Goal: Task Accomplishment & Management: Use online tool/utility

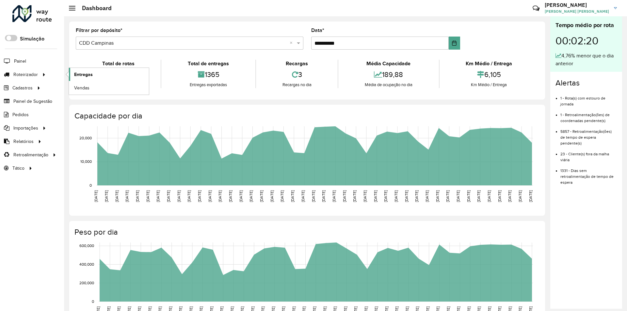
drag, startPoint x: 102, startPoint y: 74, endPoint x: 105, endPoint y: 71, distance: 4.4
click at [102, 74] on link "Entregas" at bounding box center [109, 74] width 80 height 13
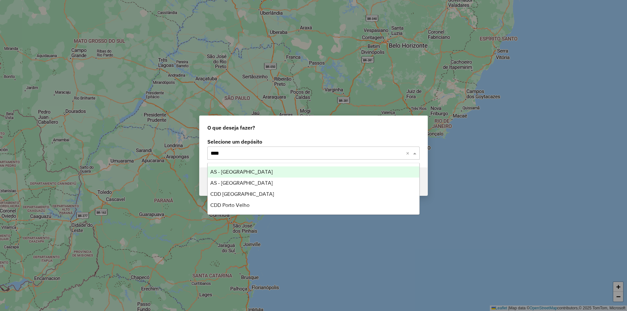
type input "*****"
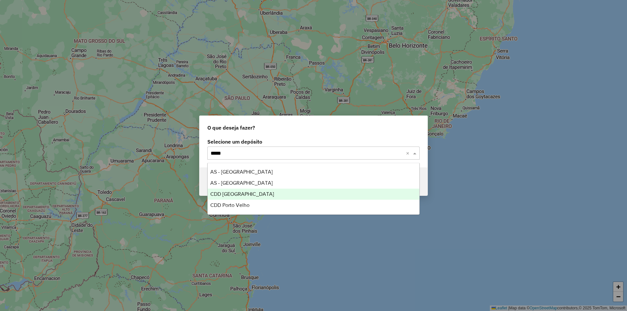
click at [238, 196] on span "CDD Porto Alegre" at bounding box center [242, 194] width 64 height 6
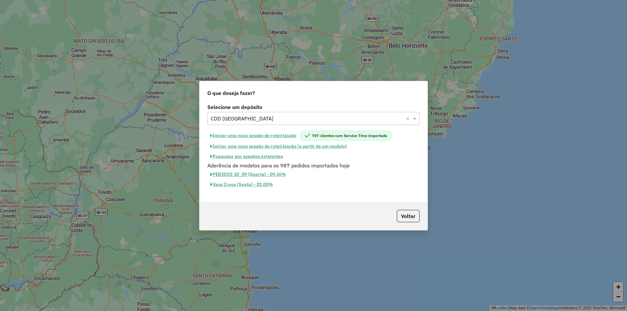
click at [260, 136] on button "Iniciar uma nova sessão de roteirização" at bounding box center [253, 135] width 92 height 11
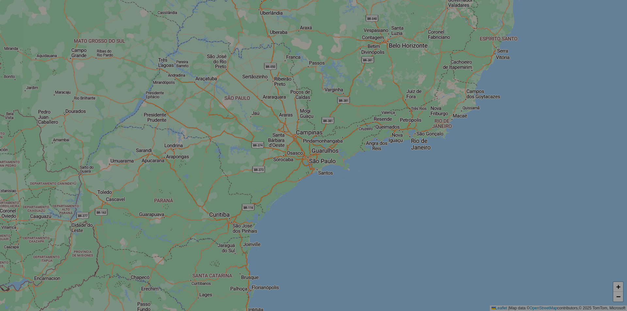
select select "*"
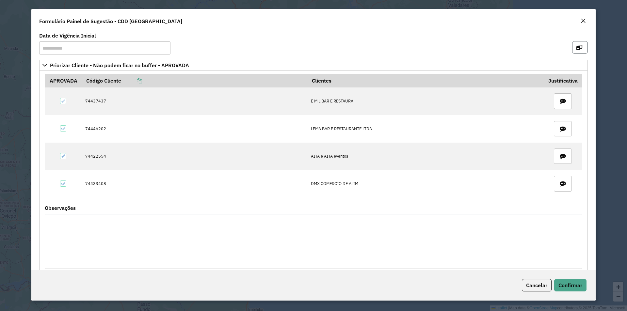
click at [577, 45] on icon "button" at bounding box center [579, 47] width 6 height 5
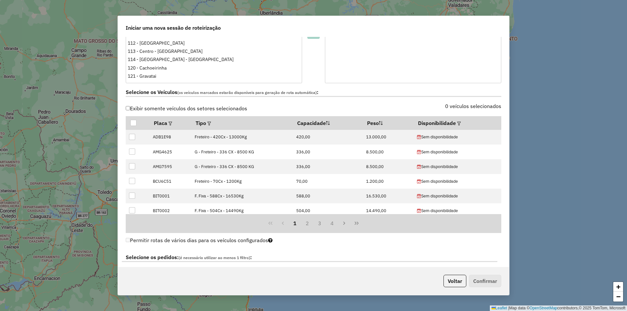
scroll to position [196, 0]
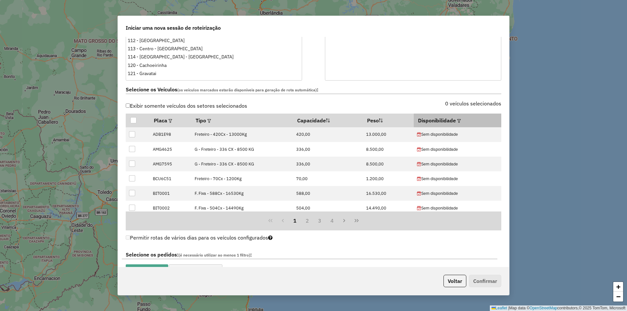
click at [457, 121] on em at bounding box center [459, 121] width 4 height 4
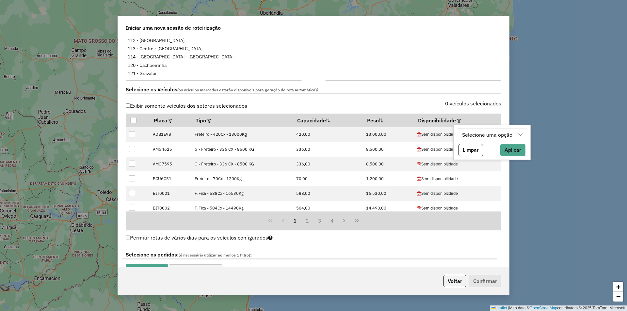
click at [476, 135] on div "Selecione uma opção" at bounding box center [487, 135] width 55 height 12
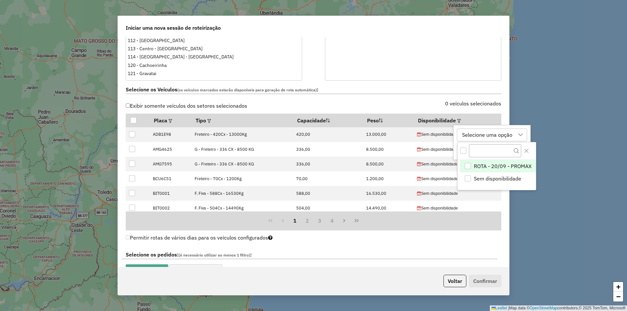
click at [492, 164] on span "ROTA - 20/09 - PROMAX" at bounding box center [503, 166] width 58 height 8
click at [527, 151] on icon "Close" at bounding box center [526, 151] width 4 height 4
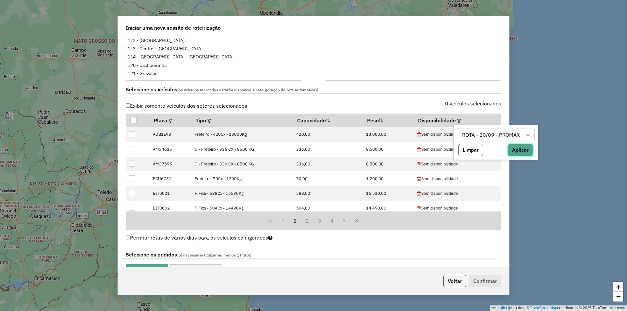
click at [515, 152] on button "Aplicar" at bounding box center [520, 150] width 25 height 12
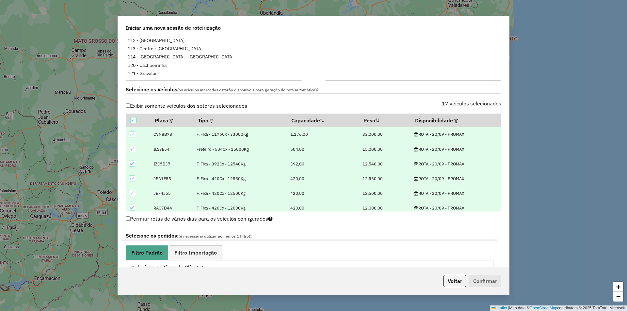
click at [132, 135] on icon at bounding box center [132, 134] width 5 height 5
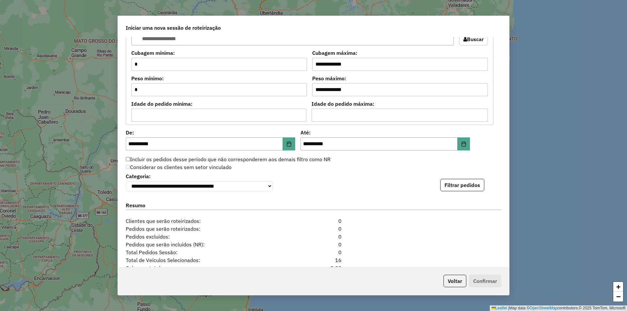
scroll to position [577, 0]
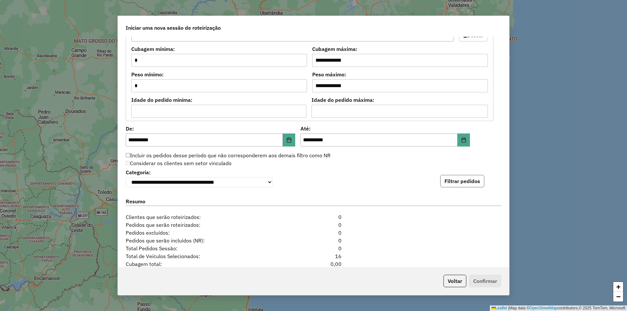
drag, startPoint x: 469, startPoint y: 183, endPoint x: 469, endPoint y: 179, distance: 3.9
click at [470, 183] on button "Filtrar pedidos" at bounding box center [462, 181] width 44 height 12
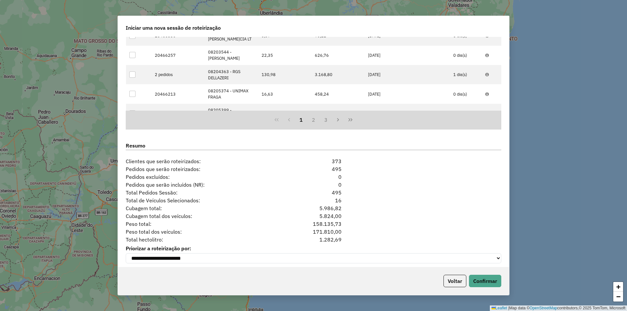
scroll to position [790, 0]
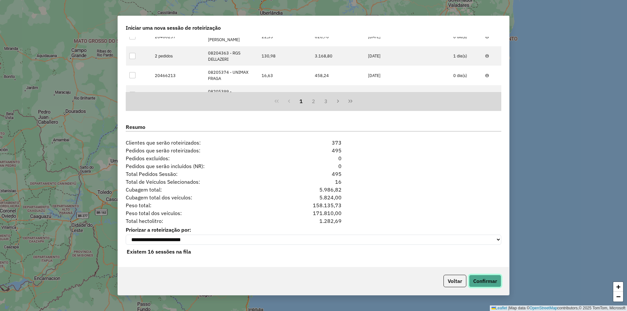
click at [482, 278] on button "Confirmar" at bounding box center [485, 281] width 32 height 12
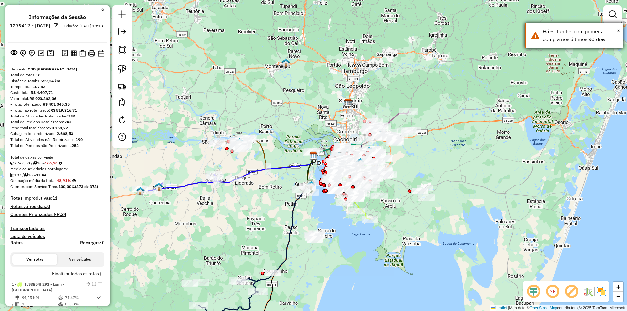
click at [620, 32] on div "× Há 6 clientes com primeira compra nos últimos 90 dias" at bounding box center [574, 35] width 98 height 25
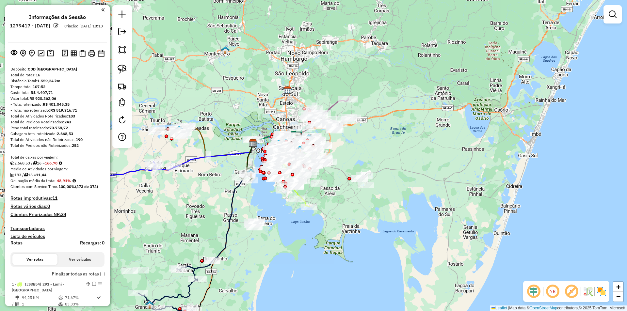
click at [615, 12] on em at bounding box center [613, 14] width 8 height 8
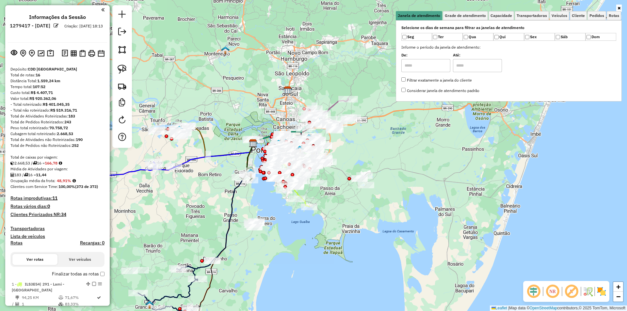
click at [350, 72] on div "Janela de atendimento Grade de atendimento Capacidade Transportadoras Veículos …" at bounding box center [313, 155] width 627 height 311
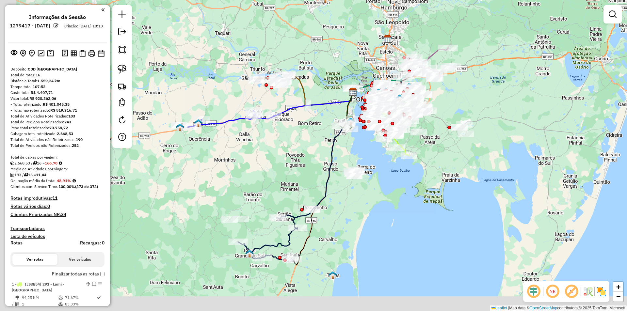
drag, startPoint x: 300, startPoint y: 82, endPoint x: 400, endPoint y: 31, distance: 112.3
click at [400, 31] on div "Janela de atendimento Grade de atendimento Capacidade Transportadoras Veículos …" at bounding box center [313, 155] width 627 height 311
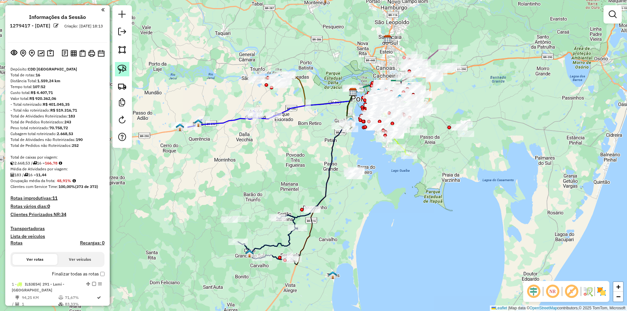
click at [117, 68] on link at bounding box center [122, 69] width 14 height 14
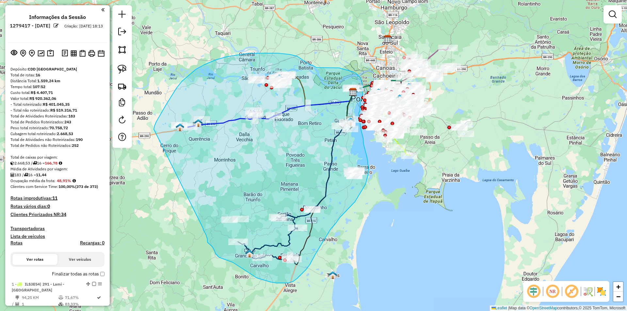
drag, startPoint x: 154, startPoint y: 129, endPoint x: 203, endPoint y: 228, distance: 110.0
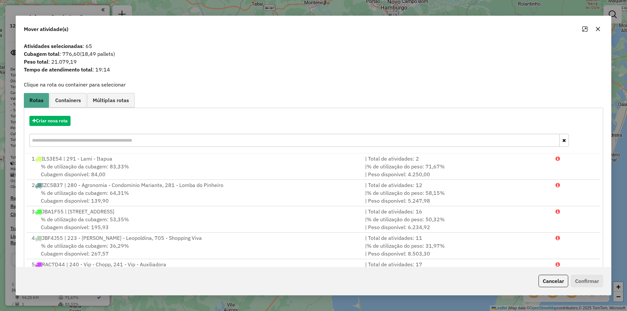
click at [63, 99] on span "Containers" at bounding box center [68, 100] width 26 height 5
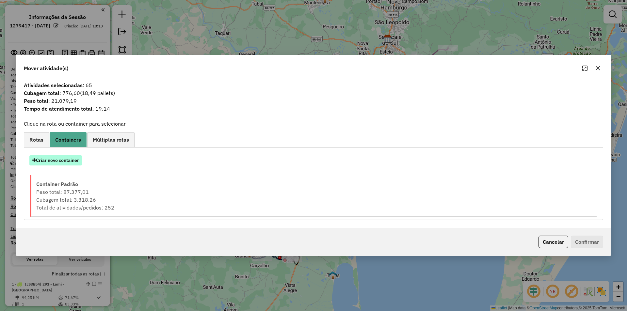
click at [54, 159] on button "Criar novo container" at bounding box center [55, 160] width 53 height 10
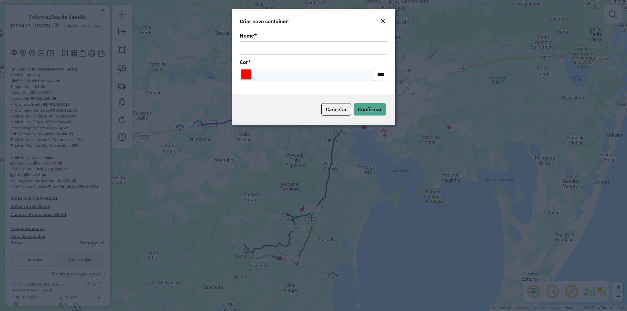
click at [262, 45] on input "Nome *" at bounding box center [314, 47] width 148 height 13
type input "******"
click at [373, 109] on span "Confirmar" at bounding box center [370, 109] width 24 height 7
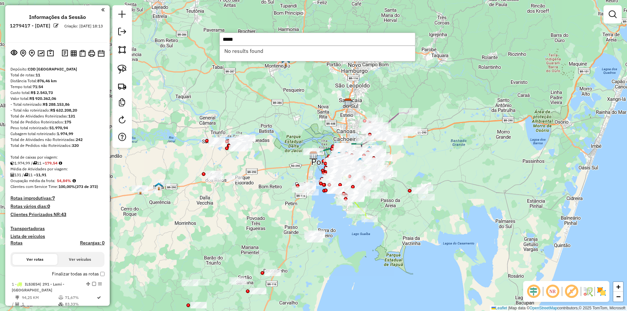
type input "*****"
click at [194, 103] on div "Janela de atendimento Grade de atendimento Capacidade Transportadoras Veículos …" at bounding box center [313, 155] width 627 height 311
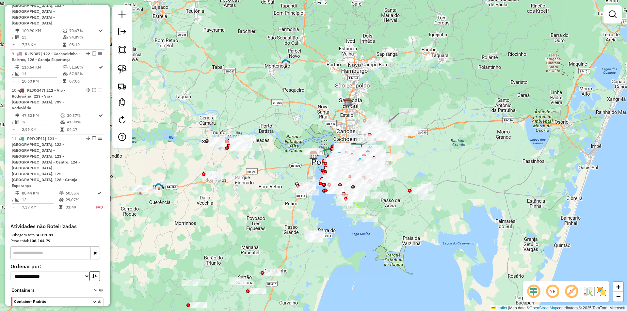
scroll to position [623, 0]
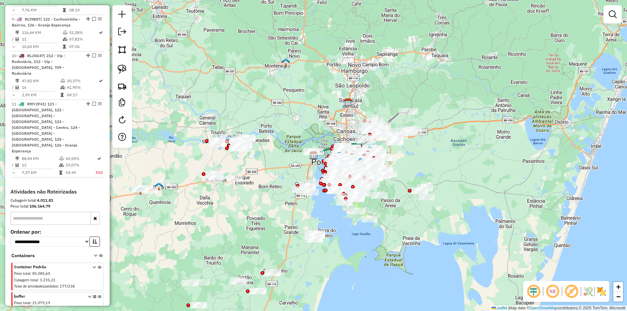
click at [98, 295] on icon at bounding box center [100, 307] width 4 height 24
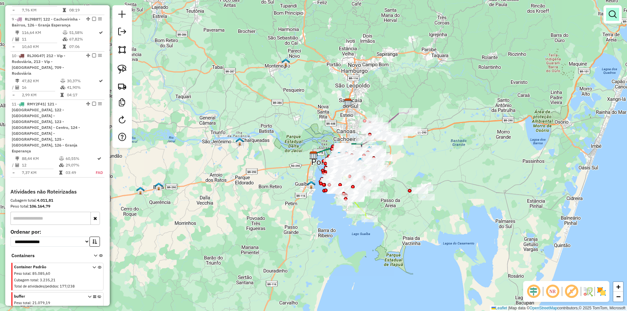
click at [611, 13] on em at bounding box center [613, 14] width 8 height 8
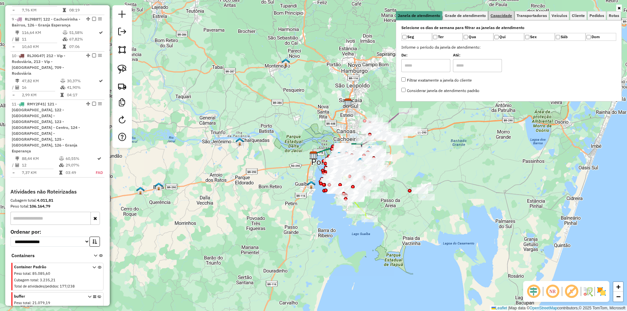
click at [501, 15] on span "Capacidade" at bounding box center [502, 16] width 22 height 4
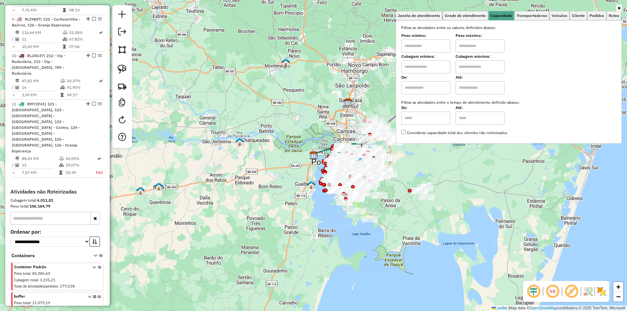
click at [429, 63] on input "text" at bounding box center [425, 66] width 49 height 13
type input "****"
click at [582, 16] on span "Cliente" at bounding box center [578, 16] width 13 height 4
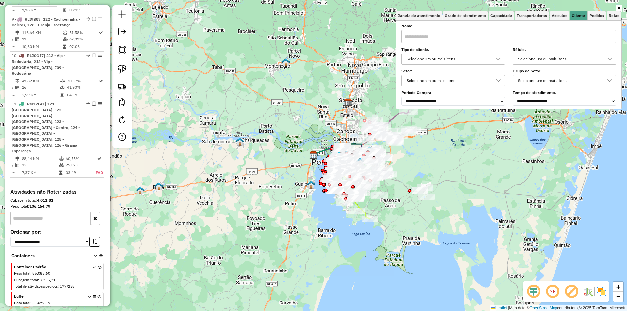
click at [438, 57] on div "Selecione um ou mais itens" at bounding box center [448, 59] width 88 height 10
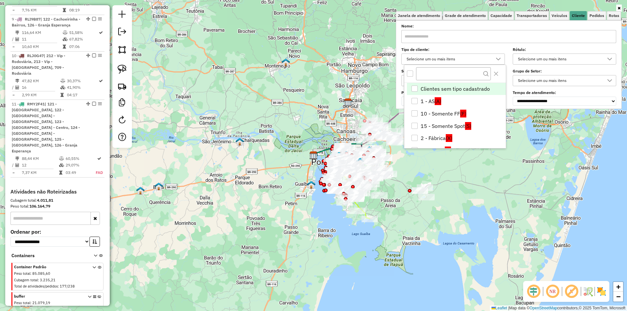
scroll to position [4, 23]
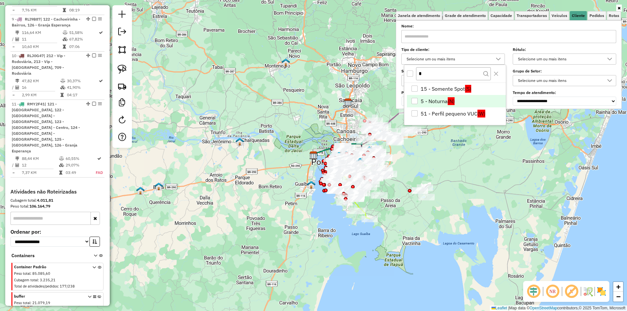
type input "*"
drag, startPoint x: 428, startPoint y: 96, endPoint x: 432, endPoint y: 98, distance: 4.4
click at [428, 97] on li "5 - Noturna (N)" at bounding box center [456, 101] width 99 height 12
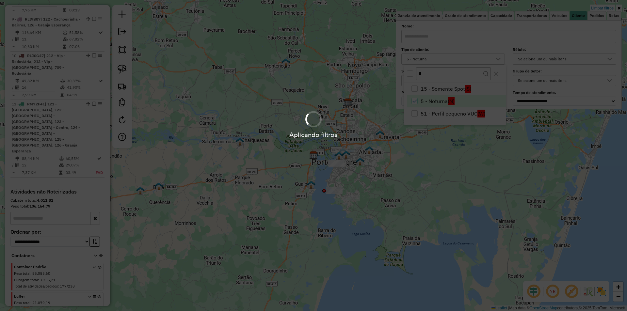
drag, startPoint x: 331, startPoint y: 108, endPoint x: 281, endPoint y: 112, distance: 50.5
click at [331, 108] on hb-app "Aplicando filtros Pop-up bloqueado! Seu navegador bloqueou automáticamente a ab…" at bounding box center [313, 155] width 627 height 311
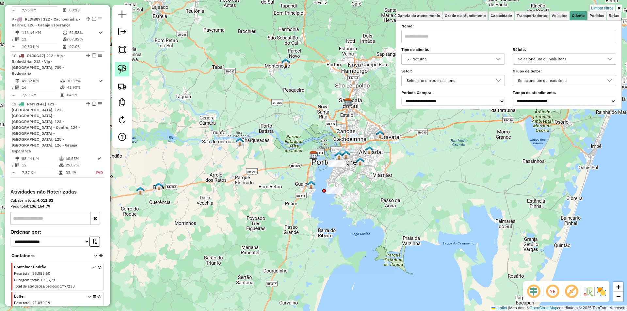
click at [120, 71] on img at bounding box center [122, 69] width 9 height 9
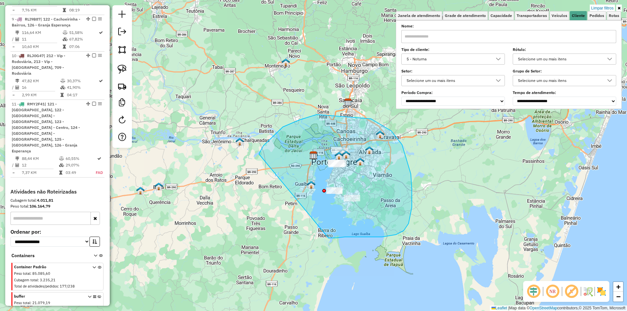
drag, startPoint x: 317, startPoint y: 115, endPoint x: 321, endPoint y: 223, distance: 108.2
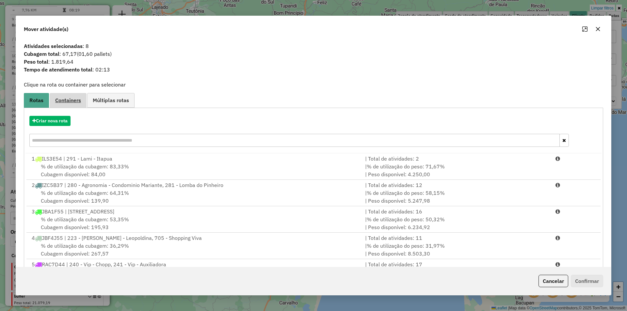
click at [63, 100] on span "Containers" at bounding box center [68, 100] width 26 height 5
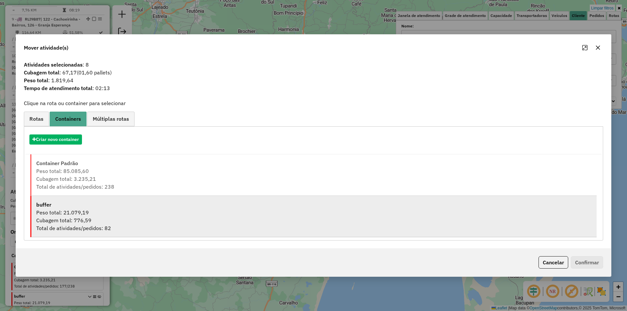
click at [56, 206] on div "buffer" at bounding box center [314, 205] width 556 height 8
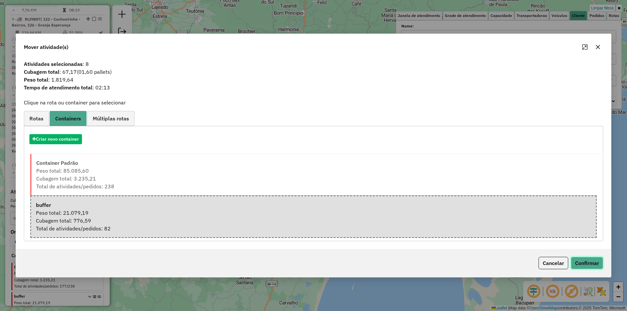
drag, startPoint x: 583, startPoint y: 257, endPoint x: 556, endPoint y: 251, distance: 27.6
click at [582, 257] on p-footer "Cancelar Confirmar" at bounding box center [569, 263] width 67 height 12
click at [588, 264] on button "Confirmar" at bounding box center [587, 263] width 32 height 12
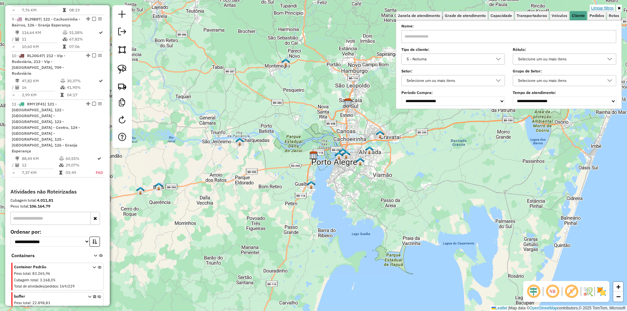
click at [601, 8] on link "Limpar filtros" at bounding box center [602, 8] width 25 height 7
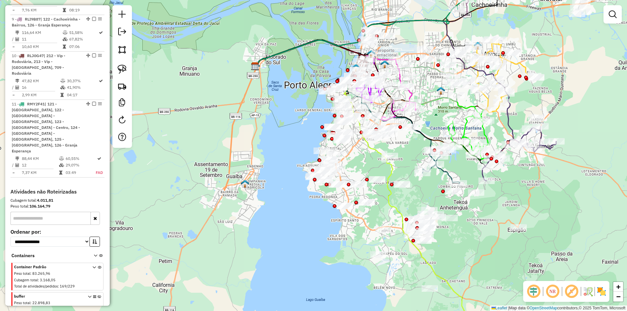
click at [611, 12] on em at bounding box center [613, 14] width 8 height 8
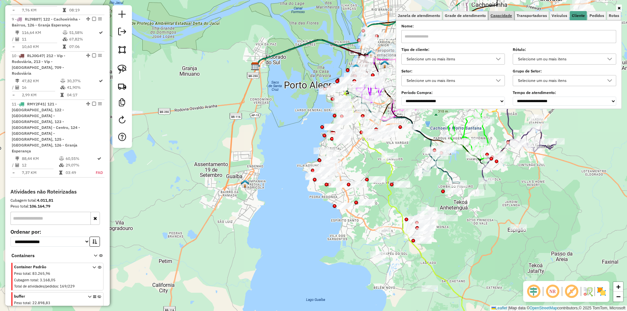
click at [499, 16] on span "Capacidade" at bounding box center [502, 16] width 22 height 4
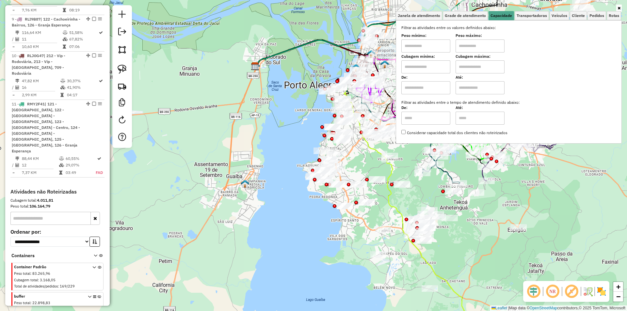
click at [419, 65] on input "text" at bounding box center [425, 66] width 49 height 13
type input "****"
click at [476, 60] on input "text" at bounding box center [480, 66] width 49 height 13
type input "****"
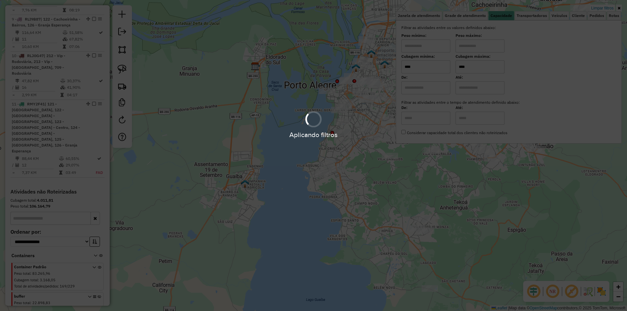
click at [344, 58] on hb-app "Aplicando filtros Pop-up bloqueado! Seu navegador bloqueou automáticamente a ab…" at bounding box center [313, 155] width 627 height 311
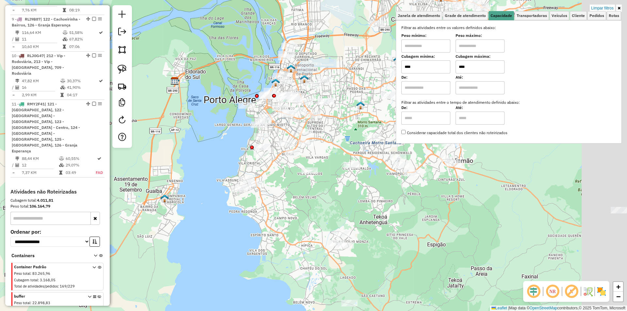
drag, startPoint x: 394, startPoint y: 23, endPoint x: 297, endPoint y: 40, distance: 98.9
click at [297, 40] on div "Limpar filtros Janela de atendimento Grade de atendimento Capacidade Transporta…" at bounding box center [313, 155] width 627 height 311
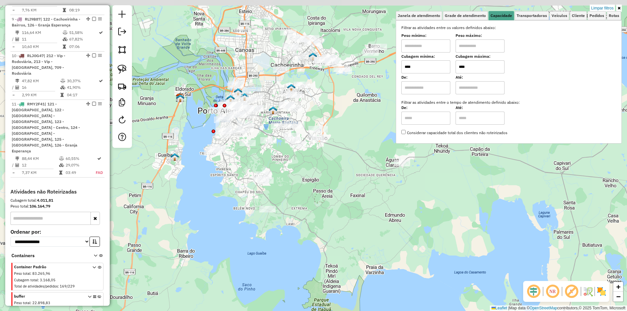
drag, startPoint x: 366, startPoint y: 58, endPoint x: 319, endPoint y: 97, distance: 60.3
click at [319, 97] on div "Limpar filtros Janela de atendimento Grade de atendimento Capacidade Transporta…" at bounding box center [313, 155] width 627 height 311
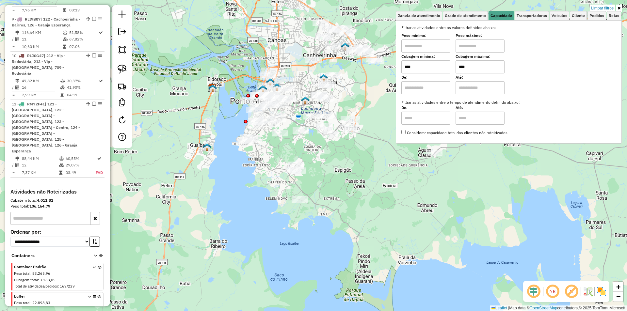
drag, startPoint x: 328, startPoint y: 105, endPoint x: 362, endPoint y: 92, distance: 36.6
click at [362, 92] on div "Limpar filtros Janela de atendimento Grade de atendimento Capacidade Transporta…" at bounding box center [313, 155] width 627 height 311
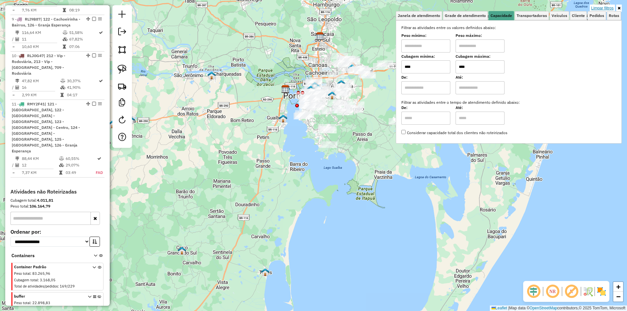
click at [599, 8] on link "Limpar filtros" at bounding box center [602, 8] width 25 height 7
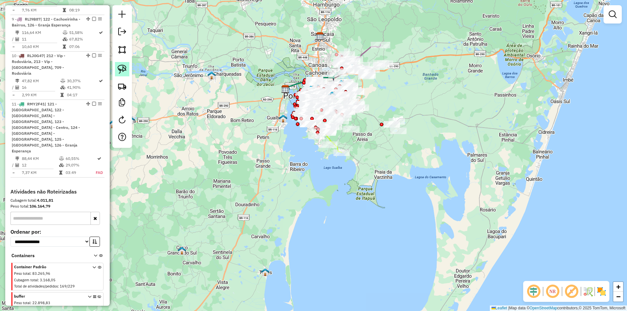
click at [119, 68] on img at bounding box center [122, 69] width 9 height 9
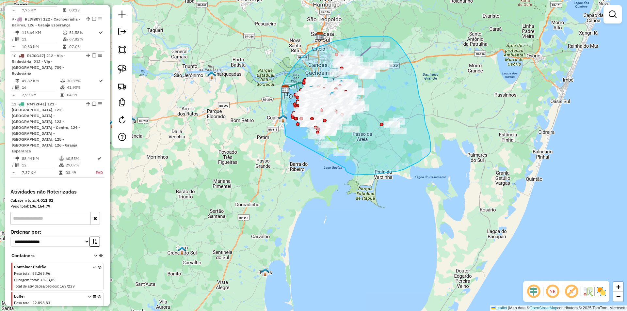
drag, startPoint x: 286, startPoint y: 136, endPoint x: 345, endPoint y: 168, distance: 67.5
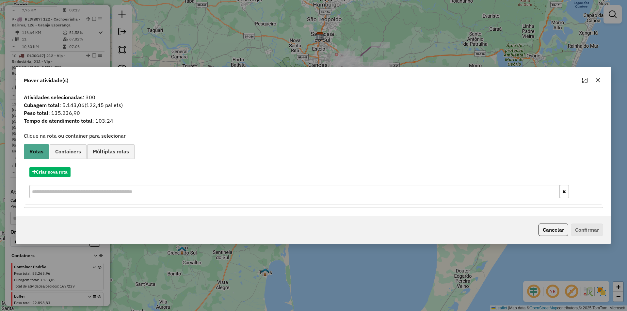
drag, startPoint x: 548, startPoint y: 229, endPoint x: 543, endPoint y: 225, distance: 6.8
click at [548, 228] on button "Cancelar" at bounding box center [554, 230] width 30 height 12
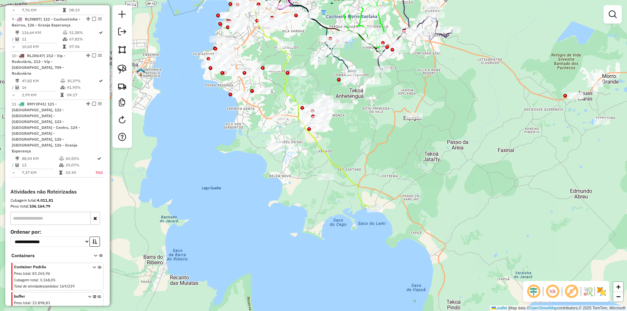
click at [360, 194] on icon at bounding box center [307, 89] width 135 height 240
select select "**********"
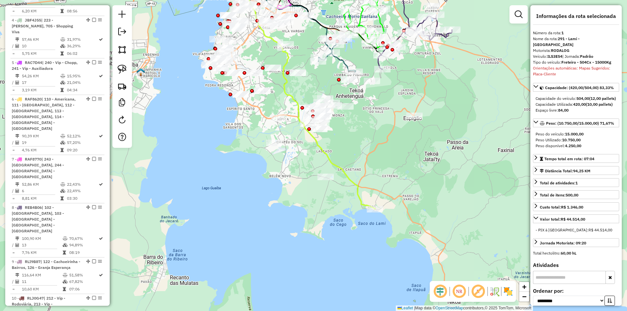
scroll to position [275, 0]
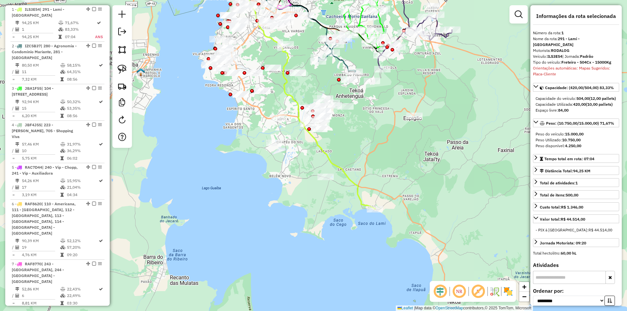
click at [478, 63] on div "Janela de atendimento Grade de atendimento Capacidade Transportadoras Veículos …" at bounding box center [313, 155] width 627 height 311
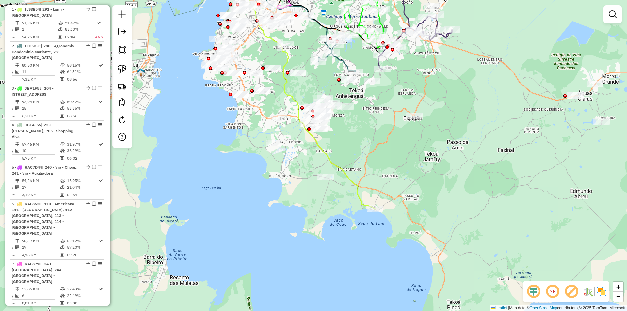
drag, startPoint x: 574, startPoint y: 290, endPoint x: 358, endPoint y: 165, distance: 249.4
click at [573, 290] on em at bounding box center [572, 292] width 16 height 16
click at [358, 187] on icon at bounding box center [307, 89] width 135 height 240
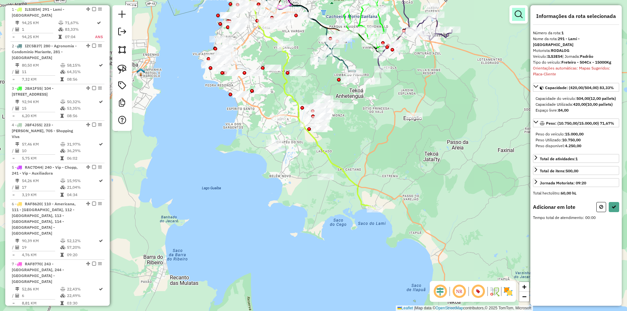
click at [520, 13] on em at bounding box center [519, 14] width 8 height 8
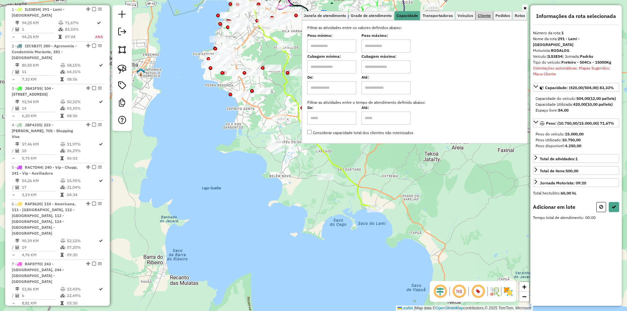
click at [484, 17] on span "Cliente" at bounding box center [484, 16] width 13 height 4
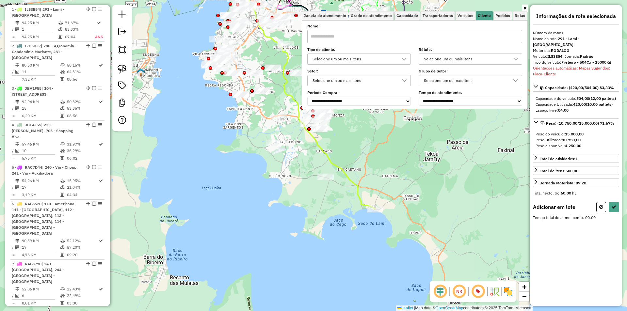
click at [348, 57] on div "Selecione um ou mais itens" at bounding box center [354, 59] width 88 height 10
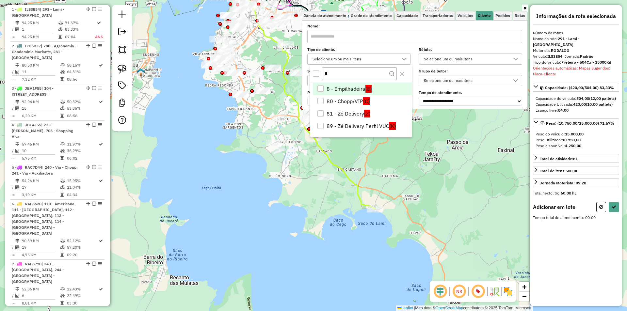
type input "*"
drag, startPoint x: 331, startPoint y: 87, endPoint x: 336, endPoint y: 90, distance: 5.9
click at [331, 87] on li "8 - Empilhadeira (E)" at bounding box center [362, 89] width 99 height 12
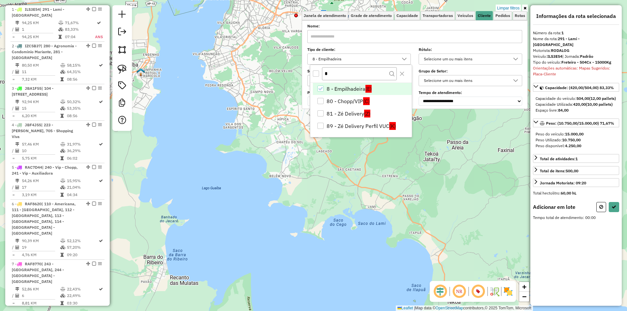
click at [257, 120] on div "Limpar filtros Janela de atendimento Grade de atendimento Capacidade Transporta…" at bounding box center [313, 155] width 627 height 311
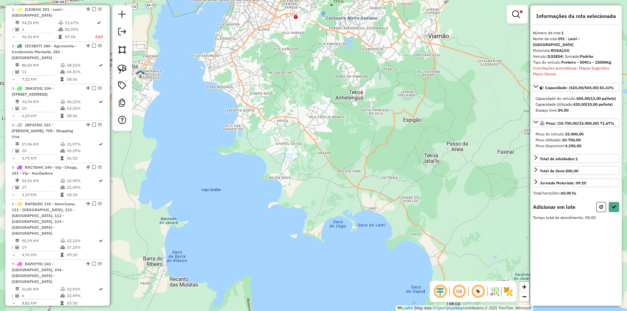
drag, startPoint x: 297, startPoint y: 95, endPoint x: 298, endPoint y: 165, distance: 69.6
click at [298, 165] on div "Limpar filtros Janela de atendimento Grade de atendimento Capacidade Transporta…" at bounding box center [313, 155] width 627 height 311
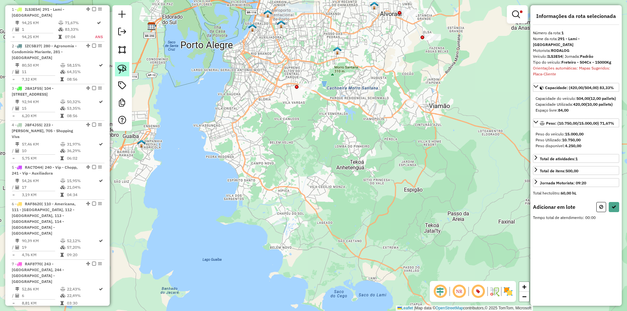
click at [125, 69] on img at bounding box center [122, 69] width 9 height 9
drag, startPoint x: 302, startPoint y: 77, endPoint x: 318, endPoint y: 101, distance: 28.4
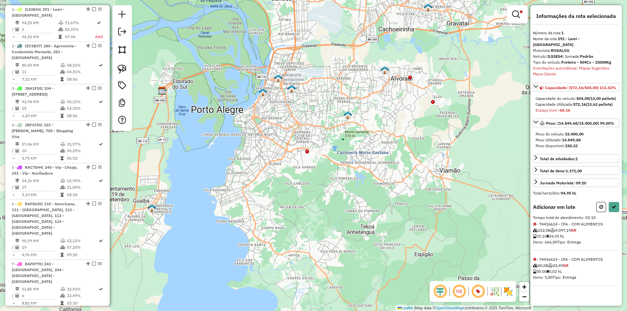
drag, startPoint x: 359, startPoint y: 81, endPoint x: 375, endPoint y: 156, distance: 77.1
click at [375, 156] on div "Limpar filtros Janela de atendimento Grade de atendimento Capacidade Transporta…" at bounding box center [313, 155] width 627 height 311
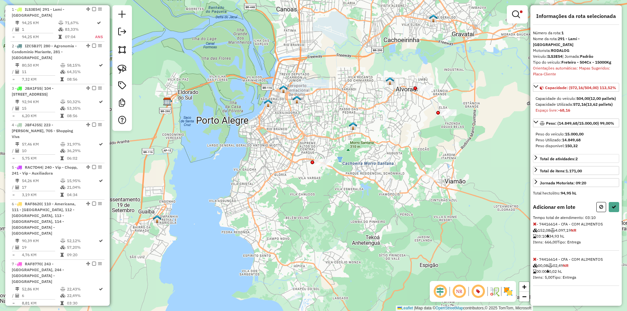
drag, startPoint x: 601, startPoint y: 204, endPoint x: 542, endPoint y: 186, distance: 62.0
click at [601, 204] on button at bounding box center [601, 207] width 10 height 10
select select "**********"
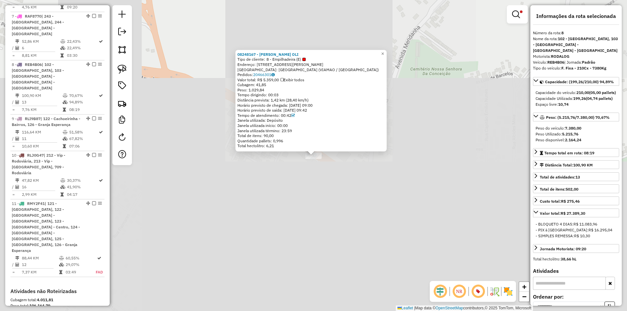
scroll to position [566, 0]
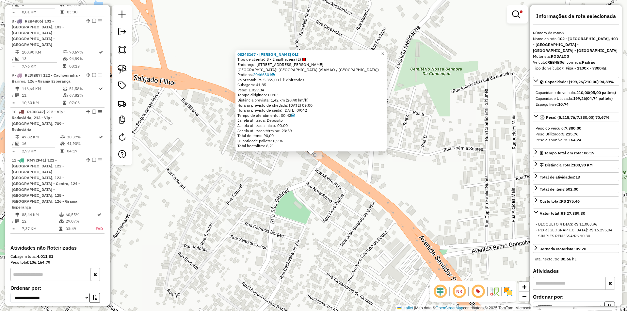
click at [401, 176] on div "08248167 - GUILHERME DARLAN OLI Tipo de cliente: 8 - Empilhadeira (E) Endereço:…" at bounding box center [313, 155] width 627 height 311
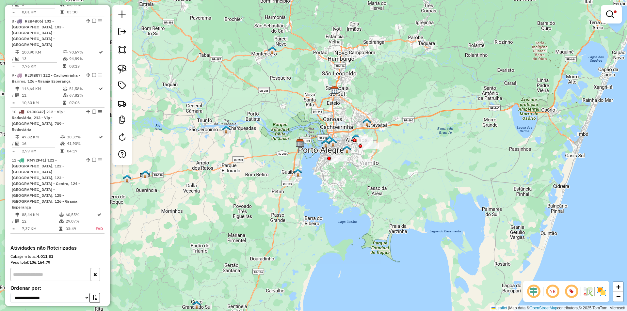
drag, startPoint x: 410, startPoint y: 129, endPoint x: 404, endPoint y: 126, distance: 7.2
click at [410, 129] on div "Limpar filtros Janela de atendimento Grade de atendimento Capacidade Transporta…" at bounding box center [313, 155] width 627 height 311
click at [613, 10] on link at bounding box center [612, 14] width 16 height 13
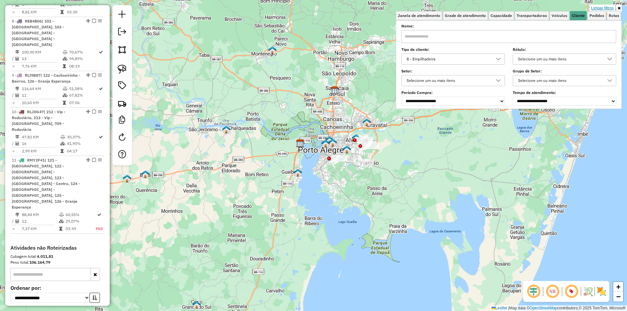
click at [605, 9] on link "Limpar filtros" at bounding box center [602, 8] width 25 height 7
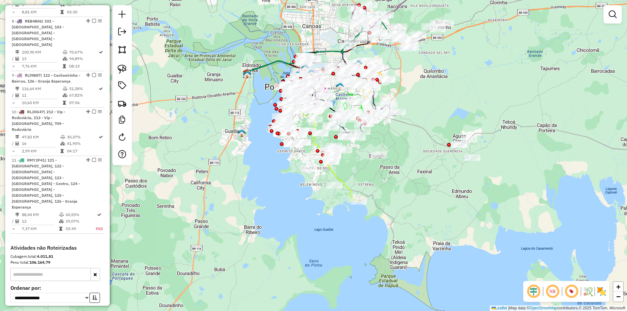
click at [350, 191] on icon at bounding box center [303, 131] width 112 height 140
select select "**********"
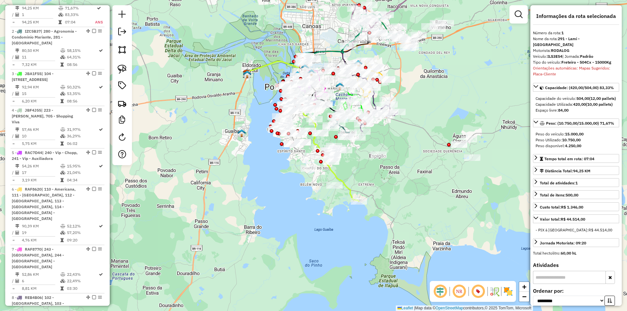
scroll to position [275, 0]
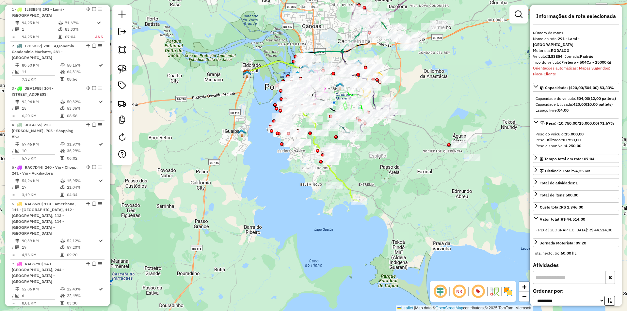
click at [442, 292] on em at bounding box center [440, 292] width 16 height 16
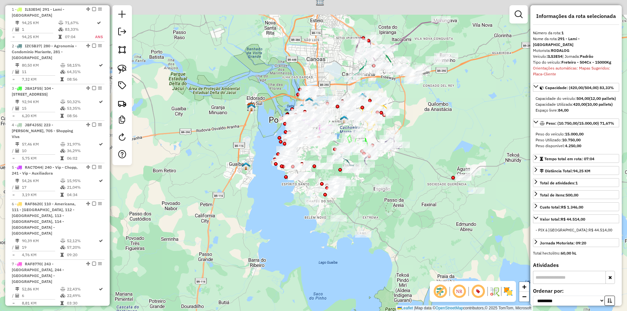
drag, startPoint x: 384, startPoint y: 174, endPoint x: 388, endPoint y: 207, distance: 33.3
click at [388, 207] on div "Janela de atendimento Grade de atendimento Capacidade Transportadoras Veículos …" at bounding box center [313, 155] width 627 height 311
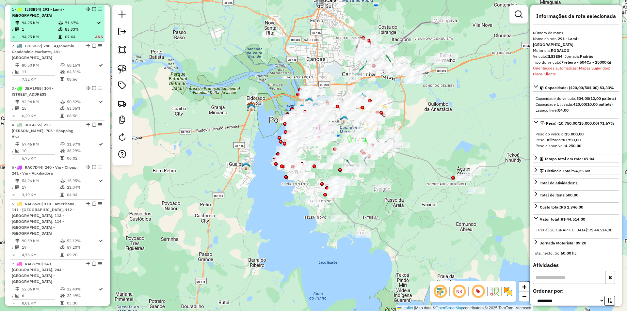
click at [92, 9] on em at bounding box center [94, 9] width 4 height 4
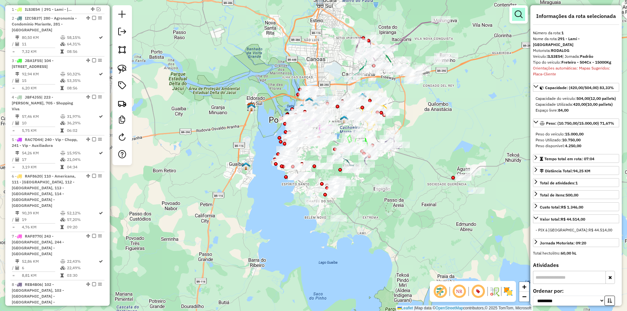
click at [515, 14] on em at bounding box center [519, 14] width 8 height 8
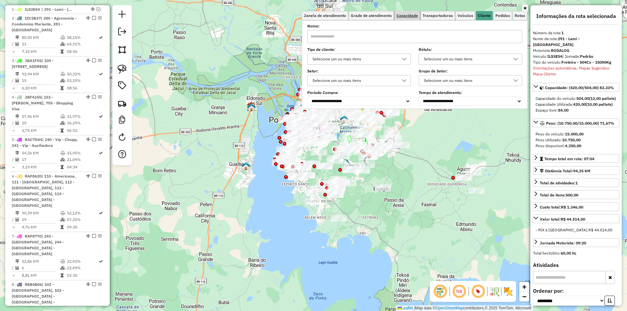
click at [410, 14] on span "Capacidade" at bounding box center [408, 16] width 22 height 4
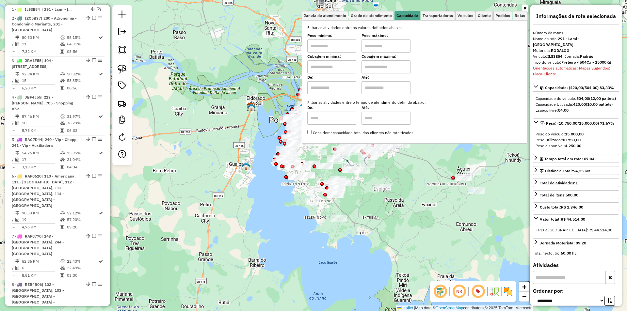
drag, startPoint x: 320, startPoint y: 66, endPoint x: 324, endPoint y: 68, distance: 4.4
click at [320, 66] on input "text" at bounding box center [331, 66] width 49 height 13
type input "****"
click at [389, 63] on input "text" at bounding box center [386, 66] width 49 height 13
type input "****"
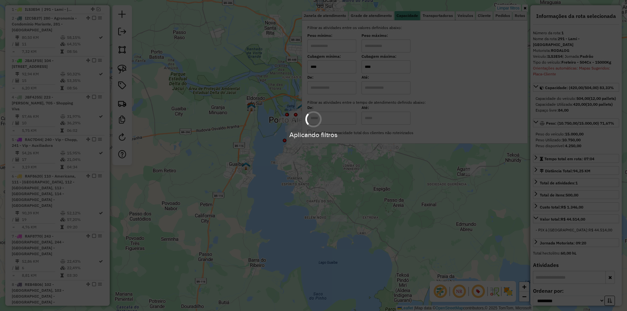
click at [281, 79] on div "Aplicando filtros" at bounding box center [313, 155] width 627 height 311
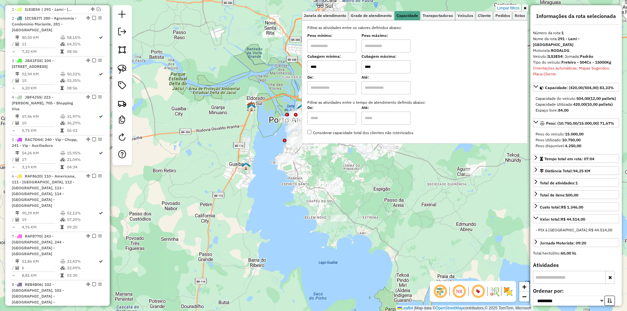
click at [385, 157] on div "Rota 8 - Placa REB4B06 08259118 - LUNA Limpar filtros Janela de atendimento Gra…" at bounding box center [313, 155] width 627 height 311
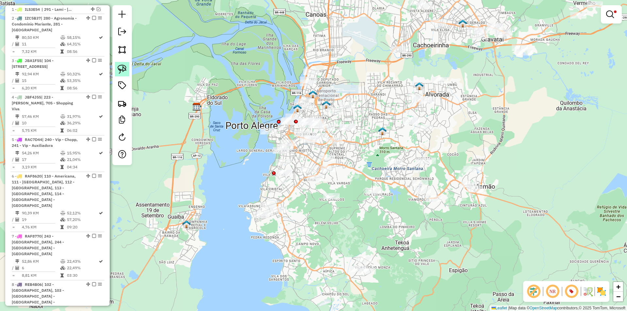
click at [118, 70] on img at bounding box center [122, 69] width 9 height 9
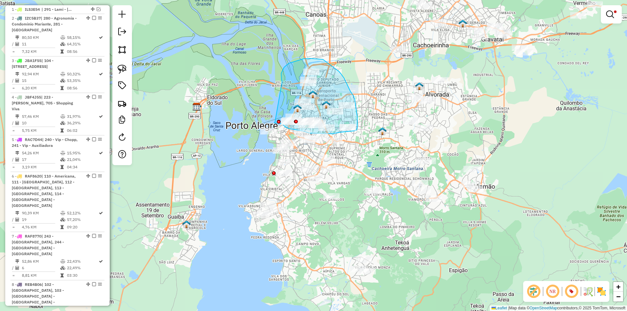
drag, startPoint x: 284, startPoint y: 67, endPoint x: 275, endPoint y: 122, distance: 55.6
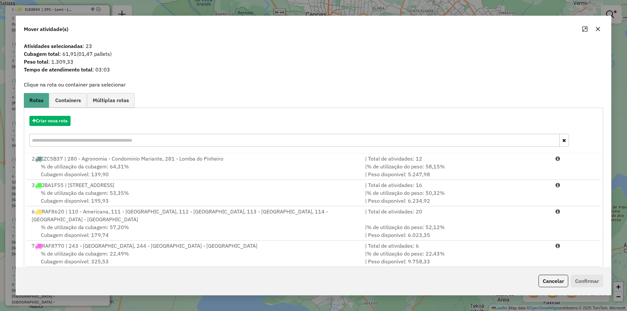
drag, startPoint x: 548, startPoint y: 276, endPoint x: 483, endPoint y: 237, distance: 76.1
click at [548, 277] on button "Cancelar" at bounding box center [554, 281] width 30 height 12
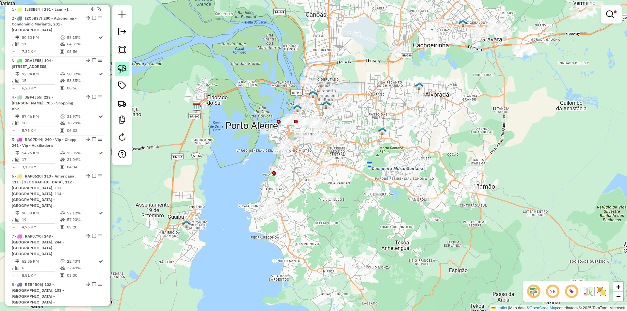
click at [120, 69] on img at bounding box center [122, 69] width 9 height 9
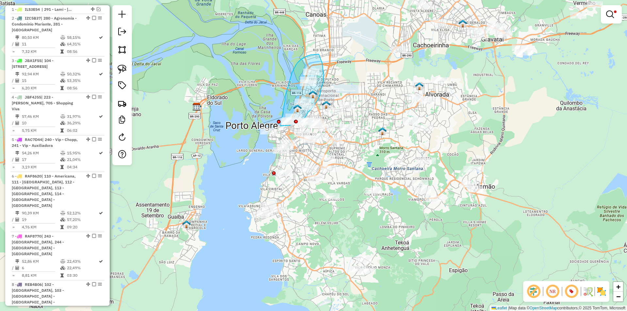
drag, startPoint x: 285, startPoint y: 100, endPoint x: 281, endPoint y: 126, distance: 26.5
click at [281, 126] on div "Limpar filtros Janela de atendimento Grade de atendimento Capacidade Transporta…" at bounding box center [313, 155] width 627 height 311
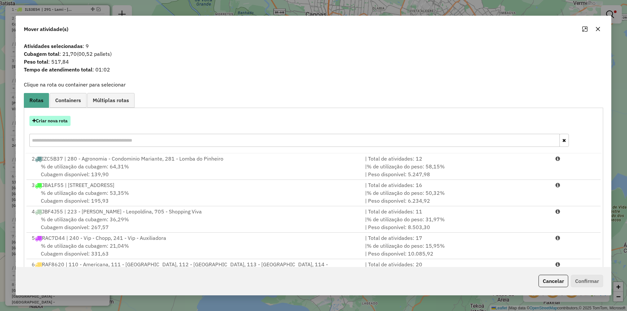
click at [64, 124] on button "Criar nova rota" at bounding box center [49, 121] width 41 height 10
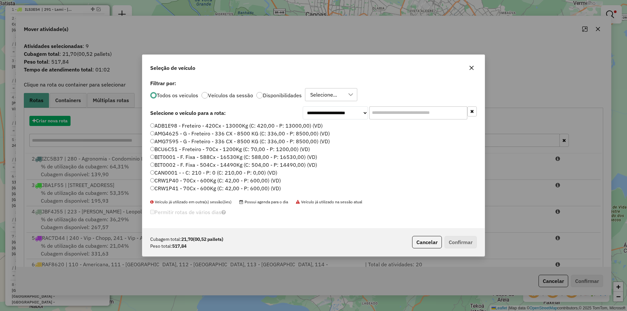
click at [384, 113] on input "text" at bounding box center [418, 112] width 98 height 13
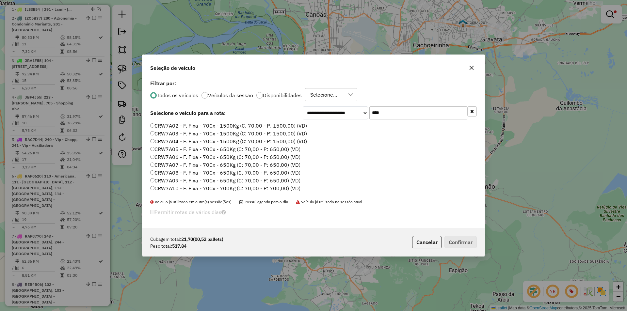
scroll to position [65, 0]
type input "****"
click at [167, 147] on label "CRW7A13 - F. Fixa - 70Cx - 700Kg (C: 70,00 - P: 700,00) (VD)" at bounding box center [225, 147] width 150 height 8
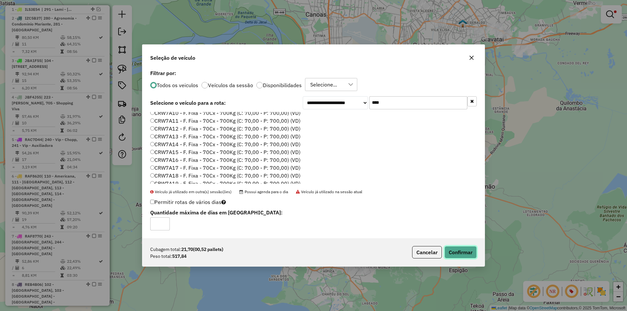
drag, startPoint x: 460, startPoint y: 253, endPoint x: 417, endPoint y: 232, distance: 48.3
click at [460, 253] on button "Confirmar" at bounding box center [461, 252] width 32 height 12
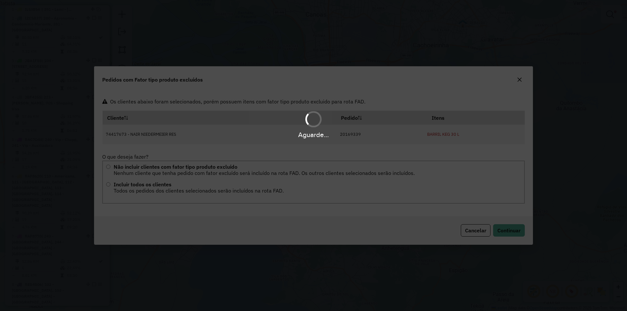
scroll to position [0, 0]
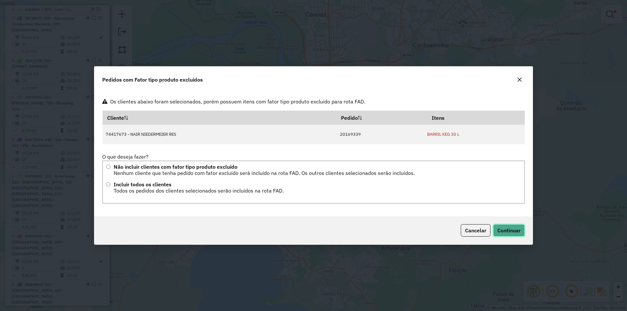
click at [501, 231] on span "Continuar" at bounding box center [508, 230] width 23 height 7
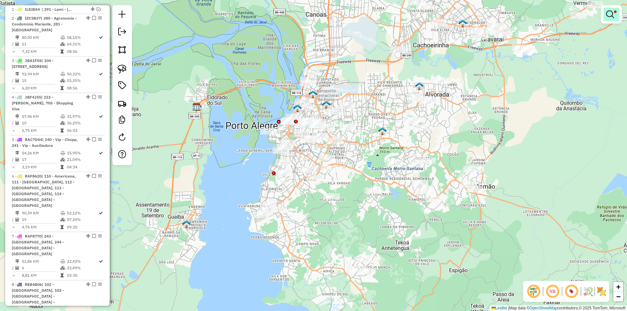
click at [611, 16] on em at bounding box center [610, 14] width 8 height 8
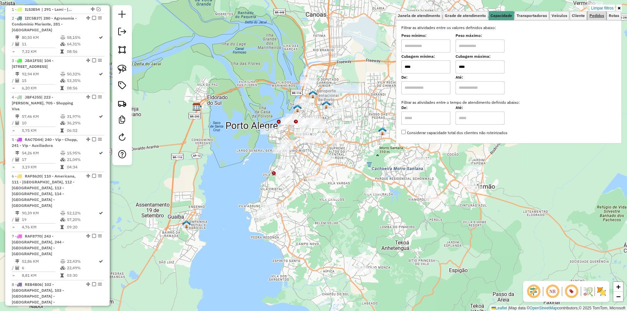
click at [599, 15] on span "Pedidos" at bounding box center [597, 16] width 15 height 4
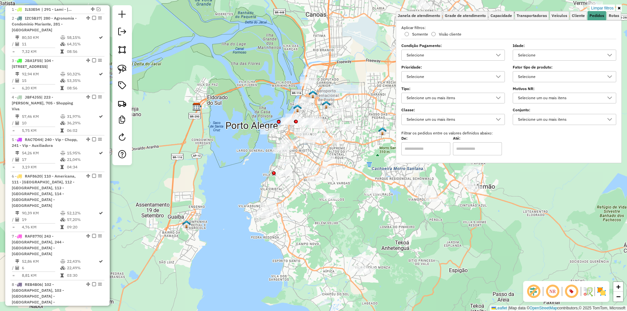
drag, startPoint x: 532, startPoint y: 75, endPoint x: 537, endPoint y: 75, distance: 4.6
click at [532, 75] on div "Selecione" at bounding box center [560, 77] width 88 height 10
type input "***"
click at [519, 91] on div "All items unselected" at bounding box center [520, 91] width 6 height 6
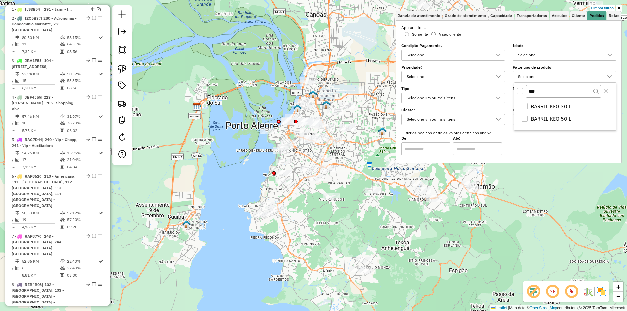
scroll to position [4, 2]
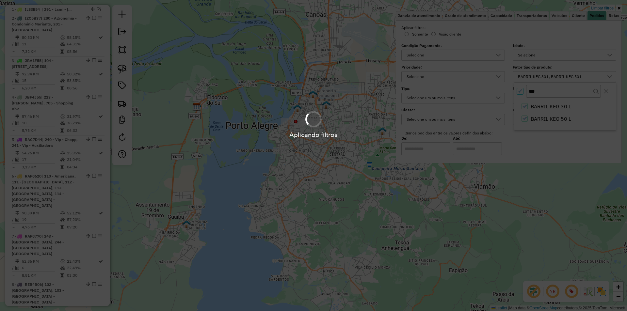
click at [282, 78] on hb-app "Aplicando filtros Pop-up bloqueado! Seu navegador bloqueou automáticamente a ab…" at bounding box center [313, 155] width 627 height 311
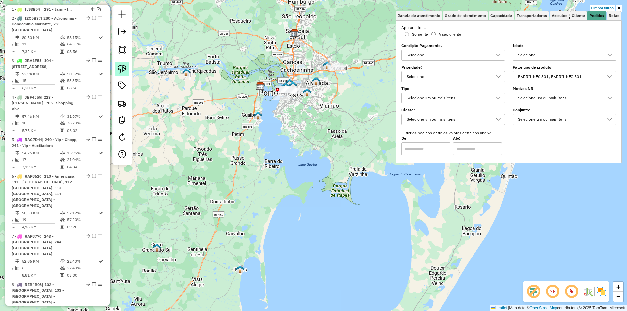
click at [116, 66] on link at bounding box center [122, 69] width 14 height 14
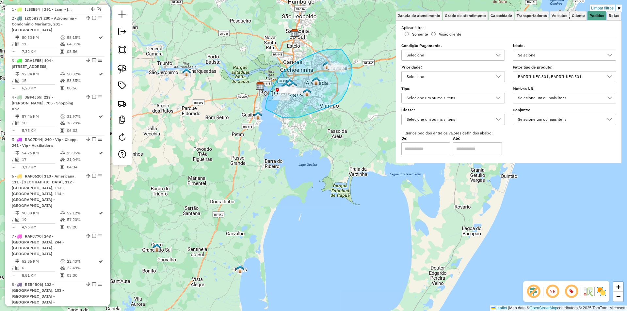
drag, startPoint x: 266, startPoint y: 109, endPoint x: 283, endPoint y: 117, distance: 19.4
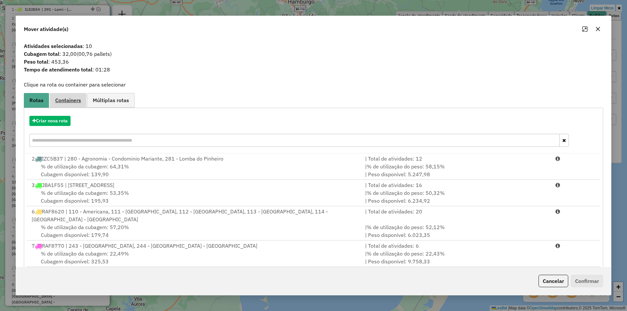
click at [68, 99] on span "Containers" at bounding box center [68, 100] width 26 height 5
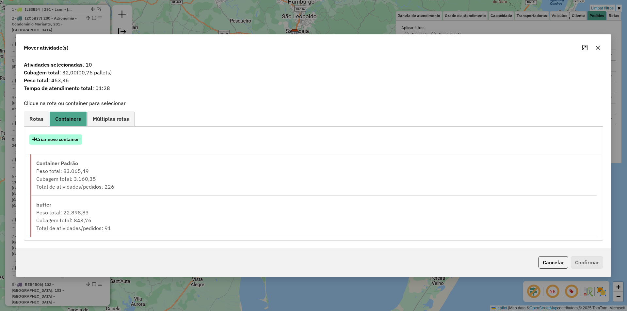
click at [62, 137] on button "Criar novo container" at bounding box center [55, 140] width 53 height 10
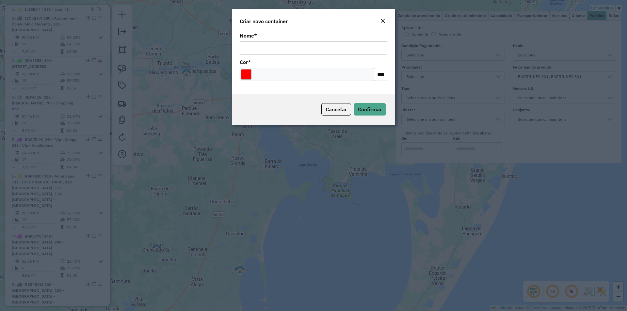
click at [271, 49] on input "Nome *" at bounding box center [314, 47] width 148 height 13
type input "*****"
click at [371, 108] on span "Confirmar" at bounding box center [370, 109] width 24 height 7
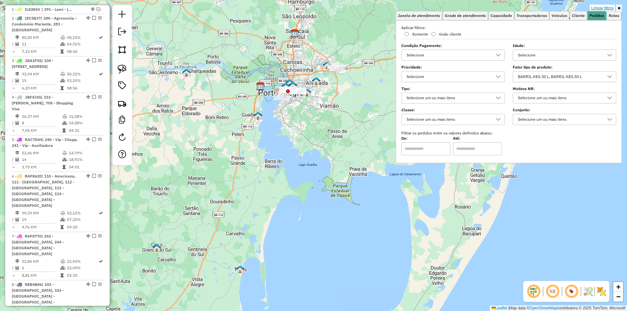
click at [608, 8] on link "Limpar filtros" at bounding box center [602, 8] width 25 height 7
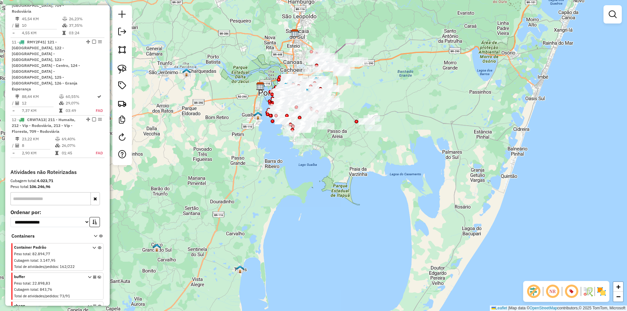
scroll to position [667, 0]
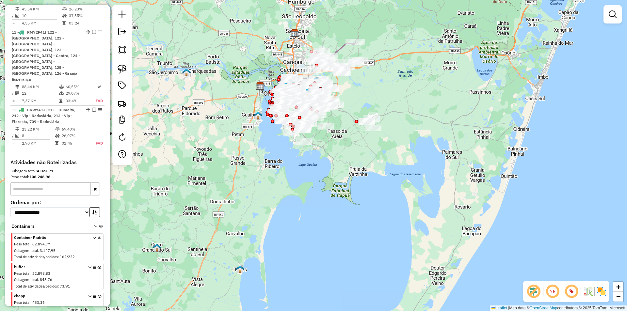
click at [98, 295] on icon at bounding box center [100, 307] width 4 height 24
click at [611, 14] on em at bounding box center [613, 14] width 8 height 8
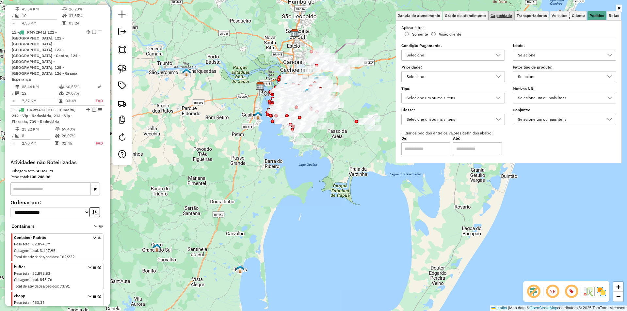
click at [500, 14] on span "Capacidade" at bounding box center [502, 16] width 22 height 4
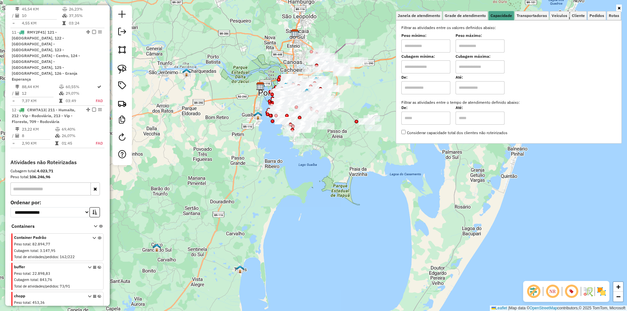
drag, startPoint x: 416, startPoint y: 66, endPoint x: 422, endPoint y: 73, distance: 9.3
click at [416, 66] on input "text" at bounding box center [425, 66] width 49 height 13
type input "****"
click at [478, 67] on input "text" at bounding box center [480, 66] width 49 height 13
type input "****"
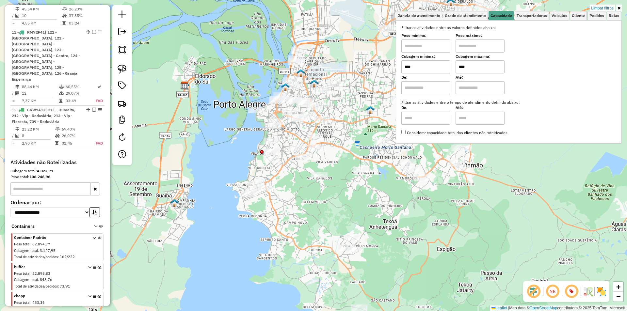
click at [327, 54] on div "Limpar filtros Janela de atendimento Grade de atendimento Capacidade Transporta…" at bounding box center [313, 155] width 627 height 311
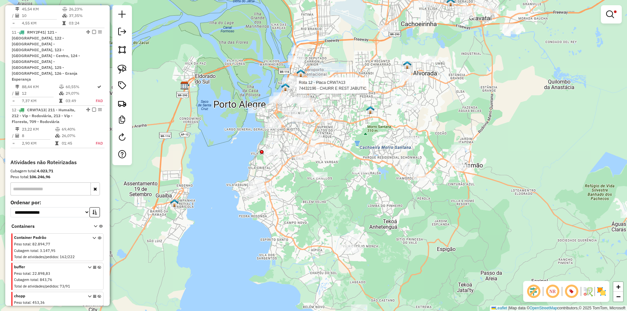
select select "**********"
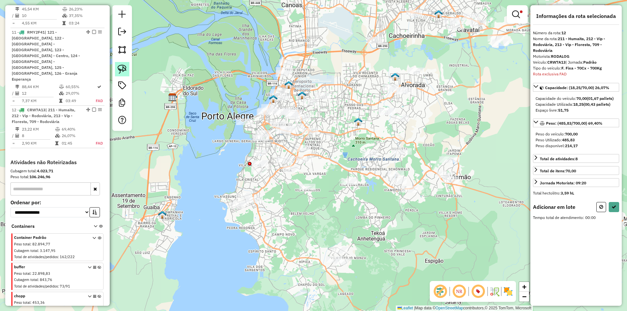
click at [126, 70] on img at bounding box center [122, 69] width 9 height 9
drag, startPoint x: 306, startPoint y: 84, endPoint x: 300, endPoint y: 105, distance: 22.0
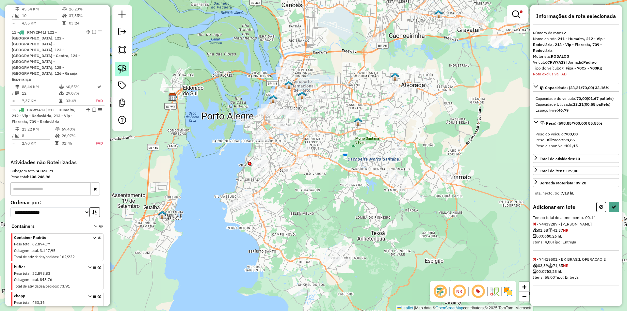
click at [126, 73] on img at bounding box center [122, 69] width 9 height 9
drag, startPoint x: 291, startPoint y: 93, endPoint x: 277, endPoint y: 116, distance: 26.6
click at [277, 116] on div "Limpar filtros Janela de atendimento Grade de atendimento Capacidade Transporta…" at bounding box center [313, 155] width 627 height 311
click at [535, 226] on icon at bounding box center [535, 224] width 4 height 5
click at [612, 210] on button at bounding box center [614, 207] width 10 height 10
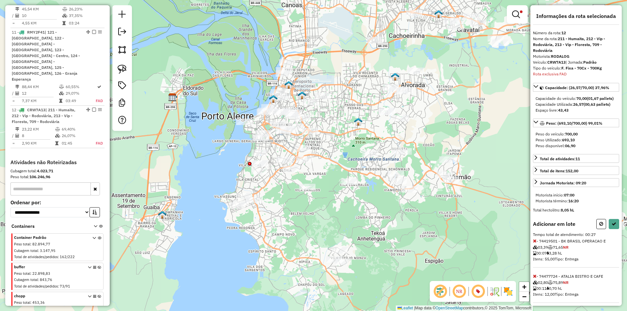
select select "**********"
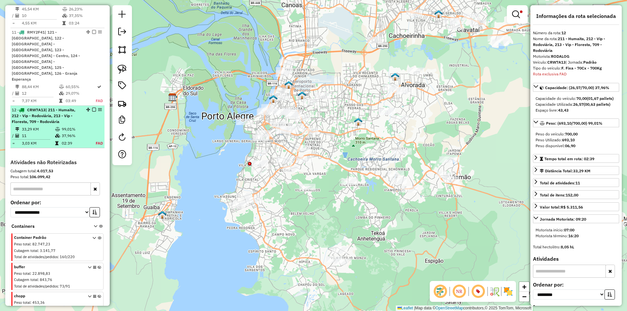
click at [92, 108] on em at bounding box center [94, 110] width 4 height 4
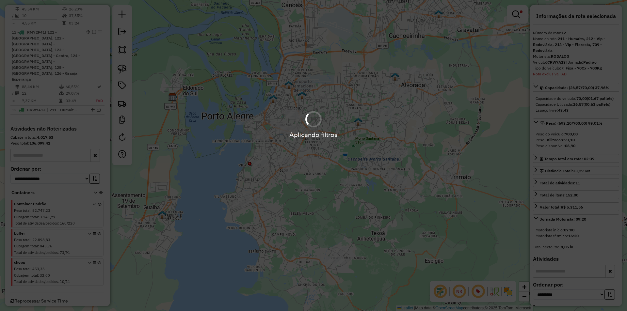
scroll to position [633, 0]
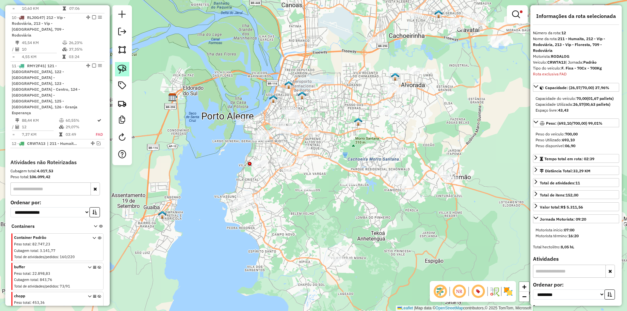
click at [123, 73] on img at bounding box center [122, 69] width 9 height 9
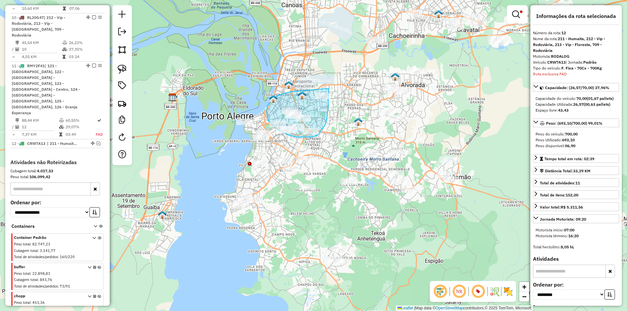
drag, startPoint x: 293, startPoint y: 91, endPoint x: 329, endPoint y: 89, distance: 35.7
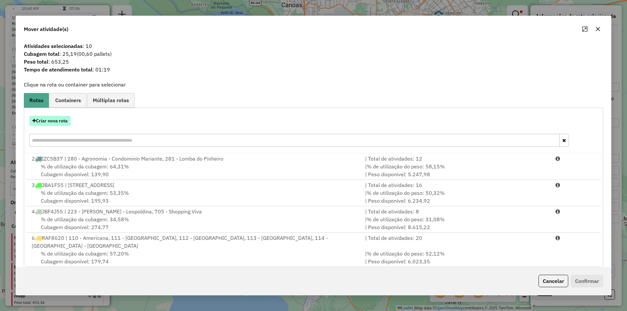
click at [59, 121] on button "Criar nova rota" at bounding box center [49, 121] width 41 height 10
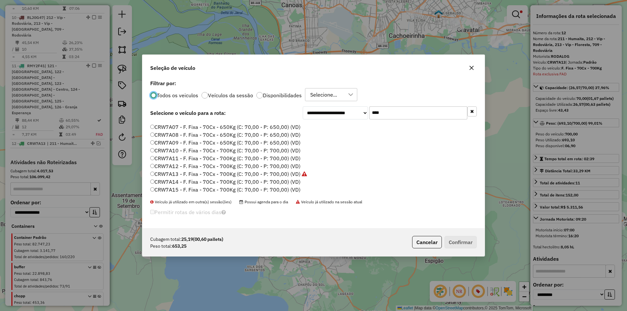
scroll to position [65, 0]
click at [173, 155] on label "CRW7A14 - F. Fixa - 70Cx - 700Kg (C: 70,00 - P: 700,00) (VD)" at bounding box center [225, 155] width 150 height 8
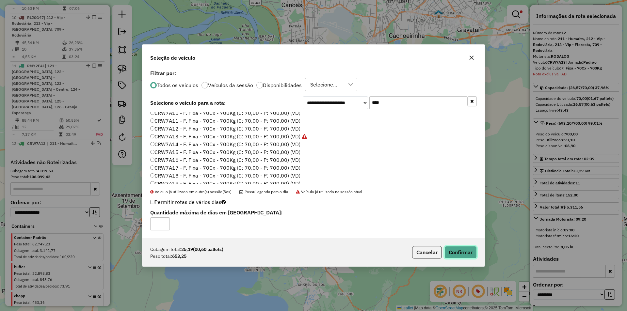
click at [452, 252] on button "Confirmar" at bounding box center [461, 252] width 32 height 12
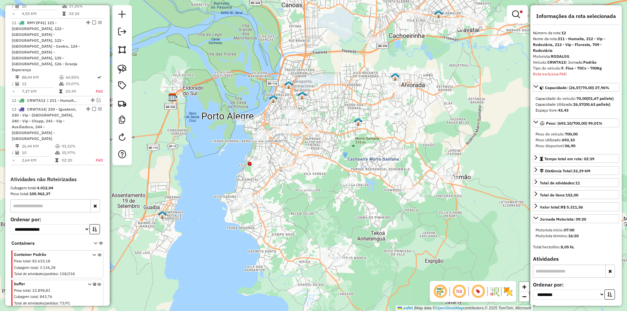
scroll to position [681, 0]
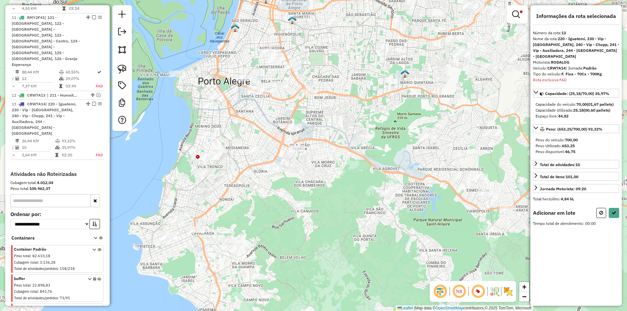
drag, startPoint x: 122, startPoint y: 66, endPoint x: 147, endPoint y: 66, distance: 25.2
click at [122, 66] on img at bounding box center [122, 69] width 9 height 9
drag, startPoint x: 162, startPoint y: 74, endPoint x: 196, endPoint y: 76, distance: 33.7
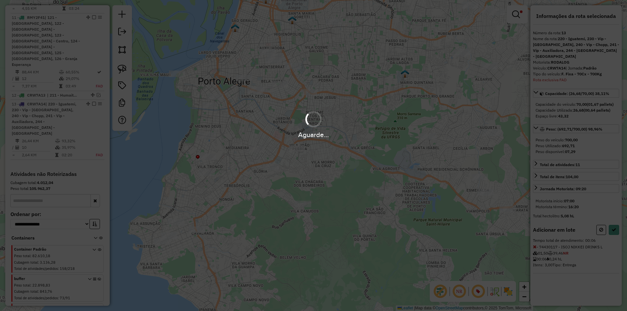
select select "**********"
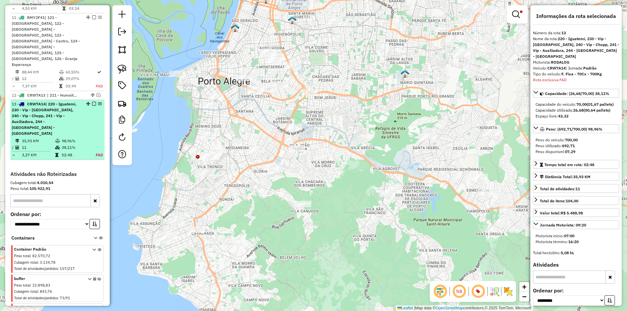
click at [92, 102] on em at bounding box center [94, 104] width 4 height 4
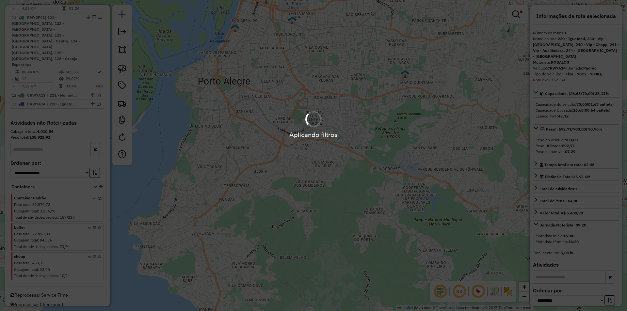
scroll to position [642, 0]
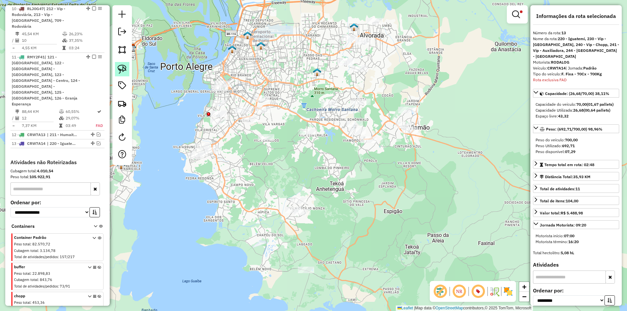
click at [118, 69] on img at bounding box center [122, 69] width 9 height 9
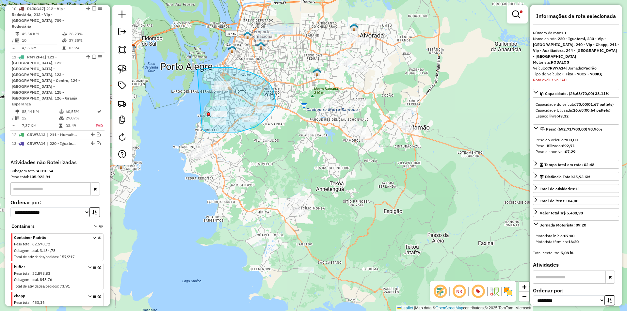
drag, startPoint x: 203, startPoint y: 69, endPoint x: 202, endPoint y: 129, distance: 60.1
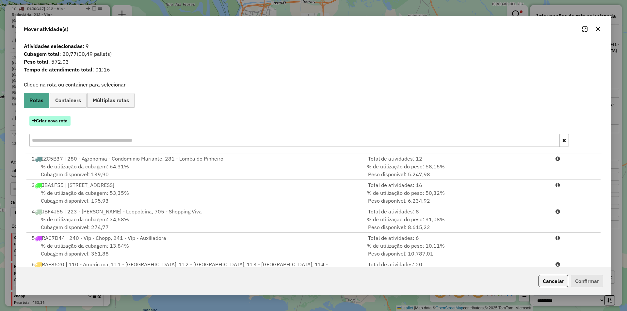
click at [58, 121] on button "Criar nova rota" at bounding box center [49, 121] width 41 height 10
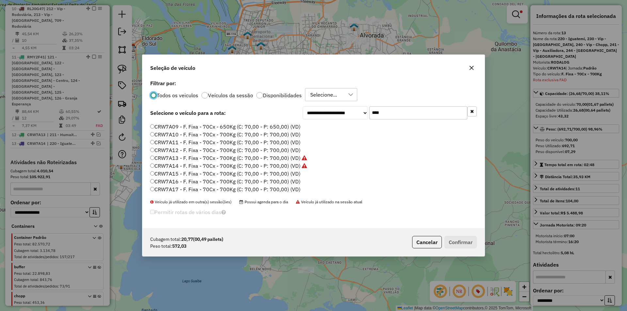
scroll to position [98, 0]
click at [190, 131] on label "CRW7A15 - F. Fixa - 70Cx - 700Kg (C: 70,00 - P: 700,00) (VD)" at bounding box center [225, 130] width 150 height 8
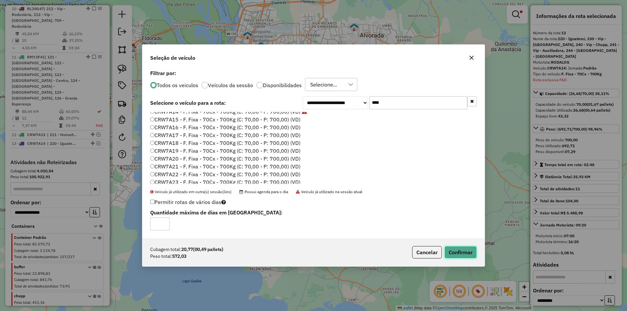
click at [464, 252] on button "Confirmar" at bounding box center [461, 252] width 32 height 12
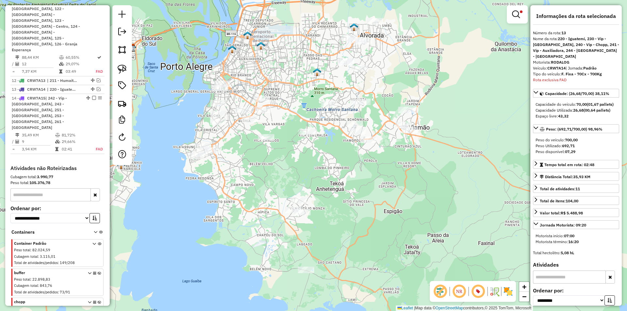
scroll to position [696, 0]
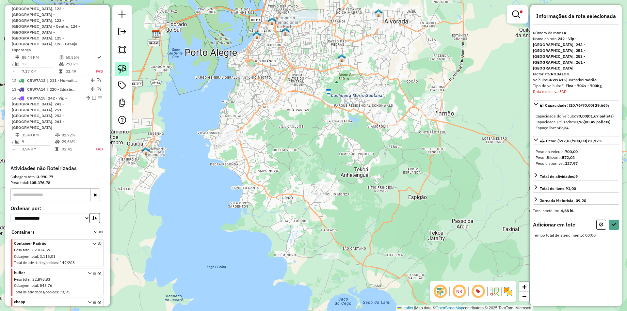
click at [120, 68] on img at bounding box center [122, 69] width 9 height 9
drag, startPoint x: 212, startPoint y: 127, endPoint x: 246, endPoint y: 136, distance: 34.8
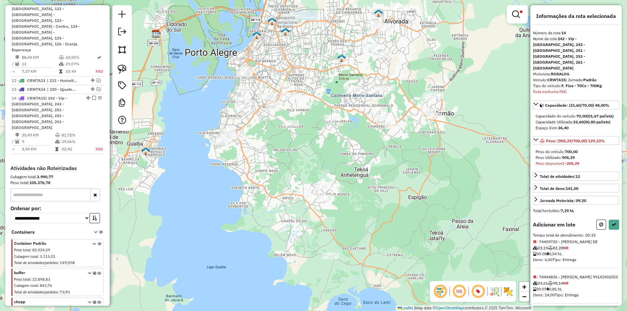
click at [592, 220] on div "Adicionar em lote" at bounding box center [576, 225] width 86 height 10
click at [596, 220] on button at bounding box center [601, 225] width 10 height 10
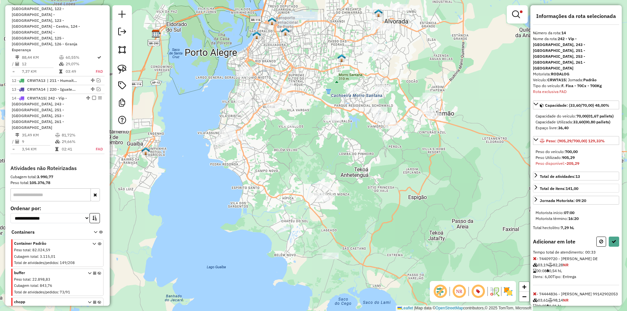
select select "**********"
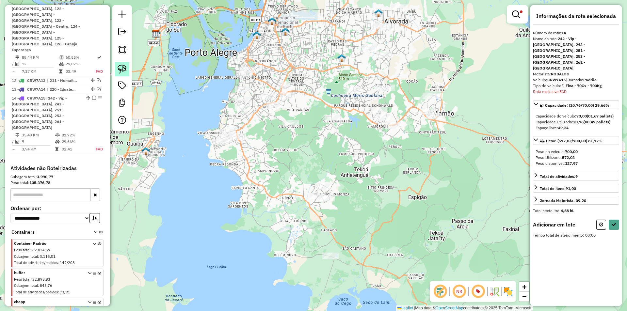
click at [120, 72] on img at bounding box center [122, 69] width 9 height 9
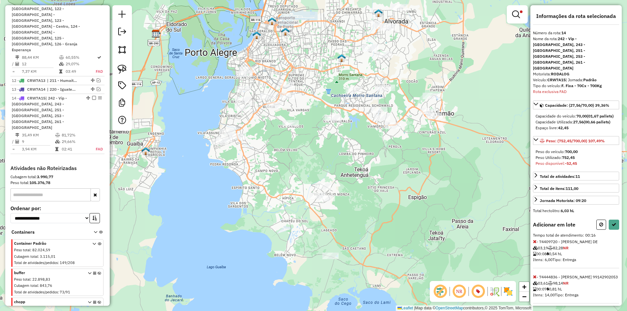
click at [536, 239] on icon at bounding box center [535, 241] width 4 height 5
click at [616, 220] on button at bounding box center [614, 225] width 10 height 10
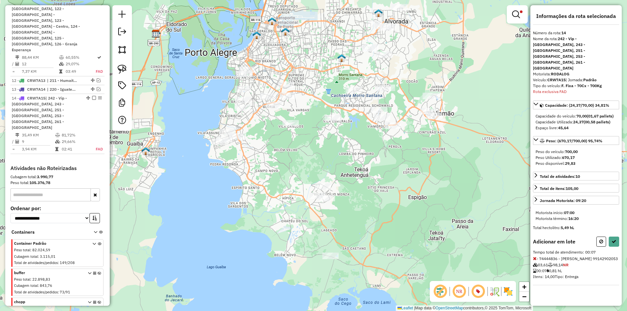
select select "**********"
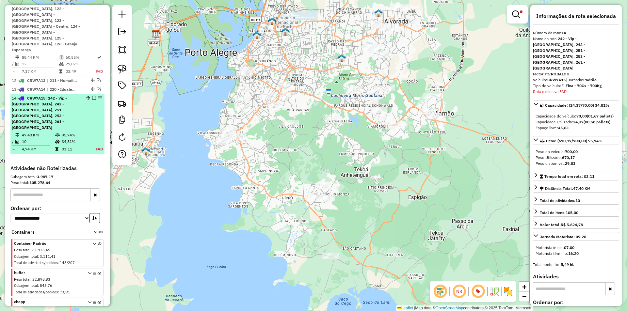
click at [92, 96] on em at bounding box center [94, 98] width 4 height 4
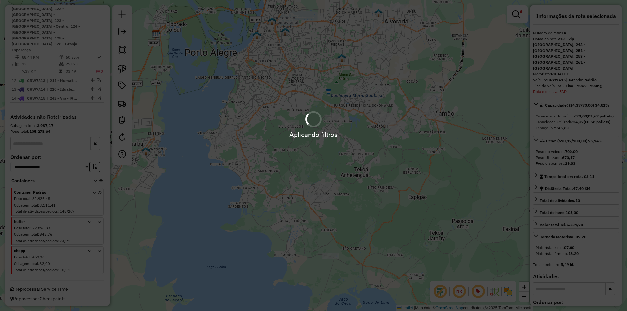
scroll to position [651, 0]
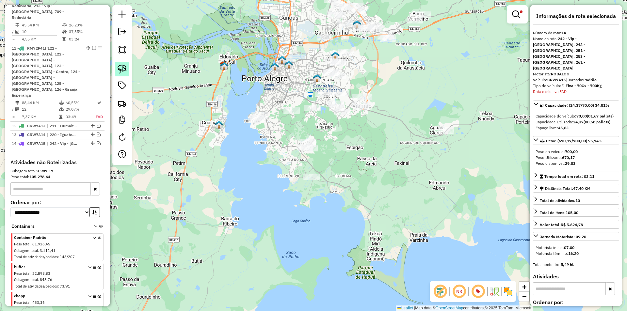
click at [119, 68] on img at bounding box center [122, 69] width 9 height 9
drag, startPoint x: 316, startPoint y: 15, endPoint x: 312, endPoint y: 12, distance: 4.5
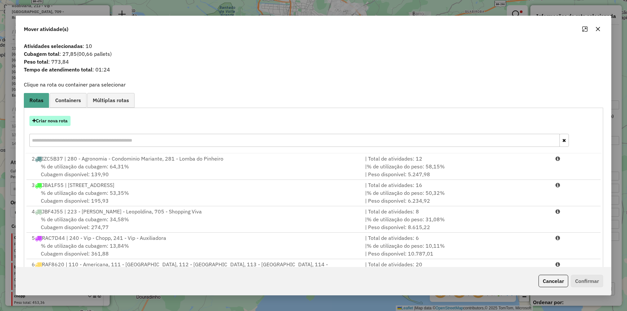
click at [55, 121] on button "Criar nova rota" at bounding box center [49, 121] width 41 height 10
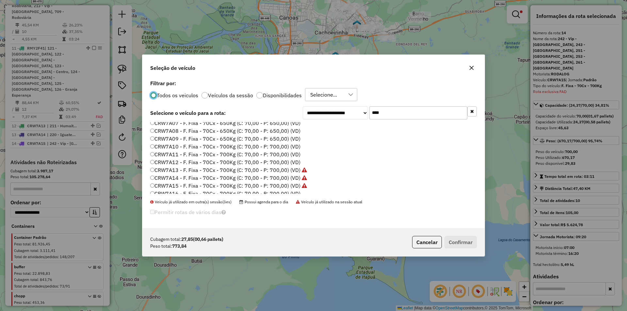
scroll to position [65, 0]
click at [427, 242] on button "Cancelar" at bounding box center [427, 242] width 30 height 12
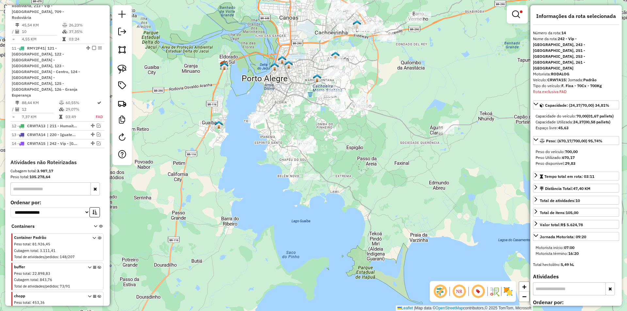
click at [327, 128] on div "Limpar filtros Janela de atendimento Grade de atendimento Capacidade Transporta…" at bounding box center [313, 155] width 627 height 311
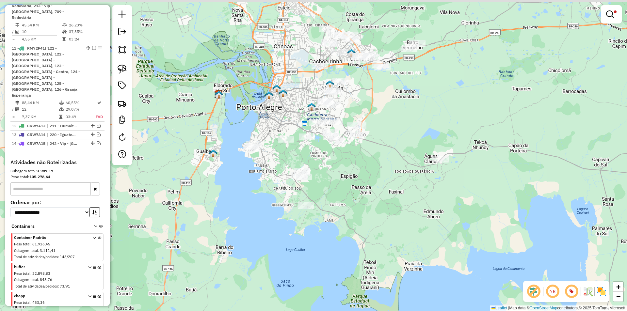
drag, startPoint x: 375, startPoint y: 58, endPoint x: 363, endPoint y: 141, distance: 83.4
click at [363, 141] on div "Limpar filtros Janela de atendimento Grade de atendimento Capacidade Transporta…" at bounding box center [313, 155] width 627 height 311
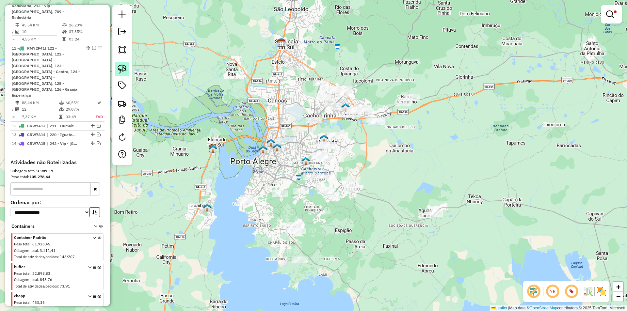
click at [128, 73] on link at bounding box center [122, 69] width 14 height 14
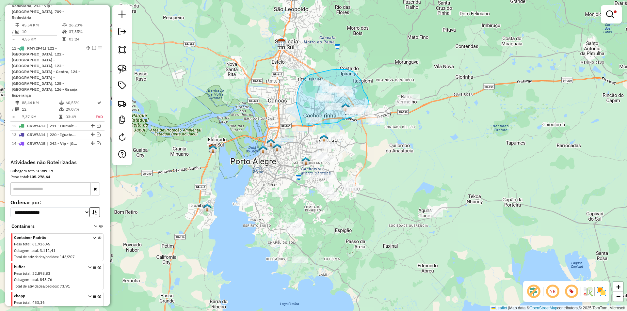
drag, startPoint x: 296, startPoint y: 103, endPoint x: 304, endPoint y: 126, distance: 24.7
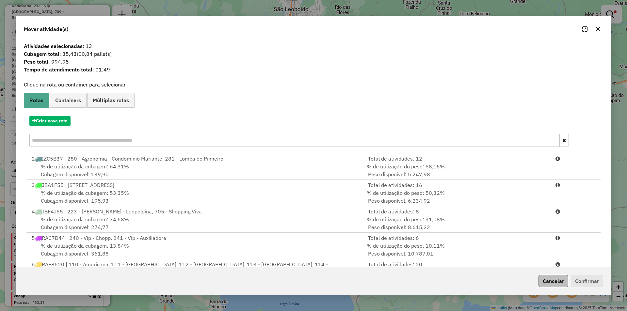
drag, startPoint x: 541, startPoint y: 275, endPoint x: 543, endPoint y: 278, distance: 3.7
click at [541, 276] on div "Cancelar Confirmar" at bounding box center [313, 281] width 595 height 28
click at [542, 275] on button "Cancelar" at bounding box center [554, 281] width 30 height 12
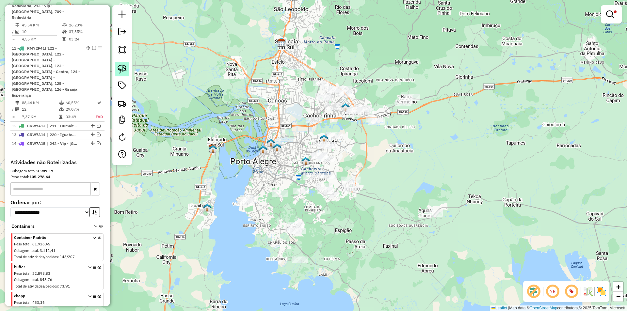
click at [122, 65] on img at bounding box center [122, 69] width 9 height 9
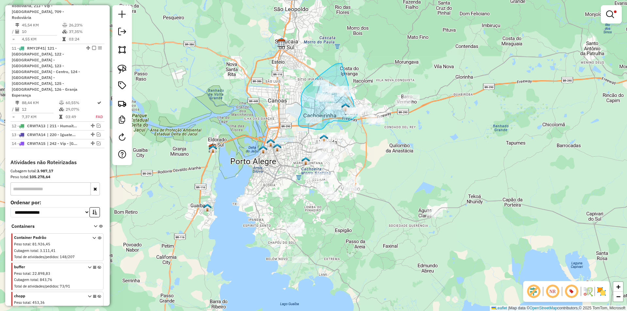
drag, startPoint x: 320, startPoint y: 75, endPoint x: 348, endPoint y: 84, distance: 28.7
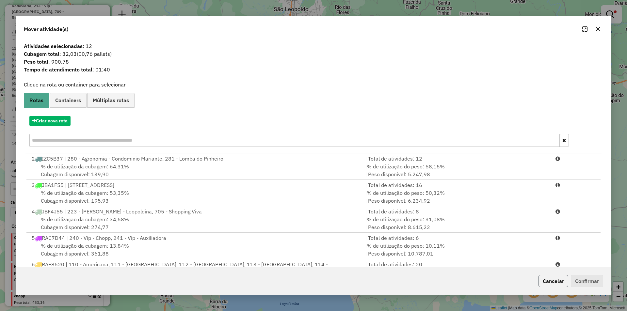
click at [548, 284] on button "Cancelar" at bounding box center [554, 281] width 30 height 12
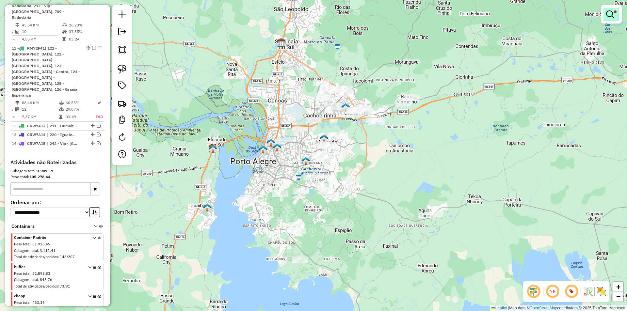
click at [606, 10] on em at bounding box center [610, 14] width 8 height 8
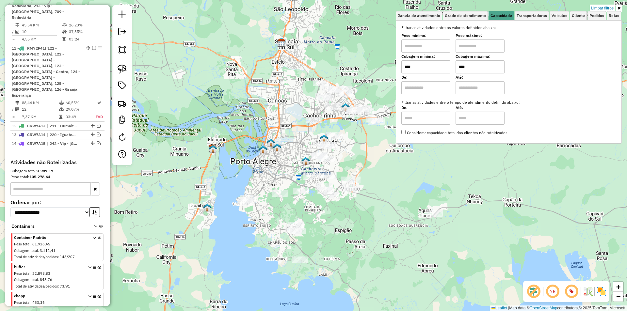
drag, startPoint x: 463, startPoint y: 66, endPoint x: 458, endPoint y: 61, distance: 7.0
click at [460, 65] on input "****" at bounding box center [480, 66] width 49 height 13
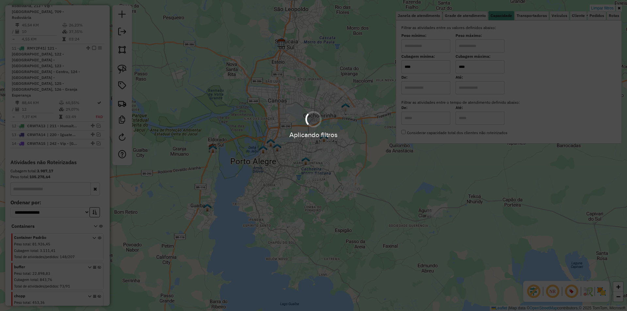
type input "****"
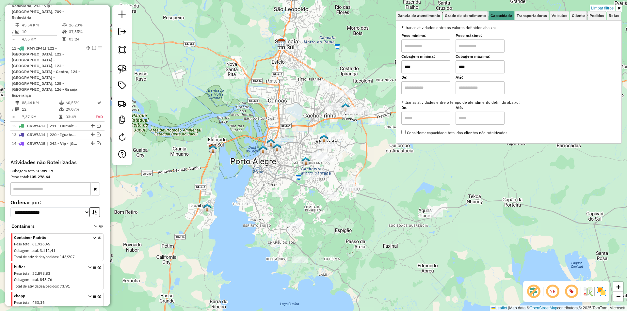
drag, startPoint x: 263, startPoint y: 74, endPoint x: 281, endPoint y: 76, distance: 18.3
click at [263, 74] on div "Limpar filtros Janela de atendimento Grade de atendimento Capacidade Transporta…" at bounding box center [313, 155] width 627 height 311
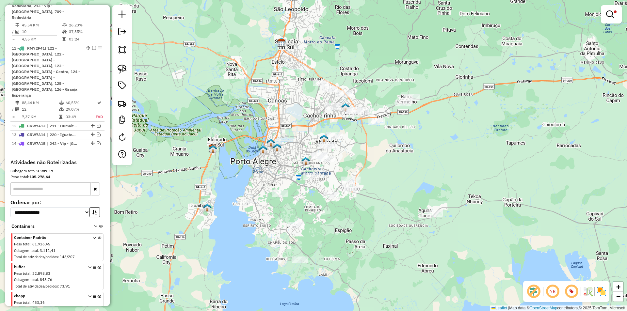
drag, startPoint x: 121, startPoint y: 68, endPoint x: 154, endPoint y: 66, distance: 32.7
click at [121, 68] on img at bounding box center [122, 69] width 9 height 9
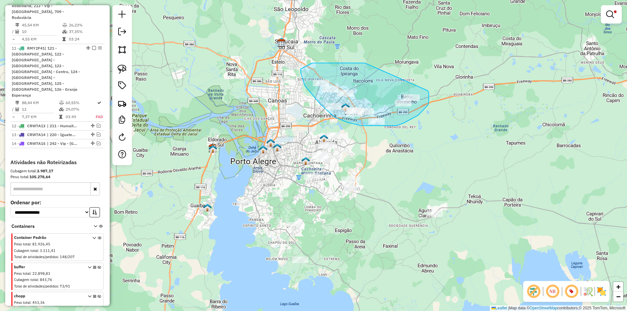
drag, startPoint x: 345, startPoint y: 63, endPoint x: 427, endPoint y: 90, distance: 86.7
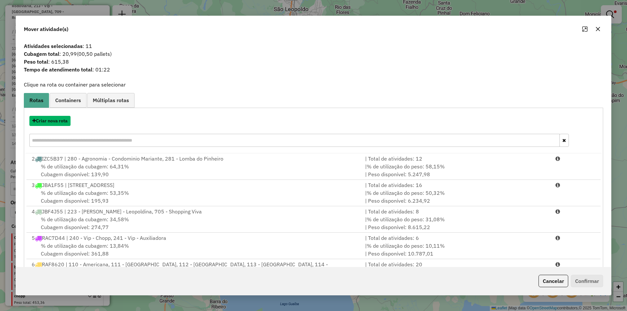
click at [59, 121] on button "Criar nova rota" at bounding box center [49, 121] width 41 height 10
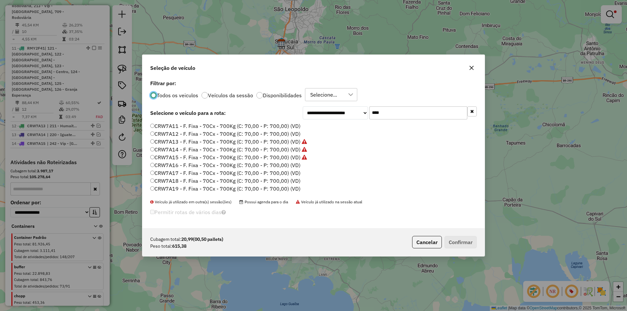
scroll to position [98, 0]
click at [170, 138] on label "CRW7A16 - F. Fixa - 70Cx - 700Kg (C: 70,00 - P: 700,00) (VD)" at bounding box center [225, 138] width 150 height 8
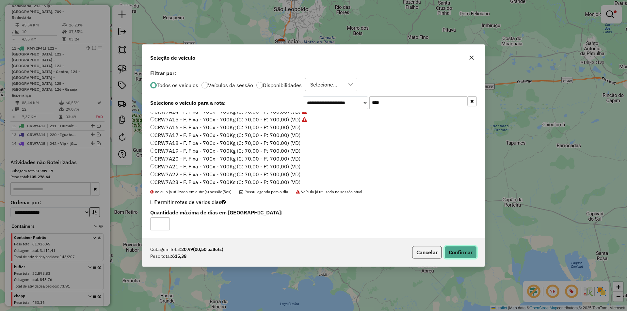
drag, startPoint x: 458, startPoint y: 252, endPoint x: 389, endPoint y: 223, distance: 74.5
click at [457, 252] on button "Confirmar" at bounding box center [461, 252] width 32 height 12
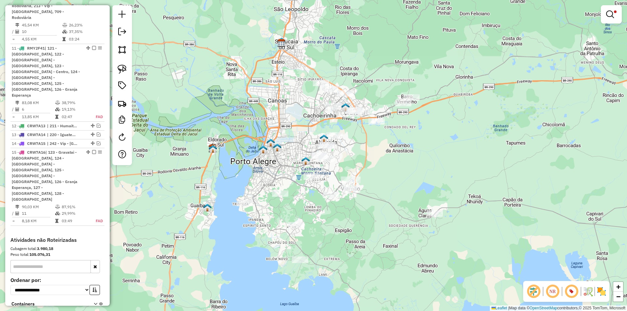
scroll to position [642, 0]
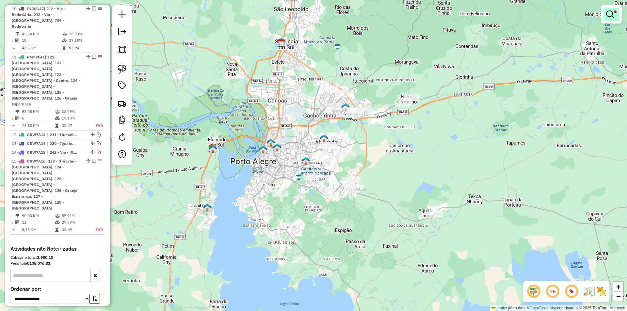
click at [607, 16] on em at bounding box center [610, 14] width 8 height 8
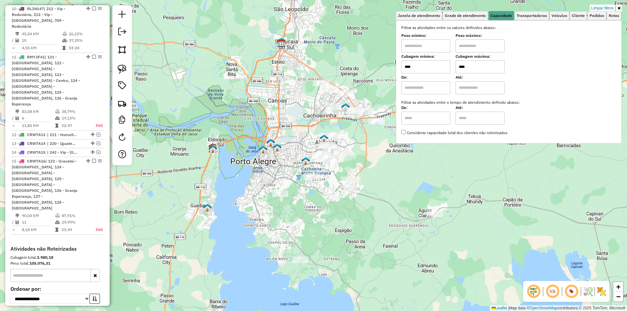
click at [463, 65] on input "****" at bounding box center [480, 66] width 49 height 13
type input "****"
click at [327, 67] on div "Limpar filtros Janela de atendimento Grade de atendimento Capacidade Transporta…" at bounding box center [313, 155] width 627 height 311
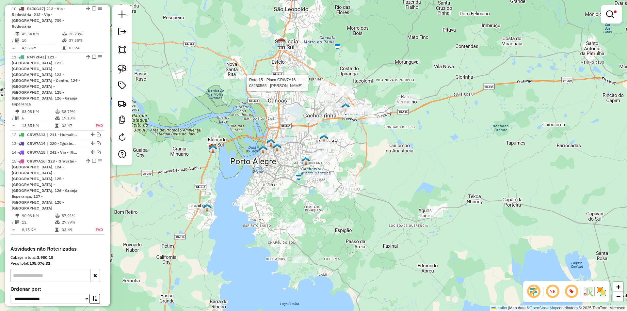
select select "**********"
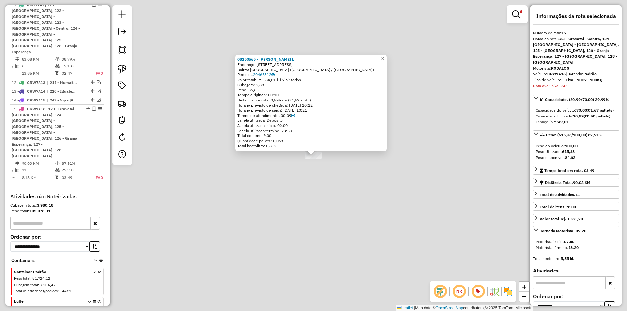
scroll to position [705, 0]
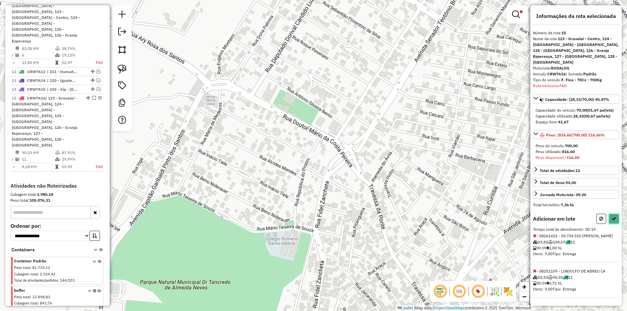
click at [612, 217] on icon at bounding box center [614, 219] width 5 height 5
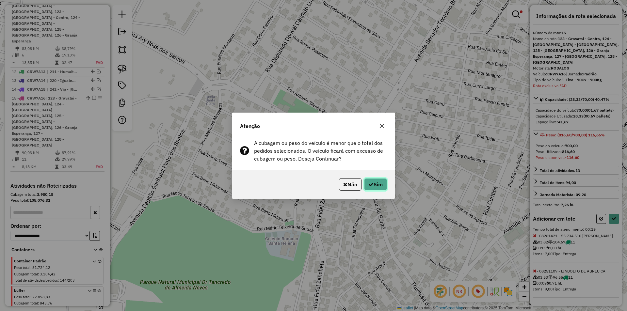
click at [381, 183] on button "Sim" at bounding box center [375, 184] width 23 height 12
select select "**********"
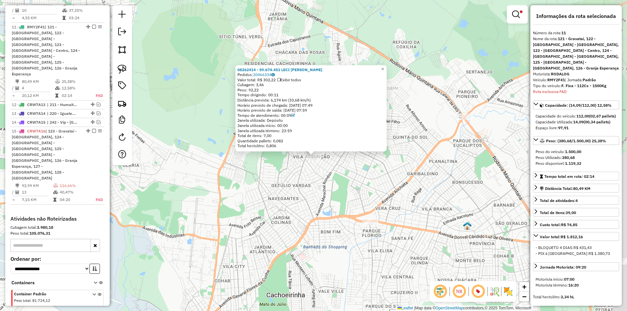
scroll to position [666, 0]
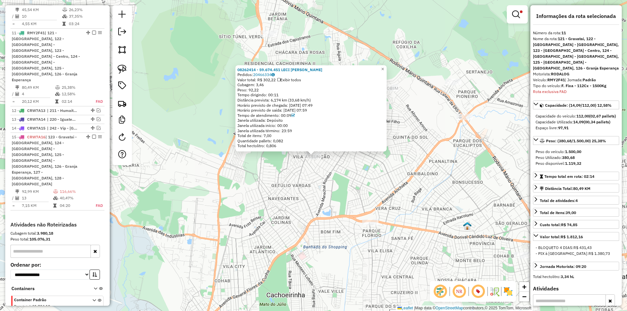
click at [337, 174] on div "08262414 - 59.674.451 LECI MARIA SACKS Pedidos: 20466334 Valor total: R$ 302,22…" at bounding box center [313, 155] width 627 height 311
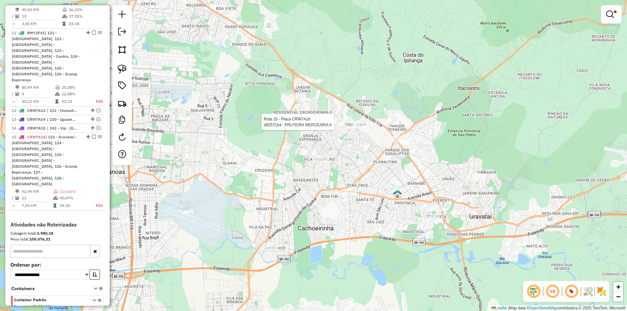
select select "**********"
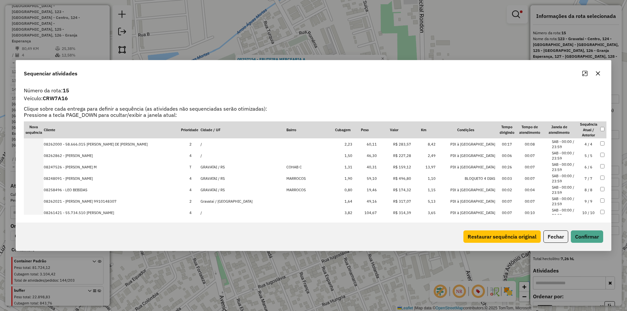
scroll to position [45, 0]
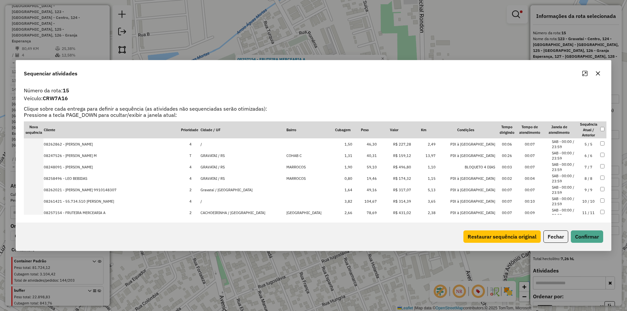
click at [383, 201] on td "R$ 314,39" at bounding box center [394, 201] width 34 height 11
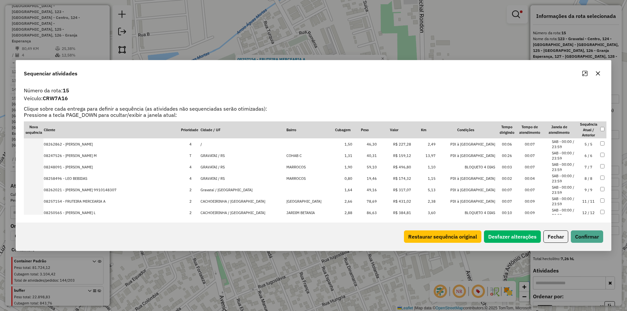
scroll to position [0, 0]
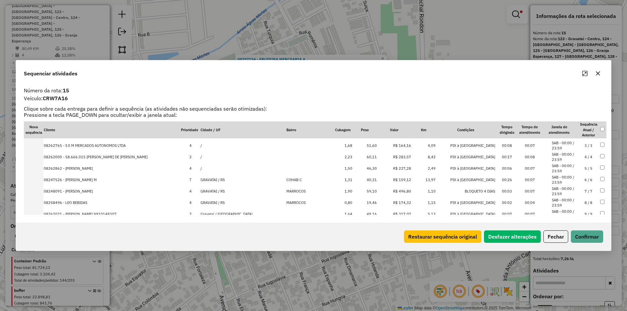
click at [377, 202] on td "19,46" at bounding box center [365, 202] width 24 height 11
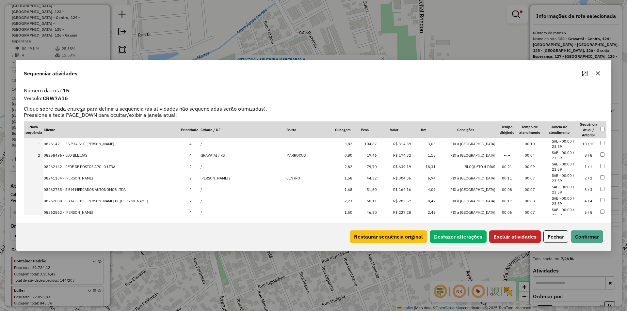
drag, startPoint x: 523, startPoint y: 235, endPoint x: 528, endPoint y: 235, distance: 5.2
click at [521, 235] on button "Excluir atividades" at bounding box center [515, 237] width 52 height 12
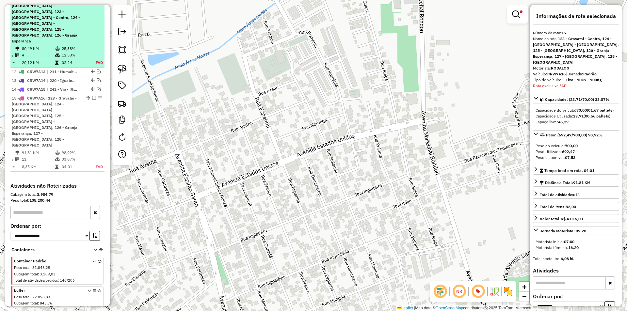
click at [92, 96] on em at bounding box center [94, 98] width 4 height 4
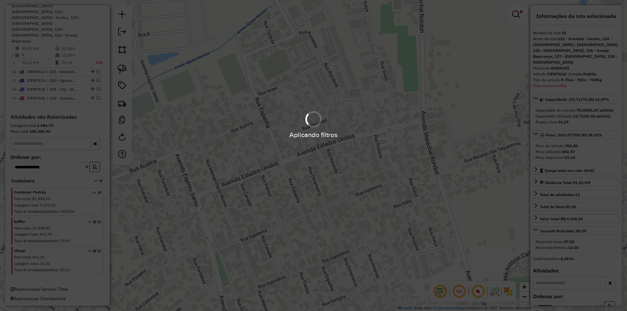
scroll to position [659, 0]
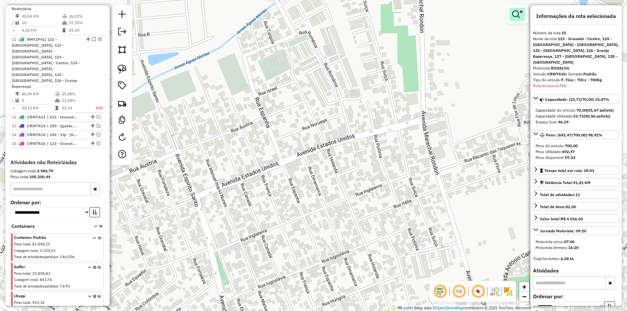
click at [515, 11] on em at bounding box center [516, 14] width 8 height 8
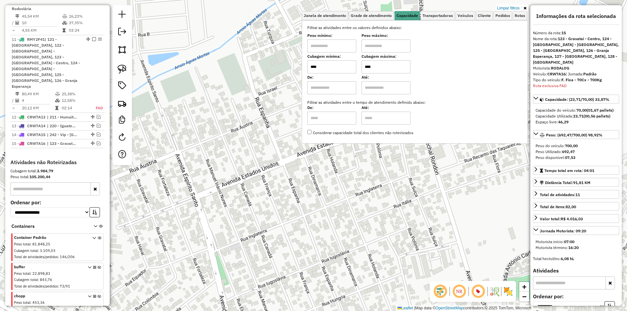
click at [508, 8] on link "Limpar filtros" at bounding box center [508, 8] width 25 height 7
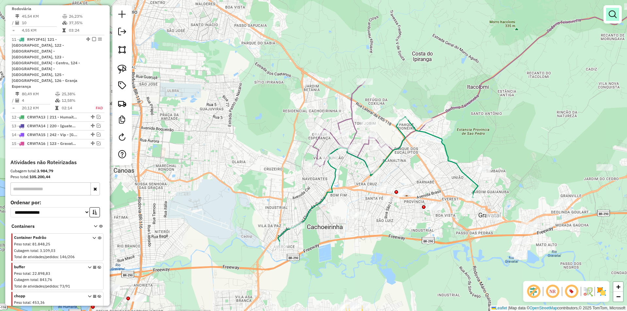
click at [609, 10] on link at bounding box center [612, 14] width 13 height 13
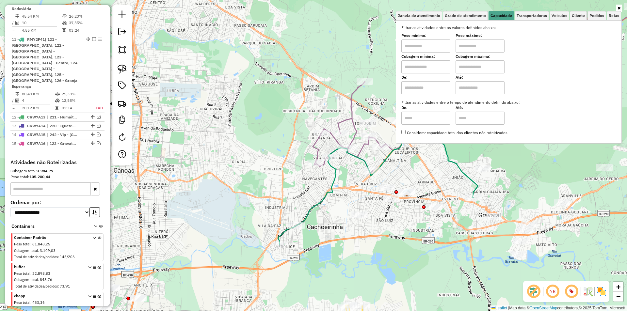
drag, startPoint x: 427, startPoint y: 64, endPoint x: 430, endPoint y: 71, distance: 7.7
click at [427, 64] on input "text" at bounding box center [425, 66] width 49 height 13
type input "****"
click at [477, 64] on input "text" at bounding box center [480, 66] width 49 height 13
type input "****"
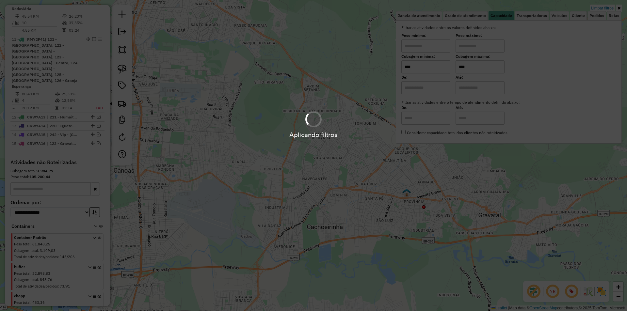
click at [313, 79] on div "Limpar filtros Janela de atendimento Grade de atendimento Capacidade Transporta…" at bounding box center [313, 155] width 627 height 311
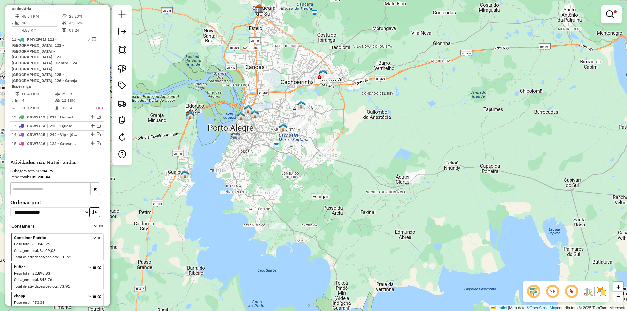
drag, startPoint x: 126, startPoint y: 73, endPoint x: 256, endPoint y: 95, distance: 131.7
click at [126, 73] on img at bounding box center [122, 69] width 9 height 9
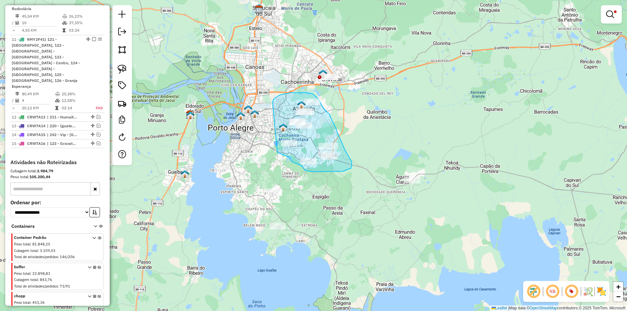
drag, startPoint x: 274, startPoint y: 99, endPoint x: 279, endPoint y: 151, distance: 52.5
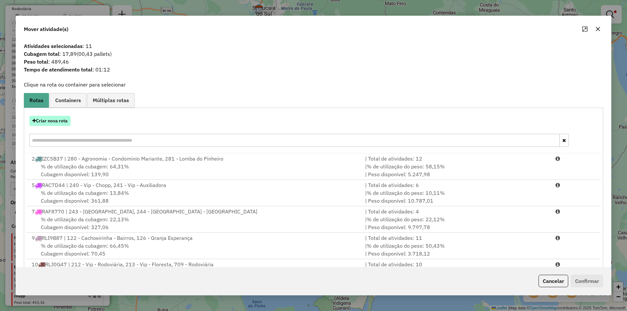
click at [55, 122] on button "Criar nova rota" at bounding box center [49, 121] width 41 height 10
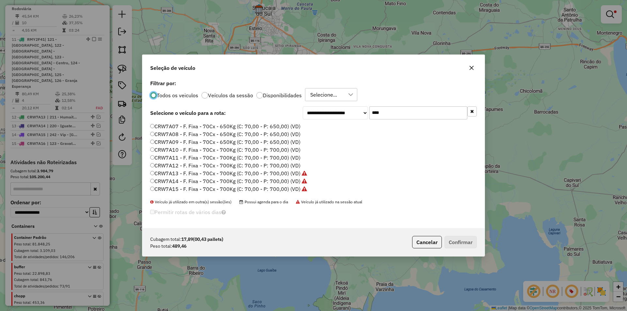
scroll to position [98, 0]
click at [183, 144] on label "CRW7A17 - F. Fixa - 70Cx - 700Kg (C: 70,00 - P: 700,00) (VD)" at bounding box center [225, 145] width 150 height 8
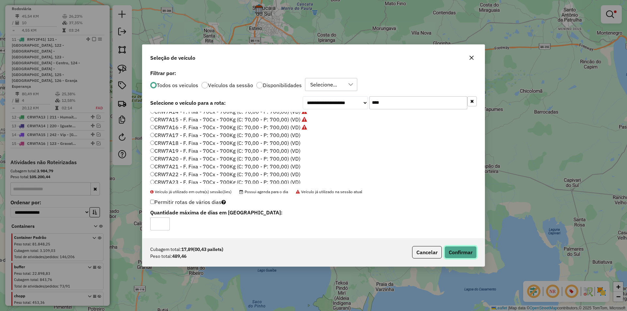
click at [467, 253] on button "Confirmar" at bounding box center [461, 252] width 32 height 12
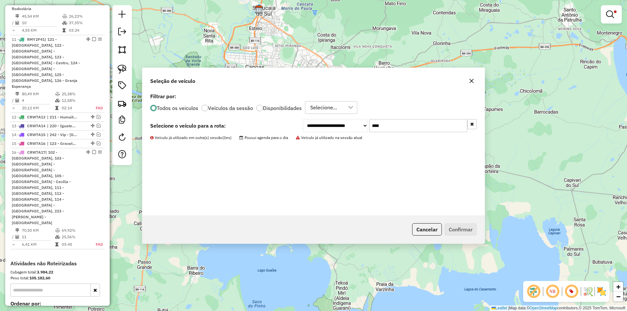
scroll to position [705, 0]
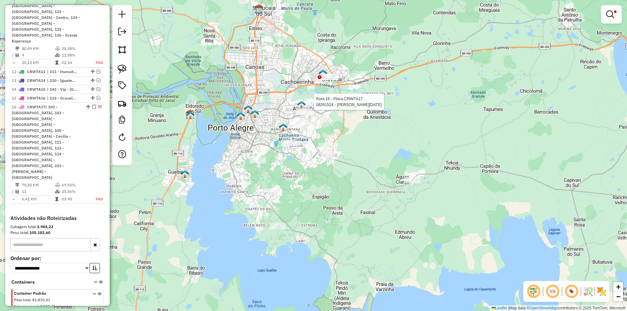
select select "**********"
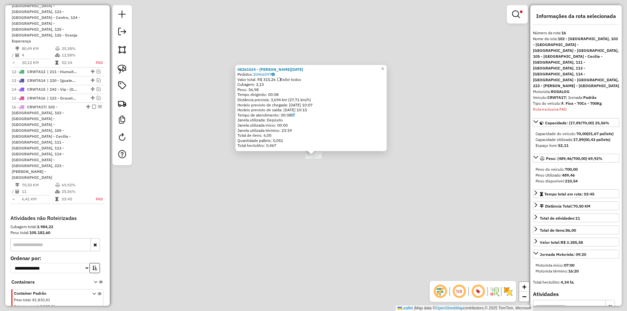
scroll to position [725, 0]
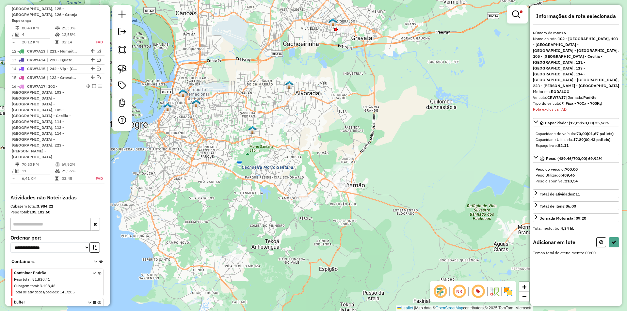
click at [518, 9] on link at bounding box center [518, 14] width 16 height 13
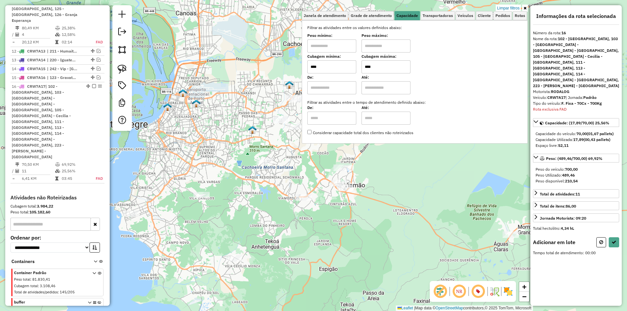
click at [367, 67] on input "****" at bounding box center [386, 66] width 49 height 13
type input "****"
click at [255, 94] on div "Limpar filtros Janela de atendimento Grade de atendimento Capacidade Transporta…" at bounding box center [313, 155] width 627 height 311
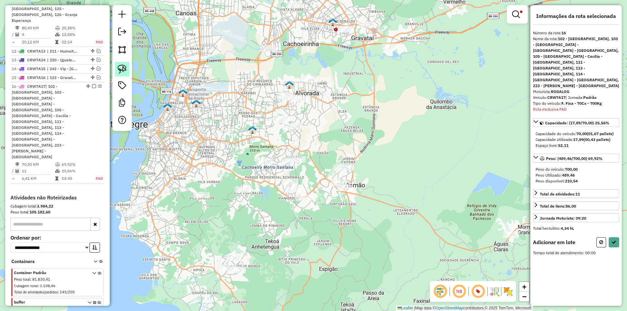
click at [122, 70] on img at bounding box center [122, 69] width 9 height 9
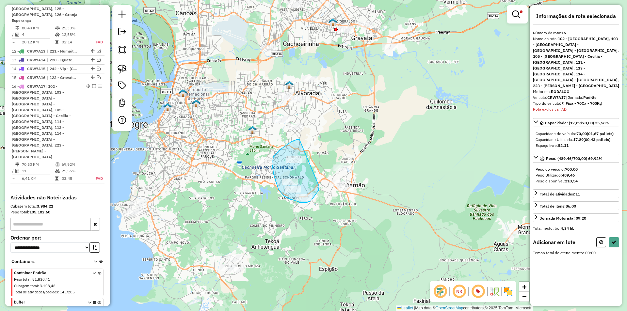
drag, startPoint x: 286, startPoint y: 145, endPoint x: 317, endPoint y: 186, distance: 50.8
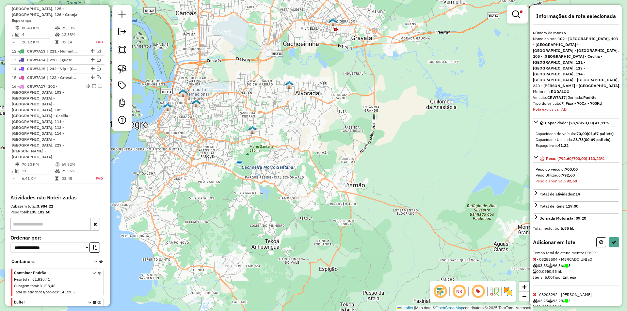
drag, startPoint x: 534, startPoint y: 277, endPoint x: 546, endPoint y: 272, distance: 13.0
click at [534, 292] on icon at bounding box center [535, 294] width 4 height 5
drag, startPoint x: 609, startPoint y: 224, endPoint x: 511, endPoint y: 191, distance: 103.5
click at [609, 237] on button at bounding box center [614, 242] width 10 height 10
select select "**********"
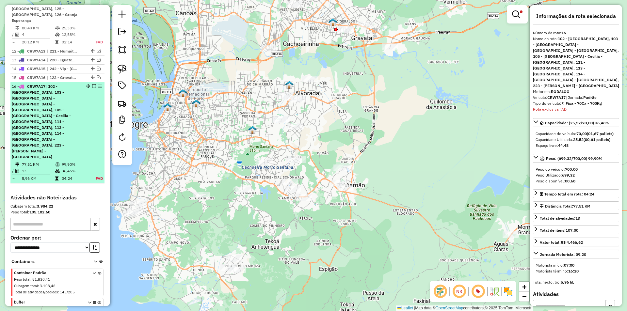
click at [92, 84] on em at bounding box center [94, 86] width 4 height 4
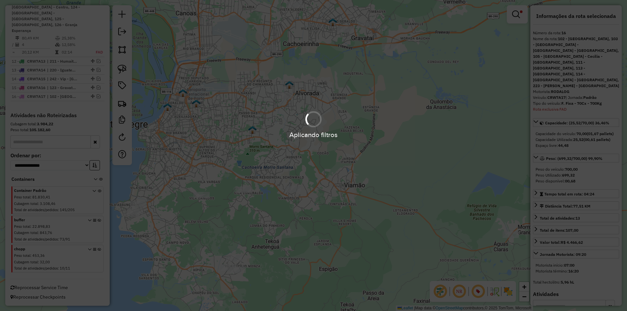
scroll to position [668, 0]
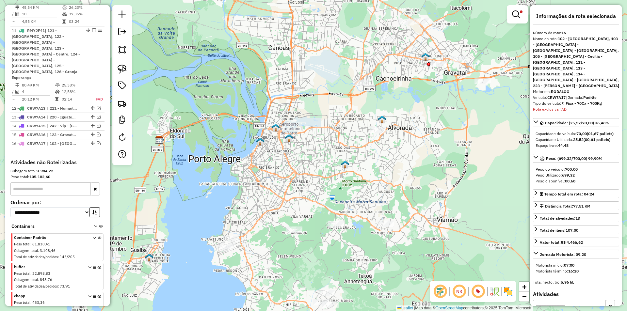
click at [274, 127] on img at bounding box center [275, 127] width 8 height 8
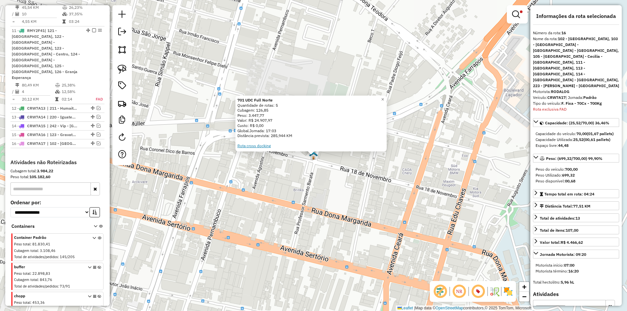
click at [257, 147] on link "Rota cross docking" at bounding box center [253, 145] width 33 height 5
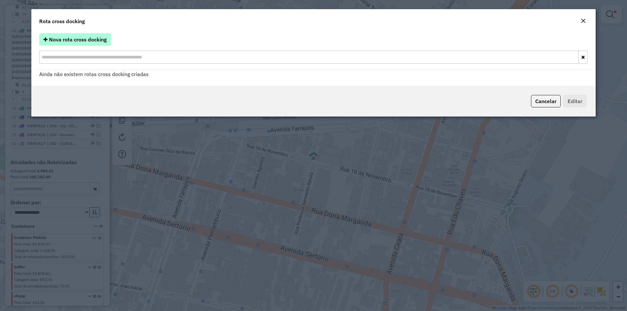
click at [73, 40] on span "Nova rota cross docking" at bounding box center [78, 39] width 58 height 7
select select "*"
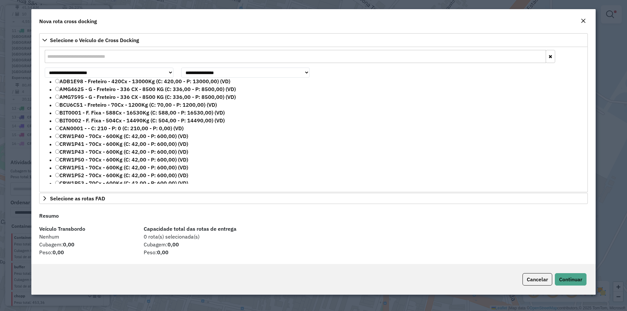
click at [77, 55] on input "text" at bounding box center [295, 56] width 501 height 13
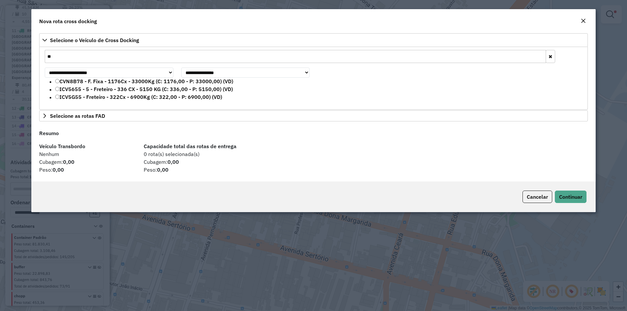
type input "**"
click at [68, 82] on label "CVN8B78 - F. Fixa - 1176Cx - 33000Kg (C: 1176,00 - P: 33000,00) (VD)" at bounding box center [144, 81] width 178 height 8
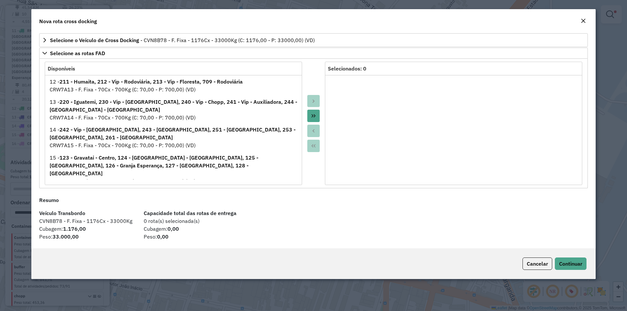
click at [313, 113] on icon "Move All to Target" at bounding box center [313, 115] width 5 height 5
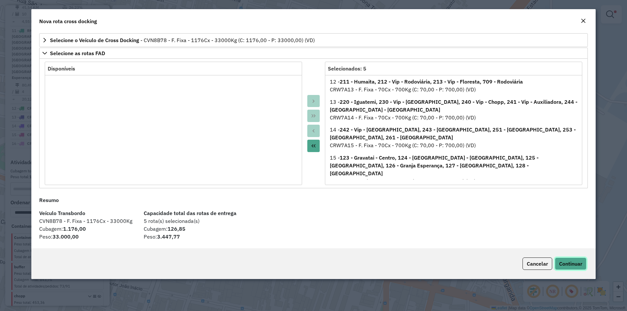
click at [570, 260] on button "Continuar" at bounding box center [571, 264] width 32 height 12
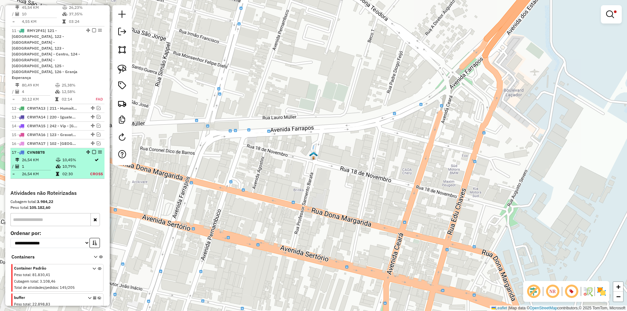
scroll to position [674, 0]
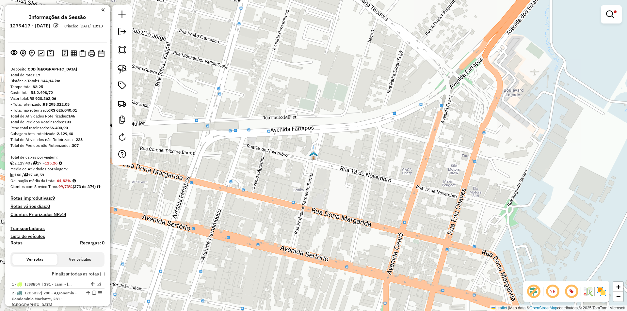
scroll to position [674, 0]
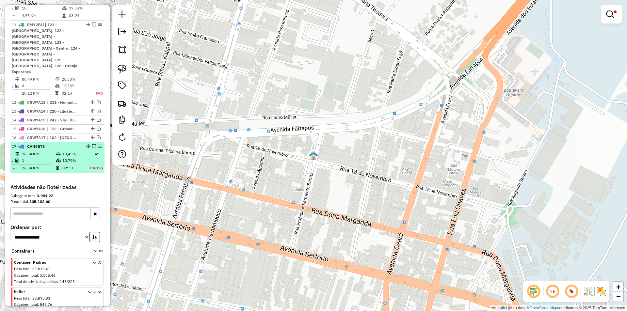
select select "**********"
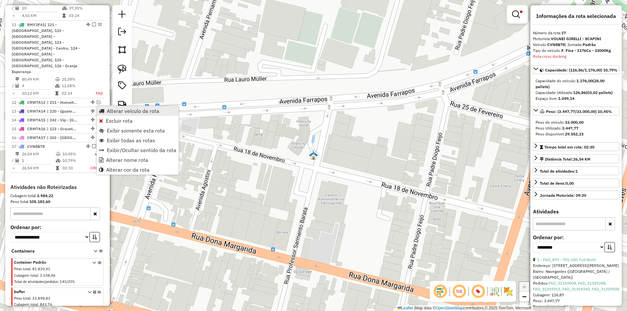
click at [127, 111] on span "Alterar veículo da rota" at bounding box center [133, 110] width 53 height 5
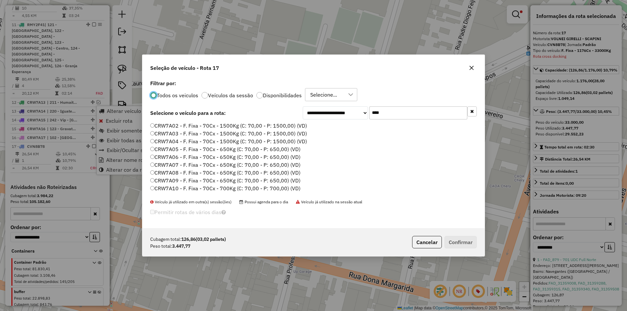
scroll to position [4, 2]
drag, startPoint x: 385, startPoint y: 114, endPoint x: 362, endPoint y: 112, distance: 22.9
click at [362, 112] on div "**********" at bounding box center [390, 112] width 174 height 13
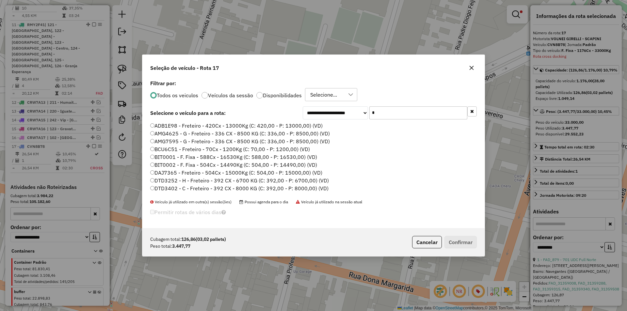
type input "*"
click at [473, 69] on icon "button" at bounding box center [472, 68] width 4 height 4
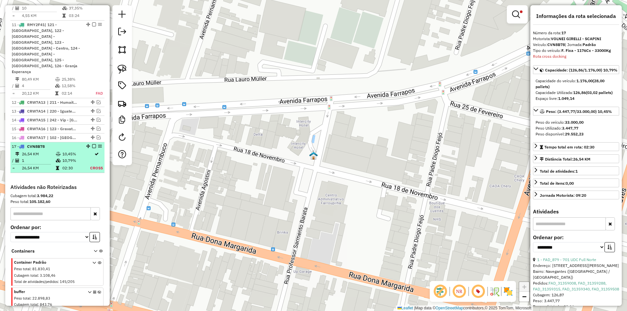
click at [93, 144] on em at bounding box center [94, 146] width 4 height 4
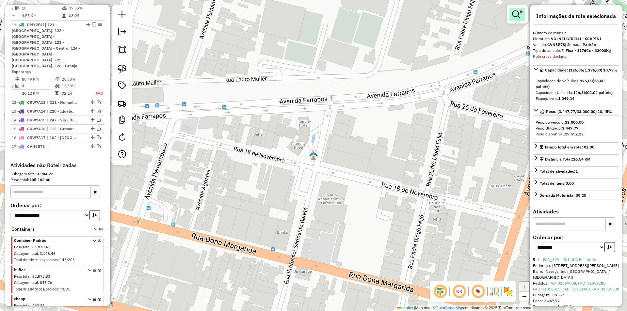
click at [518, 10] on em at bounding box center [516, 14] width 8 height 8
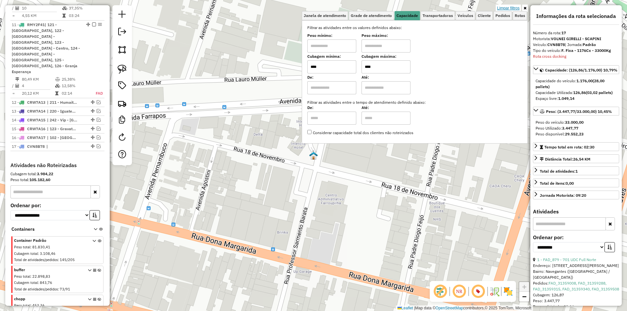
click at [505, 7] on link "Limpar filtros" at bounding box center [508, 8] width 25 height 7
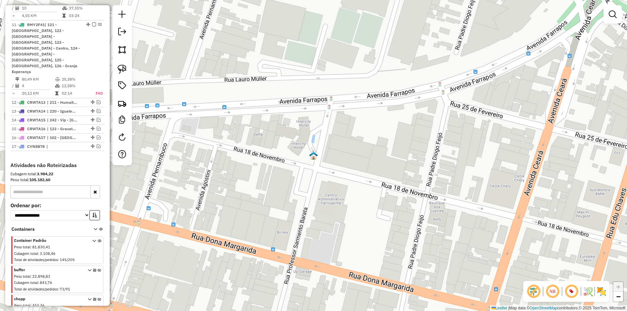
click at [272, 88] on div "Janela de atendimento Grade de atendimento Capacidade Transportadoras Veículos …" at bounding box center [313, 155] width 627 height 311
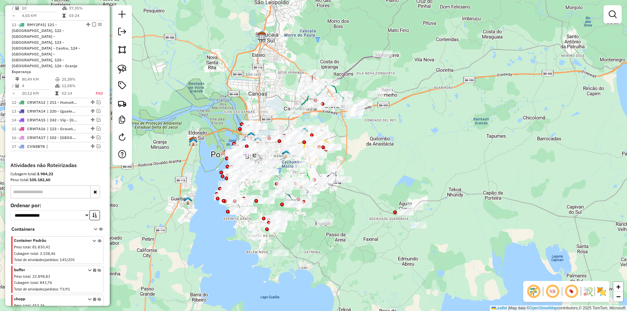
drag, startPoint x: 427, startPoint y: 174, endPoint x: 370, endPoint y: 206, distance: 64.9
click at [370, 206] on div "Janela de atendimento Grade de atendimento Capacidade Transportadoras Veículos …" at bounding box center [313, 155] width 627 height 311
click at [124, 71] on img at bounding box center [122, 69] width 9 height 9
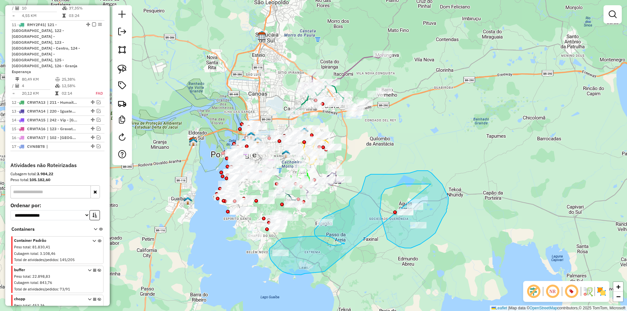
drag, startPoint x: 403, startPoint y: 184, endPoint x: 328, endPoint y: 270, distance: 113.9
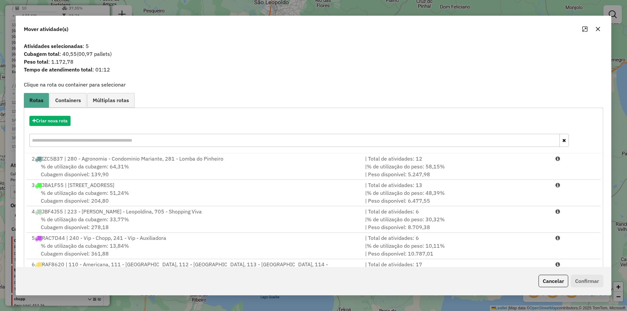
drag, startPoint x: 555, startPoint y: 281, endPoint x: 545, endPoint y: 274, distance: 11.8
click at [552, 279] on button "Cancelar" at bounding box center [554, 281] width 30 height 12
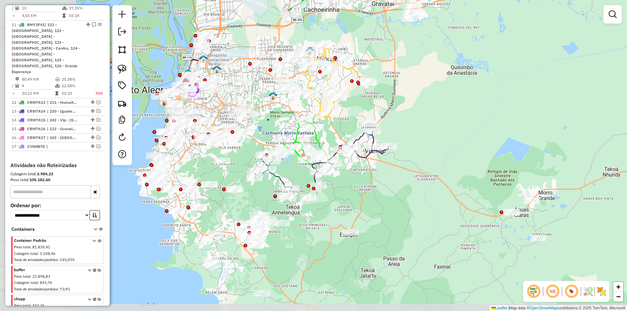
drag, startPoint x: 336, startPoint y: 187, endPoint x: 375, endPoint y: 152, distance: 52.5
click at [432, 177] on div "Janela de atendimento Grade de atendimento Capacidade Transportadoras Veículos …" at bounding box center [313, 155] width 627 height 311
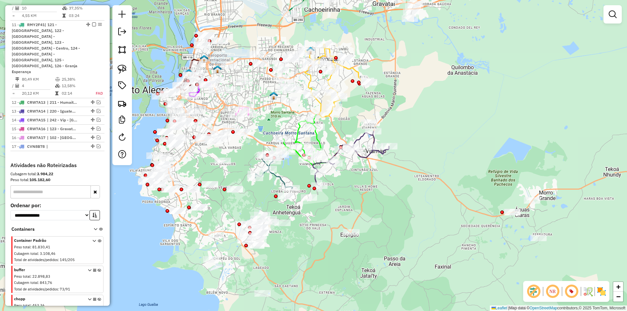
click at [363, 138] on icon at bounding box center [351, 158] width 76 height 55
select select "**********"
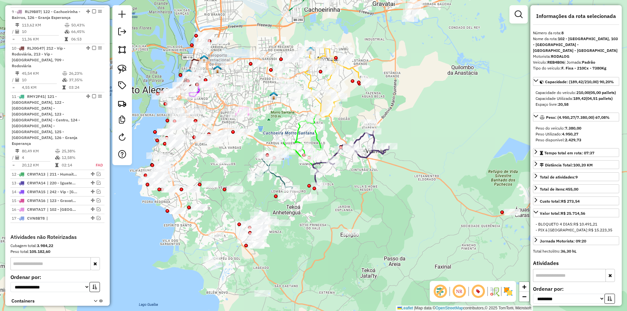
scroll to position [544, 0]
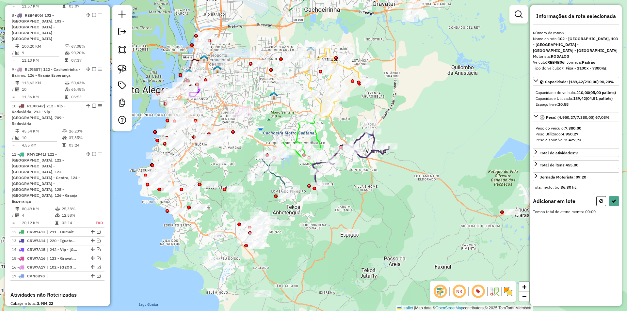
click at [123, 75] on link at bounding box center [122, 69] width 14 height 14
drag, startPoint x: 353, startPoint y: 124, endPoint x: 361, endPoint y: 165, distance: 42.0
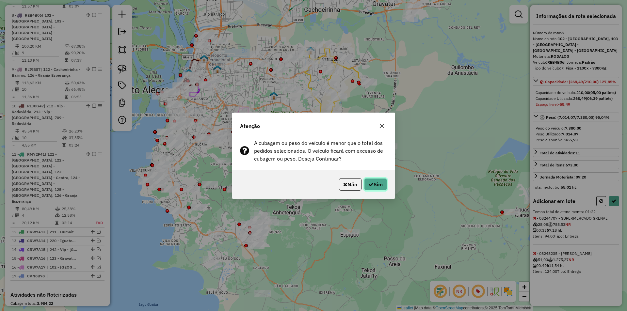
click at [376, 184] on button "Sim" at bounding box center [375, 184] width 23 height 12
select select "**********"
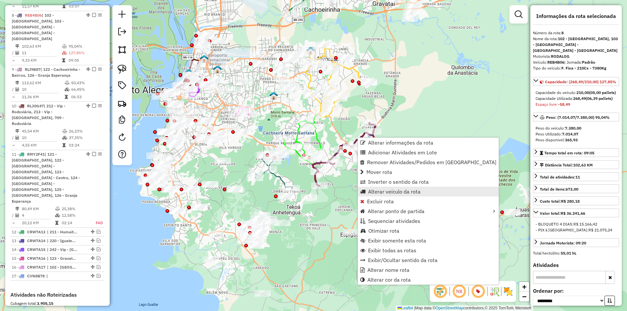
click at [397, 192] on span "Alterar veículo da rota" at bounding box center [394, 191] width 53 height 5
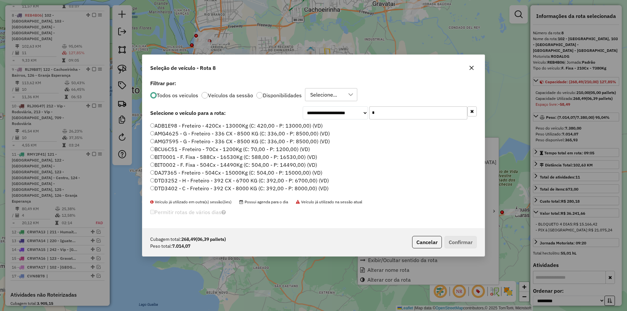
scroll to position [4, 2]
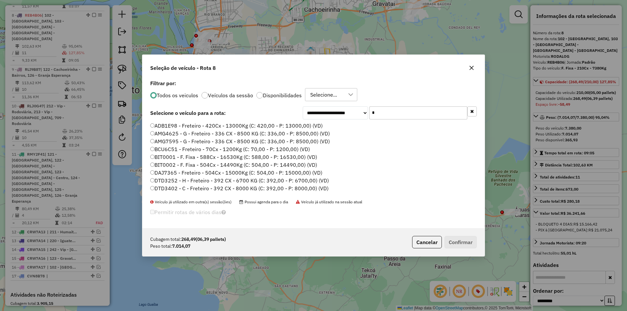
drag, startPoint x: 393, startPoint y: 112, endPoint x: 344, endPoint y: 109, distance: 49.0
click at [344, 109] on div "**********" at bounding box center [390, 112] width 174 height 13
paste input "******"
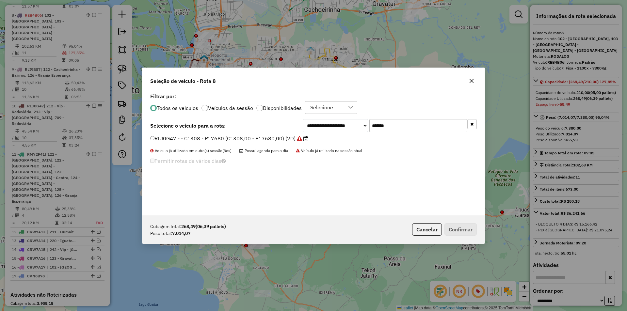
type input "*******"
click at [194, 139] on label "RLJ0G47 - - C: 308 - P: 7680 (C: 308,00 - P: 7680,00) (VD)" at bounding box center [229, 139] width 158 height 8
click at [460, 230] on button "Confirmar" at bounding box center [461, 229] width 32 height 12
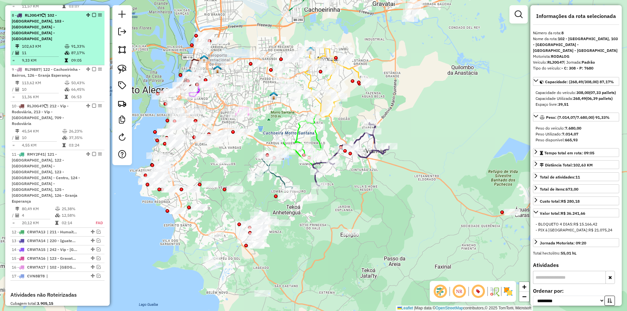
click at [92, 13] on em at bounding box center [94, 15] width 4 height 4
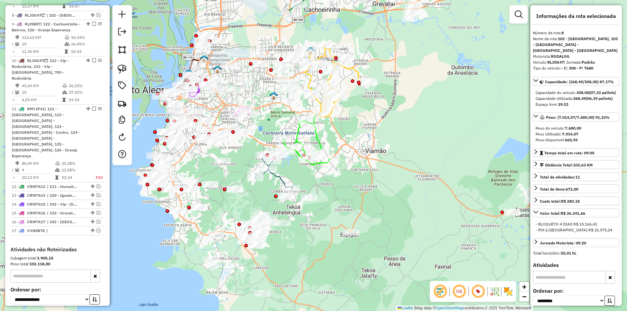
scroll to position [511, 0]
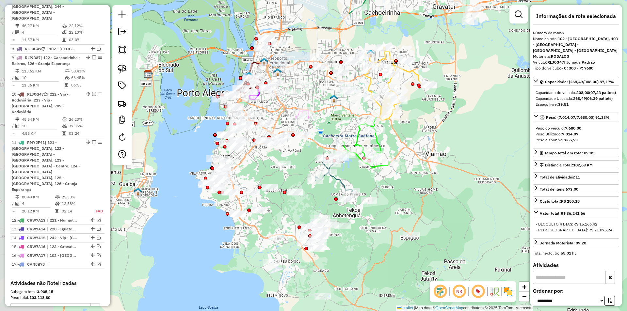
drag, startPoint x: 212, startPoint y: 102, endPoint x: 272, endPoint y: 105, distance: 60.2
click at [272, 105] on div "Janela de atendimento Grade de atendimento Capacidade Transportadoras Veículos …" at bounding box center [313, 155] width 627 height 311
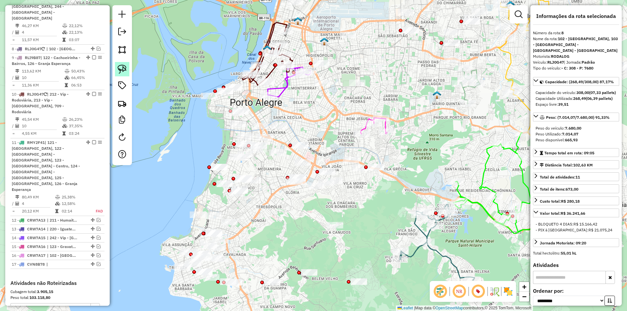
click at [121, 72] on img at bounding box center [122, 69] width 9 height 9
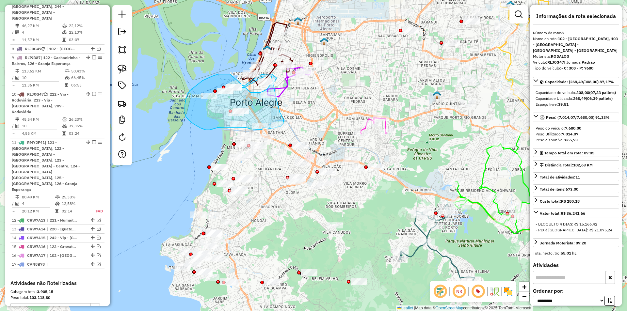
drag, startPoint x: 198, startPoint y: 85, endPoint x: 250, endPoint y: 91, distance: 52.1
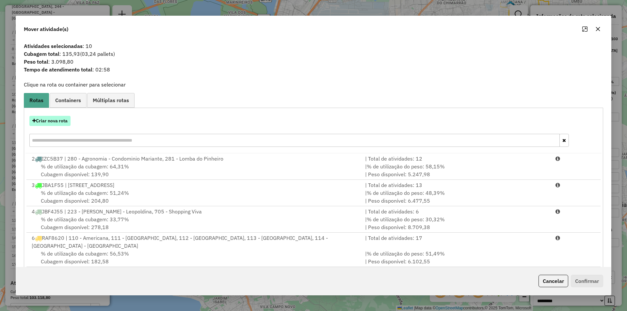
click at [64, 118] on button "Criar nova rota" at bounding box center [49, 121] width 41 height 10
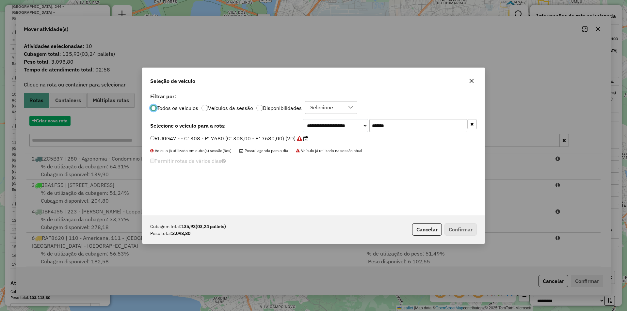
scroll to position [4, 2]
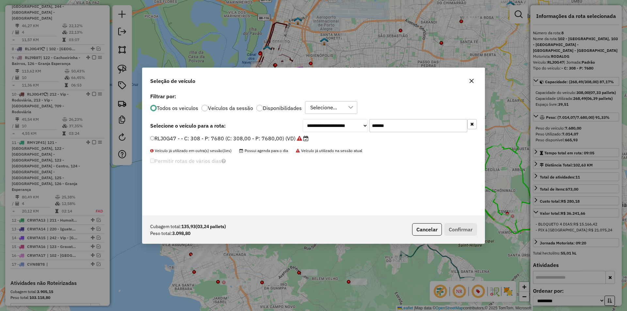
drag, startPoint x: 399, startPoint y: 125, endPoint x: 278, endPoint y: 121, distance: 121.2
click at [287, 123] on div "**********" at bounding box center [313, 125] width 327 height 13
paste input "text"
type input "*******"
click at [194, 141] on label "REB4B06 - F. Fixa - 210Cx - 7380Kg (C: 210,00 - P: 7380,00) (VD)" at bounding box center [234, 139] width 168 height 8
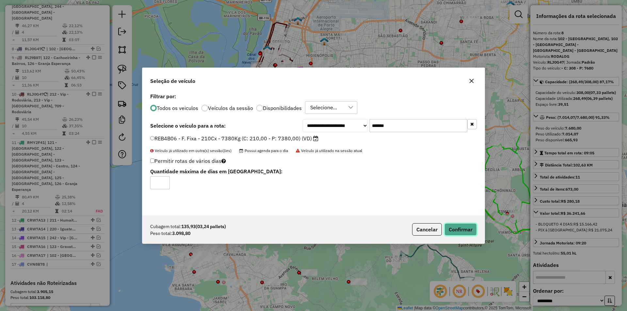
click at [452, 228] on button "Confirmar" at bounding box center [461, 229] width 32 height 12
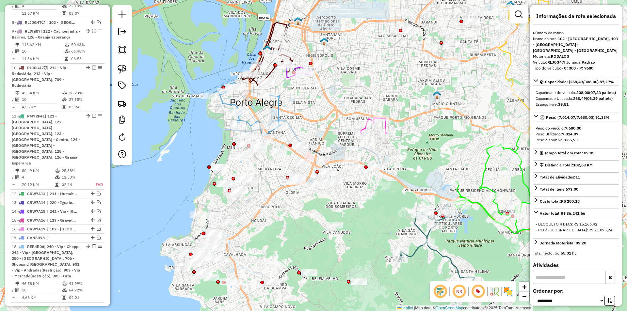
scroll to position [544, 0]
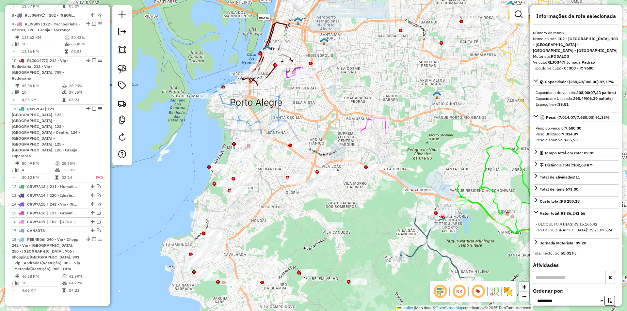
click at [278, 113] on icon at bounding box center [245, 110] width 72 height 54
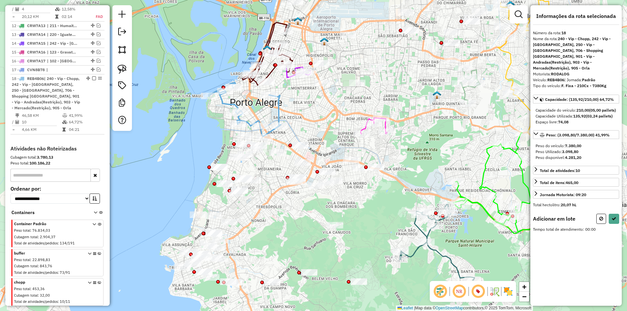
scroll to position [709, 0]
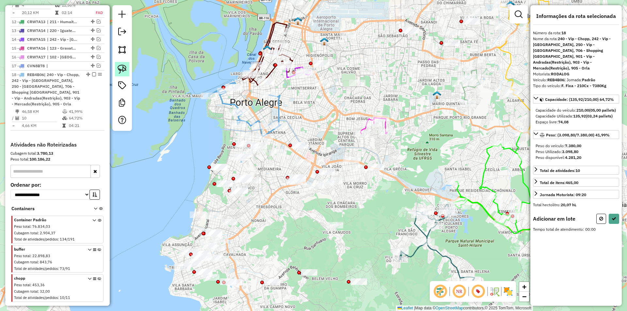
click at [123, 70] on img at bounding box center [122, 69] width 9 height 9
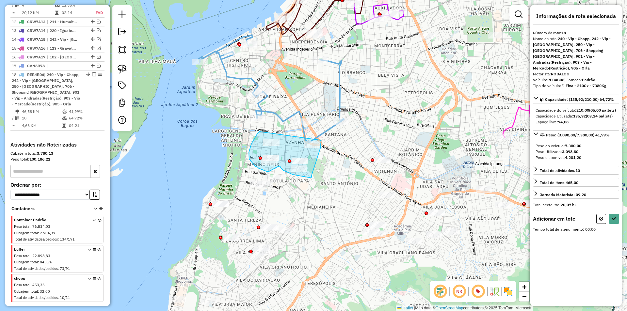
drag, startPoint x: 258, startPoint y: 133, endPoint x: 317, endPoint y: 138, distance: 59.3
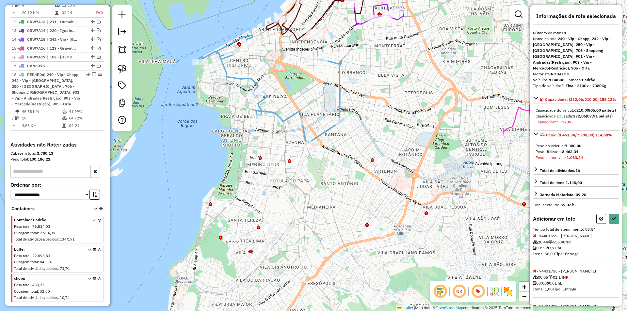
drag, startPoint x: 599, startPoint y: 229, endPoint x: 408, endPoint y: 155, distance: 205.1
click at [599, 221] on icon at bounding box center [601, 219] width 4 height 5
select select "**********"
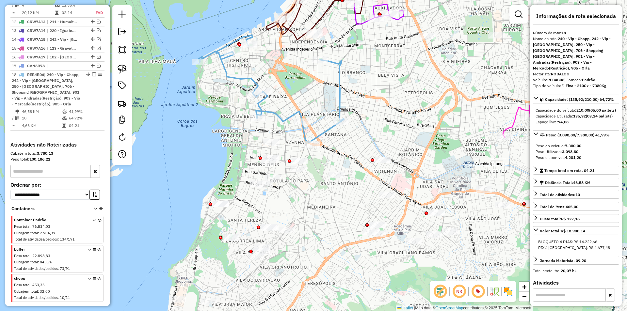
click at [326, 130] on icon at bounding box center [271, 89] width 145 height 108
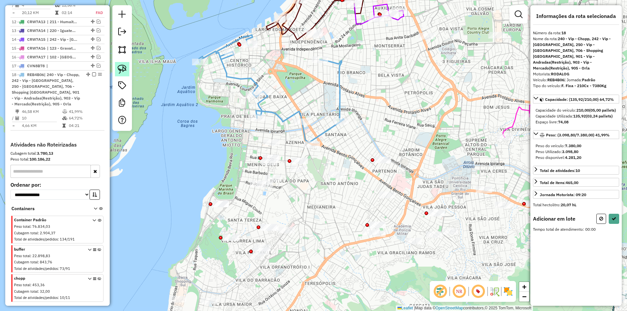
drag, startPoint x: 119, startPoint y: 67, endPoint x: 231, endPoint y: 112, distance: 120.3
click at [119, 67] on img at bounding box center [122, 69] width 9 height 9
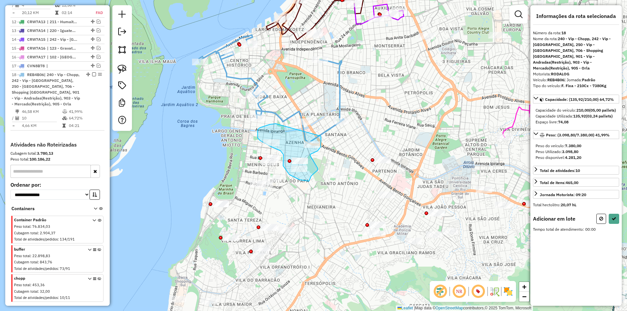
drag, startPoint x: 276, startPoint y: 124, endPoint x: 319, endPoint y: 136, distance: 45.4
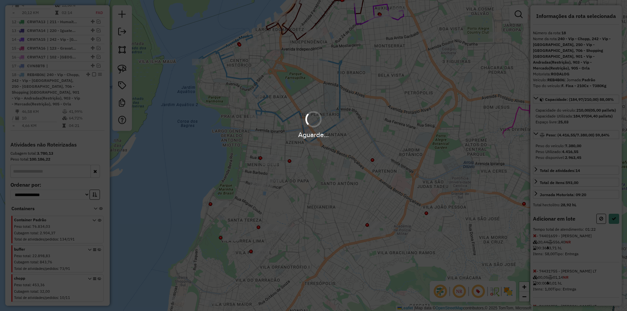
select select "**********"
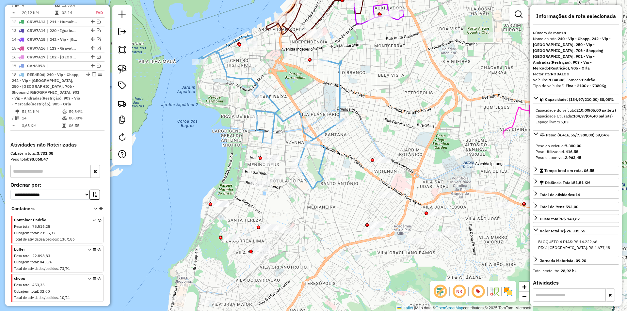
click at [280, 118] on icon at bounding box center [271, 112] width 145 height 154
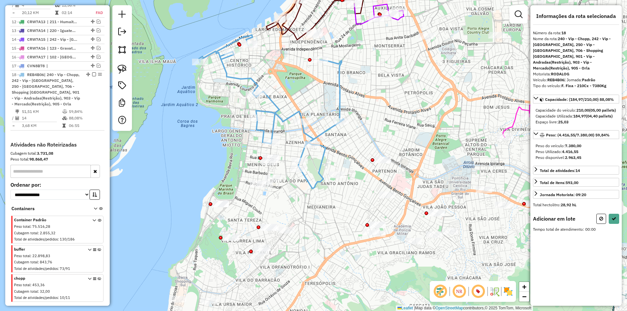
click at [127, 71] on link at bounding box center [122, 69] width 14 height 14
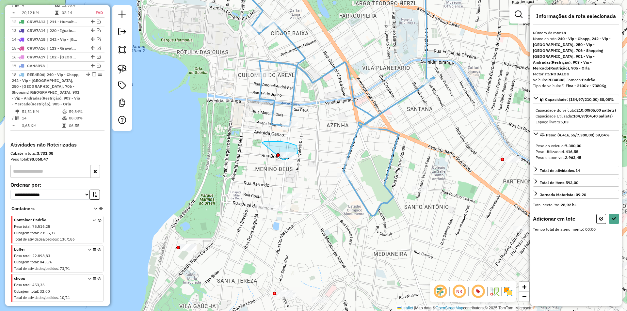
drag, startPoint x: 266, startPoint y: 142, endPoint x: 283, endPoint y: 159, distance: 24.3
click at [283, 159] on div "Janela de atendimento Grade de atendimento Capacidade Transportadoras Veículos …" at bounding box center [313, 155] width 627 height 311
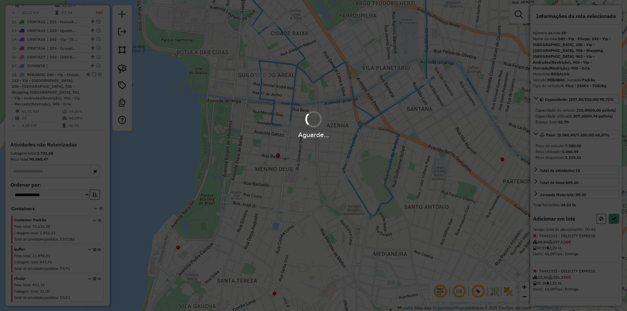
select select "**********"
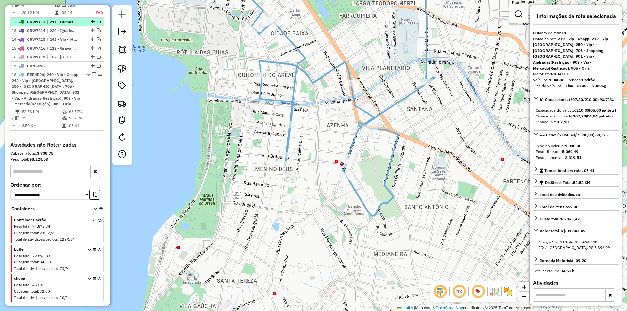
click at [92, 73] on em at bounding box center [94, 75] width 4 height 4
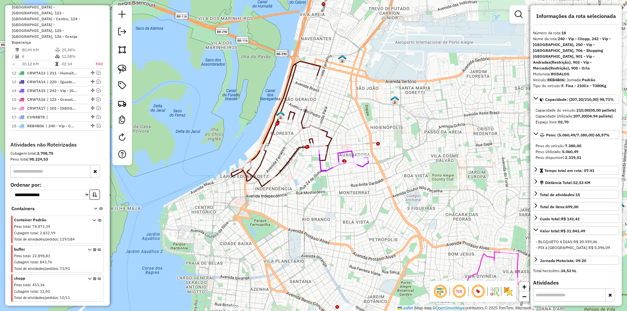
click at [287, 83] on icon at bounding box center [281, 123] width 101 height 125
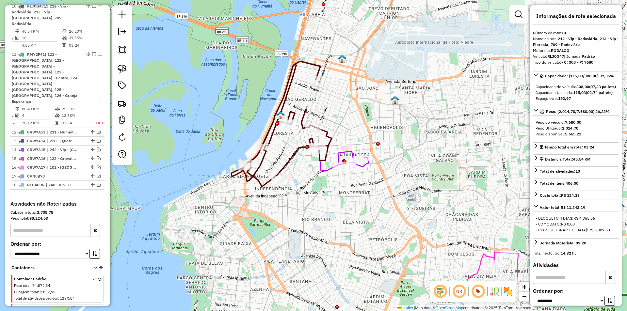
scroll to position [596, 0]
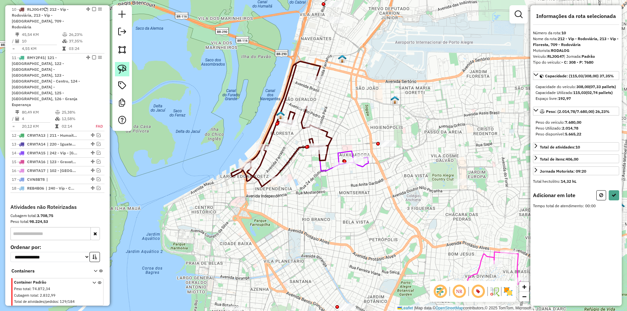
click at [119, 68] on img at bounding box center [122, 69] width 9 height 9
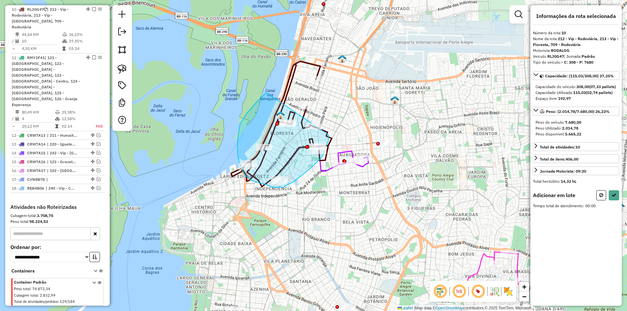
drag, startPoint x: 264, startPoint y: 95, endPoint x: 326, endPoint y: 132, distance: 72.8
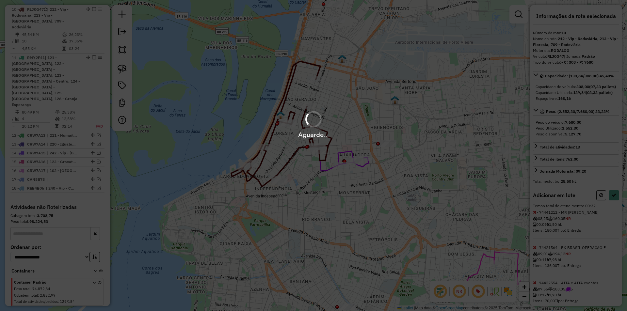
select select "**********"
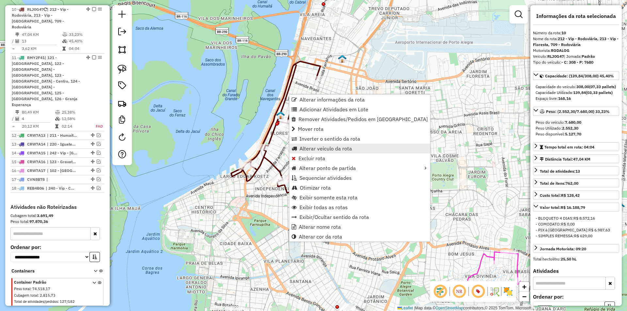
click at [318, 149] on span "Alterar veículo da rota" at bounding box center [326, 148] width 53 height 5
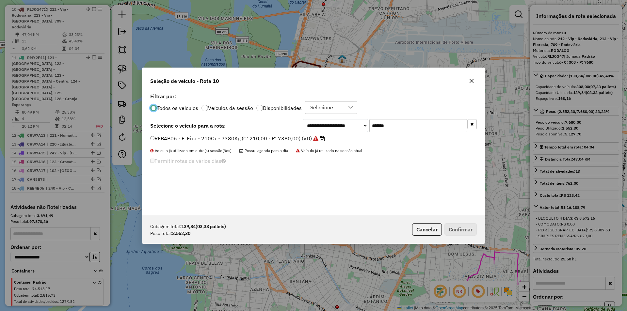
scroll to position [4, 2]
drag, startPoint x: 400, startPoint y: 122, endPoint x: 299, endPoint y: 124, distance: 101.6
click at [301, 124] on div "**********" at bounding box center [313, 125] width 327 height 13
paste input "text"
type input "*******"
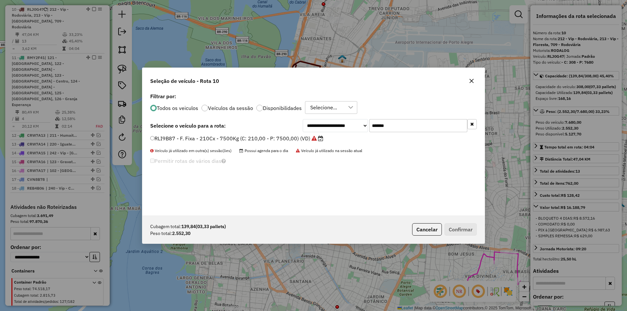
click at [222, 140] on label "RLI9B87 - F. Fixa - 210Cx - 7500Kg (C: 210,00 - P: 7500,00) (VD)" at bounding box center [236, 139] width 173 height 8
click at [454, 227] on button "Confirmar" at bounding box center [461, 229] width 32 height 12
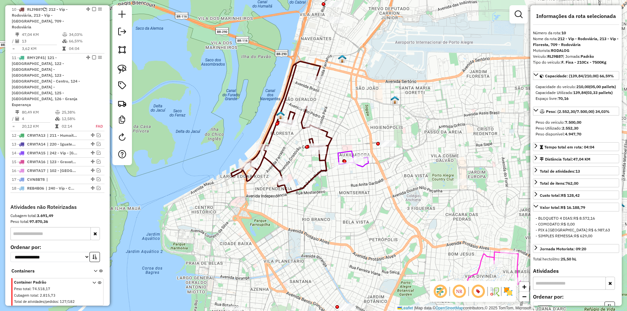
click at [305, 114] on icon at bounding box center [281, 127] width 101 height 132
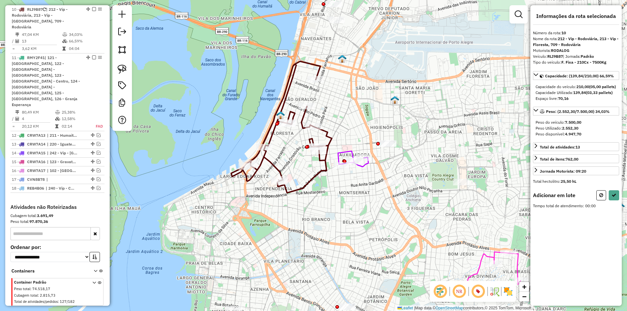
drag, startPoint x: 120, startPoint y: 68, endPoint x: 273, endPoint y: 116, distance: 160.2
click at [120, 68] on img at bounding box center [122, 69] width 9 height 9
drag, startPoint x: 335, startPoint y: 155, endPoint x: 370, endPoint y: 154, distance: 35.0
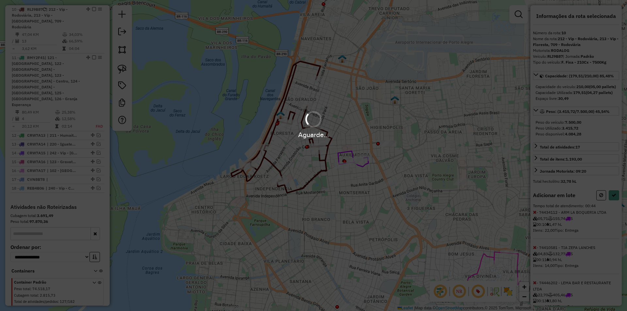
select select "**********"
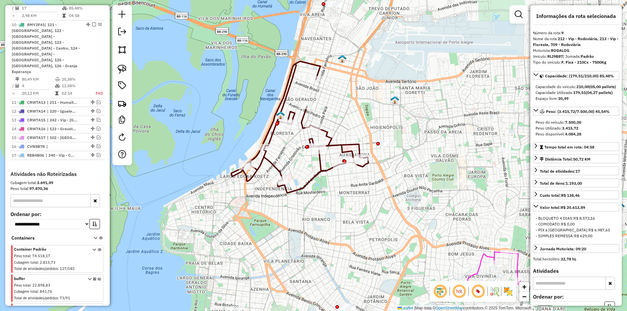
scroll to position [596, 0]
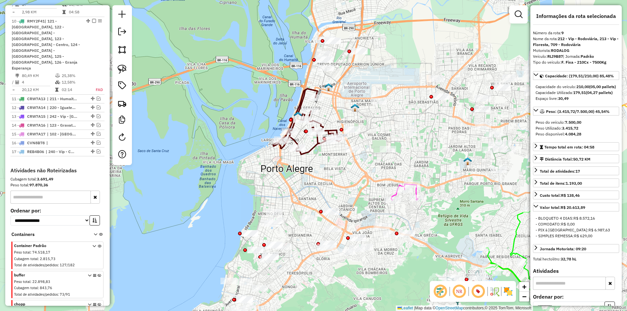
click at [301, 99] on icon at bounding box center [307, 122] width 69 height 66
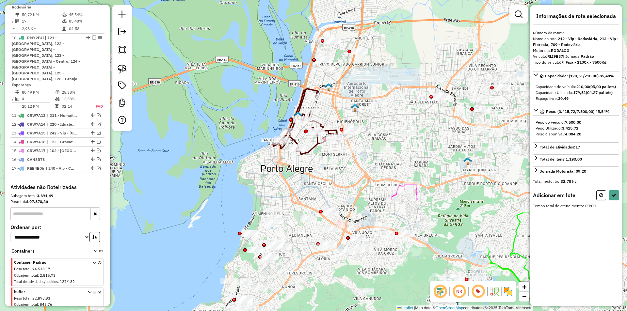
scroll to position [559, 0]
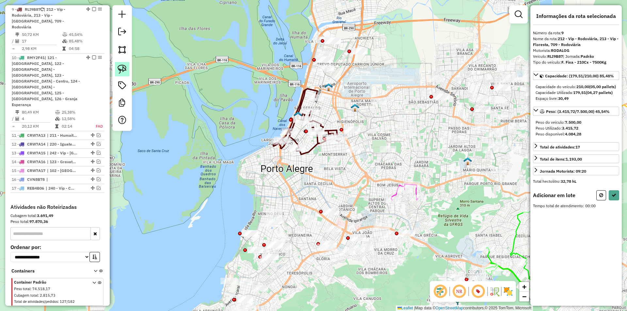
drag, startPoint x: 118, startPoint y: 71, endPoint x: 134, endPoint y: 70, distance: 16.0
click at [119, 71] on img at bounding box center [122, 69] width 9 height 9
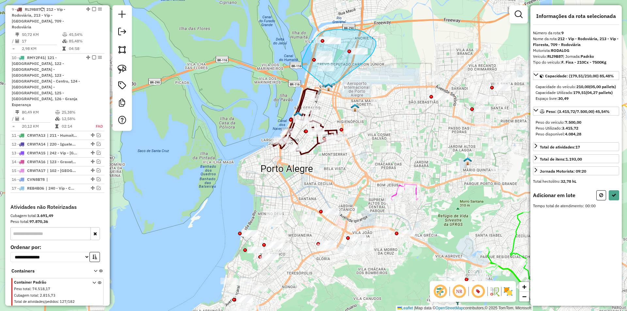
drag, startPoint x: 302, startPoint y: 67, endPoint x: 326, endPoint y: 87, distance: 32.0
click at [326, 87] on div "Janela de atendimento Grade de atendimento Capacidade Transportadoras Veículos …" at bounding box center [313, 155] width 627 height 311
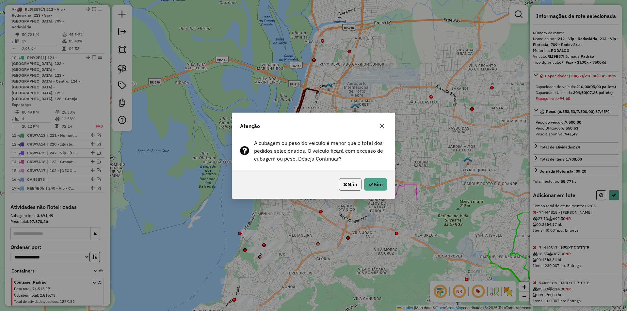
click at [348, 179] on button "Não" at bounding box center [350, 184] width 23 height 12
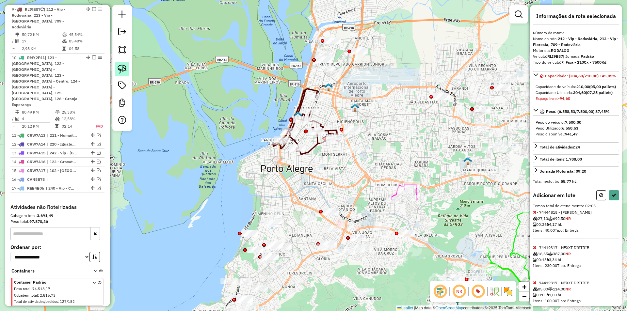
click at [119, 75] on link at bounding box center [122, 69] width 14 height 14
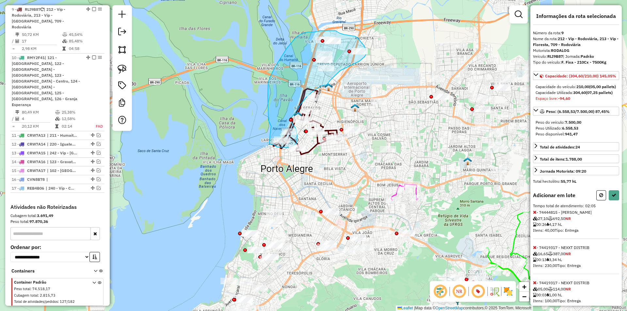
drag, startPoint x: 270, startPoint y: 123, endPoint x: 271, endPoint y: 141, distance: 17.7
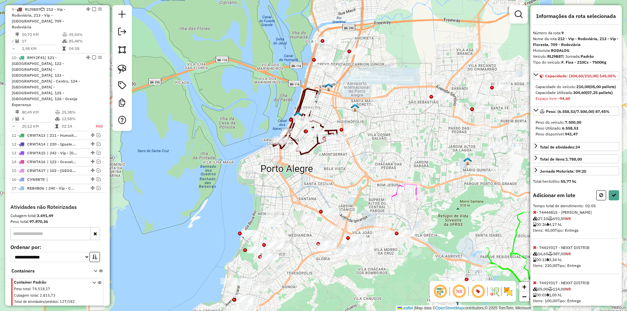
drag, startPoint x: 598, startPoint y: 216, endPoint x: 591, endPoint y: 212, distance: 7.6
click at [594, 201] on div "Adicionar em lote" at bounding box center [576, 195] width 86 height 10
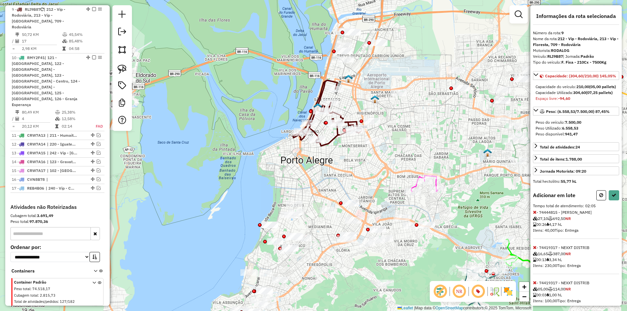
drag, startPoint x: 380, startPoint y: 102, endPoint x: 325, endPoint y: 98, distance: 55.6
click at [325, 98] on div "Janela de atendimento Grade de atendimento Capacidade Transportadoras Veículos …" at bounding box center [313, 155] width 627 height 311
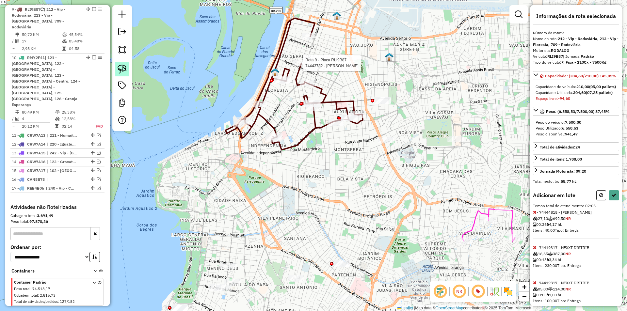
click at [123, 74] on link at bounding box center [122, 69] width 14 height 14
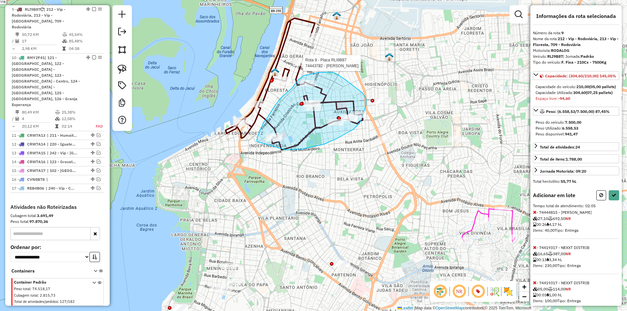
drag, startPoint x: 257, startPoint y: 142, endPoint x: 285, endPoint y: 150, distance: 29.6
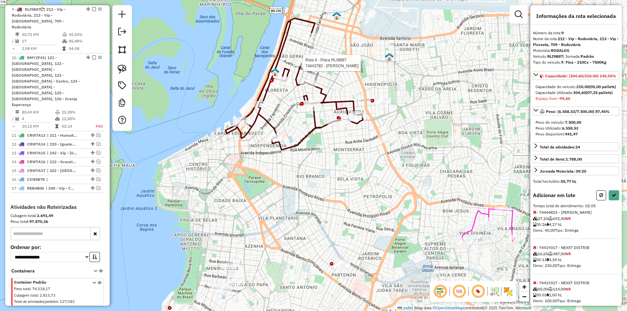
click at [596, 201] on button at bounding box center [601, 195] width 10 height 10
select select "**********"
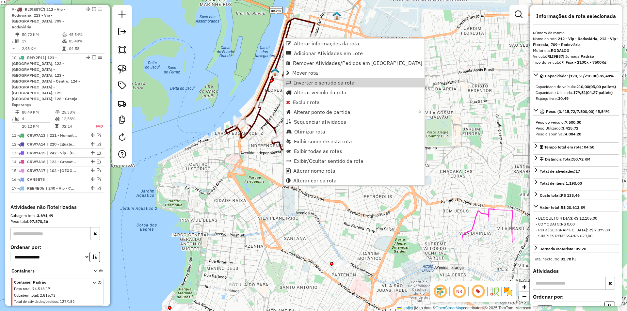
click at [225, 48] on div "Rota 9 - Placa RLI9B87 74447023 - 60.496.012 VIVIANE ROCHA GASTRING Janela de a…" at bounding box center [313, 155] width 627 height 311
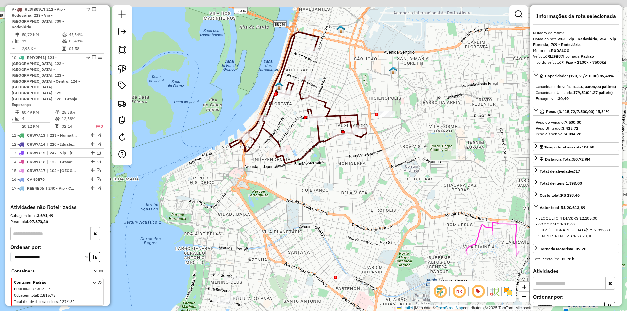
drag, startPoint x: 230, startPoint y: 58, endPoint x: 240, endPoint y: 100, distance: 43.3
click at [235, 102] on div "Janela de atendimento Grade de atendimento Capacidade Transportadoras Veículos …" at bounding box center [313, 155] width 627 height 311
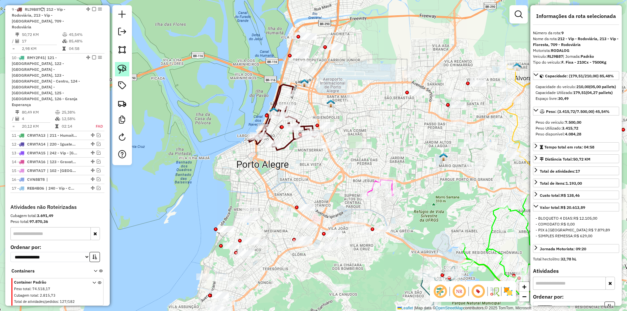
click at [122, 73] on img at bounding box center [122, 69] width 9 height 9
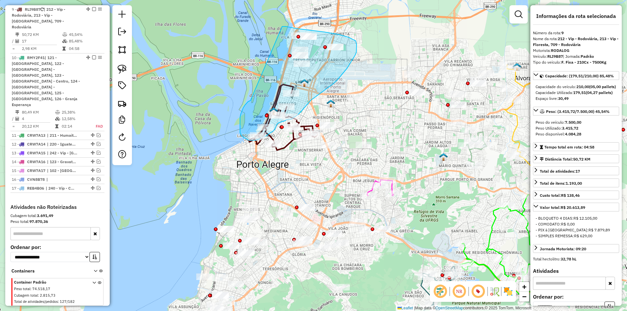
drag, startPoint x: 243, startPoint y: 108, endPoint x: 282, endPoint y: 26, distance: 90.1
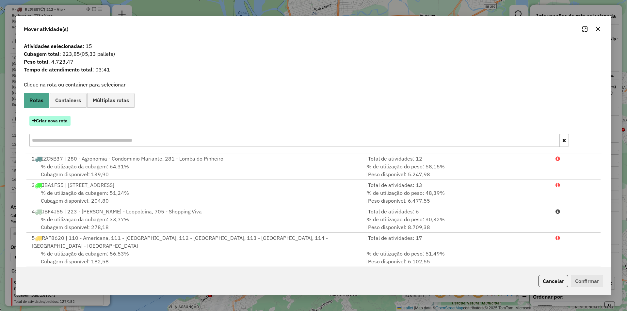
click at [58, 121] on button "Criar nova rota" at bounding box center [49, 121] width 41 height 10
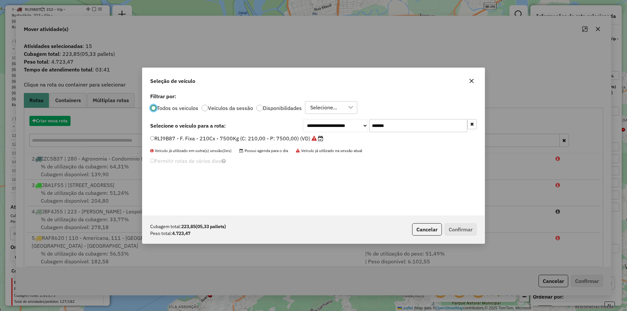
scroll to position [4, 2]
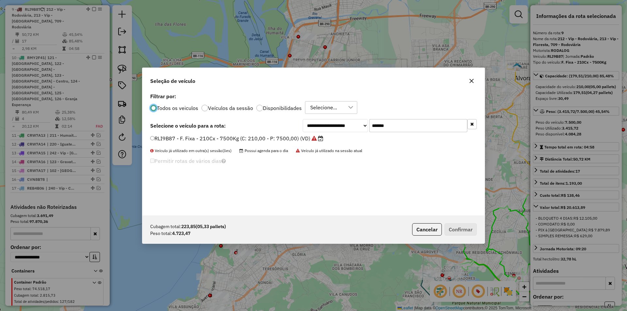
drag, startPoint x: 400, startPoint y: 125, endPoint x: 299, endPoint y: 124, distance: 101.3
click at [305, 124] on div "**********" at bounding box center [390, 125] width 174 height 13
paste input "text"
type input "*******"
drag, startPoint x: 193, startPoint y: 135, endPoint x: 202, endPoint y: 137, distance: 9.1
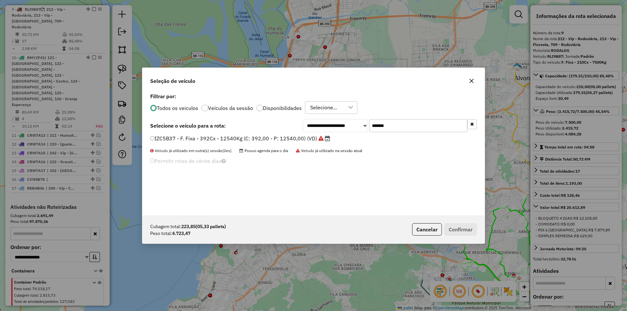
click at [194, 135] on div "**********" at bounding box center [313, 153] width 342 height 124
click at [200, 140] on label "IZC5B37 - F. Fixa - 392Cx - 12540Kg (C: 392,00 - P: 12540,00) (VD)" at bounding box center [240, 139] width 180 height 8
click at [464, 228] on button "Confirmar" at bounding box center [461, 229] width 32 height 12
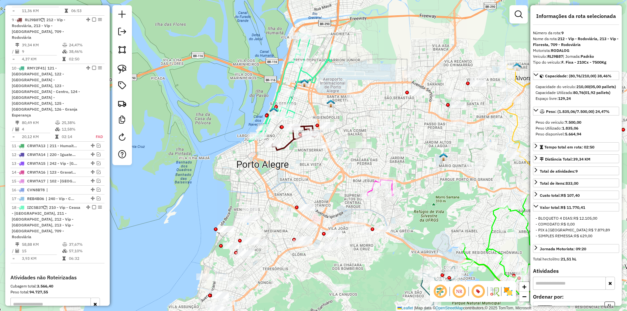
scroll to position [559, 0]
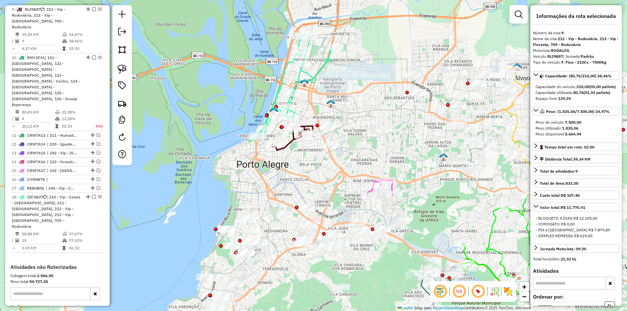
click at [297, 76] on icon at bounding box center [290, 87] width 83 height 109
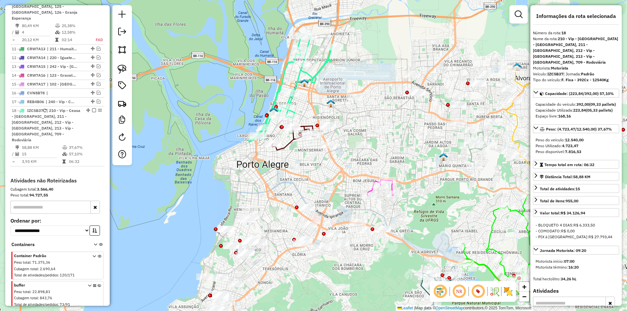
scroll to position [670, 0]
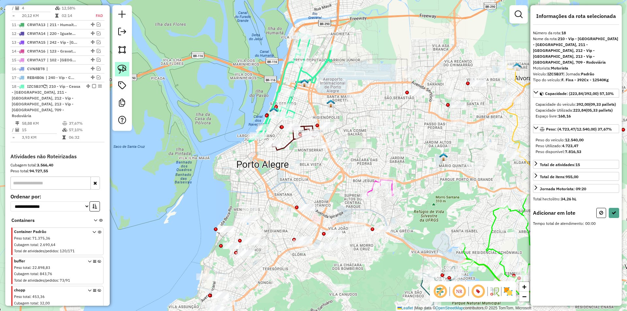
click at [121, 67] on img at bounding box center [122, 69] width 9 height 9
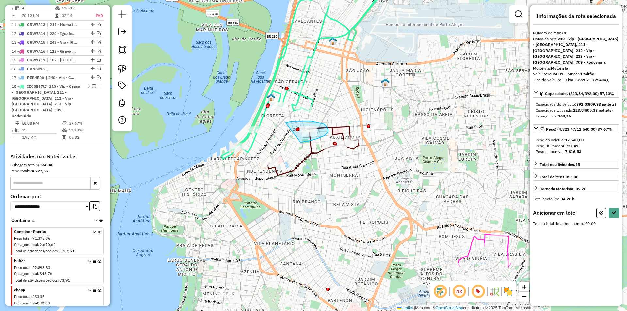
drag, startPoint x: 286, startPoint y: 123, endPoint x: 300, endPoint y: 139, distance: 21.8
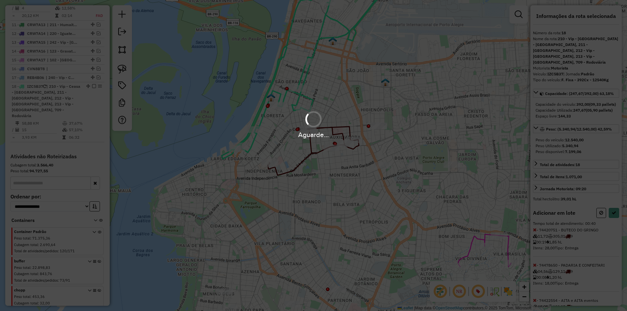
select select "**********"
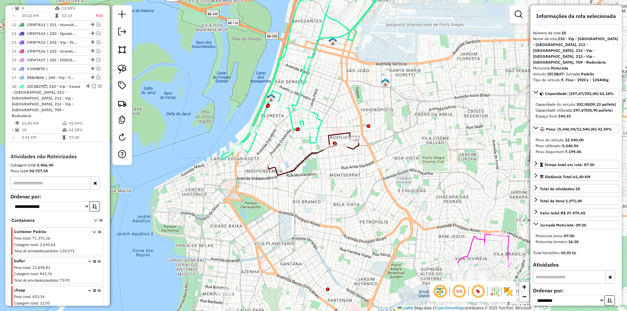
click at [301, 73] on icon at bounding box center [305, 64] width 166 height 190
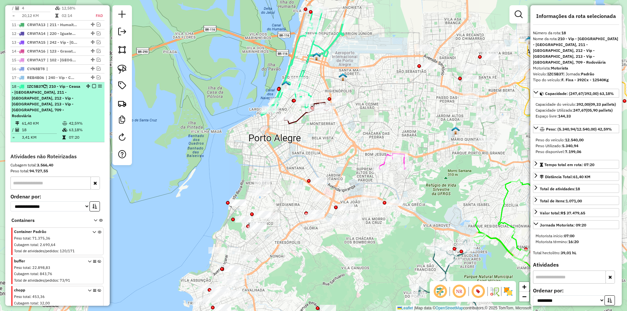
click at [92, 84] on em at bounding box center [94, 86] width 4 height 4
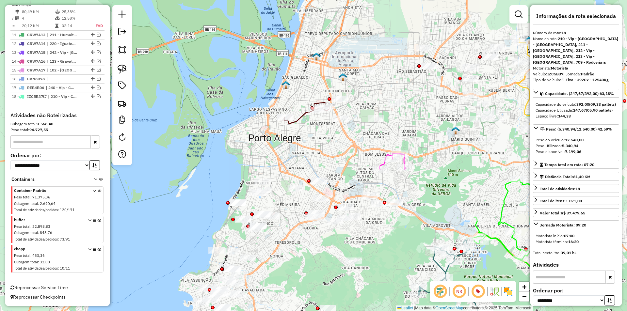
scroll to position [630, 0]
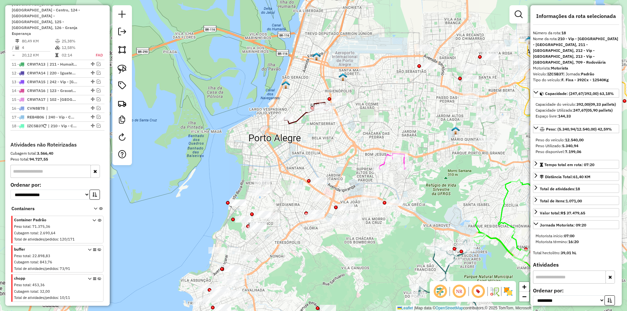
click at [304, 114] on icon at bounding box center [306, 113] width 45 height 21
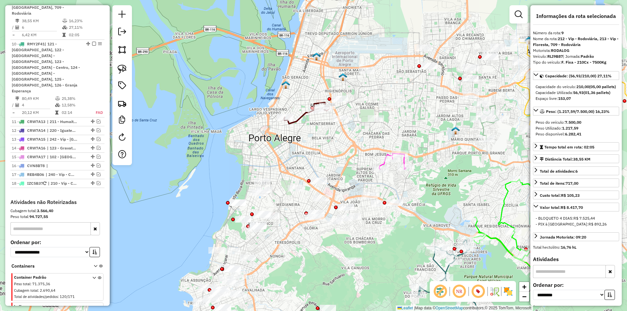
scroll to position [559, 0]
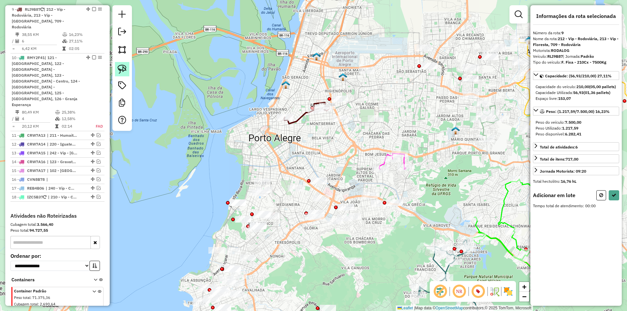
click at [123, 72] on img at bounding box center [122, 69] width 9 height 9
drag, startPoint x: 119, startPoint y: 71, endPoint x: 276, endPoint y: 80, distance: 157.4
click at [119, 71] on img at bounding box center [122, 69] width 9 height 9
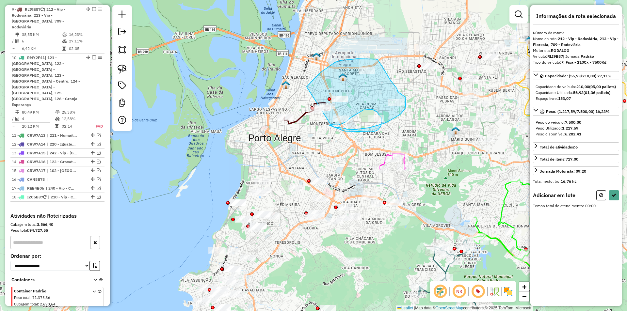
drag, startPoint x: 307, startPoint y: 87, endPoint x: 331, endPoint y: 125, distance: 44.9
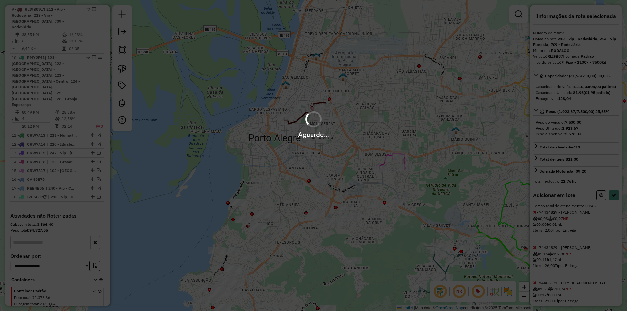
select select "**********"
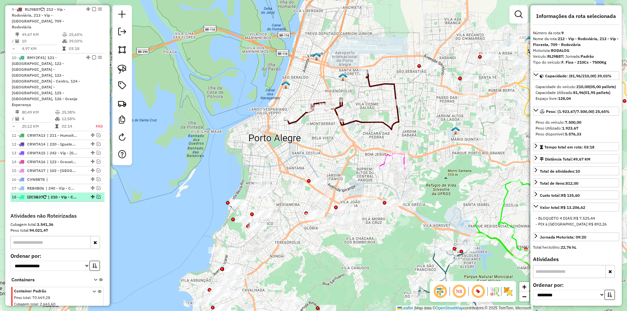
click at [97, 195] on em at bounding box center [99, 197] width 4 height 4
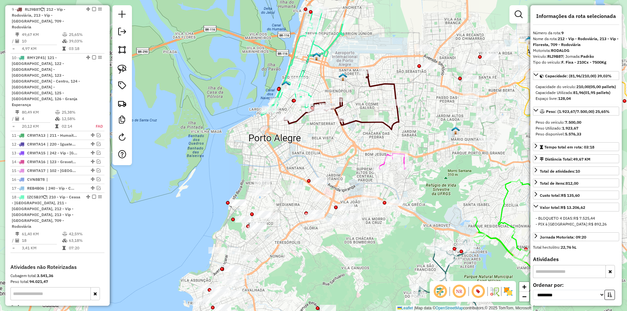
click at [300, 116] on icon at bounding box center [341, 99] width 115 height 59
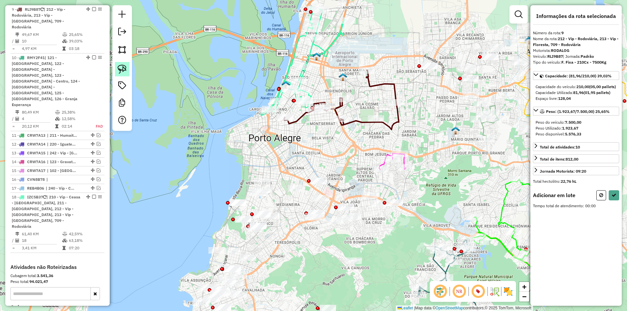
click at [123, 72] on img at bounding box center [122, 69] width 9 height 9
drag, startPoint x: 293, startPoint y: 111, endPoint x: 314, endPoint y: 116, distance: 21.3
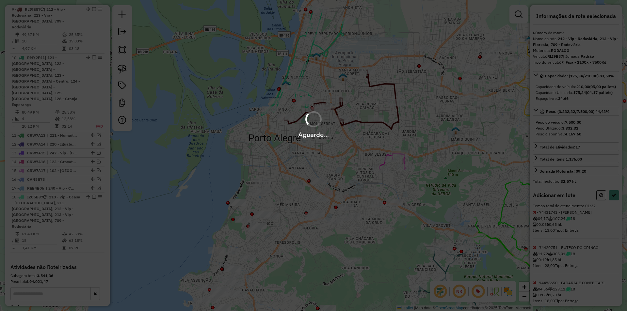
select select "**********"
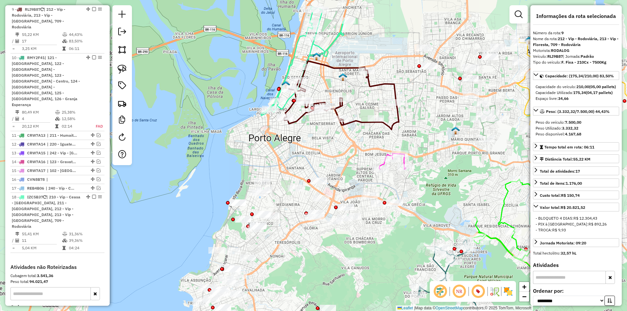
click at [301, 116] on icon at bounding box center [341, 95] width 115 height 69
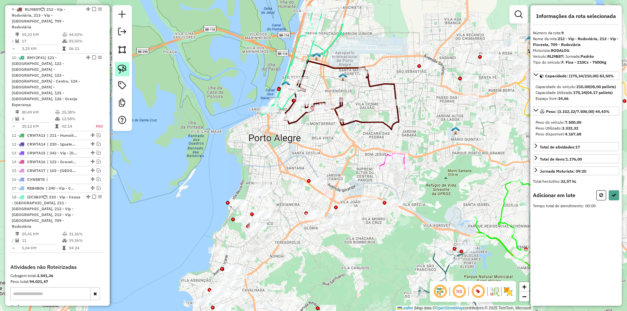
click at [127, 73] on link at bounding box center [122, 69] width 14 height 14
click at [283, 100] on div "Rota 18 - Placa IZC5B37 74433137 - UANDERSON VILLANOVA Janela de atendimento Gr…" at bounding box center [313, 155] width 627 height 311
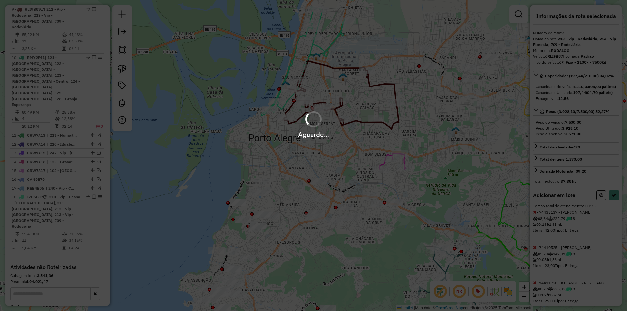
select select "**********"
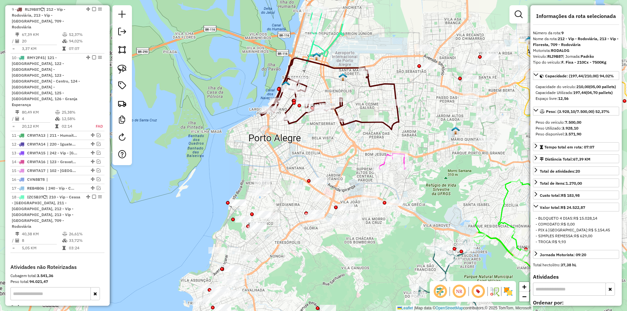
click at [311, 47] on icon at bounding box center [323, 37] width 41 height 60
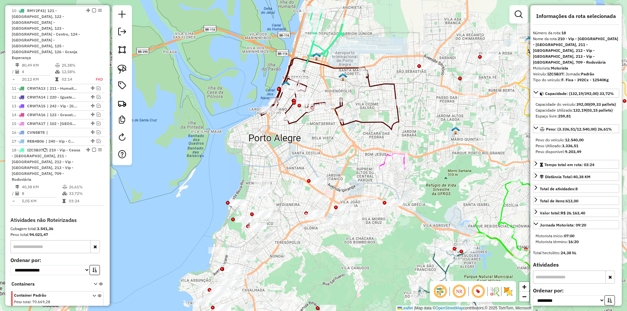
scroll to position [670, 0]
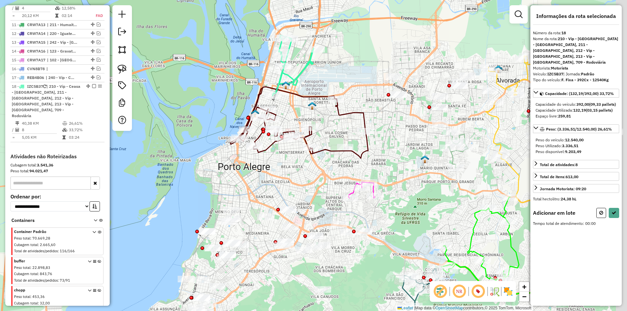
drag, startPoint x: 353, startPoint y: 27, endPoint x: 290, endPoint y: 81, distance: 82.7
click at [290, 81] on div "Janela de atendimento Grade de atendimento Capacidade Transportadoras Veículos …" at bounding box center [313, 155] width 627 height 311
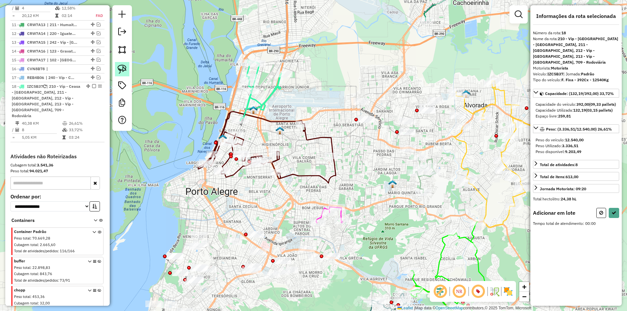
click at [123, 71] on img at bounding box center [122, 69] width 9 height 9
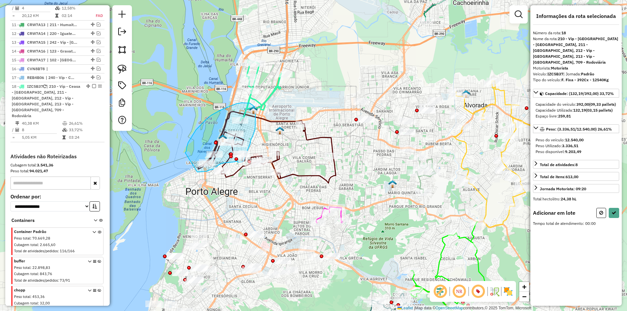
drag, startPoint x: 185, startPoint y: 153, endPoint x: 197, endPoint y: 173, distance: 23.3
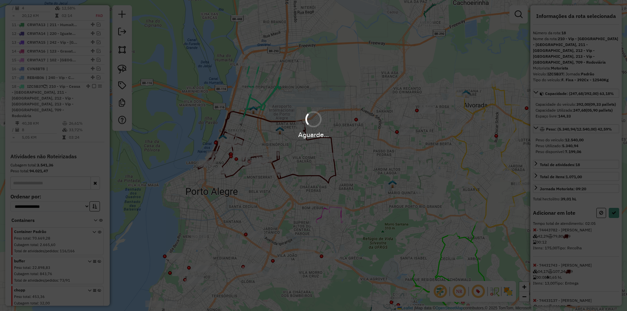
select select "**********"
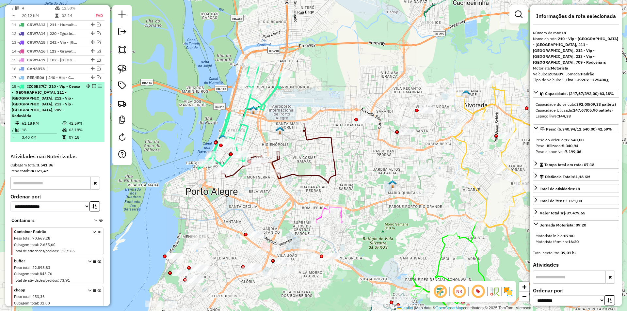
click at [92, 84] on em at bounding box center [94, 86] width 4 height 4
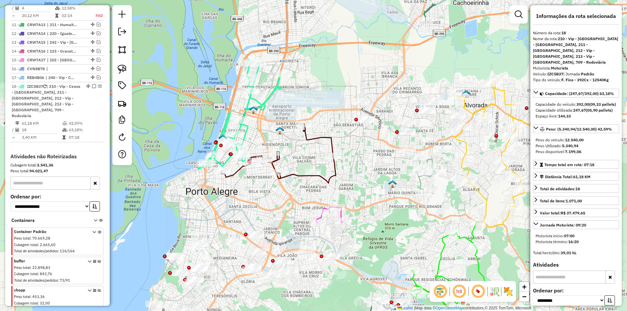
scroll to position [630, 0]
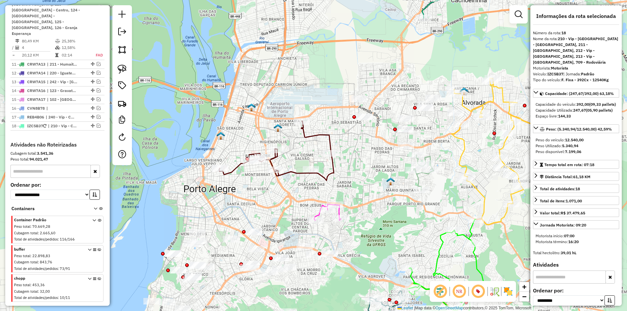
drag, startPoint x: 270, startPoint y: 122, endPoint x: 253, endPoint y: 95, distance: 31.5
click at [253, 95] on div "Janela de atendimento Grade de atendimento Capacidade Transportadoras Veículos …" at bounding box center [313, 155] width 627 height 311
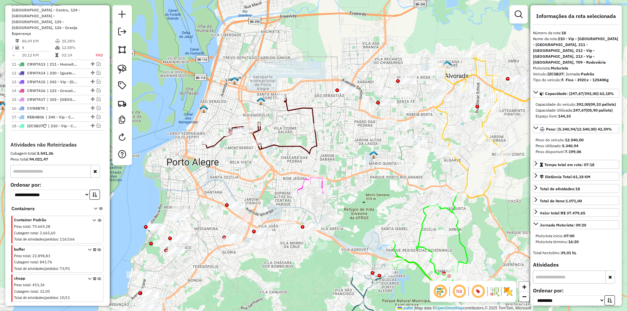
click at [311, 114] on icon at bounding box center [259, 123] width 115 height 59
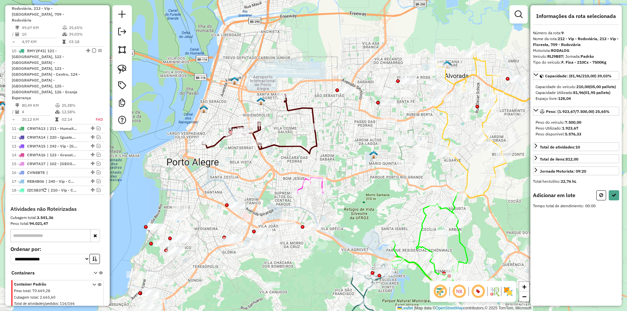
scroll to position [559, 0]
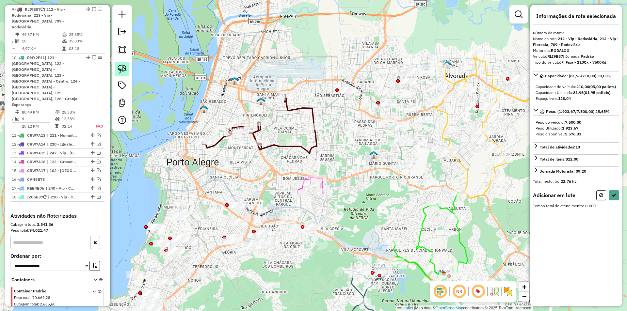
click at [117, 72] on link at bounding box center [122, 69] width 14 height 14
drag, startPoint x: 276, startPoint y: 129, endPoint x: 306, endPoint y: 143, distance: 33.3
click at [125, 69] on img at bounding box center [122, 69] width 9 height 9
click at [297, 107] on icon at bounding box center [259, 123] width 115 height 59
select select "**********"
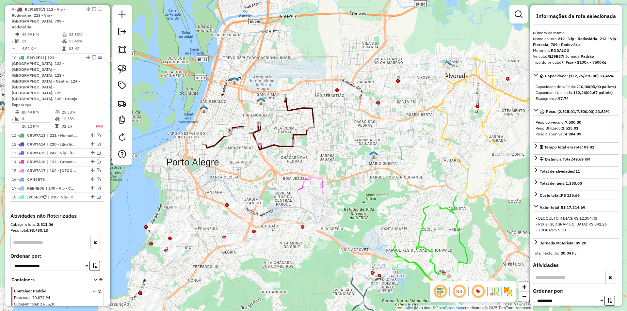
click at [296, 109] on icon at bounding box center [258, 121] width 112 height 55
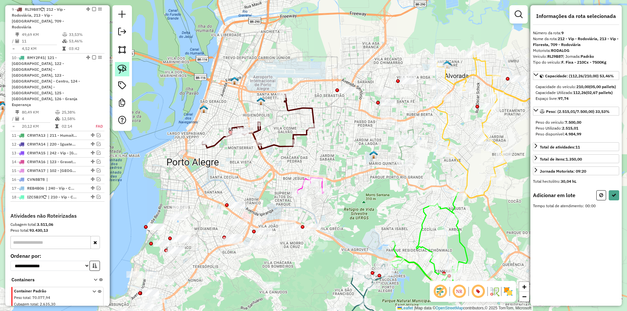
drag, startPoint x: 123, startPoint y: 68, endPoint x: 139, endPoint y: 72, distance: 16.8
click at [123, 68] on img at bounding box center [122, 69] width 9 height 9
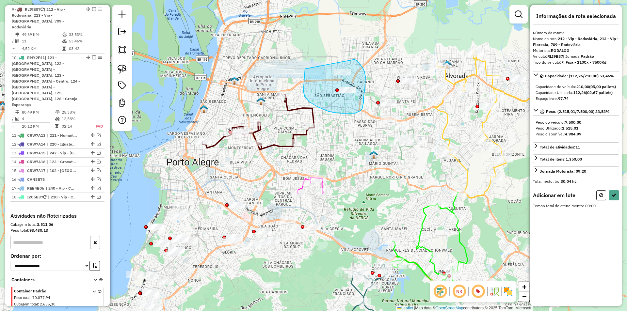
drag, startPoint x: 305, startPoint y: 69, endPoint x: 354, endPoint y: 59, distance: 49.9
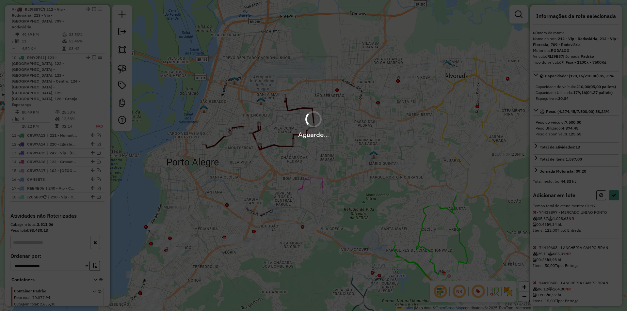
select select "**********"
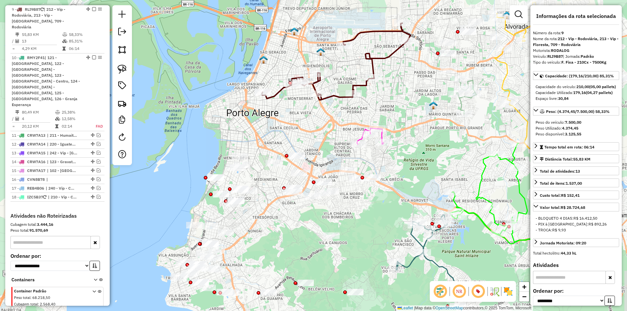
drag, startPoint x: 349, startPoint y: 116, endPoint x: 413, endPoint y: 63, distance: 83.5
click at [413, 63] on div "Janela de atendimento Grade de atendimento Capacidade Transportadoras Veículos …" at bounding box center [313, 155] width 627 height 311
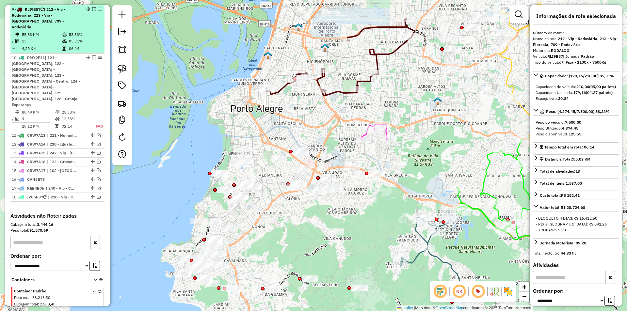
click at [92, 9] on em at bounding box center [94, 9] width 4 height 4
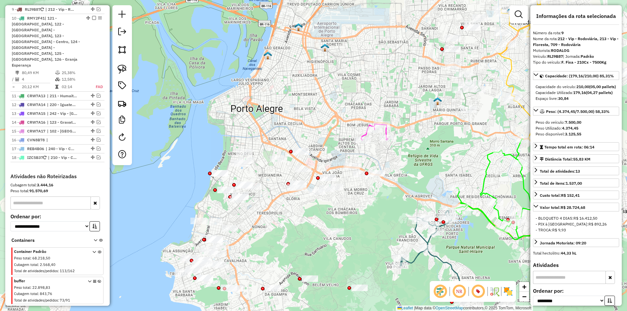
scroll to position [526, 0]
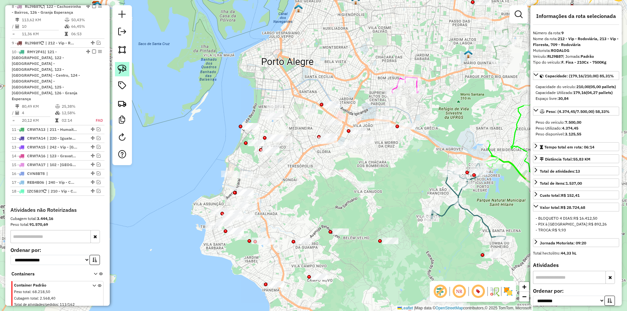
click at [124, 73] on img at bounding box center [122, 69] width 9 height 9
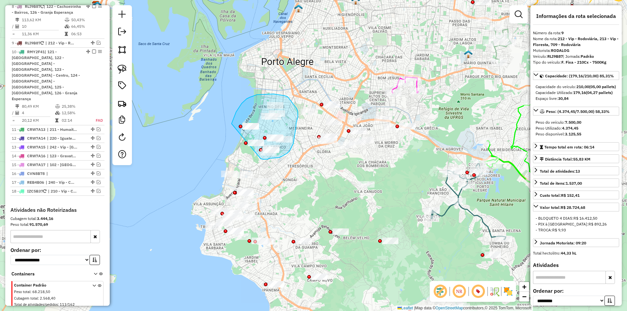
drag, startPoint x: 232, startPoint y: 124, endPoint x: 261, endPoint y: 159, distance: 45.5
click at [261, 159] on div "Janela de atendimento Grade de atendimento Capacidade Transportadoras Veículos …" at bounding box center [313, 155] width 627 height 311
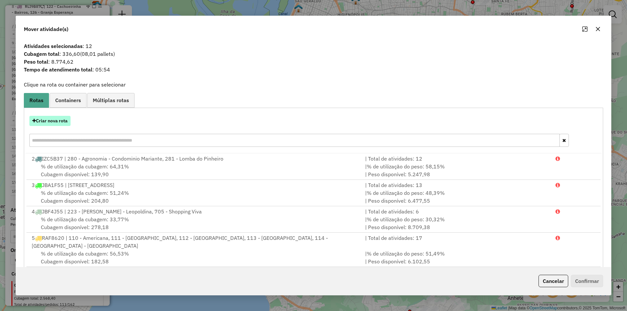
click at [59, 118] on button "Criar nova rota" at bounding box center [49, 121] width 41 height 10
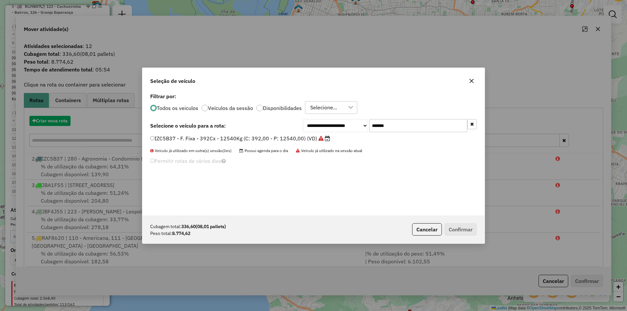
scroll to position [4, 2]
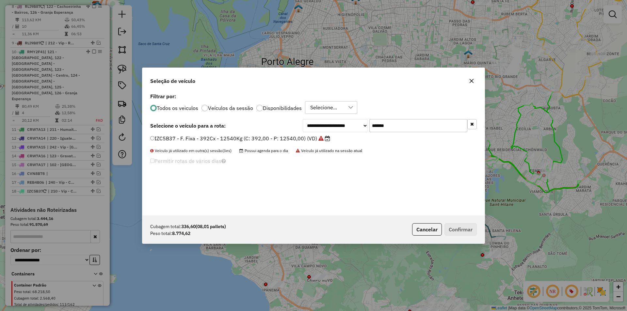
drag, startPoint x: 432, startPoint y: 228, endPoint x: 358, endPoint y: 197, distance: 79.9
click at [431, 228] on button "Cancelar" at bounding box center [427, 229] width 30 height 12
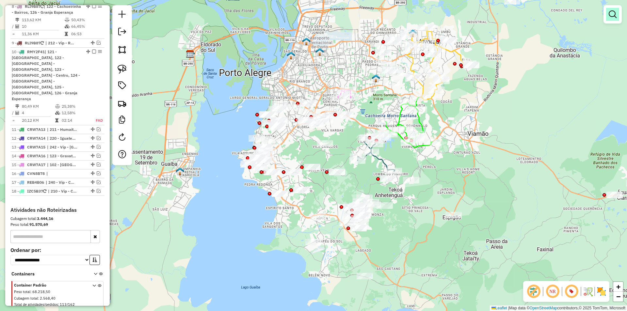
click at [610, 13] on em at bounding box center [613, 14] width 8 height 8
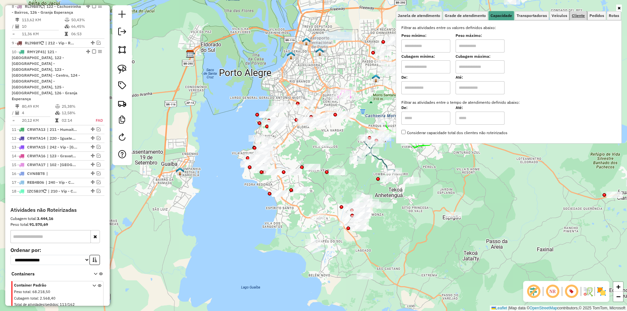
click at [577, 16] on span "Cliente" at bounding box center [578, 16] width 13 height 4
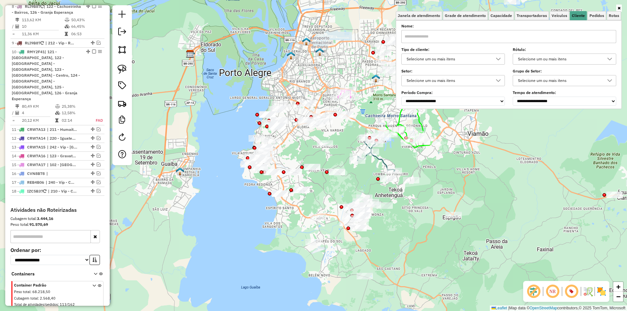
click at [452, 61] on div "Selecione um ou mais itens" at bounding box center [448, 59] width 88 height 10
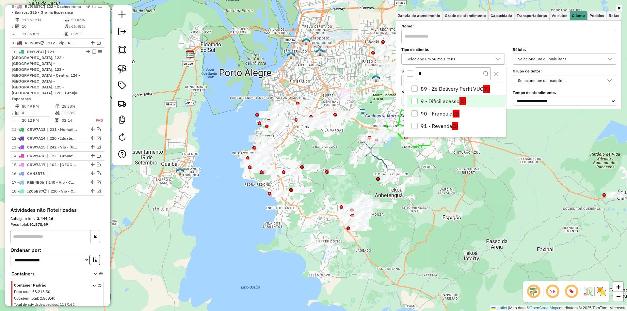
type input "*"
click at [436, 100] on li "9 - Difícil acesso (D)" at bounding box center [456, 101] width 99 height 12
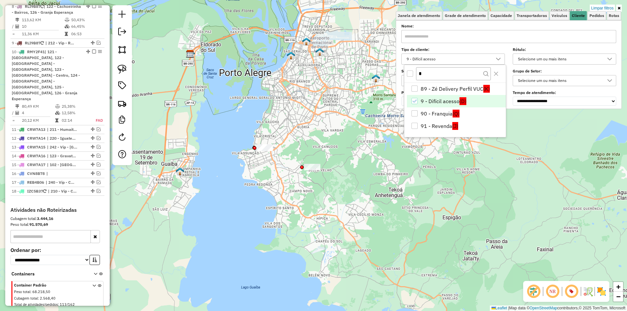
click at [237, 96] on hb-app "Aplicando filtros Pop-up bloqueado! Seu navegador bloqueou automáticamente a ab…" at bounding box center [313, 155] width 627 height 311
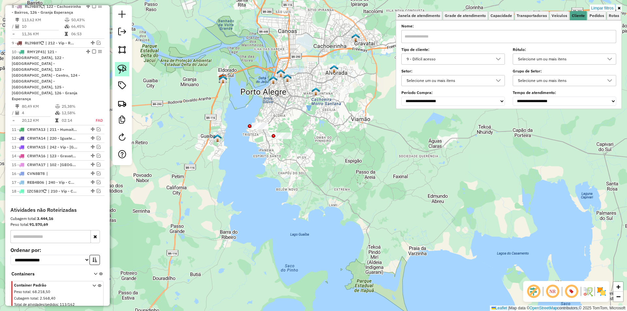
click at [122, 74] on link at bounding box center [122, 69] width 14 height 14
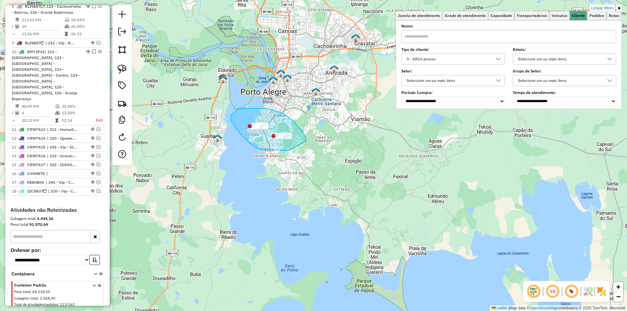
drag, startPoint x: 258, startPoint y: 149, endPoint x: 283, endPoint y: 151, distance: 24.9
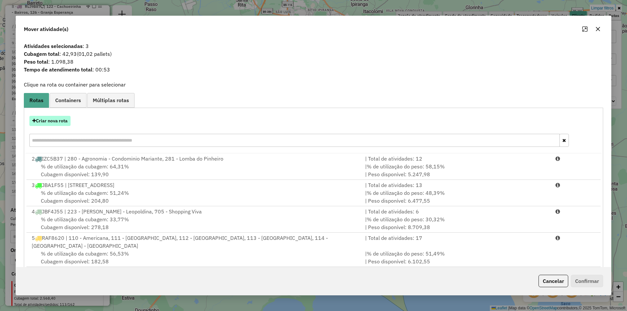
click at [51, 121] on button "Criar nova rota" at bounding box center [49, 121] width 41 height 10
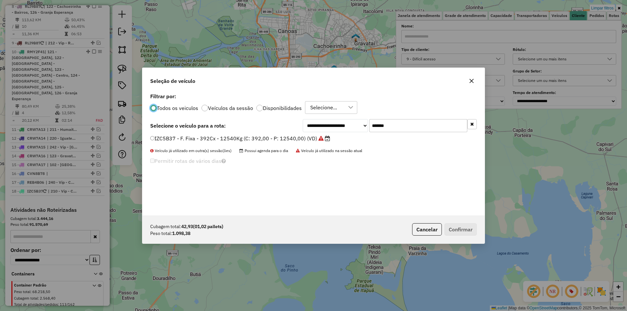
scroll to position [4, 2]
drag, startPoint x: 399, startPoint y: 123, endPoint x: 309, endPoint y: 127, distance: 89.6
click at [311, 127] on div "**********" at bounding box center [390, 125] width 174 height 13
paste input "text"
type input "*******"
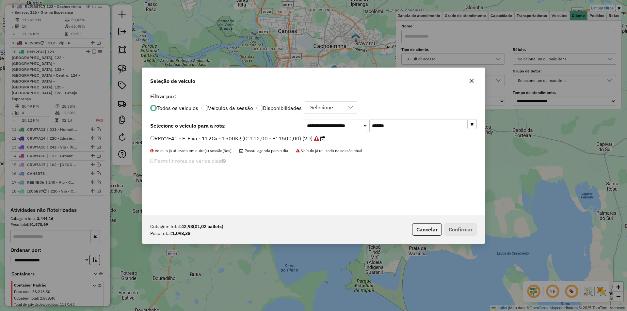
click at [161, 137] on label "RMY2F41 - F. Fixa - 112Cx - 1500Kg (C: 112,00 - P: 1500,00) (VD)" at bounding box center [237, 139] width 175 height 8
click at [462, 227] on button "Confirmar" at bounding box center [461, 229] width 32 height 12
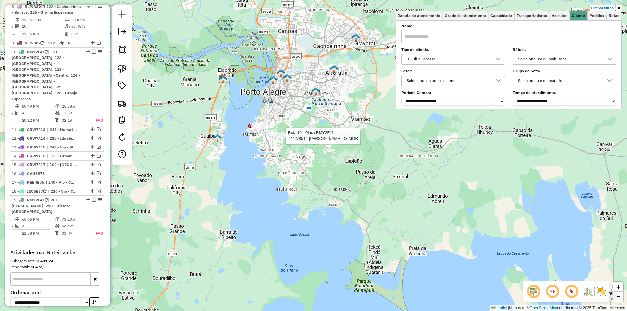
select select "**********"
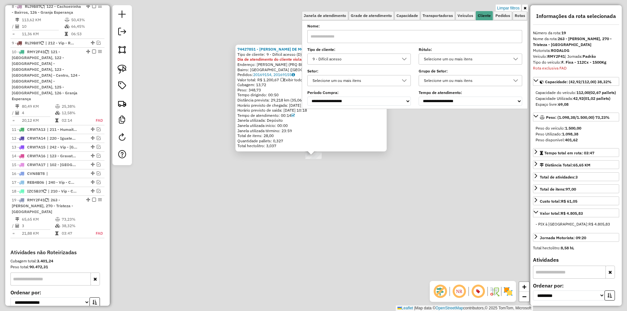
scroll to position [645, 0]
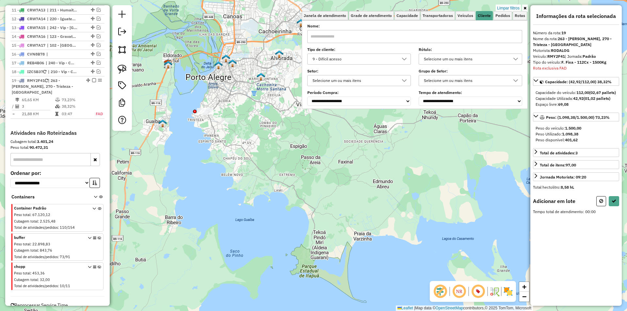
drag, startPoint x: 285, startPoint y: 91, endPoint x: 250, endPoint y: 107, distance: 38.7
click at [250, 107] on div "Limpar filtros Janela de atendimento Grade de atendimento Capacidade Transporta…" at bounding box center [313, 155] width 627 height 311
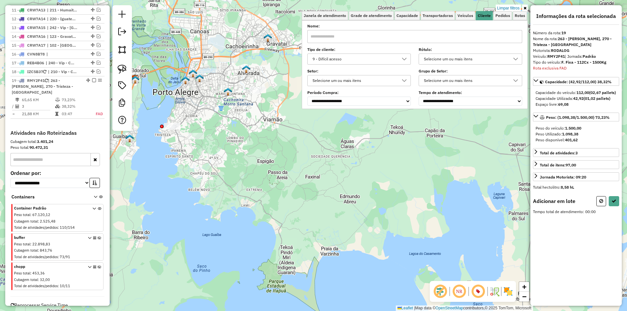
click at [526, 6] on icon at bounding box center [525, 8] width 3 height 4
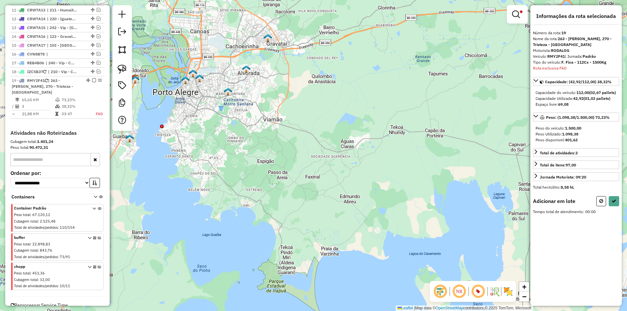
drag, startPoint x: 124, startPoint y: 73, endPoint x: 189, endPoint y: 86, distance: 66.5
click at [124, 73] on img at bounding box center [122, 69] width 9 height 9
drag, startPoint x: 246, startPoint y: 89, endPoint x: 252, endPoint y: 99, distance: 11.1
click at [600, 203] on icon at bounding box center [601, 201] width 4 height 5
select select "**********"
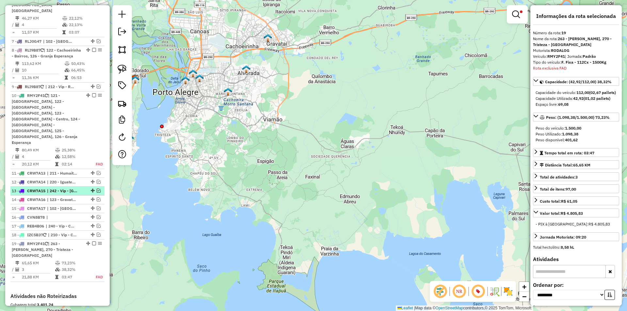
scroll to position [514, 0]
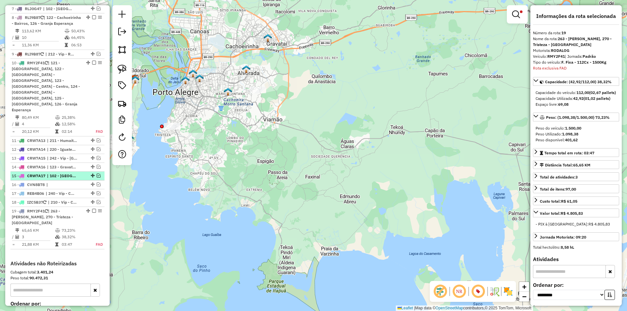
click at [97, 174] on em at bounding box center [99, 176] width 4 height 4
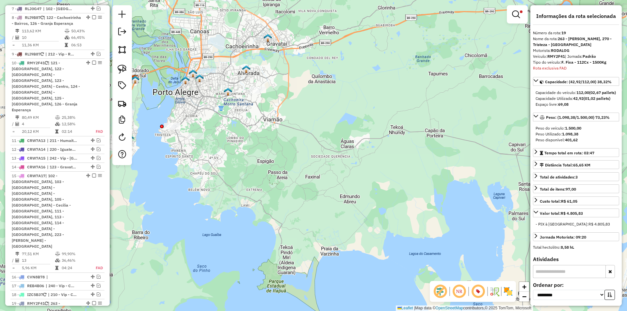
drag, startPoint x: 172, startPoint y: 189, endPoint x: 166, endPoint y: 188, distance: 6.3
click at [172, 189] on div "Limpar filtros Janela de atendimento Grade de atendimento Capacidade Transporta…" at bounding box center [313, 155] width 627 height 311
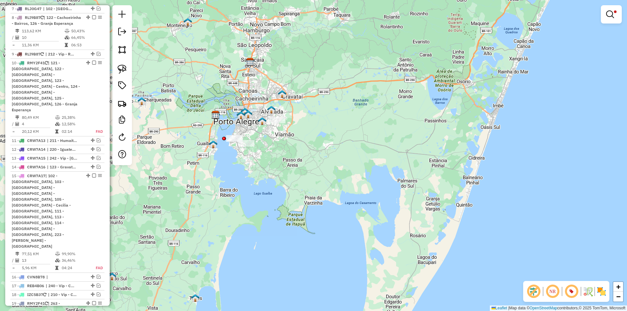
click at [604, 12] on link at bounding box center [612, 14] width 16 height 13
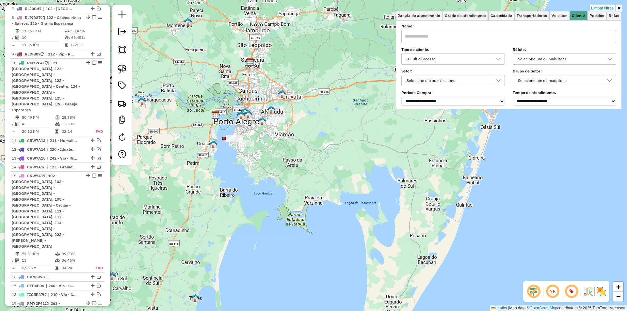
click at [600, 8] on link "Limpar filtros" at bounding box center [602, 8] width 25 height 7
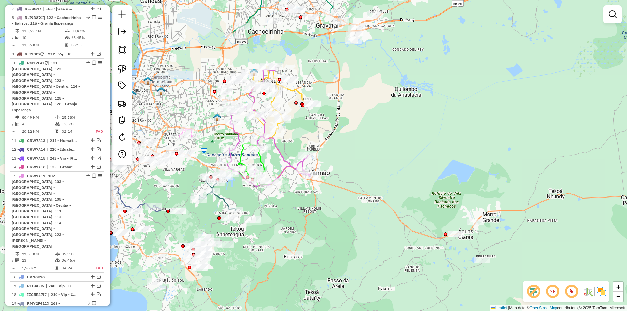
click at [280, 153] on icon at bounding box center [268, 127] width 83 height 121
select select "**********"
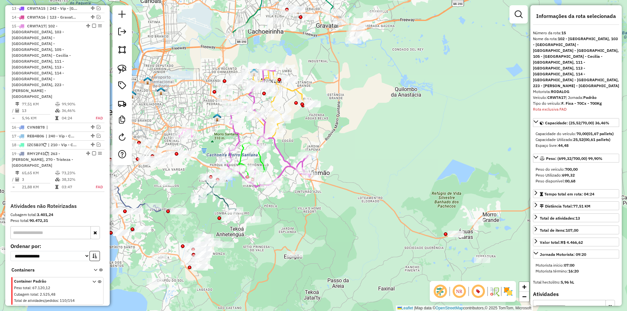
scroll to position [663, 0]
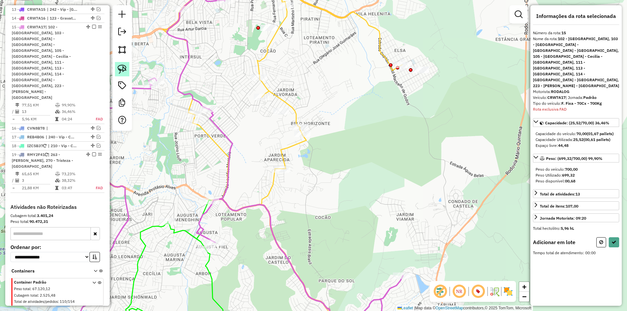
click at [122, 70] on img at bounding box center [122, 69] width 9 height 9
drag, startPoint x: 267, startPoint y: 106, endPoint x: 285, endPoint y: 121, distance: 23.4
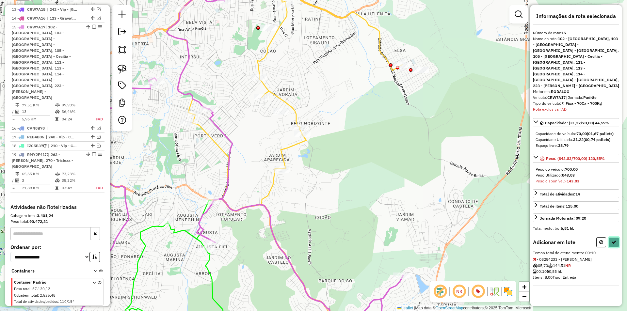
click at [613, 240] on icon at bounding box center [614, 242] width 5 height 5
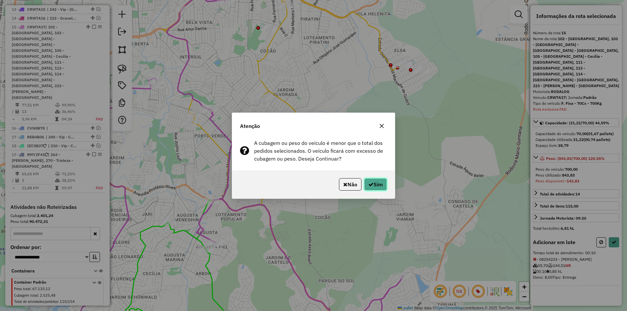
click at [374, 187] on button "Sim" at bounding box center [375, 184] width 23 height 12
select select "**********"
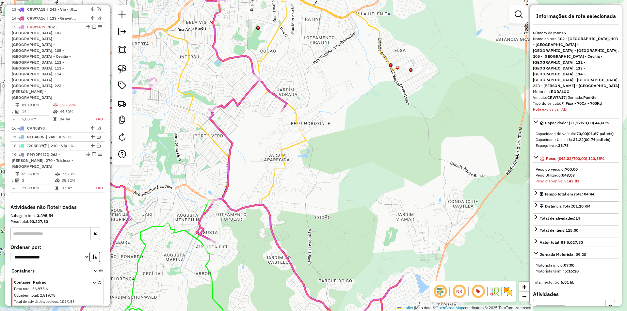
click at [221, 134] on icon at bounding box center [241, 156] width 323 height 374
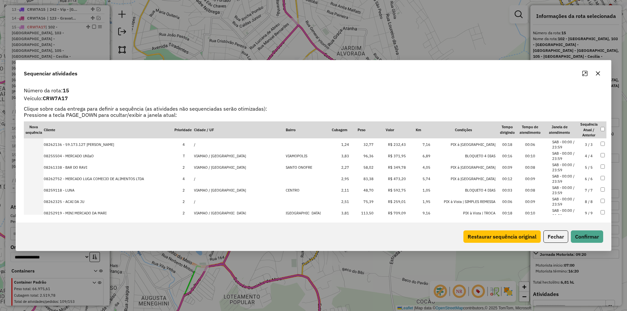
scroll to position [33, 0]
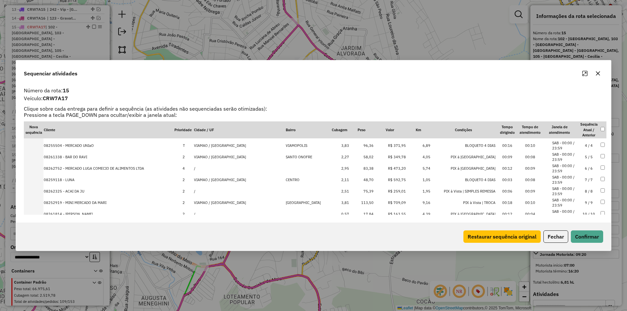
click at [349, 201] on td "113,50" at bounding box center [361, 202] width 24 height 11
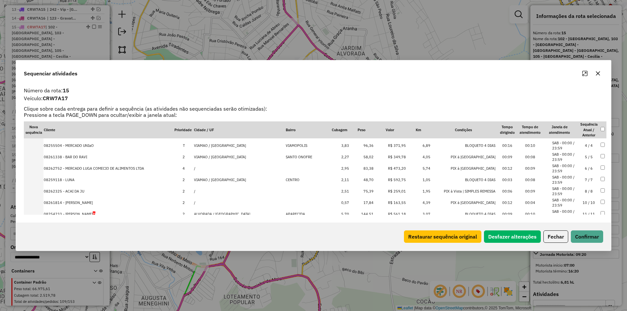
scroll to position [11, 0]
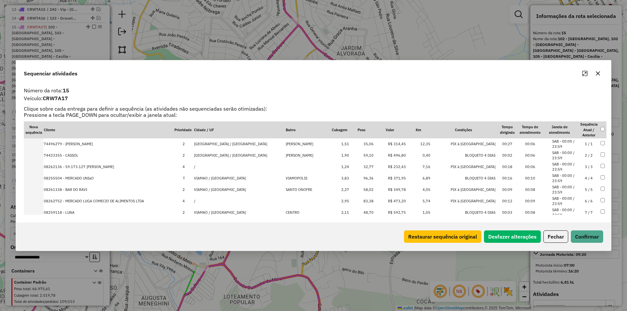
click at [349, 167] on td "32,77" at bounding box center [361, 166] width 24 height 11
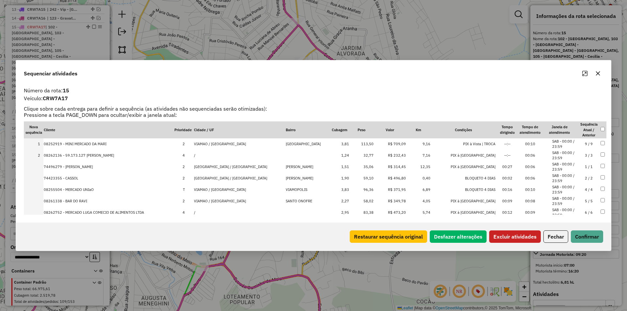
click at [520, 236] on button "Excluir atividades" at bounding box center [515, 237] width 52 height 12
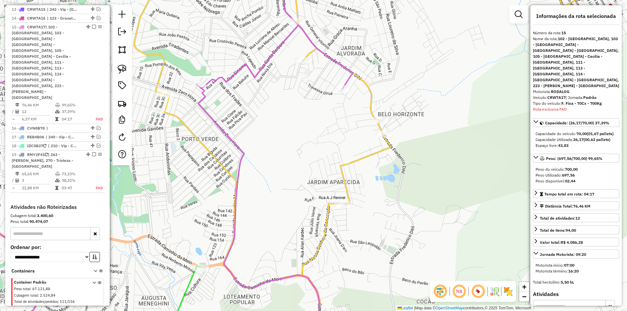
click at [351, 80] on icon at bounding box center [156, 156] width 394 height 374
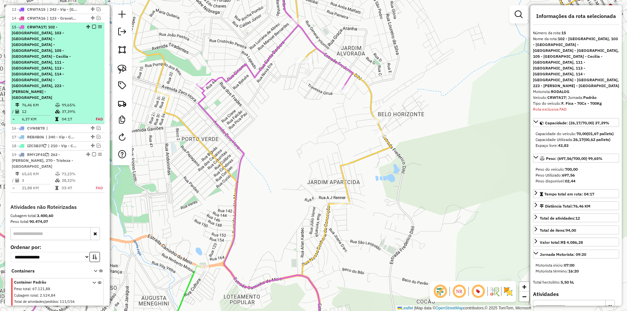
click at [92, 25] on em at bounding box center [94, 27] width 4 height 4
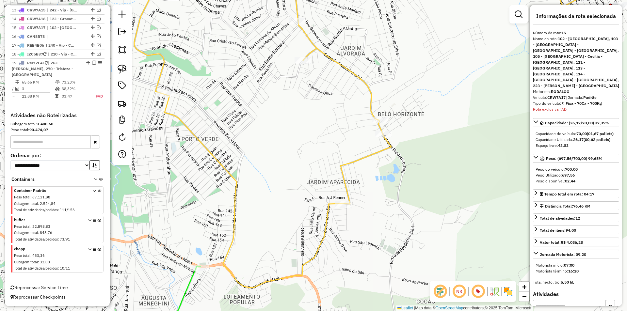
scroll to position [606, 0]
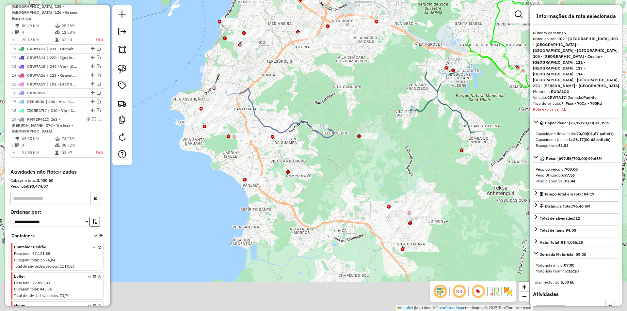
drag, startPoint x: 302, startPoint y: 147, endPoint x: 304, endPoint y: 43, distance: 103.2
click at [295, 33] on div "Janela de atendimento Grade de atendimento Capacidade Transportadoras Veículos …" at bounding box center [313, 155] width 627 height 311
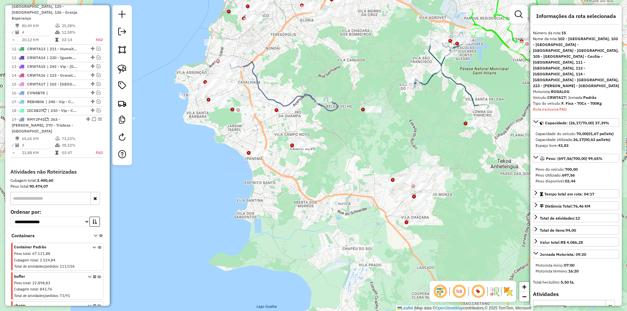
click at [267, 99] on icon at bounding box center [283, 86] width 110 height 50
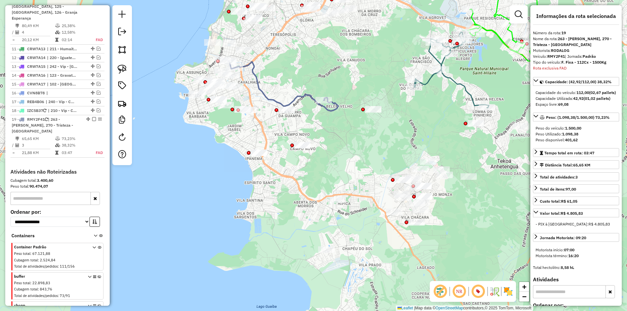
scroll to position [645, 0]
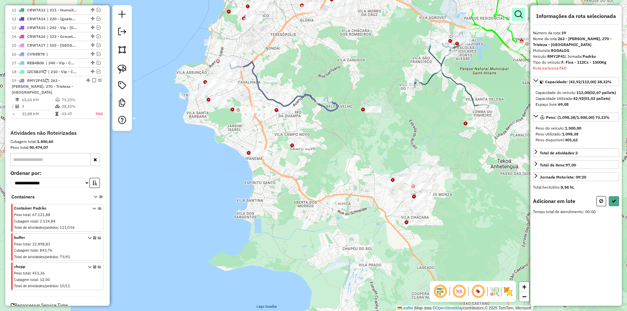
click at [520, 16] on em at bounding box center [519, 14] width 8 height 8
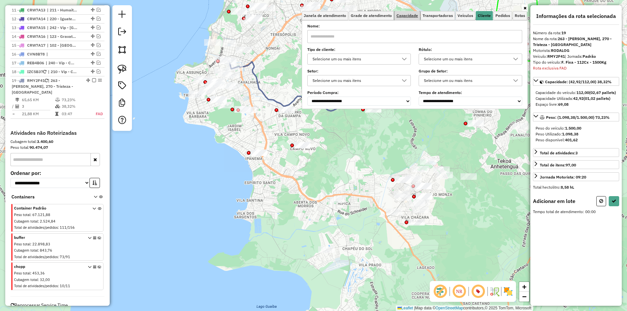
drag, startPoint x: 408, startPoint y: 15, endPoint x: 407, endPoint y: 20, distance: 5.1
click at [408, 15] on span "Capacidade" at bounding box center [408, 16] width 22 height 4
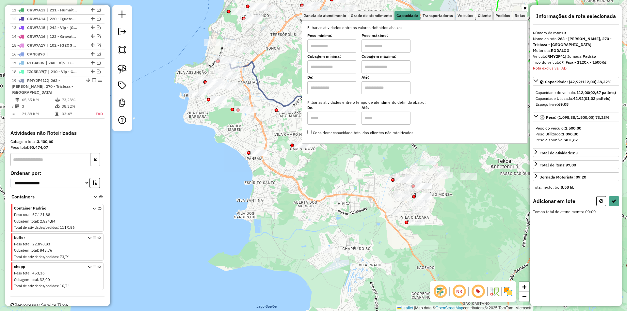
drag, startPoint x: 332, startPoint y: 68, endPoint x: 335, endPoint y: 71, distance: 4.2
click at [332, 68] on input "text" at bounding box center [331, 66] width 49 height 13
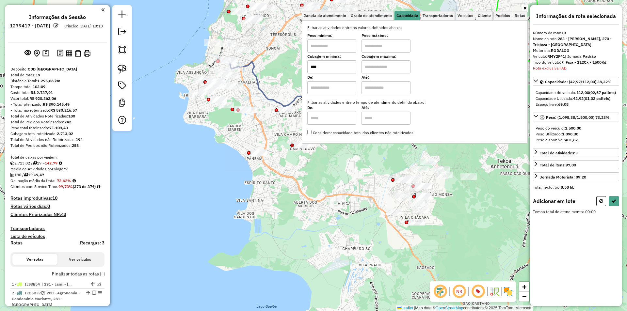
scroll to position [645, 0]
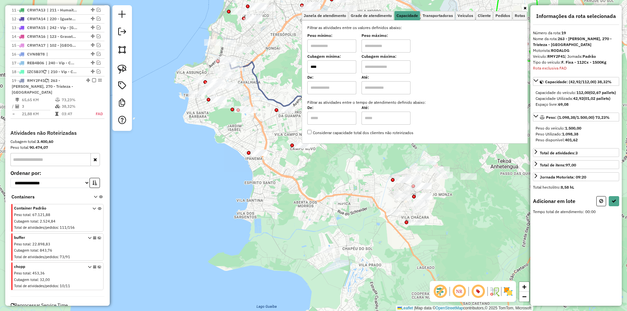
click at [390, 62] on input "text" at bounding box center [386, 66] width 49 height 13
type input "****"
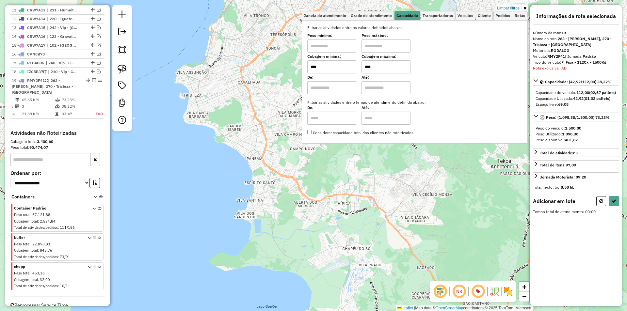
click at [286, 79] on div "Limpar filtros Janela de atendimento Grade de atendimento Capacidade Transporta…" at bounding box center [313, 155] width 627 height 311
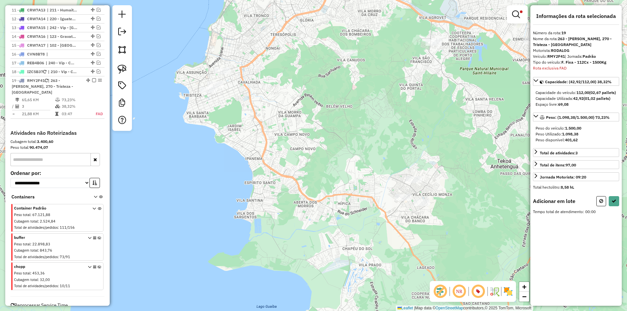
click at [113, 70] on div at bounding box center [122, 68] width 20 height 126
click at [126, 71] on img at bounding box center [122, 69] width 9 height 9
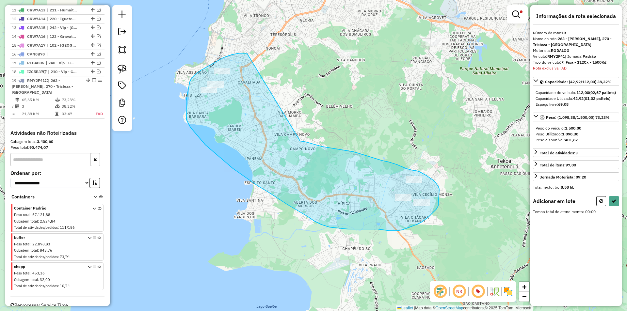
drag, startPoint x: 195, startPoint y: 75, endPoint x: 300, endPoint y: 141, distance: 124.3
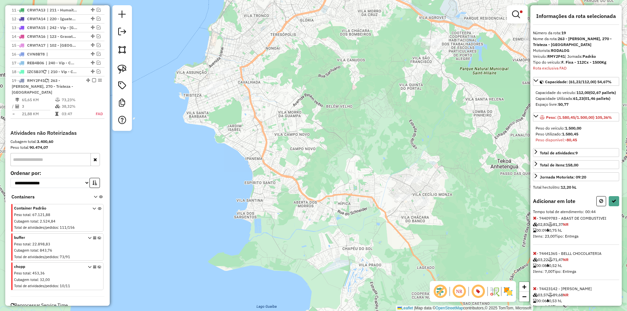
click at [98, 266] on icon at bounding box center [100, 278] width 4 height 24
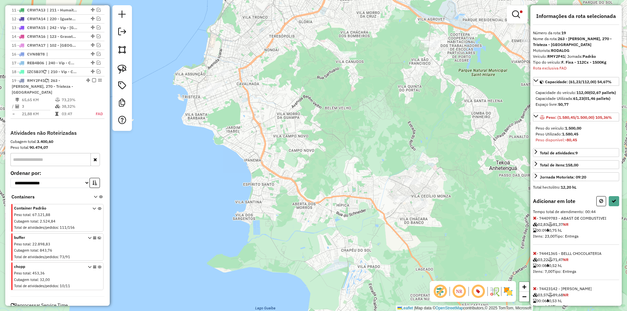
drag, startPoint x: 266, startPoint y: 101, endPoint x: 253, endPoint y: 141, distance: 42.5
click at [253, 139] on div "Limpar filtros Janela de atendimento Grade de atendimento Capacidade Transporta…" at bounding box center [313, 155] width 627 height 311
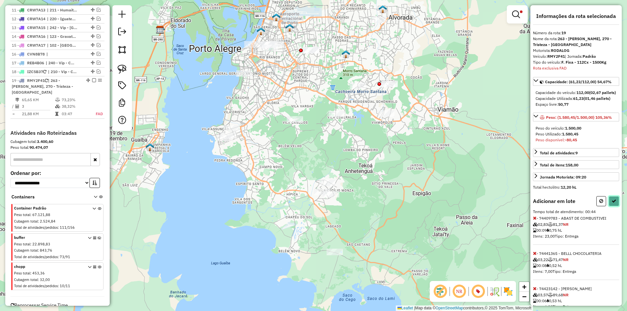
click at [612, 203] on icon at bounding box center [614, 201] width 5 height 5
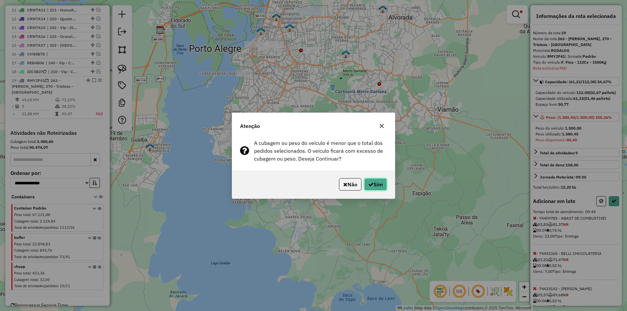
click at [372, 185] on icon "button" at bounding box center [370, 184] width 5 height 5
select select "**********"
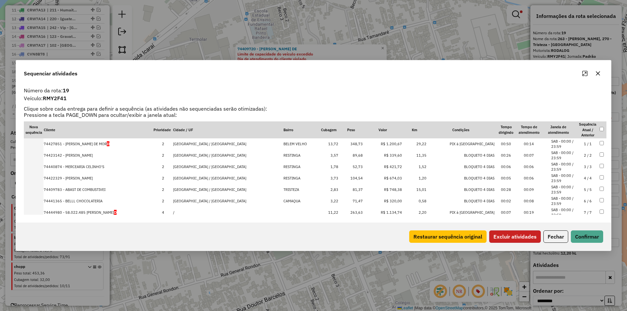
click at [516, 235] on button "Excluir atividades" at bounding box center [515, 237] width 52 height 12
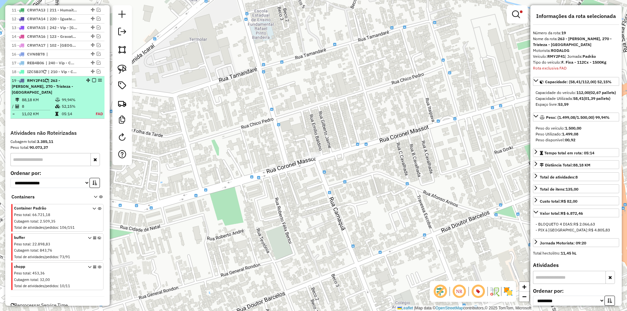
click at [92, 78] on em at bounding box center [94, 80] width 4 height 4
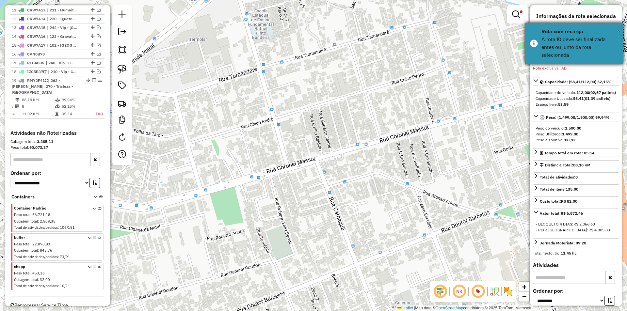
click at [618, 30] on span "×" at bounding box center [618, 30] width 3 height 7
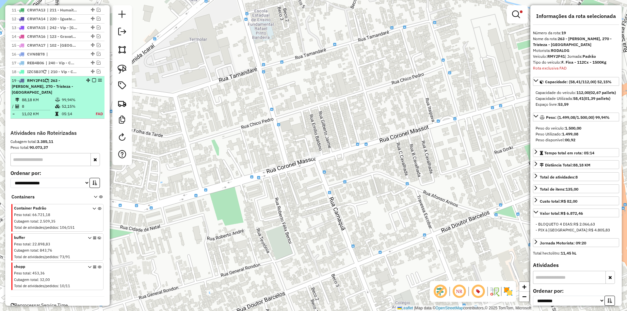
click at [92, 78] on em at bounding box center [94, 80] width 4 height 4
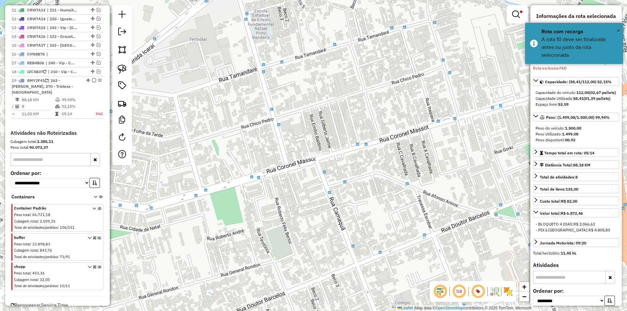
drag, startPoint x: 204, startPoint y: 67, endPoint x: 161, endPoint y: 63, distance: 43.9
click at [205, 67] on div "Limpar filtros Janela de atendimento Grade de atendimento Capacidade Transporta…" at bounding box center [313, 155] width 627 height 311
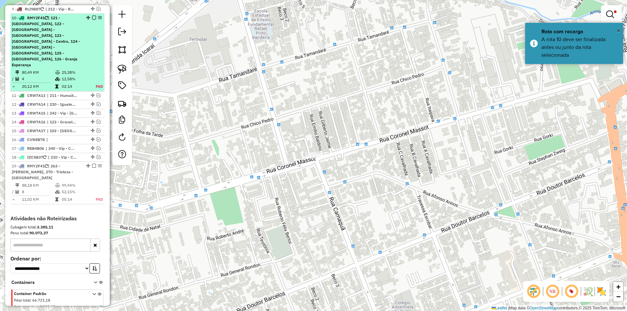
scroll to position [514, 0]
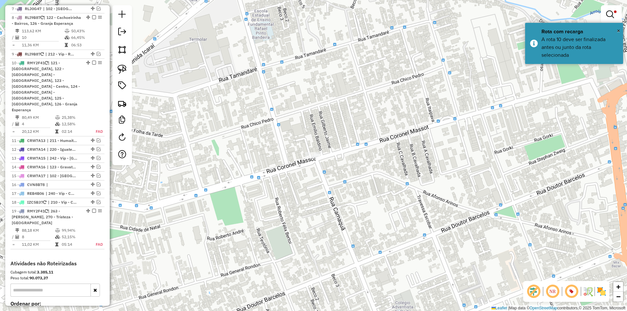
drag, startPoint x: 95, startPoint y: 63, endPoint x: 309, endPoint y: 45, distance: 214.3
click at [309, 45] on div "Limpar filtros Janela de atendimento Grade de atendimento Capacidade Transporta…" at bounding box center [313, 155] width 627 height 311
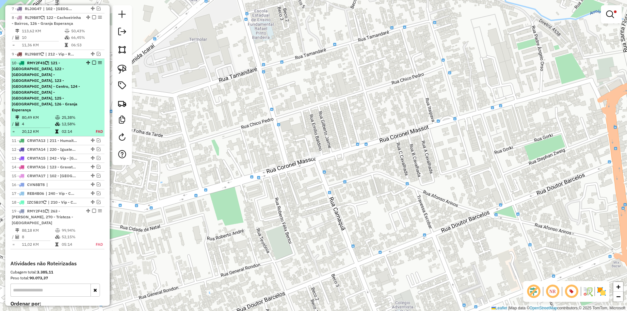
click at [98, 62] on em at bounding box center [100, 63] width 4 height 4
select select "**********"
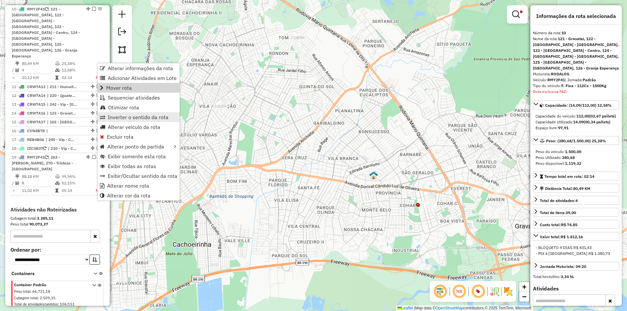
scroll to position [568, 0]
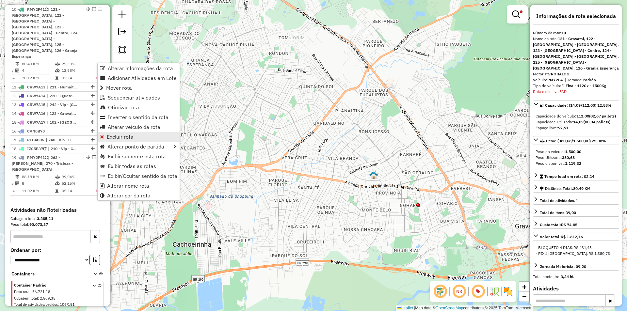
click at [133, 137] on span "Excluir rota" at bounding box center [120, 136] width 27 height 5
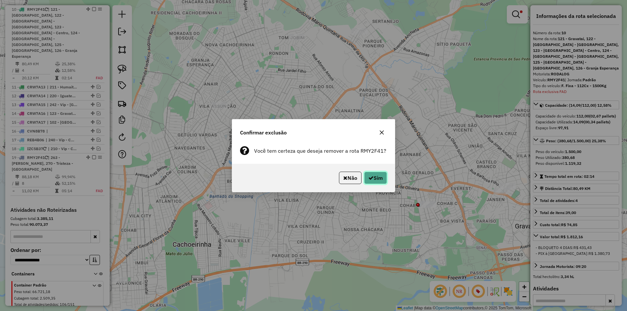
drag, startPoint x: 380, startPoint y: 183, endPoint x: 365, endPoint y: 176, distance: 16.1
click at [378, 183] on button "Sim" at bounding box center [375, 178] width 23 height 12
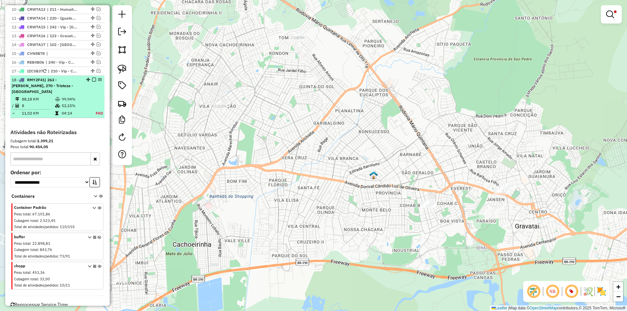
scroll to position [508, 0]
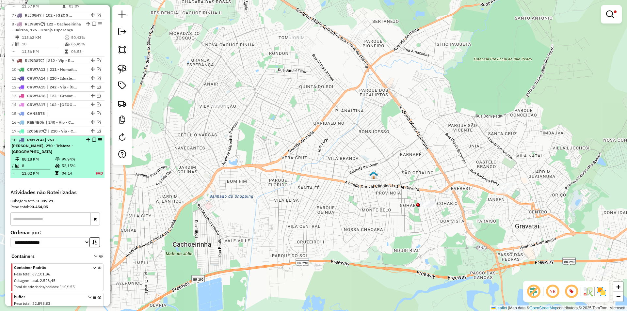
click at [92, 140] on em at bounding box center [94, 140] width 4 height 4
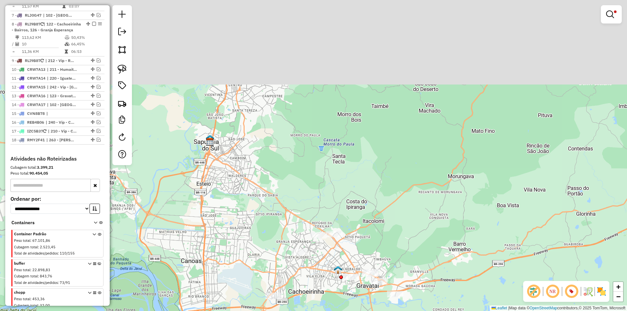
drag, startPoint x: 293, startPoint y: 162, endPoint x: 290, endPoint y: 202, distance: 40.3
click at [292, 202] on div "Limpar filtros Janela de atendimento Grade de atendimento Capacidade Transporta…" at bounding box center [313, 155] width 627 height 311
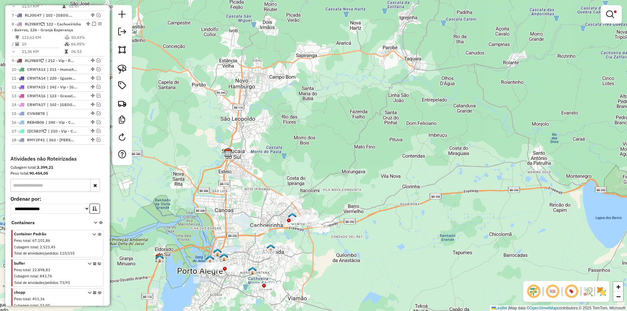
drag, startPoint x: 251, startPoint y: 172, endPoint x: 284, endPoint y: 87, distance: 91.8
click at [283, 87] on div "Limpar filtros Janela de atendimento Grade de atendimento Capacidade Transporta…" at bounding box center [313, 155] width 627 height 311
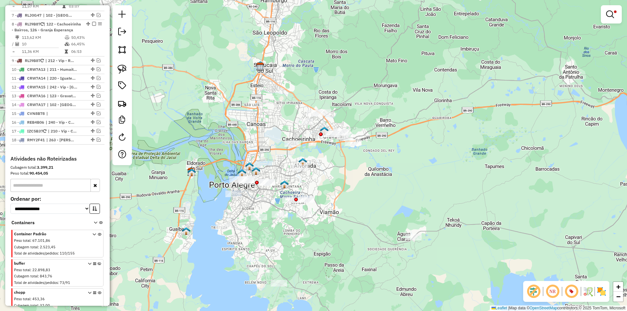
drag, startPoint x: 424, startPoint y: 49, endPoint x: 415, endPoint y: 56, distance: 10.7
click at [424, 49] on div "Limpar filtros Janela de atendimento Grade de atendimento Capacidade Transporta…" at bounding box center [313, 155] width 627 height 311
click at [613, 20] on link at bounding box center [612, 14] width 16 height 13
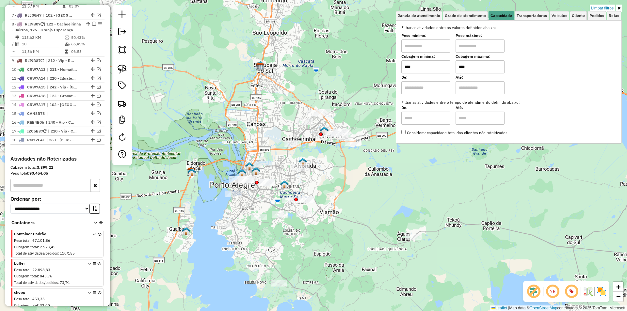
click at [603, 9] on link "Limpar filtros" at bounding box center [602, 8] width 25 height 7
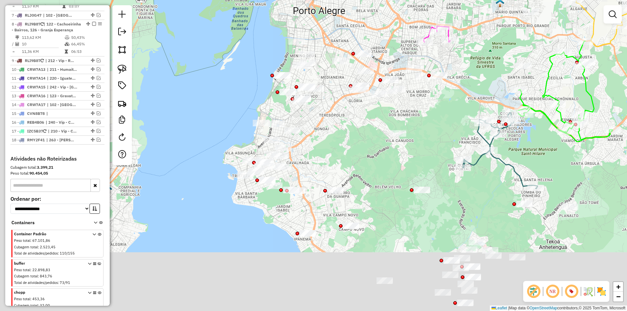
drag, startPoint x: 281, startPoint y: 214, endPoint x: 330, endPoint y: 121, distance: 104.9
click at [330, 121] on div "Janela de atendimento Grade de atendimento Capacidade Transportadoras Veículos …" at bounding box center [313, 155] width 627 height 311
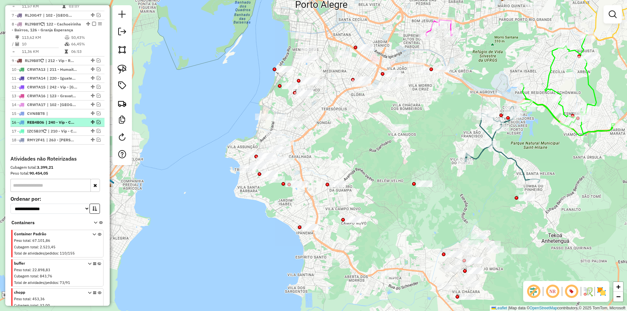
click at [97, 122] on em at bounding box center [99, 122] width 4 height 4
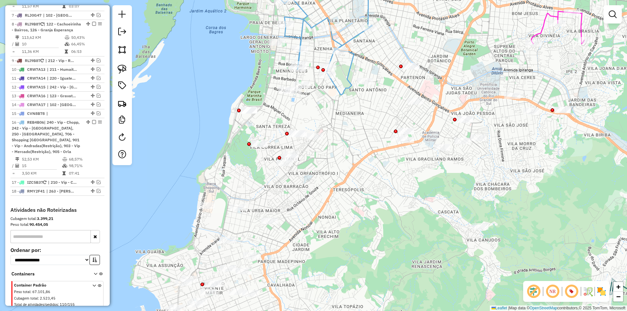
click at [307, 21] on icon at bounding box center [311, 32] width 121 height 126
select select "**********"
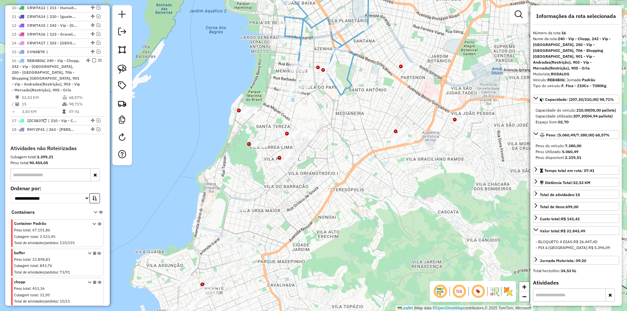
scroll to position [603, 0]
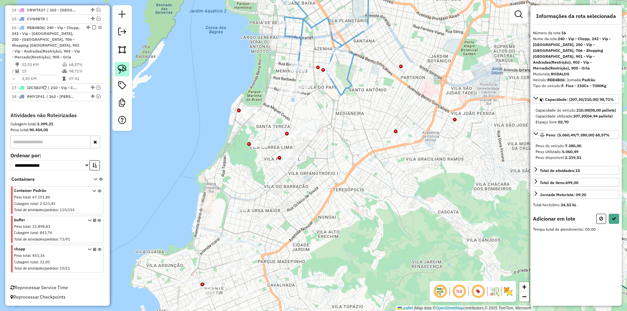
click at [121, 69] on img at bounding box center [122, 69] width 9 height 9
drag, startPoint x: 288, startPoint y: 34, endPoint x: 282, endPoint y: 46, distance: 13.3
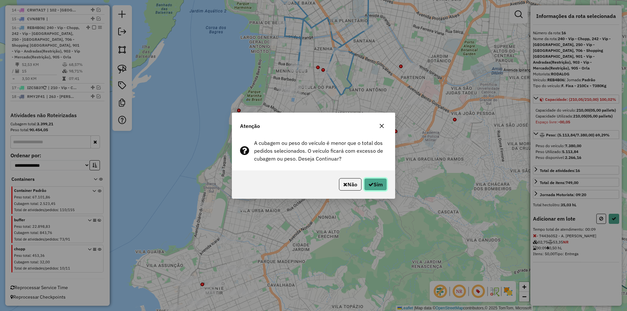
click at [378, 184] on button "Sim" at bounding box center [375, 184] width 23 height 12
select select "**********"
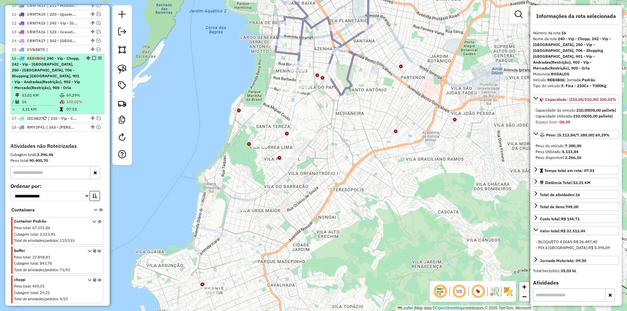
scroll to position [537, 0]
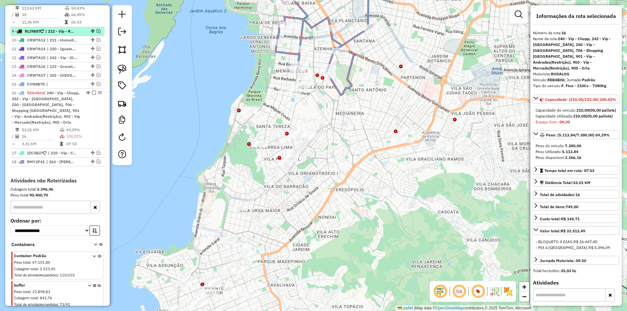
click at [97, 30] on em at bounding box center [99, 31] width 4 height 4
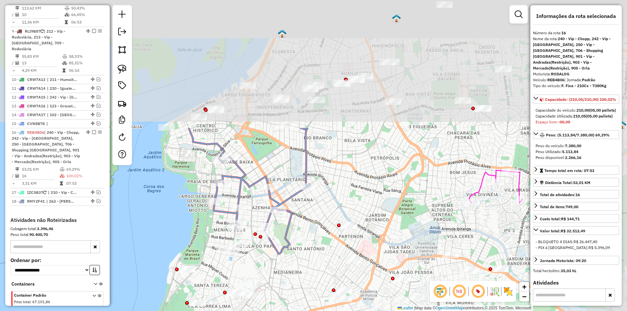
drag, startPoint x: 365, startPoint y: 62, endPoint x: 312, endPoint y: 221, distance: 167.8
click at [313, 229] on div "Janela de atendimento Grade de atendimento Capacidade Transportadoras Veículos …" at bounding box center [313, 155] width 627 height 311
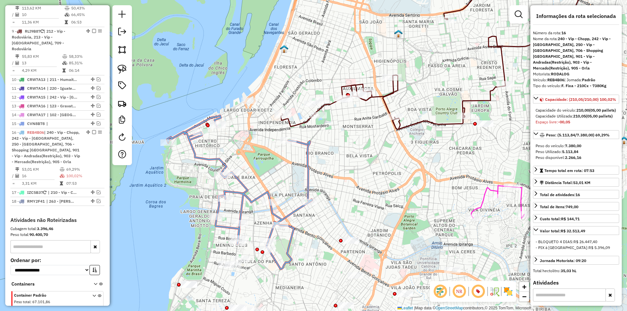
click at [343, 143] on div "Janela de atendimento Grade de atendimento Capacidade Transportadoras Veículos …" at bounding box center [313, 155] width 627 height 311
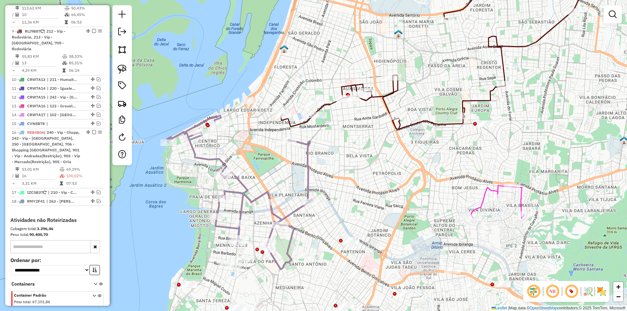
click at [304, 124] on icon at bounding box center [430, 53] width 298 height 154
select select "**********"
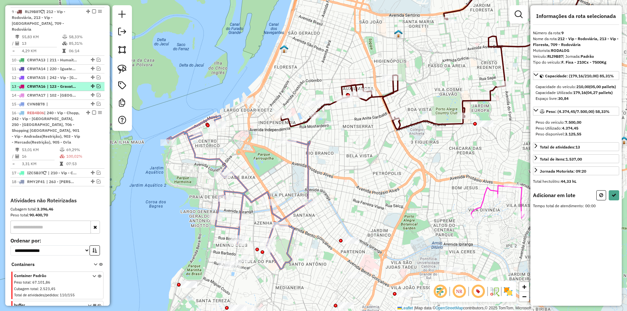
scroll to position [559, 0]
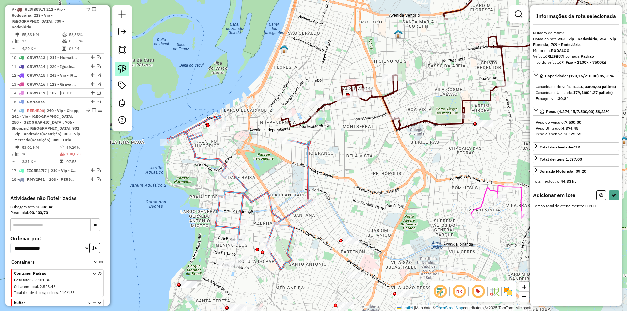
click at [119, 72] on img at bounding box center [122, 69] width 9 height 9
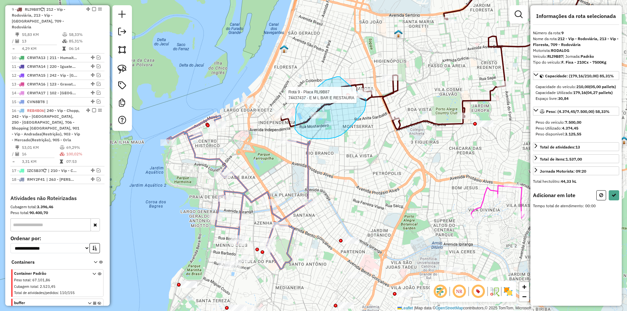
drag, startPoint x: 326, startPoint y: 80, endPoint x: 366, endPoint y: 99, distance: 44.7
click at [366, 99] on div "Rota 9 - Placa RLI9B87 74437437 - E M L BAR E RESTAURA Janela de atendimento Gr…" at bounding box center [313, 155] width 627 height 311
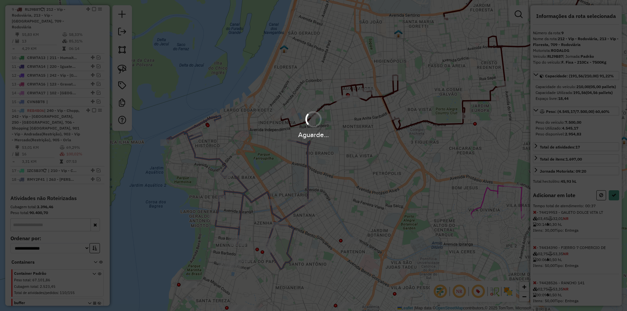
select select "**********"
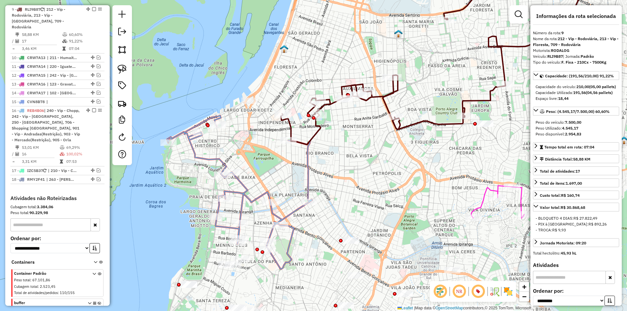
click at [291, 124] on icon at bounding box center [430, 60] width 298 height 169
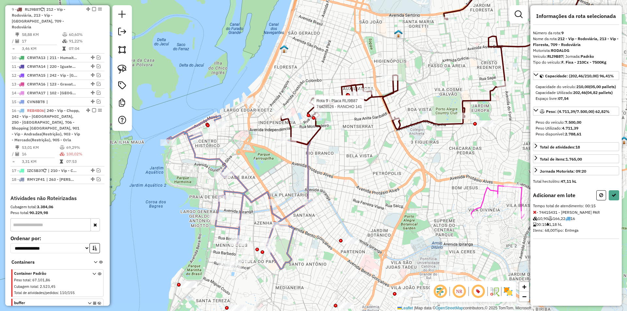
select select "**********"
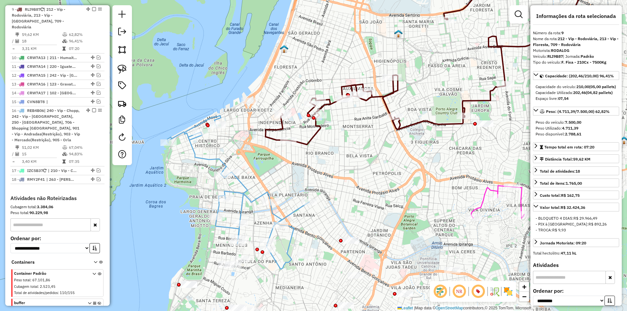
click at [242, 185] on icon at bounding box center [238, 193] width 142 height 154
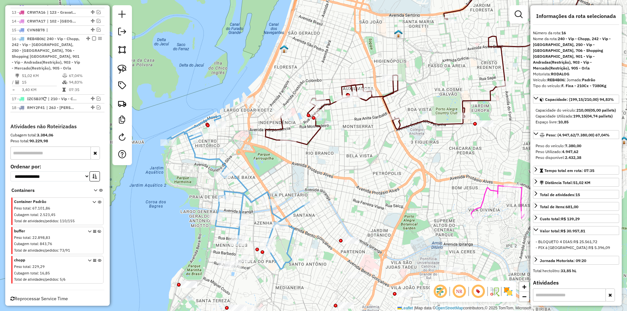
scroll to position [636, 0]
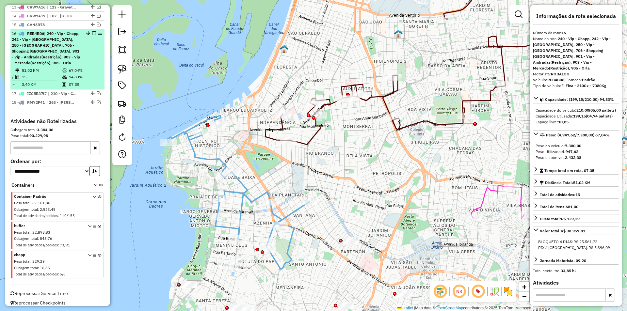
click at [92, 31] on em at bounding box center [94, 33] width 4 height 4
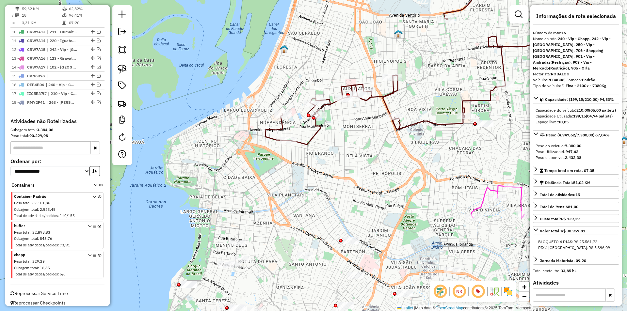
click at [284, 122] on icon at bounding box center [422, 60] width 313 height 169
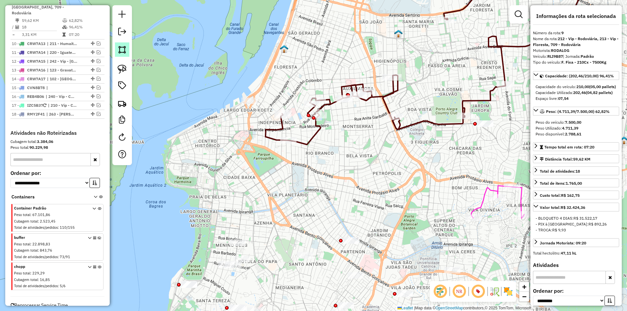
scroll to position [559, 0]
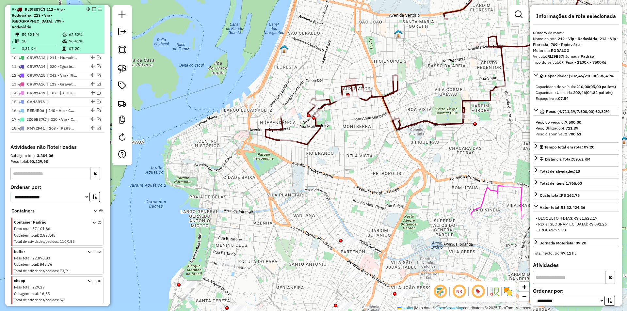
click at [92, 9] on em at bounding box center [94, 9] width 4 height 4
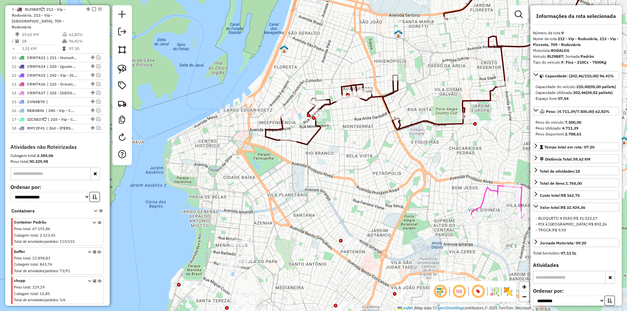
scroll to position [551, 0]
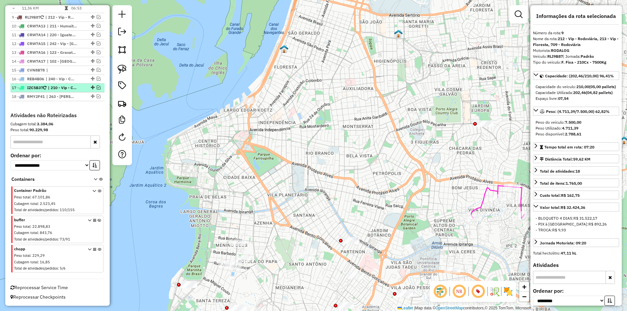
click at [97, 86] on em at bounding box center [99, 88] width 4 height 4
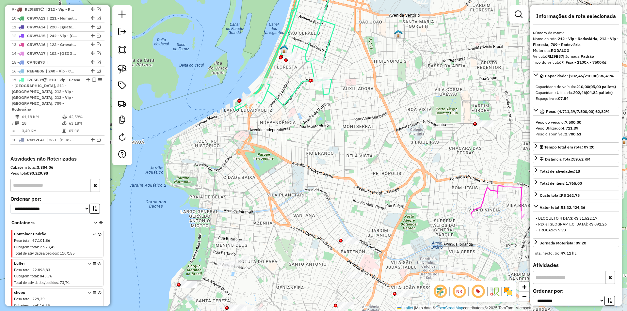
click at [273, 64] on icon at bounding box center [305, 39] width 141 height 141
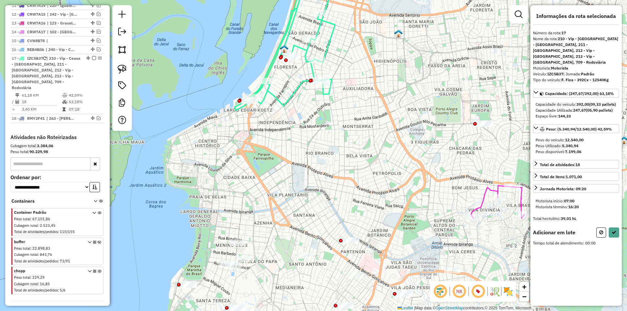
scroll to position [591, 0]
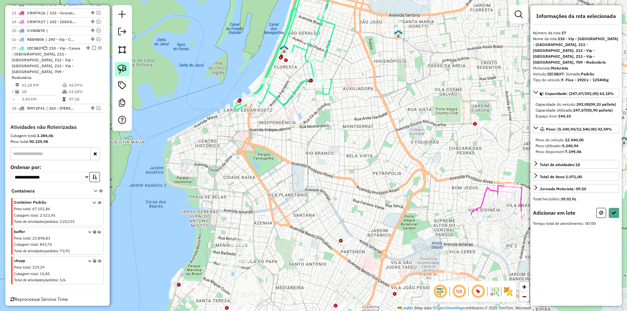
click at [120, 70] on img at bounding box center [122, 69] width 9 height 9
drag, startPoint x: 251, startPoint y: 73, endPoint x: 270, endPoint y: 98, distance: 31.4
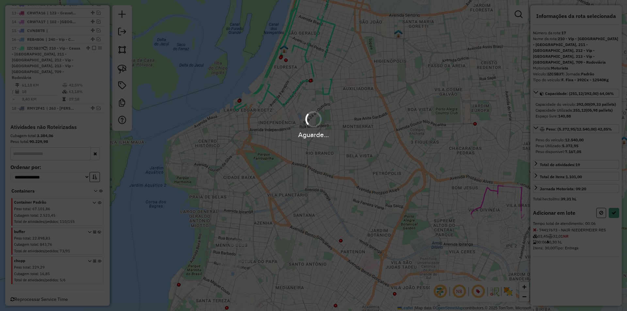
select select "**********"
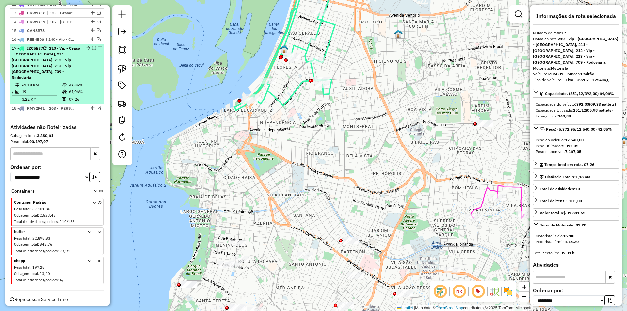
click at [92, 48] on em at bounding box center [94, 48] width 4 height 4
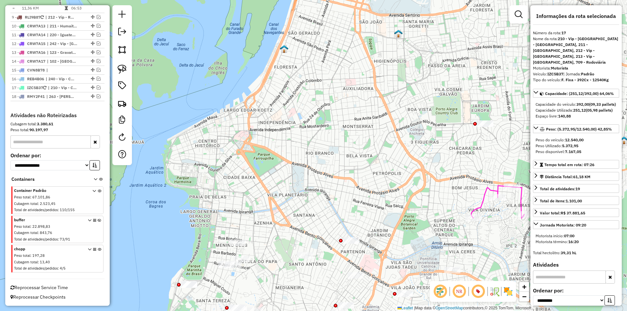
scroll to position [551, 0]
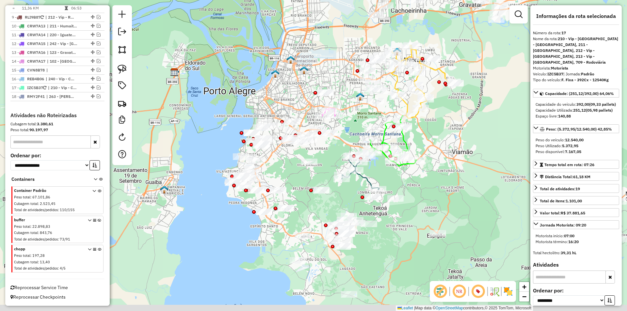
drag, startPoint x: 273, startPoint y: 108, endPoint x: 289, endPoint y: 45, distance: 65.0
click at [287, 46] on div "Janela de atendimento Grade de atendimento Capacidade Transportadoras Veículos …" at bounding box center [313, 155] width 627 height 311
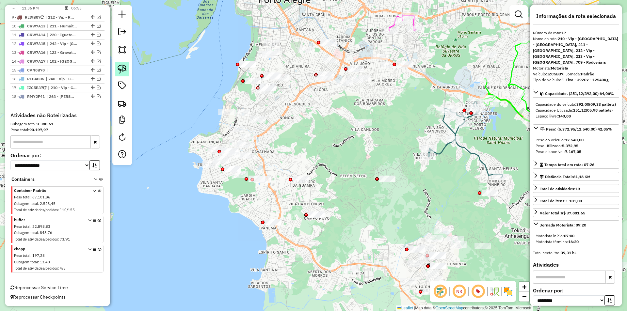
click at [118, 71] on img at bounding box center [122, 69] width 9 height 9
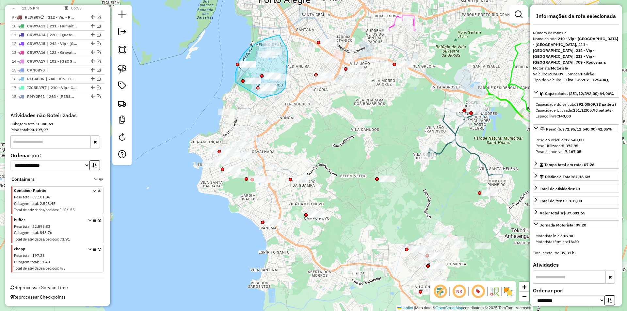
drag, startPoint x: 241, startPoint y: 57, endPoint x: 261, endPoint y: 98, distance: 45.0
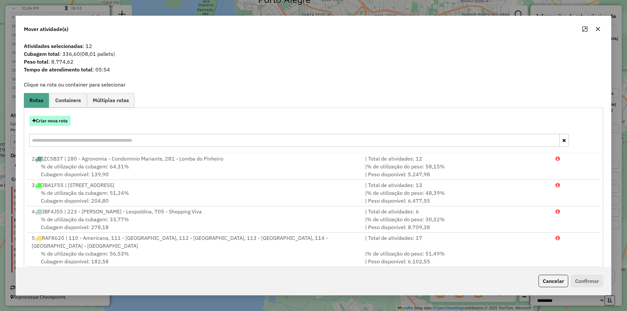
click at [67, 119] on button "Criar nova rota" at bounding box center [49, 121] width 41 height 10
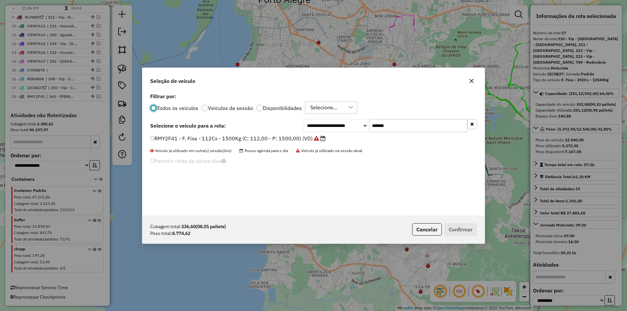
scroll to position [4, 2]
drag, startPoint x: 416, startPoint y: 126, endPoint x: 323, endPoint y: 127, distance: 93.7
click at [327, 127] on div "**********" at bounding box center [390, 125] width 174 height 13
paste input "text"
type input "*******"
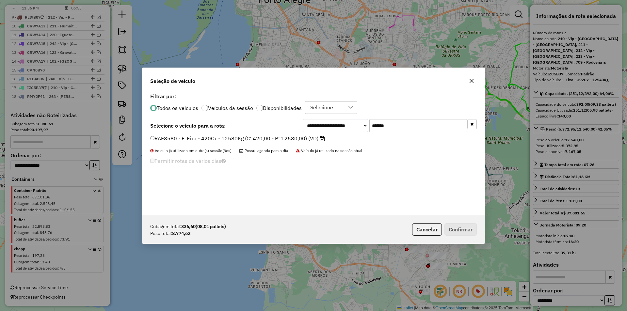
click at [206, 143] on div "RAF8580 - F. Fixa - 420Cx - 12580Kg (C: 420,00 - P: 12580,00) (VD)" at bounding box center [313, 141] width 334 height 13
drag, startPoint x: 206, startPoint y: 142, endPoint x: 212, endPoint y: 143, distance: 6.0
click at [206, 142] on label "RAF8580 - F. Fixa - 420Cx - 12580Kg (C: 420,00 - P: 12580,00) (VD)" at bounding box center [237, 139] width 175 height 8
click at [469, 228] on button "Confirmar" at bounding box center [461, 229] width 32 height 12
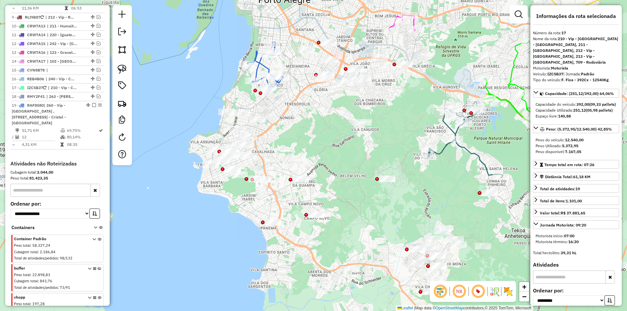
scroll to position [594, 0]
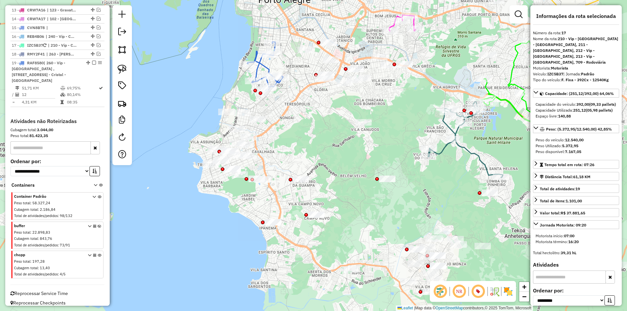
click at [261, 62] on icon at bounding box center [265, 66] width 36 height 49
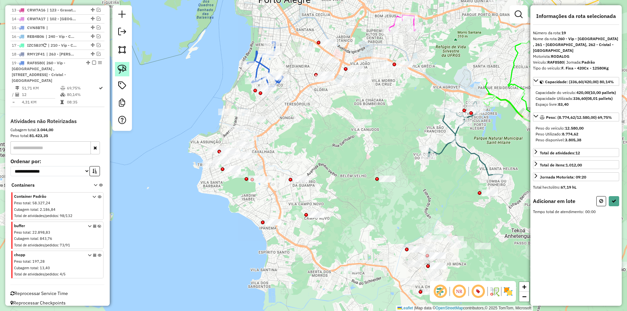
click at [120, 71] on img at bounding box center [122, 69] width 9 height 9
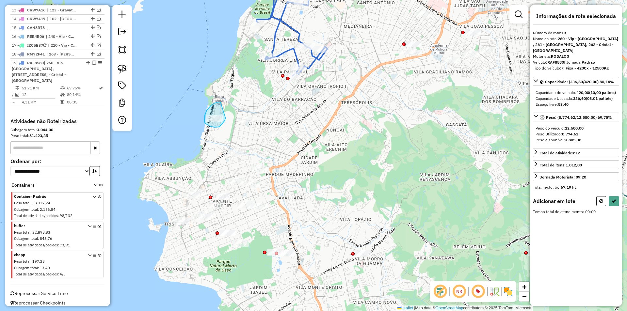
drag, startPoint x: 218, startPoint y: 102, endPoint x: 227, endPoint y: 119, distance: 18.7
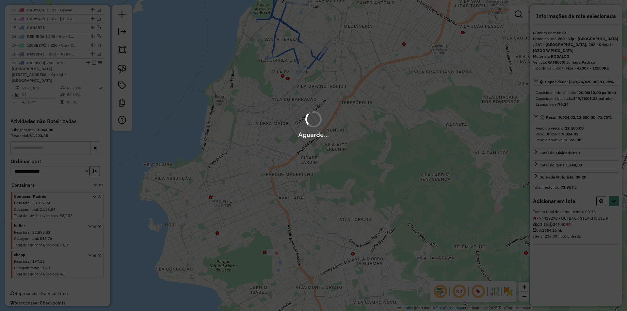
select select "**********"
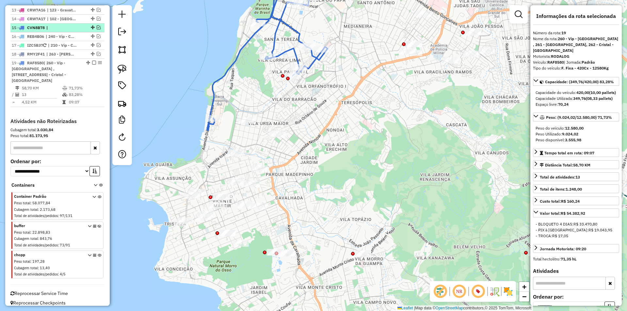
click at [93, 62] on em at bounding box center [94, 63] width 4 height 4
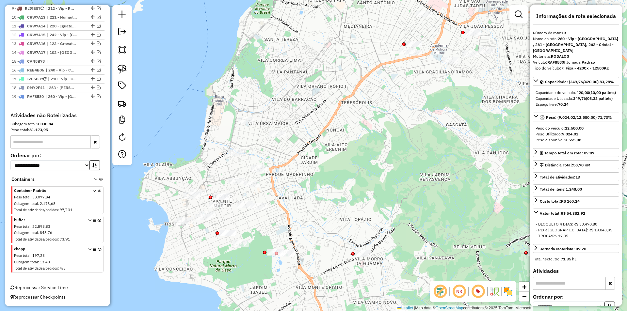
scroll to position [560, 0]
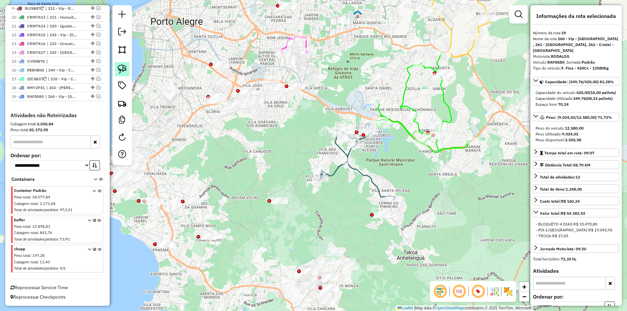
drag, startPoint x: 125, startPoint y: 68, endPoint x: 151, endPoint y: 67, distance: 26.1
click at [125, 69] on img at bounding box center [122, 69] width 9 height 9
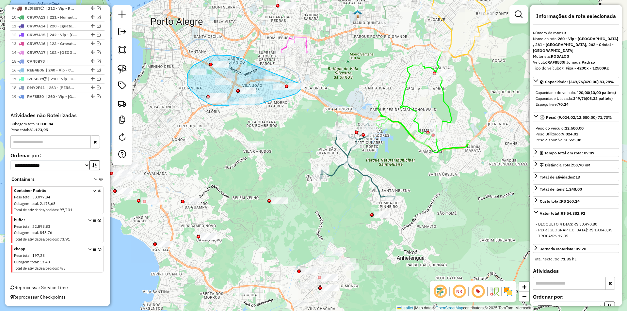
click at [300, 84] on div "Janela de atendimento Grade de atendimento Capacidade Transportadoras Veículos …" at bounding box center [313, 155] width 627 height 311
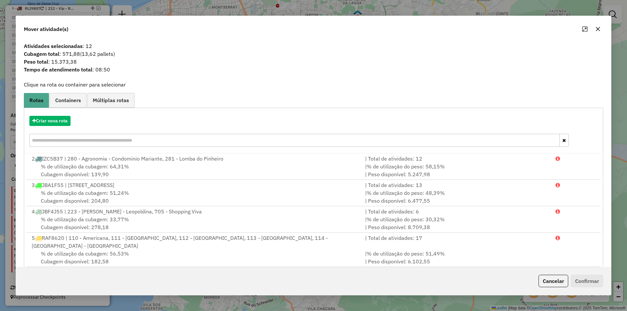
drag, startPoint x: 555, startPoint y: 280, endPoint x: 382, endPoint y: 195, distance: 193.0
click at [555, 280] on button "Cancelar" at bounding box center [554, 281] width 30 height 12
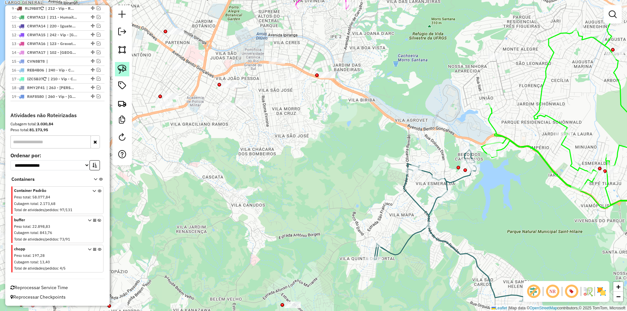
drag, startPoint x: 122, startPoint y: 68, endPoint x: 225, endPoint y: 98, distance: 107.0
click at [122, 68] on img at bounding box center [122, 69] width 9 height 9
drag, startPoint x: 240, startPoint y: 96, endPoint x: 255, endPoint y: 111, distance: 21.9
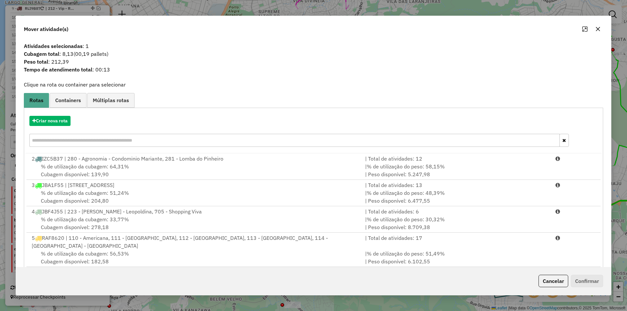
click at [553, 280] on button "Cancelar" at bounding box center [554, 281] width 30 height 12
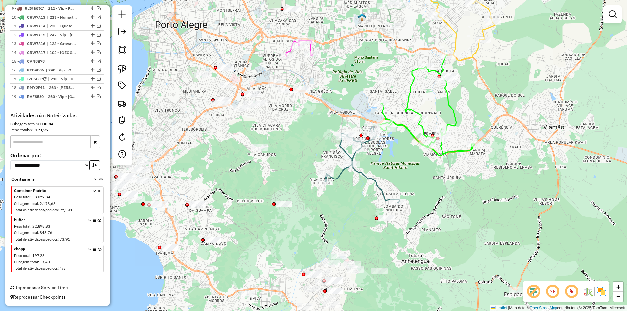
drag, startPoint x: 125, startPoint y: 69, endPoint x: 164, endPoint y: 81, distance: 40.5
click at [125, 70] on img at bounding box center [122, 69] width 9 height 9
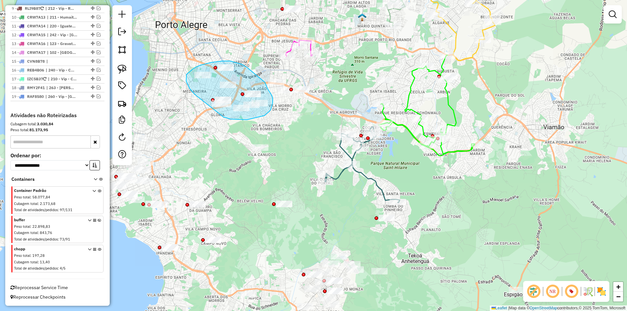
drag, startPoint x: 189, startPoint y: 87, endPoint x: 224, endPoint y: 118, distance: 47.0
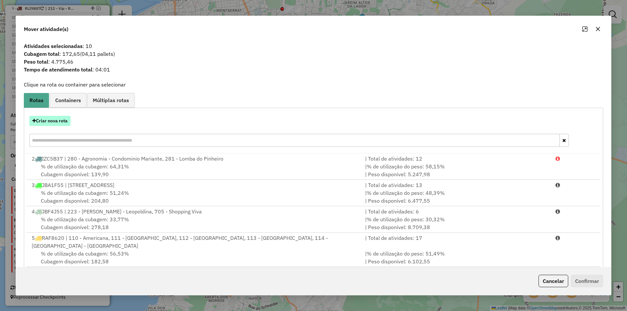
click at [64, 125] on button "Criar nova rota" at bounding box center [49, 121] width 41 height 10
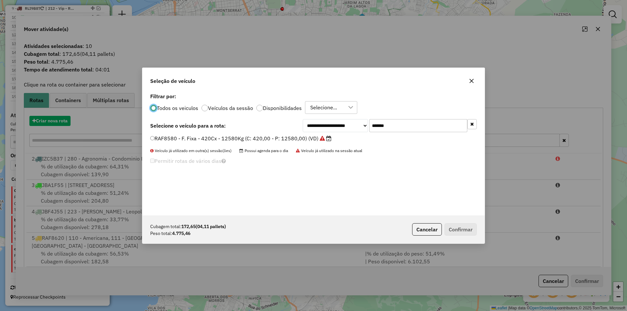
scroll to position [4, 2]
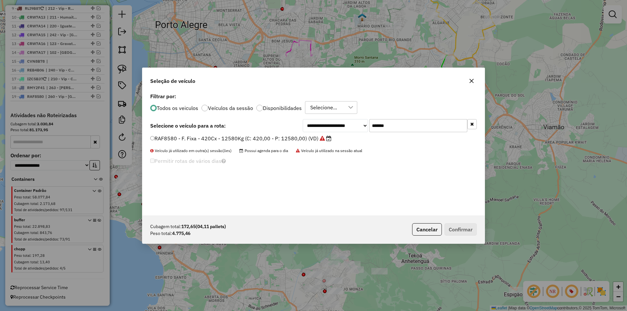
drag, startPoint x: 403, startPoint y: 125, endPoint x: 283, endPoint y: 126, distance: 120.9
click at [284, 126] on div "**********" at bounding box center [313, 125] width 327 height 13
paste input "text"
type input "*******"
drag, startPoint x: 158, startPoint y: 141, endPoint x: 171, endPoint y: 141, distance: 13.1
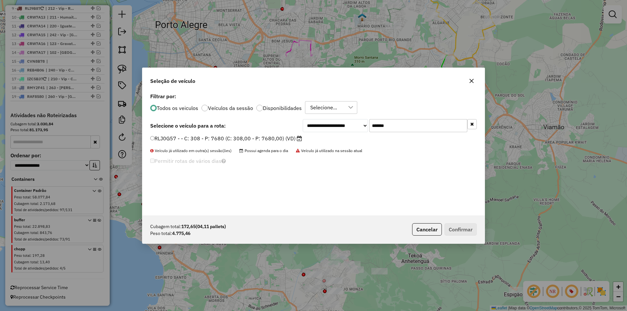
click at [158, 141] on label "RLJ0G57 - - C: 308 - P: 7680 (C: 308,00 - P: 7680,00) (VD)" at bounding box center [226, 139] width 152 height 8
click at [467, 229] on button "Confirmar" at bounding box center [461, 229] width 32 height 12
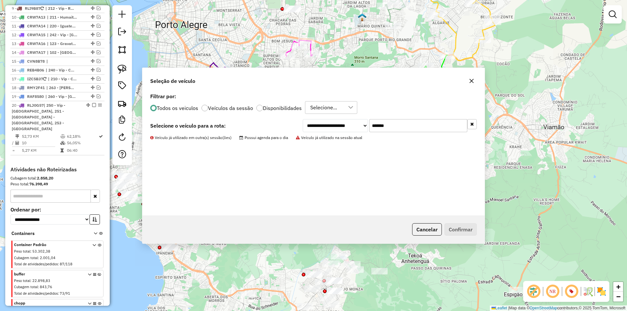
scroll to position [594, 0]
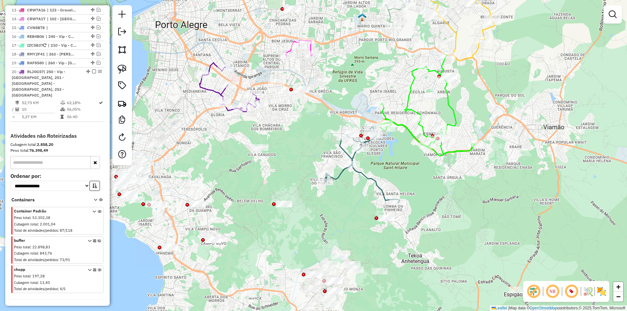
click at [207, 88] on icon at bounding box center [230, 87] width 60 height 49
select select "**********"
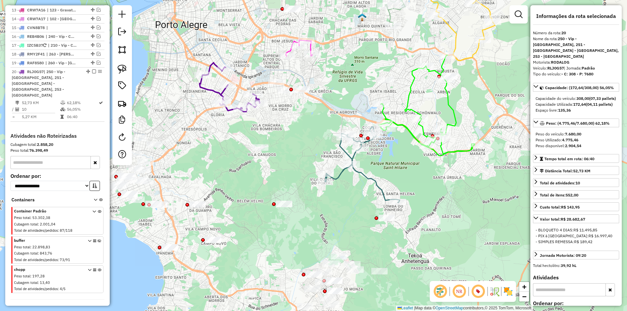
scroll to position [603, 0]
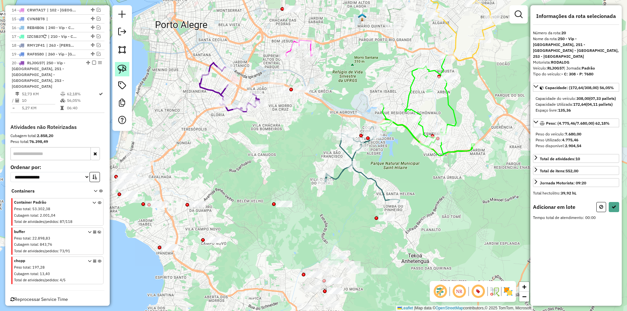
click at [119, 69] on img at bounding box center [122, 69] width 9 height 9
click at [283, 83] on div "Janela de atendimento Grade de atendimento Capacidade Transportadoras Veículos …" at bounding box center [313, 155] width 627 height 311
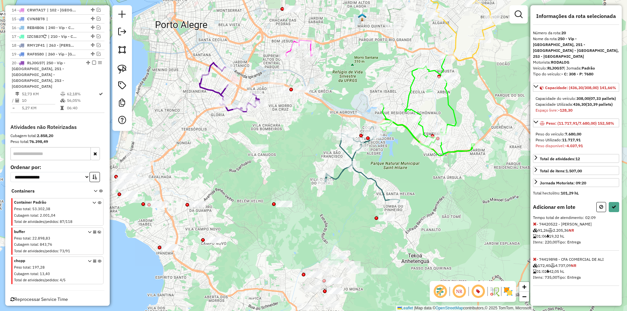
click at [534, 257] on icon at bounding box center [535, 259] width 4 height 5
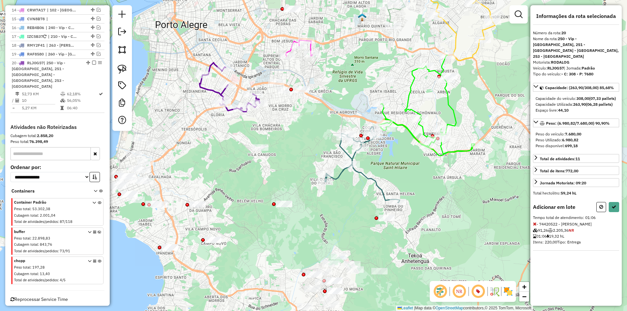
select select "**********"
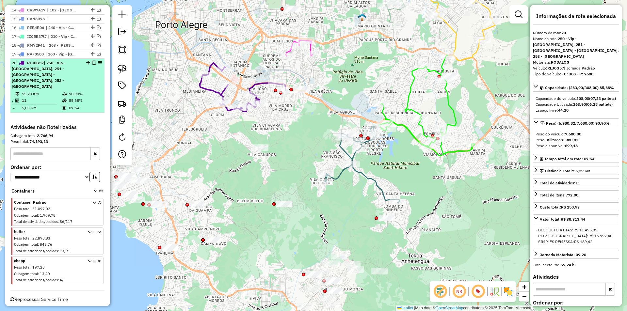
click at [92, 62] on em at bounding box center [94, 63] width 4 height 4
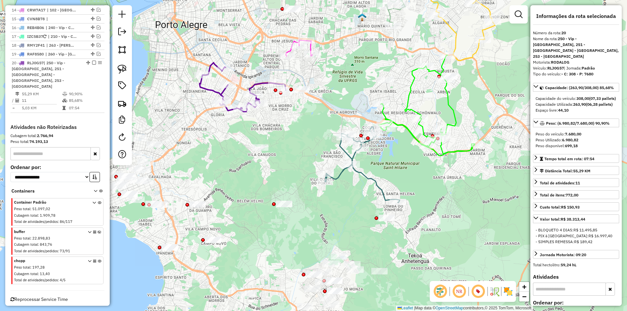
scroll to position [569, 0]
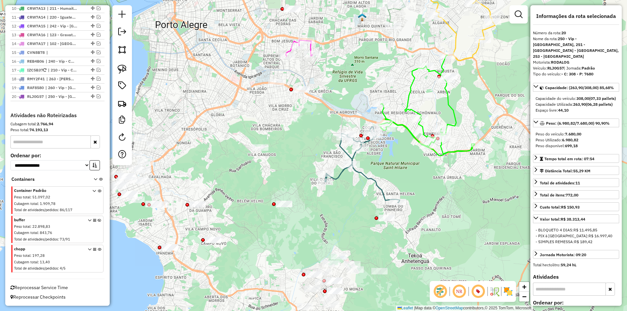
drag, startPoint x: 333, startPoint y: 84, endPoint x: 325, endPoint y: 116, distance: 33.0
click at [325, 116] on div "Janela de atendimento Grade de atendimento Capacidade Transportadoras Veículos …" at bounding box center [313, 155] width 627 height 311
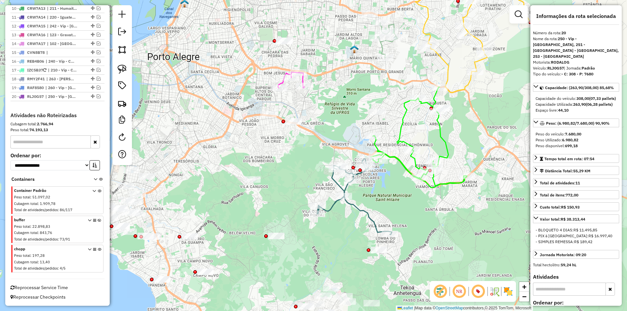
click at [304, 79] on icon at bounding box center [291, 80] width 26 height 16
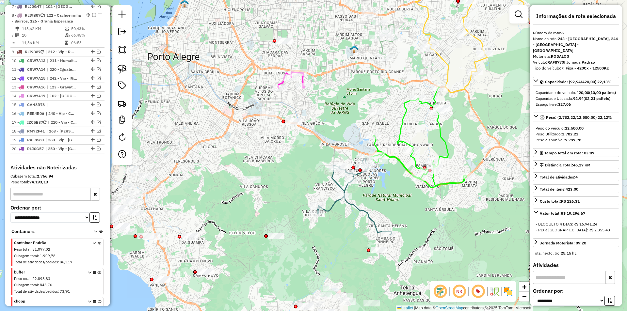
scroll to position [465, 0]
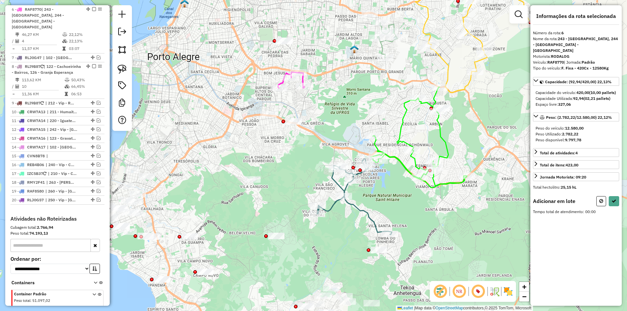
drag, startPoint x: 119, startPoint y: 72, endPoint x: 207, endPoint y: 71, distance: 87.5
click at [120, 72] on img at bounding box center [122, 69] width 9 height 9
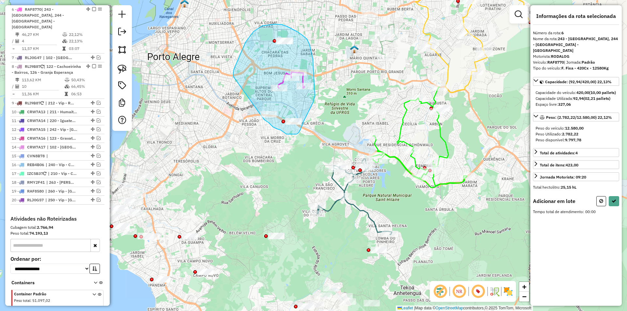
drag, startPoint x: 234, startPoint y: 71, endPoint x: 263, endPoint y: 118, distance: 55.1
click at [263, 118] on div "Janela de atendimento Grade de atendimento Capacidade Transportadoras Veículos …" at bounding box center [313, 155] width 627 height 311
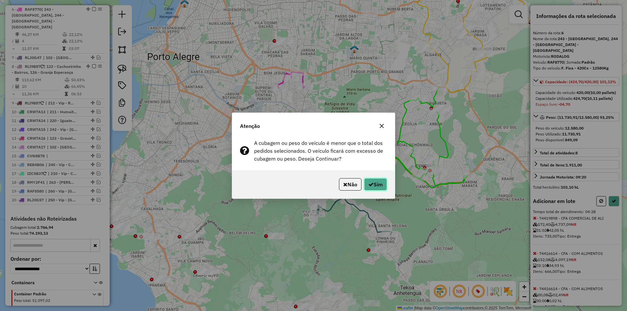
click at [373, 186] on button "Sim" at bounding box center [375, 184] width 23 height 12
select select "**********"
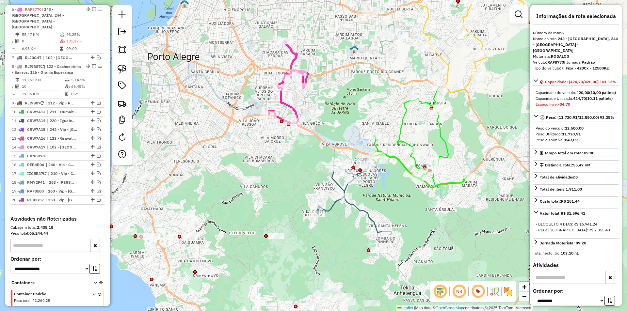
click at [336, 183] on icon at bounding box center [354, 197] width 75 height 76
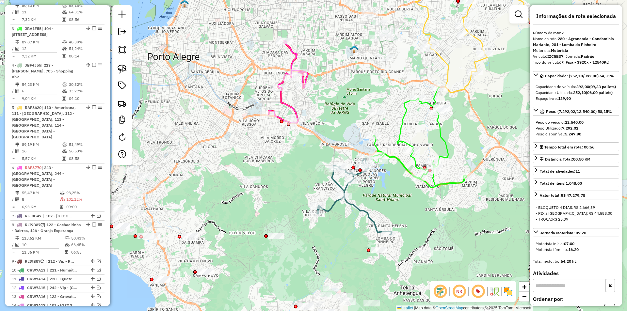
scroll to position [290, 0]
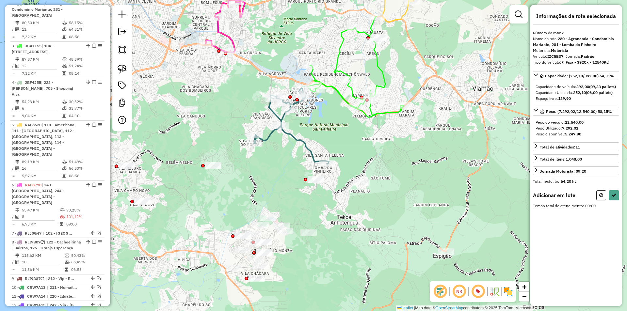
drag, startPoint x: 396, startPoint y: 196, endPoint x: 328, endPoint y: 127, distance: 97.7
click at [332, 123] on div "Janela de atendimento Grade de atendimento Capacidade Transportadoras Veículos …" at bounding box center [313, 155] width 627 height 311
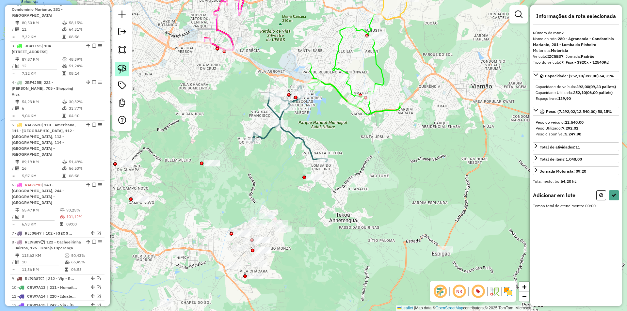
click at [116, 69] on link at bounding box center [122, 69] width 14 height 14
drag, startPoint x: 298, startPoint y: 179, endPoint x: 319, endPoint y: 171, distance: 22.2
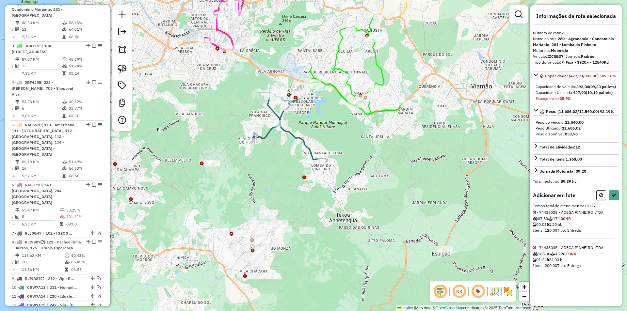
click at [600, 198] on icon at bounding box center [601, 195] width 4 height 5
select select "**********"
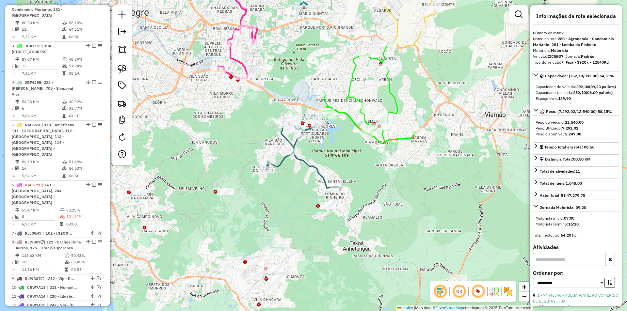
drag, startPoint x: 255, startPoint y: 73, endPoint x: 296, endPoint y: 156, distance: 93.0
click at [296, 156] on div "Janela de atendimento Grade de atendimento Capacidade Transportadoras Veículos …" at bounding box center [313, 155] width 627 height 311
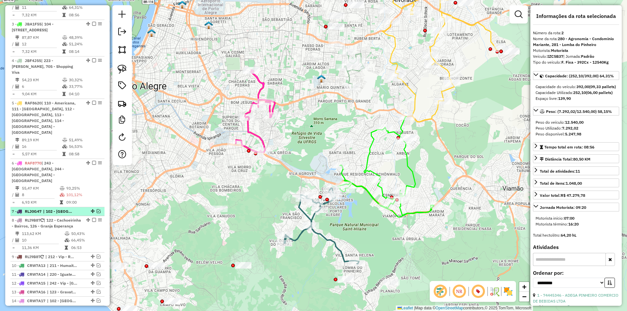
scroll to position [388, 0]
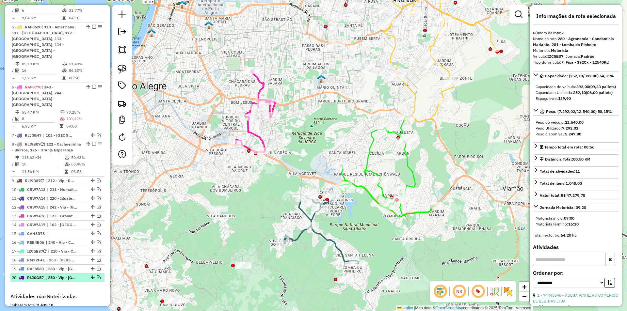
click at [97, 278] on em at bounding box center [99, 278] width 4 height 4
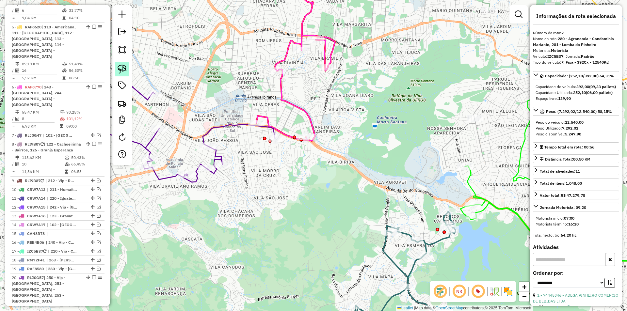
click at [124, 68] on img at bounding box center [122, 69] width 9 height 9
drag, startPoint x: 222, startPoint y: 155, endPoint x: 235, endPoint y: 173, distance: 22.7
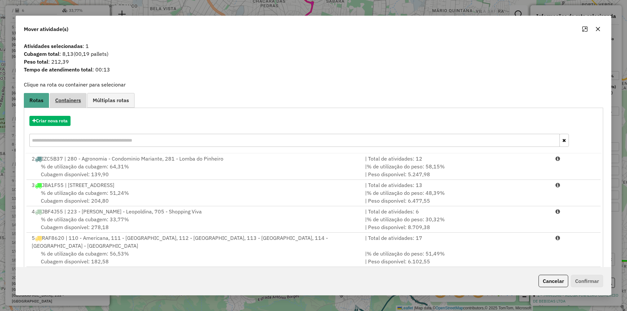
click at [71, 96] on link "Containers" at bounding box center [68, 100] width 37 height 15
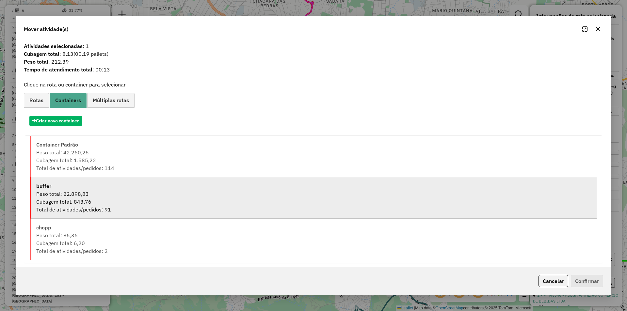
click at [65, 203] on div "Cubagem total: 843,76" at bounding box center [314, 202] width 556 height 8
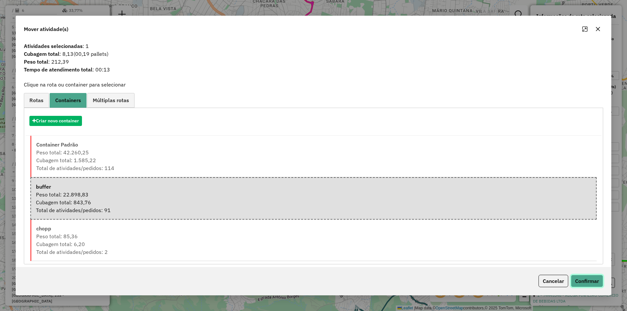
click at [580, 280] on button "Confirmar" at bounding box center [587, 281] width 32 height 12
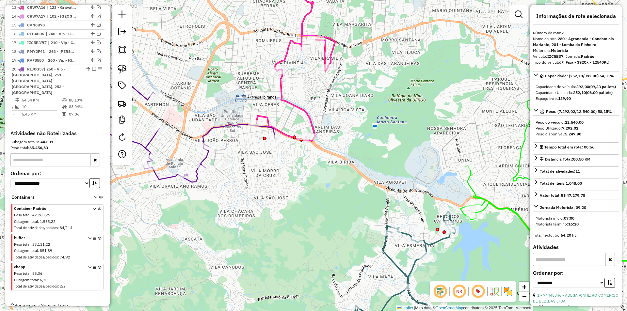
scroll to position [603, 0]
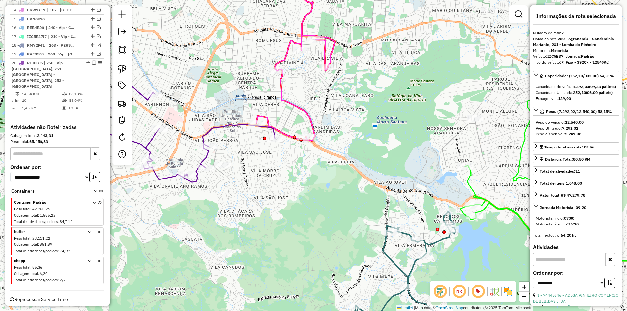
click at [98, 231] on icon at bounding box center [100, 243] width 4 height 24
click at [98, 260] on icon at bounding box center [100, 272] width 4 height 24
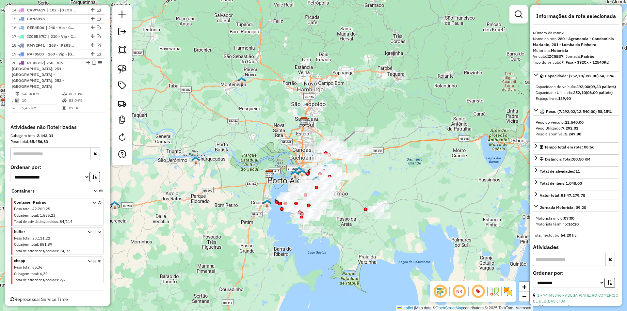
drag, startPoint x: 234, startPoint y: 216, endPoint x: 241, endPoint y: 190, distance: 27.0
click at [243, 190] on div "Janela de atendimento Grade de atendimento Capacidade Transportadoras Veículos …" at bounding box center [313, 155] width 627 height 311
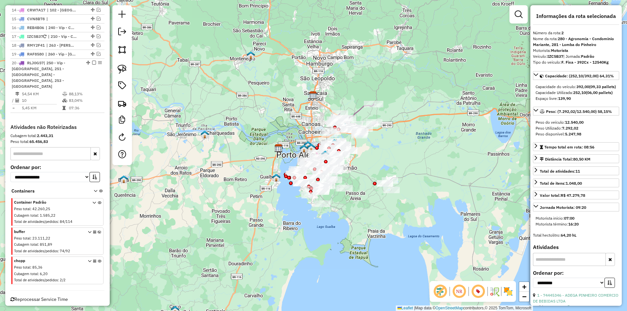
click at [98, 260] on icon at bounding box center [100, 272] width 4 height 24
click at [98, 231] on icon at bounding box center [100, 243] width 4 height 24
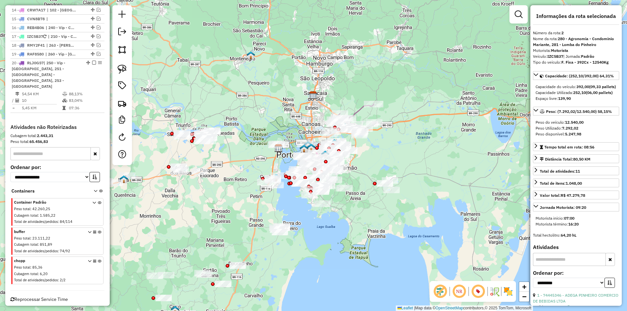
click at [98, 231] on icon at bounding box center [100, 243] width 4 height 24
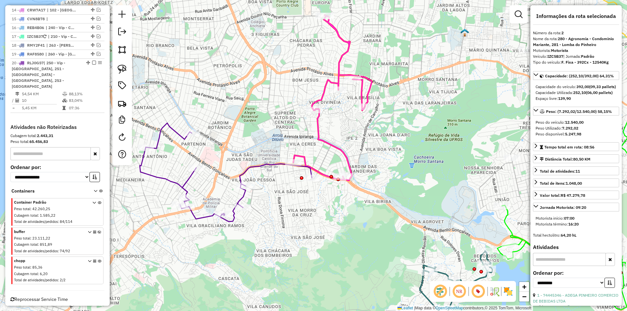
click at [255, 166] on icon at bounding box center [226, 172] width 172 height 99
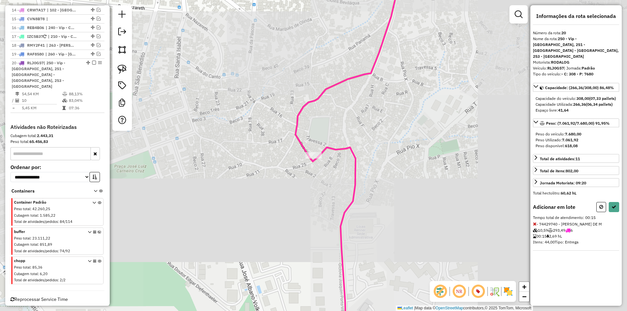
select select "**********"
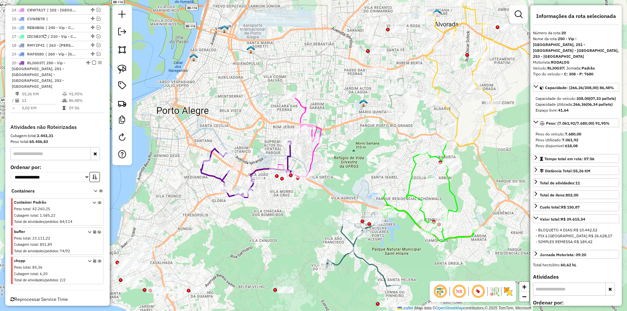
click at [305, 110] on icon at bounding box center [299, 135] width 43 height 83
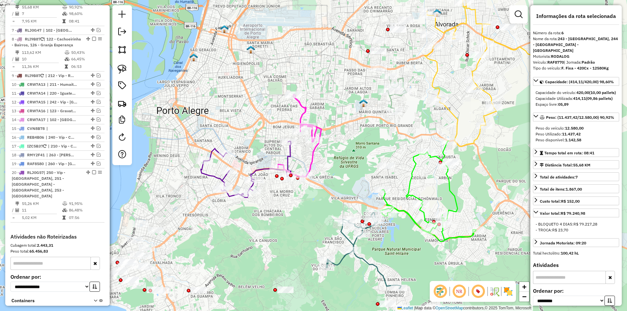
scroll to position [465, 0]
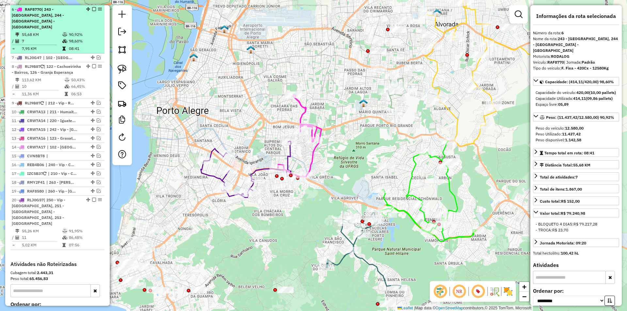
click at [92, 9] on em at bounding box center [94, 9] width 4 height 4
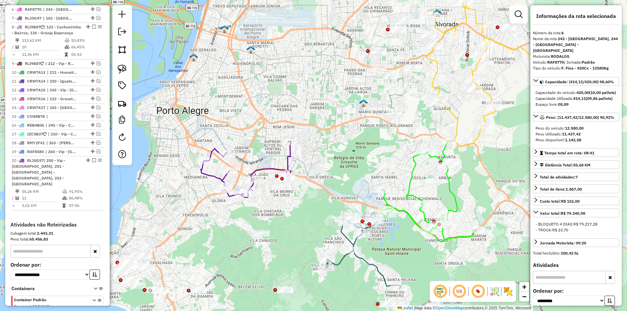
click at [256, 170] on icon at bounding box center [246, 169] width 90 height 56
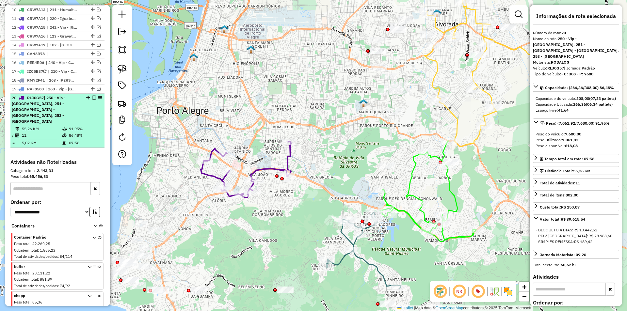
scroll to position [569, 0]
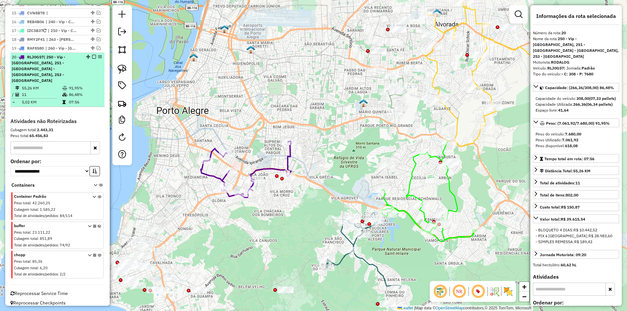
click at [92, 59] on em at bounding box center [94, 57] width 4 height 4
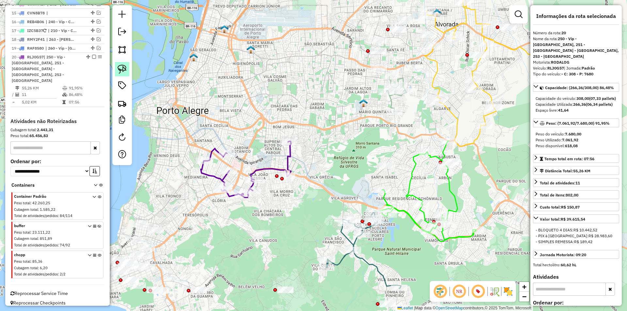
scroll to position [535, 0]
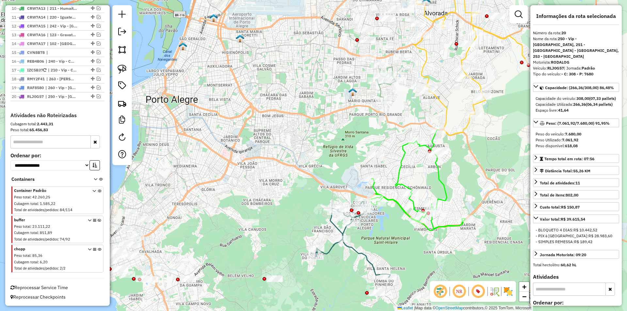
drag, startPoint x: 310, startPoint y: 176, endPoint x: 265, endPoint y: 44, distance: 139.9
click at [261, 44] on div "Janela de atendimento Grade de atendimento Capacidade Transportadoras Veículos …" at bounding box center [313, 155] width 627 height 311
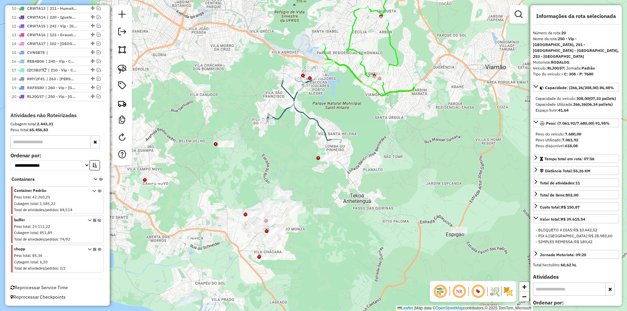
click at [308, 115] on icon at bounding box center [304, 105] width 75 height 76
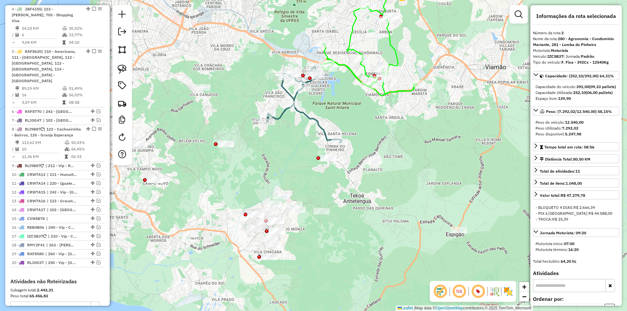
scroll to position [290, 0]
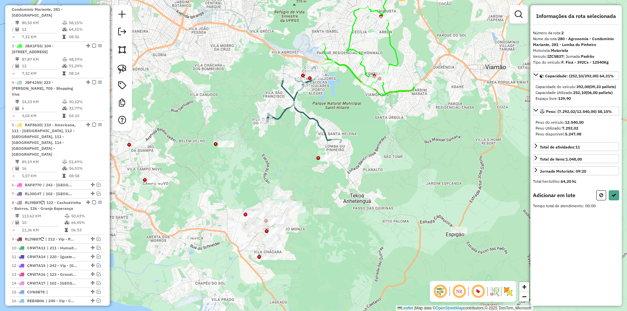
drag, startPoint x: 121, startPoint y: 69, endPoint x: 137, endPoint y: 76, distance: 17.4
click at [121, 69] on img at bounding box center [122, 69] width 9 height 9
drag, startPoint x: 313, startPoint y: 151, endPoint x: 335, endPoint y: 152, distance: 22.2
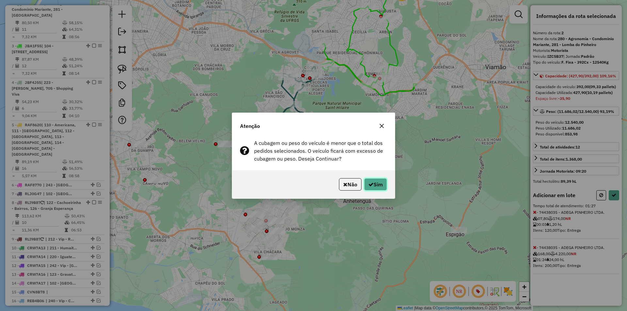
drag, startPoint x: 374, startPoint y: 183, endPoint x: 342, endPoint y: 179, distance: 32.2
click at [374, 183] on button "Sim" at bounding box center [375, 184] width 23 height 12
select select "**********"
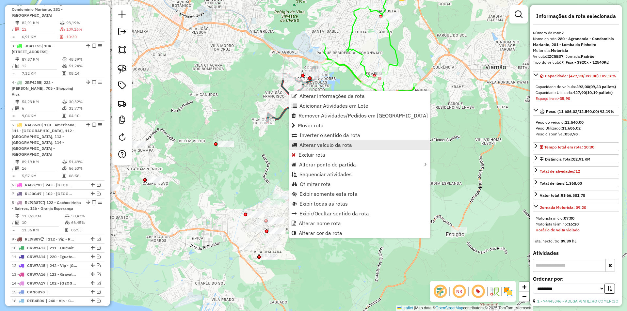
click at [325, 143] on span "Alterar veículo da rota" at bounding box center [326, 144] width 53 height 5
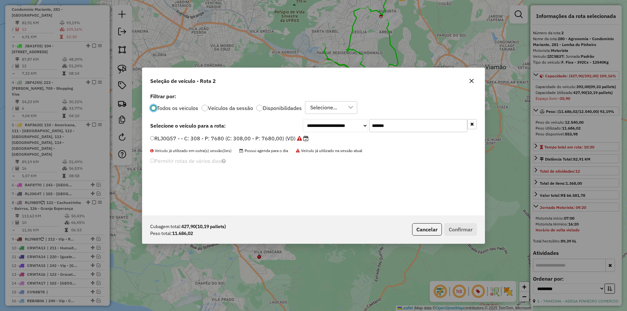
scroll to position [4, 2]
drag, startPoint x: 326, startPoint y: 127, endPoint x: 284, endPoint y: 128, distance: 41.2
click at [293, 128] on div "**********" at bounding box center [313, 125] width 327 height 13
paste input "text"
type input "*******"
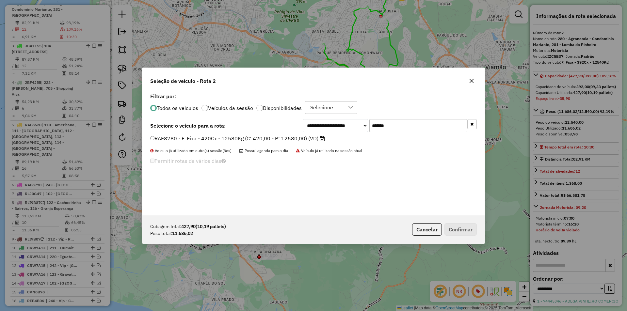
click at [193, 142] on label "RAF8780 - F. Fixa - 420Cx - 12580Kg (C: 420,00 - P: 12580,00) (VD)" at bounding box center [237, 139] width 175 height 8
click at [461, 231] on button "Confirmar" at bounding box center [461, 229] width 32 height 12
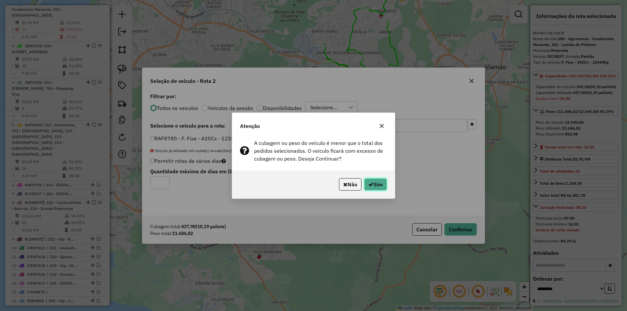
click at [384, 188] on button "Sim" at bounding box center [375, 184] width 23 height 12
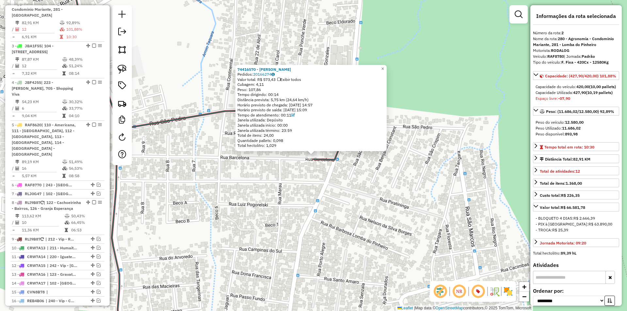
drag, startPoint x: 265, startPoint y: 171, endPoint x: 273, endPoint y: 169, distance: 8.0
click at [266, 171] on div "74416570 - GABRIELLE DE LIMA BERNARDES Pedidos: 20166274 Valor total: R$ 573,43…" at bounding box center [313, 155] width 627 height 311
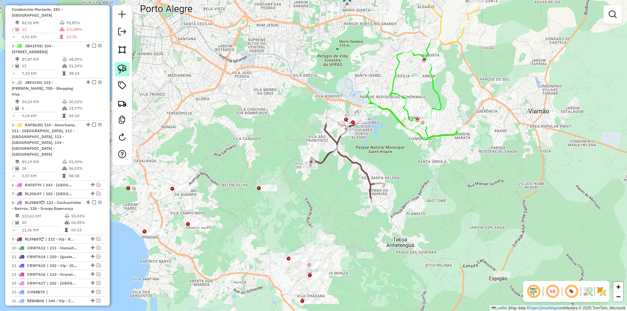
click at [119, 70] on img at bounding box center [122, 69] width 9 height 9
drag, startPoint x: 282, startPoint y: 143, endPoint x: 309, endPoint y: 176, distance: 42.7
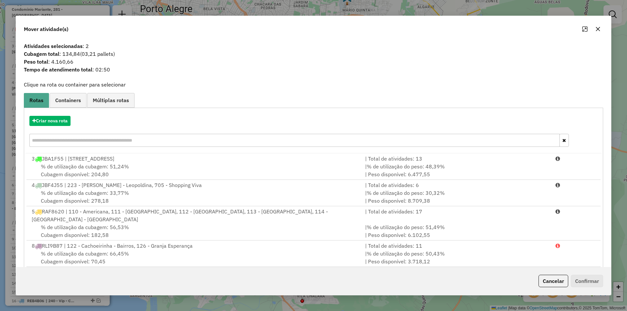
click at [553, 283] on button "Cancelar" at bounding box center [554, 281] width 30 height 12
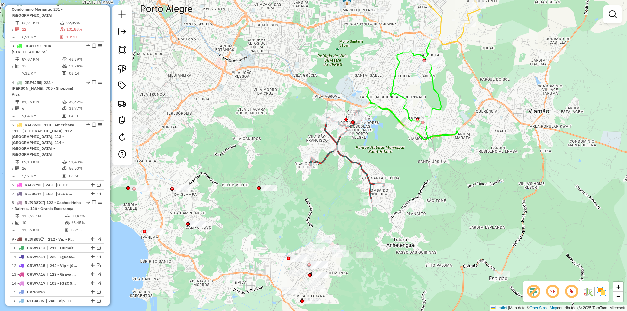
click at [347, 156] on icon at bounding box center [347, 156] width 75 height 91
select select "**********"
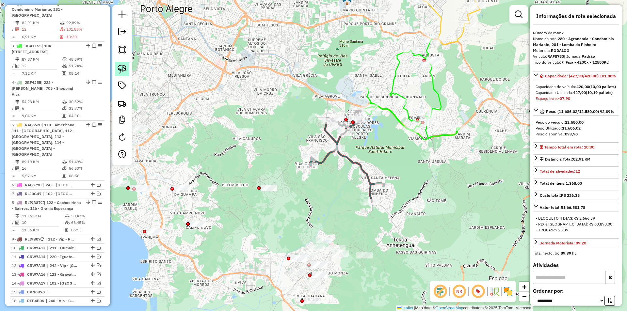
click at [122, 74] on link at bounding box center [122, 69] width 14 height 14
drag, startPoint x: 282, startPoint y: 142, endPoint x: 301, endPoint y: 181, distance: 43.1
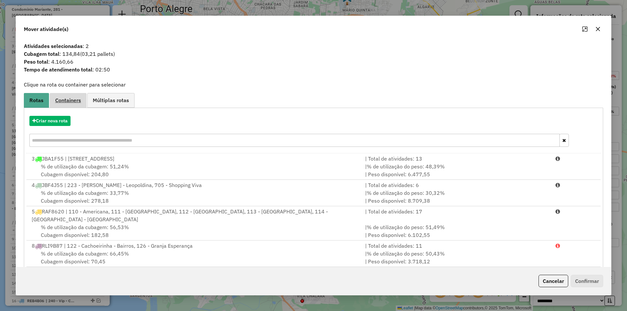
click at [73, 101] on span "Containers" at bounding box center [68, 100] width 26 height 5
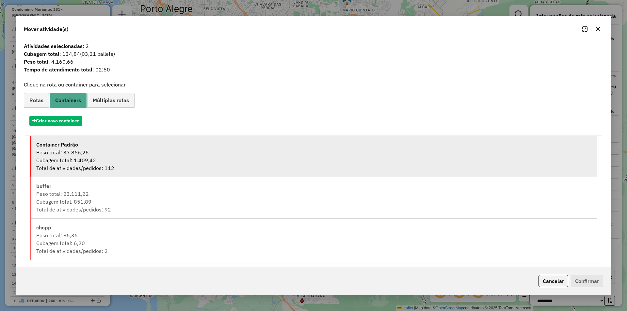
click at [65, 147] on strong "Container Padrão" at bounding box center [57, 144] width 42 height 7
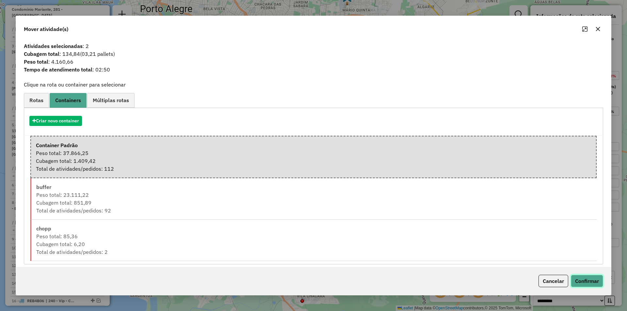
click at [589, 280] on button "Confirmar" at bounding box center [587, 281] width 32 height 12
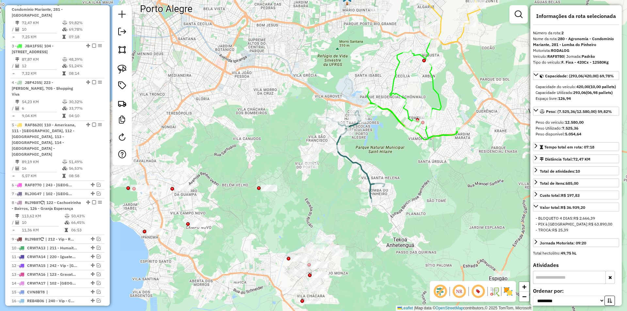
click at [358, 166] on icon at bounding box center [356, 156] width 58 height 91
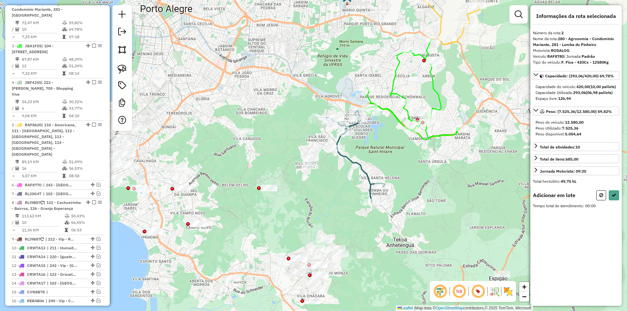
drag, startPoint x: 122, startPoint y: 66, endPoint x: 243, endPoint y: 126, distance: 135.0
click at [123, 67] on img at bounding box center [122, 69] width 9 height 9
click at [319, 161] on div "Janela de atendimento Grade de atendimento Capacidade Transportadoras Veículos …" at bounding box center [313, 155] width 627 height 311
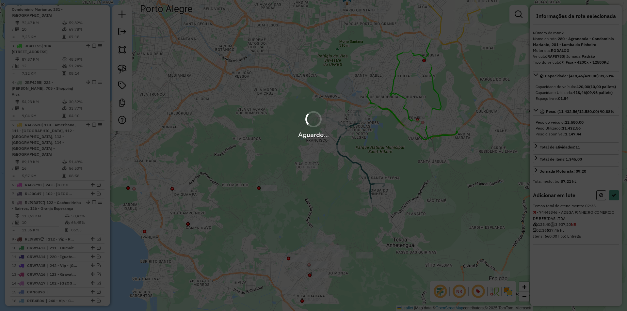
select select "**********"
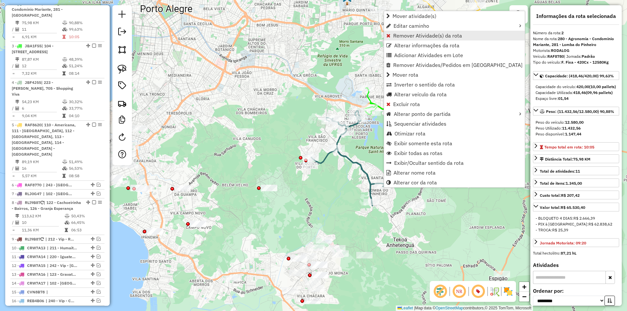
click at [398, 33] on span "Remover Atividade(s) da rota" at bounding box center [427, 35] width 69 height 5
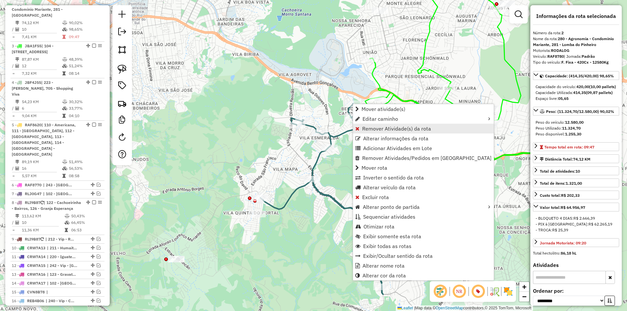
click at [382, 127] on span "Remover Atividade(s) da rota" at bounding box center [396, 128] width 69 height 5
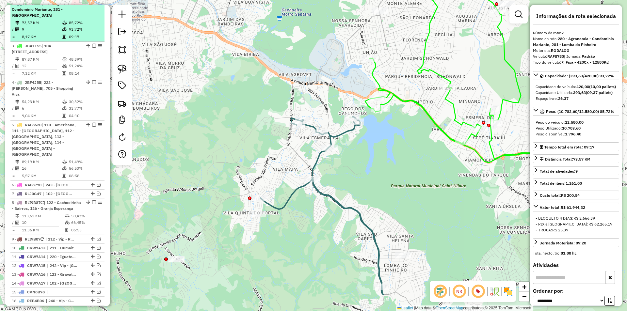
click at [92, 5] on em at bounding box center [94, 3] width 4 height 4
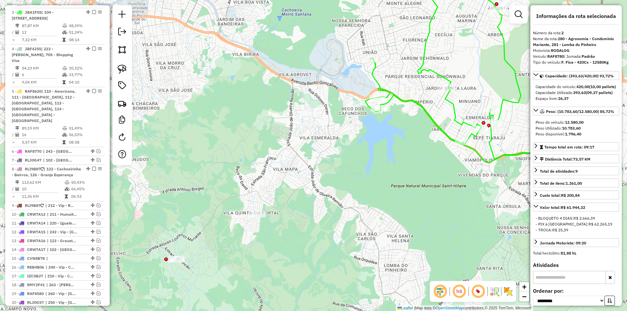
scroll to position [256, 0]
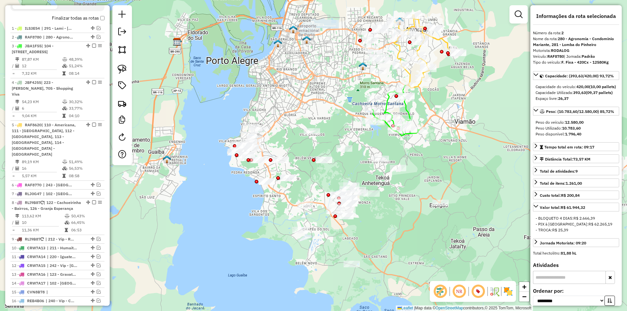
drag, startPoint x: 328, startPoint y: 186, endPoint x: 302, endPoint y: 131, distance: 61.1
click at [302, 131] on div "Janela de atendimento Grade de atendimento Capacidade Transportadoras Veículos …" at bounding box center [313, 155] width 627 height 311
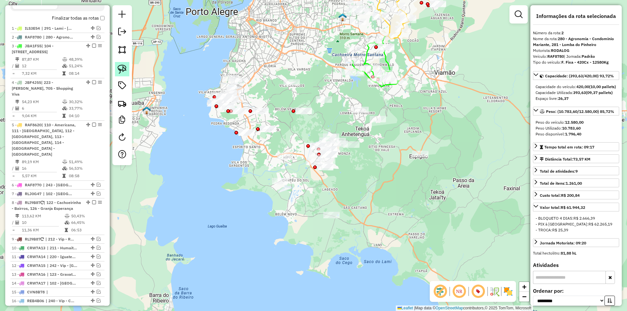
click at [120, 70] on img at bounding box center [122, 69] width 9 height 9
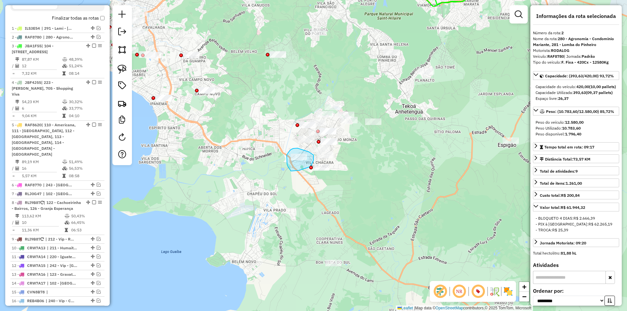
drag, startPoint x: 288, startPoint y: 165, endPoint x: 300, endPoint y: 170, distance: 13.8
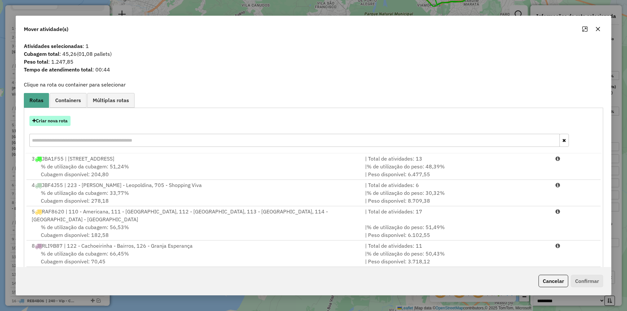
click at [52, 120] on button "Criar nova rota" at bounding box center [49, 121] width 41 height 10
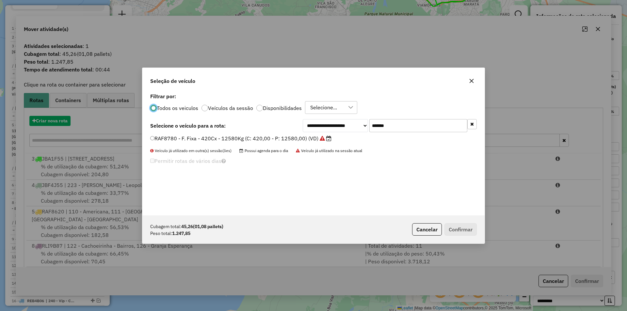
scroll to position [4, 2]
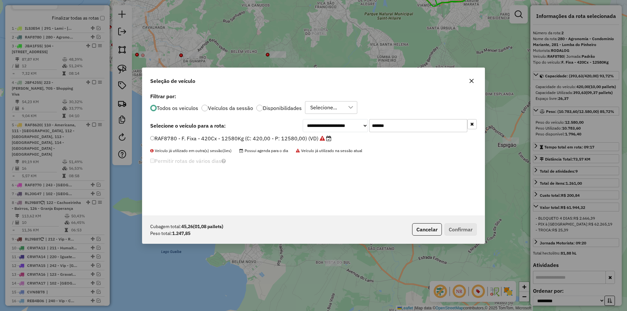
drag, startPoint x: 398, startPoint y: 129, endPoint x: 309, endPoint y: 122, distance: 89.8
click at [314, 123] on div "**********" at bounding box center [390, 125] width 174 height 13
paste input "text"
type input "*******"
drag, startPoint x: 197, startPoint y: 135, endPoint x: 197, endPoint y: 138, distance: 3.7
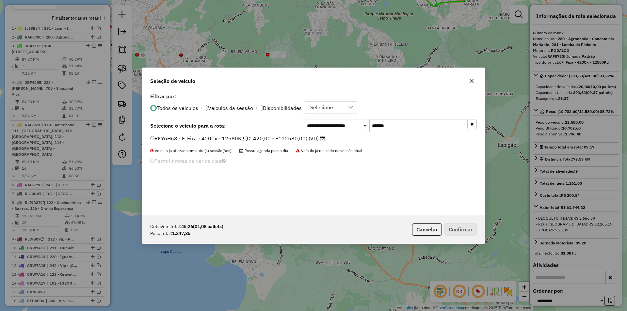
click at [197, 136] on div "**********" at bounding box center [313, 153] width 342 height 124
click at [193, 139] on label "RKY6H68 - F. Fixa - 420Cx - 12580Kg (C: 420,00 - P: 12580,00) (VD)" at bounding box center [237, 139] width 175 height 8
click at [470, 229] on button "Confirmar" at bounding box center [461, 229] width 32 height 12
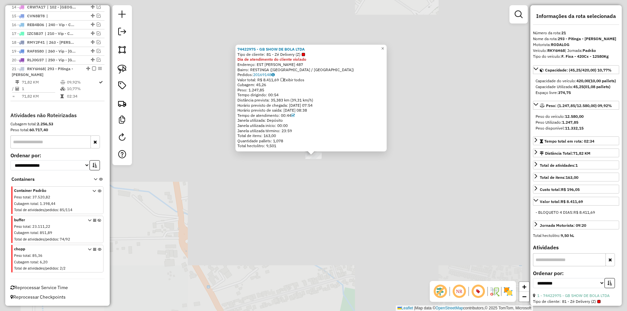
scroll to position [538, 0]
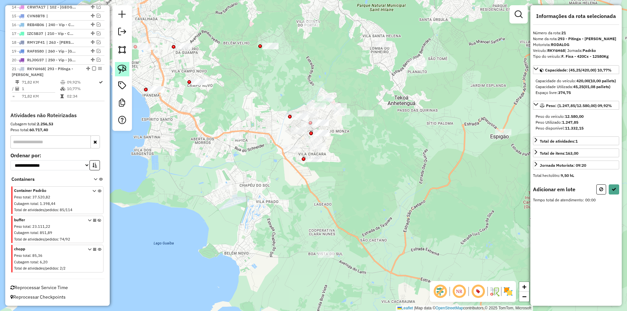
click at [118, 70] on img at bounding box center [122, 69] width 9 height 9
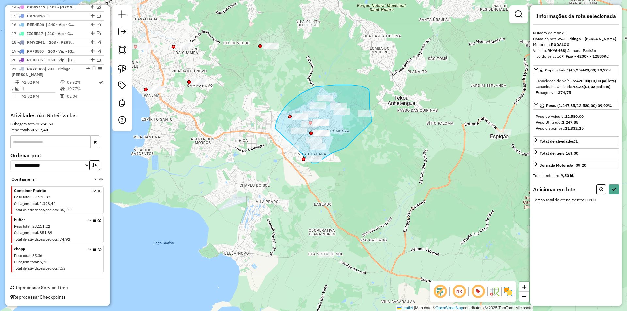
drag, startPoint x: 276, startPoint y: 122, endPoint x: 312, endPoint y: 163, distance: 54.9
click at [312, 163] on div "Janela de atendimento Grade de atendimento Capacidade Transportadoras Veículos …" at bounding box center [313, 155] width 627 height 311
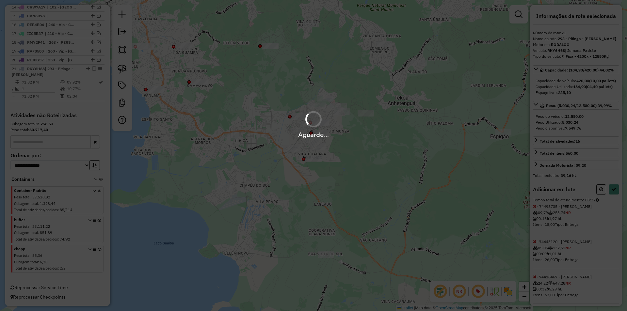
select select "**********"
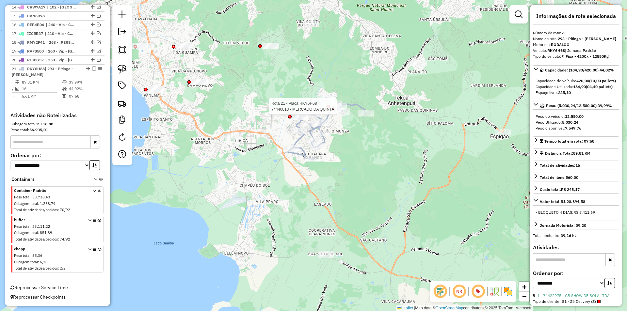
click at [328, 108] on div at bounding box center [329, 107] width 4 height 4
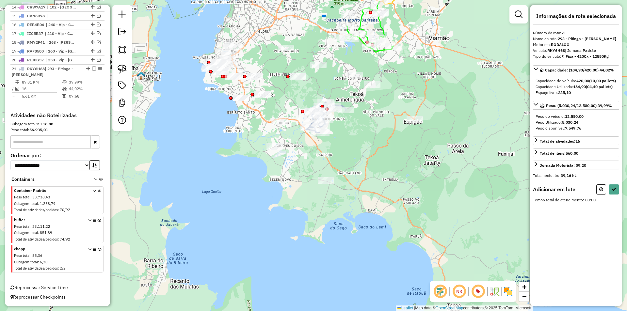
drag, startPoint x: 117, startPoint y: 67, endPoint x: 160, endPoint y: 83, distance: 45.9
click at [116, 68] on link at bounding box center [122, 69] width 14 height 14
drag, startPoint x: 269, startPoint y: 116, endPoint x: 296, endPoint y: 115, distance: 26.5
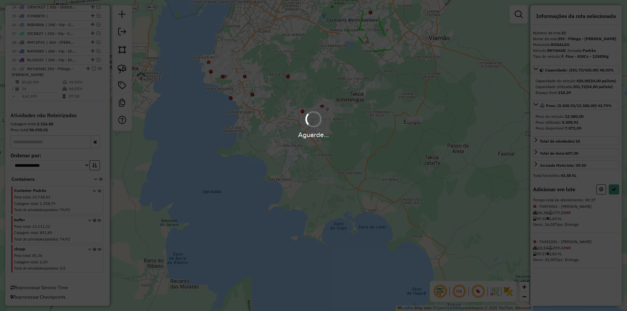
select select "**********"
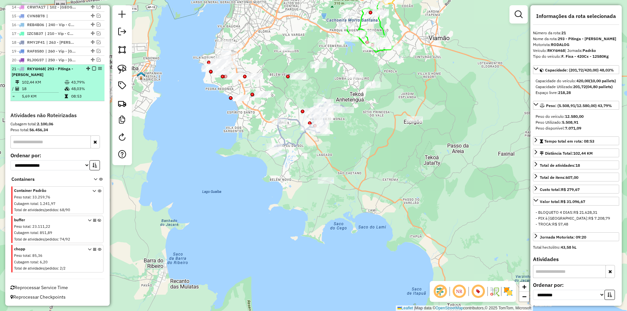
click at [93, 67] on em at bounding box center [94, 69] width 4 height 4
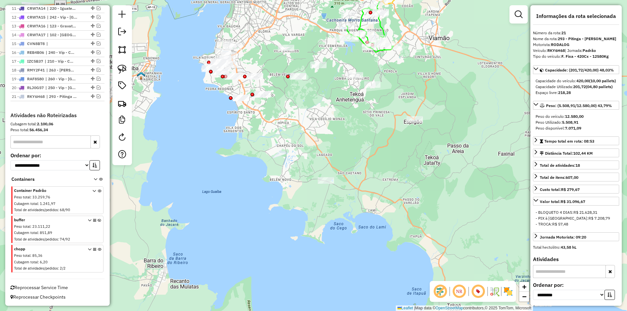
scroll to position [510, 0]
click img
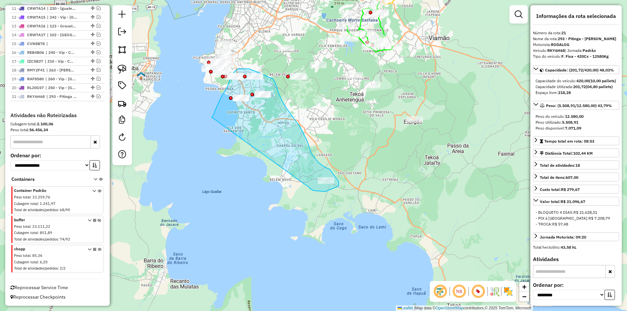
drag, startPoint x: 213, startPoint y: 115, endPoint x: 310, endPoint y: 188, distance: 121.3
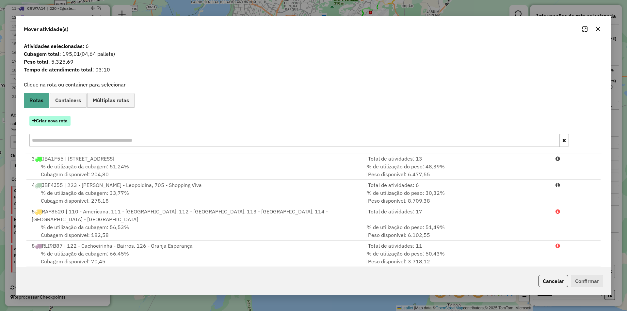
click button "Criar nova rota"
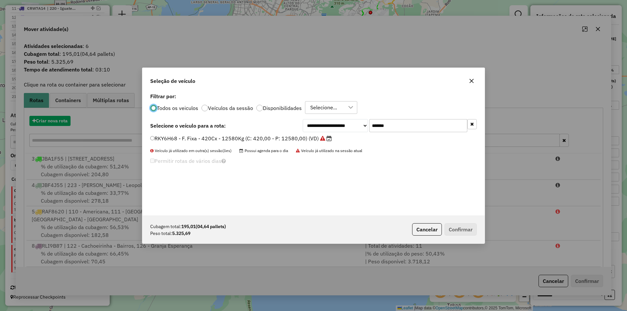
scroll to position [4, 2]
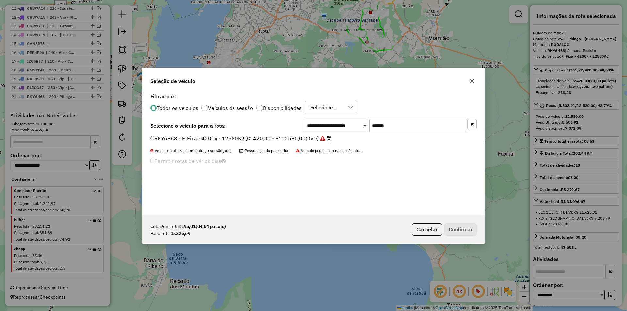
drag, startPoint x: 392, startPoint y: 125, endPoint x: 313, endPoint y: 122, distance: 79.1
click div "**********"
paste input "text"
type input "*******"
click div "**********"
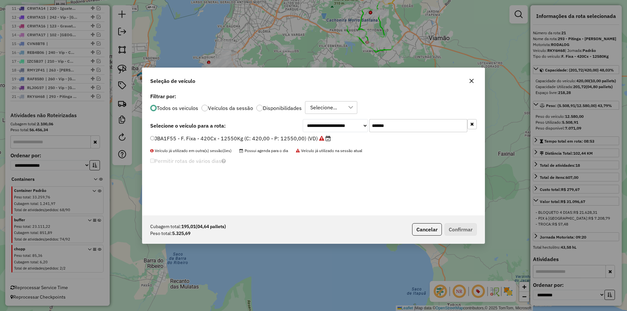
click label "JBA1F55 - F. Fixa - 420Cx - 12550Kg (C: 420,00 - P: 12550,00) (VD)"
drag, startPoint x: 453, startPoint y: 230, endPoint x: 434, endPoint y: 227, distance: 19.9
click button "Confirmar"
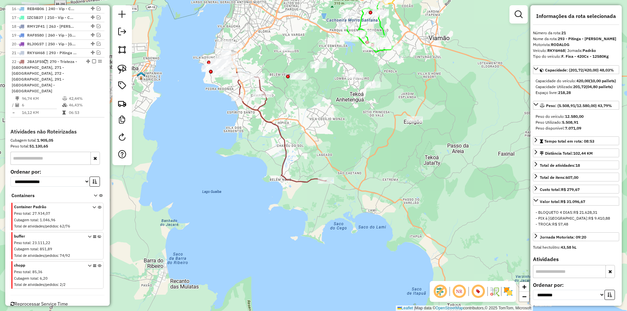
scroll to position [553, 0]
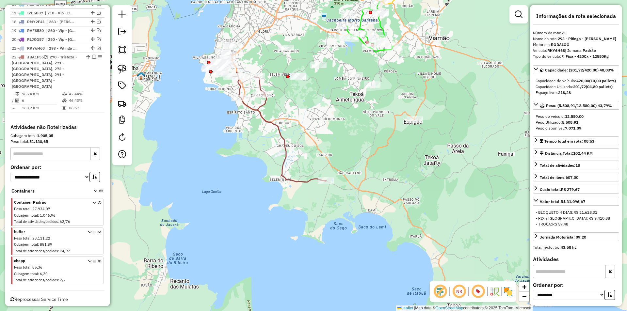
click icon
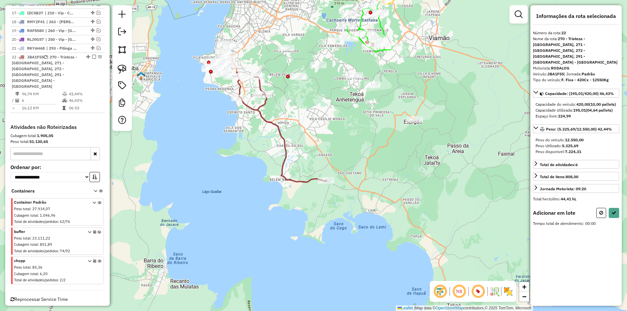
click button
select select "**********"
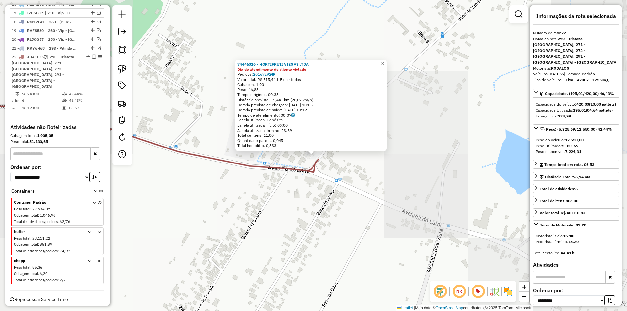
click div "74446016 - HORTIFRUTI VIEGAS LTDA Dia de atendimento do cliente violado Pedidos…"
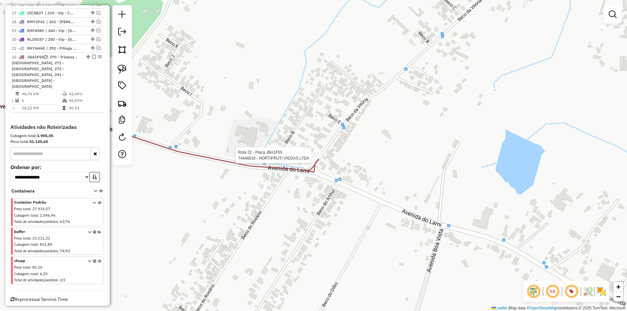
select select "**********"
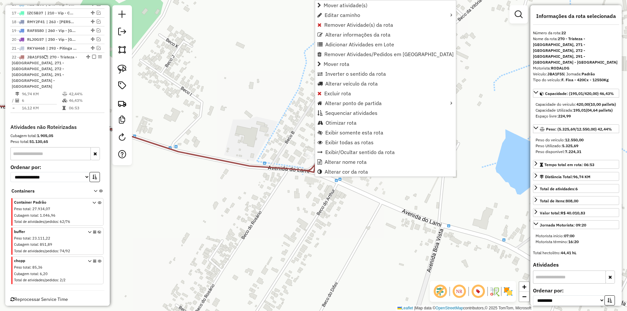
drag, startPoint x: 346, startPoint y: 25, endPoint x: 358, endPoint y: 33, distance: 14.6
click span "Remover Atividade(s) da rota"
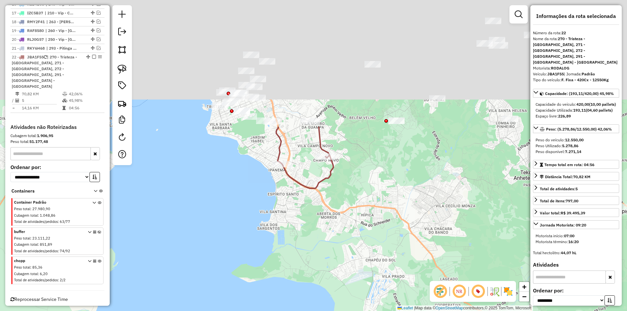
drag, startPoint x: 271, startPoint y: 109, endPoint x: 323, endPoint y: 226, distance: 128.5
click div "Janela de atendimento Grade de atendimento Capacidade Transportadoras Veículos …"
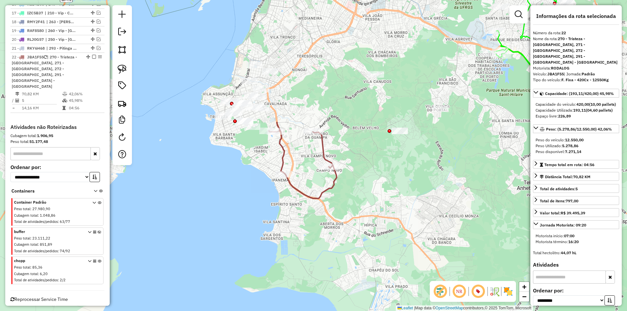
click icon
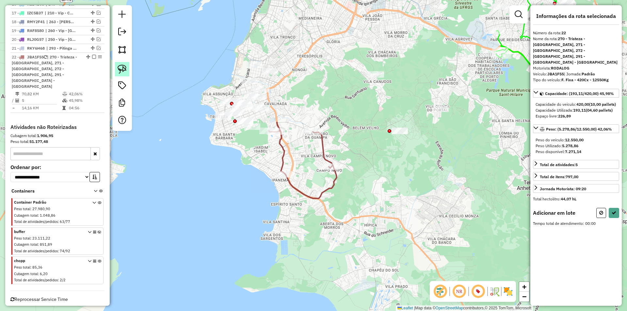
click img
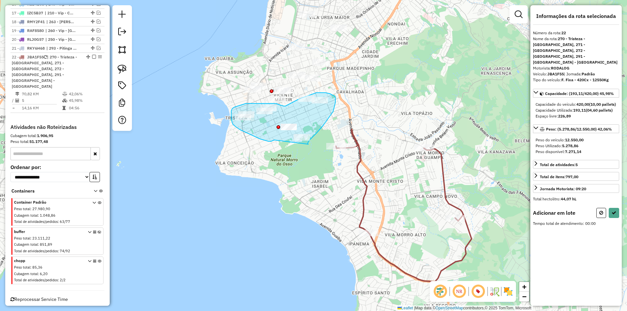
drag, startPoint x: 243, startPoint y: 131, endPoint x: 308, endPoint y: 144, distance: 67.0
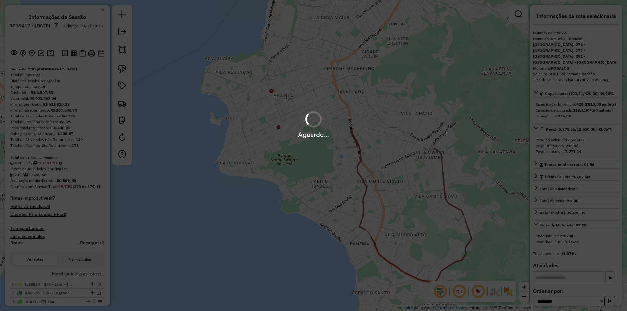
select select "**********"
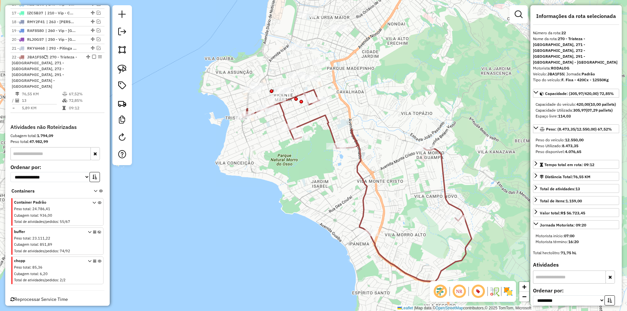
click at [290, 97] on icon at bounding box center [357, 186] width 230 height 192
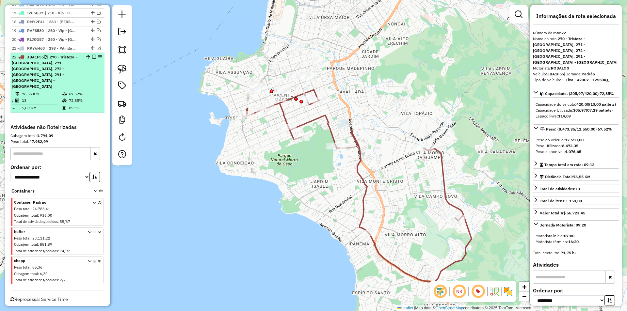
click at [92, 59] on em at bounding box center [94, 57] width 4 height 4
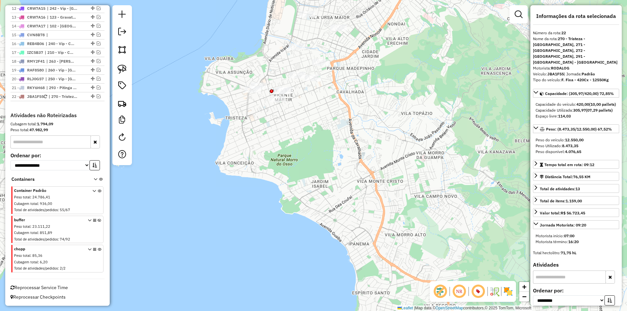
scroll to position [519, 0]
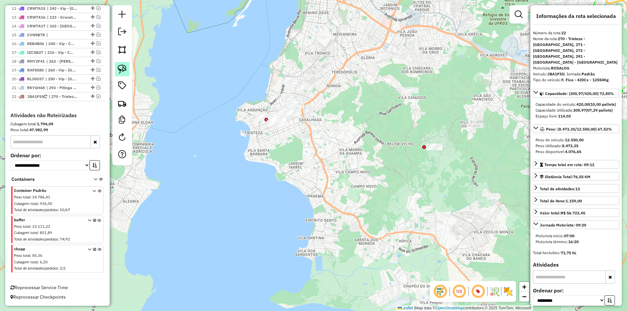
click at [123, 71] on img at bounding box center [122, 69] width 9 height 9
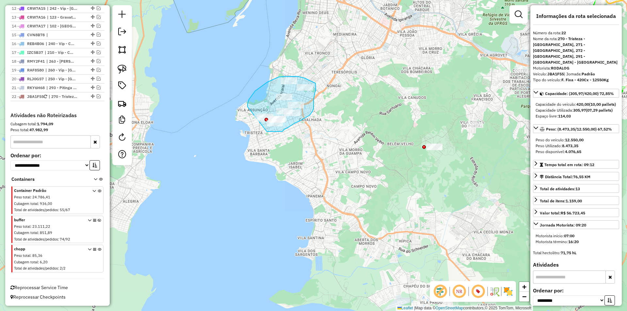
drag, startPoint x: 248, startPoint y: 107, endPoint x: 267, endPoint y: 132, distance: 31.4
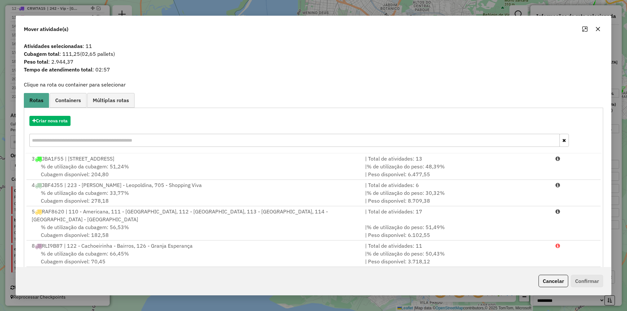
click at [543, 276] on button "Cancelar" at bounding box center [554, 281] width 30 height 12
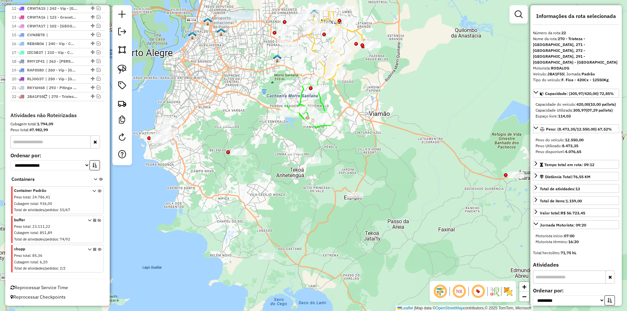
drag, startPoint x: 314, startPoint y: 89, endPoint x: 221, endPoint y: 107, distance: 94.5
click at [220, 105] on div "Janela de atendimento Grade de atendimento Capacidade Transportadoras Veículos …" at bounding box center [313, 155] width 627 height 311
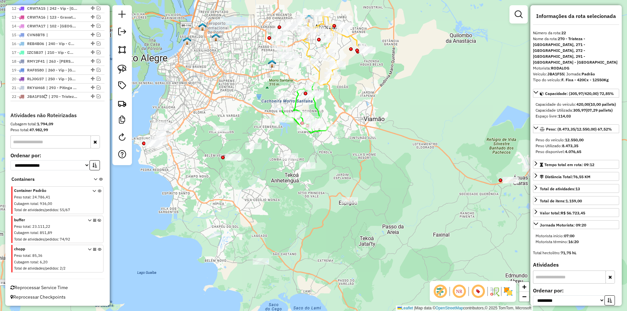
click at [295, 100] on icon at bounding box center [304, 108] width 48 height 51
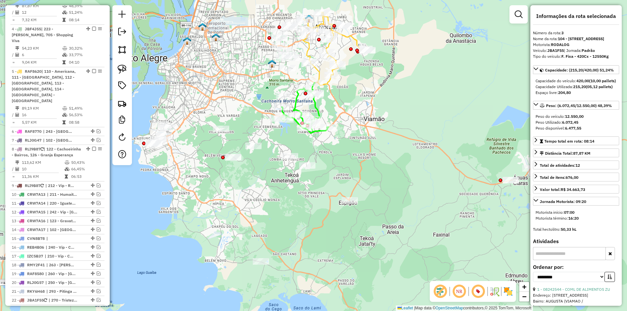
scroll to position [299, 0]
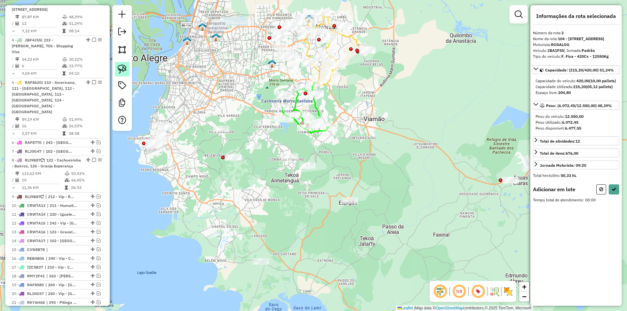
click at [118, 72] on img at bounding box center [122, 69] width 9 height 9
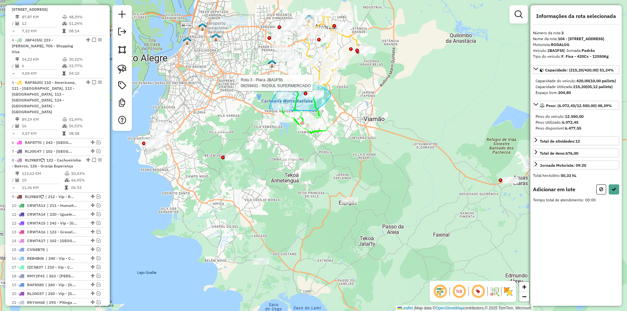
click at [319, 85] on div "Rota 3 - Placa JBA1F55 08259431 - RIOSUL SUPERMERCADO Janela de atendimento Gra…" at bounding box center [313, 155] width 627 height 311
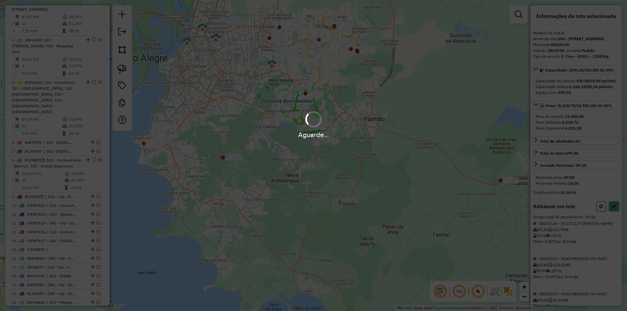
select select "**********"
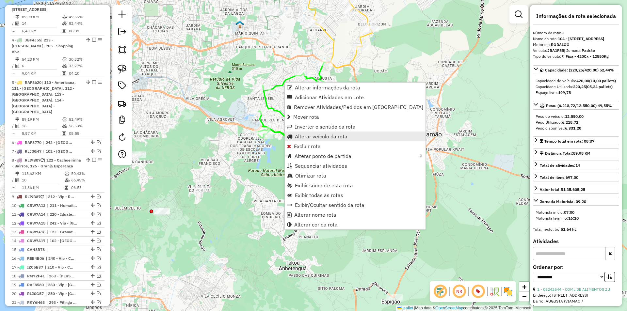
click at [310, 138] on span "Alterar veículo da rota" at bounding box center [321, 136] width 53 height 5
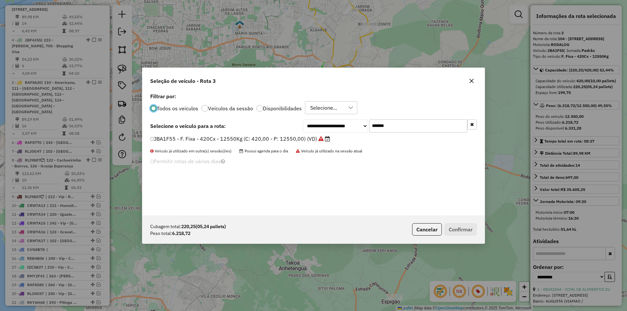
scroll to position [4, 2]
drag, startPoint x: 403, startPoint y: 125, endPoint x: 312, endPoint y: 126, distance: 90.8
click at [322, 126] on div "**********" at bounding box center [390, 125] width 174 height 13
paste input "text"
type input "*******"
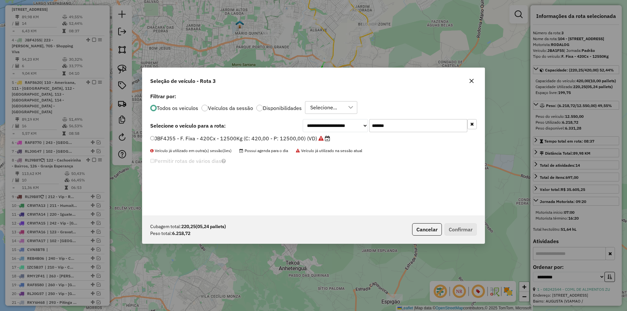
click at [227, 134] on div "**********" at bounding box center [313, 153] width 342 height 124
click at [226, 137] on label "JBF4J55 - F. Fixa - 420Cx - 12500Kg (C: 420,00 - P: 12500,00) (VD)" at bounding box center [240, 139] width 180 height 8
click at [464, 231] on button "Confirmar" at bounding box center [461, 229] width 32 height 12
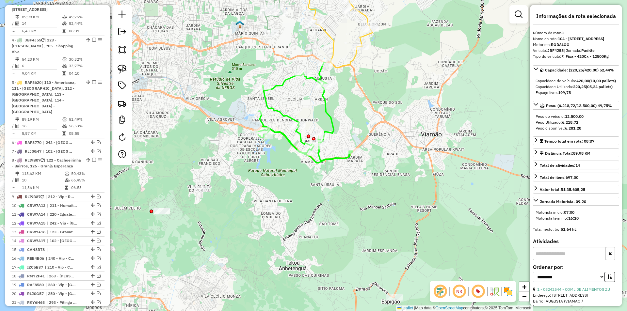
click at [279, 132] on icon at bounding box center [304, 112] width 96 height 101
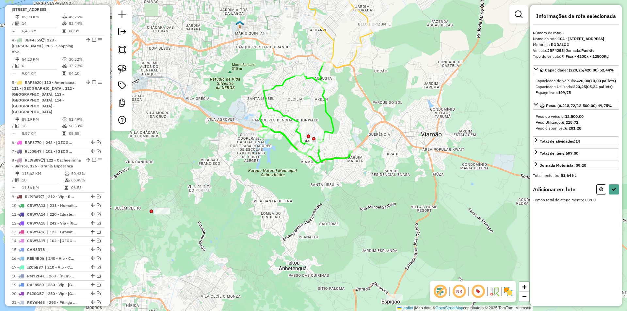
drag, startPoint x: 122, startPoint y: 68, endPoint x: 196, endPoint y: 85, distance: 76.1
click at [122, 68] on img at bounding box center [122, 69] width 9 height 9
click at [267, 137] on div "Rota 3 - Placa JBF4J55 08252447 - [PERSON_NAME] de atendimento Grade de atendim…" at bounding box center [313, 155] width 627 height 311
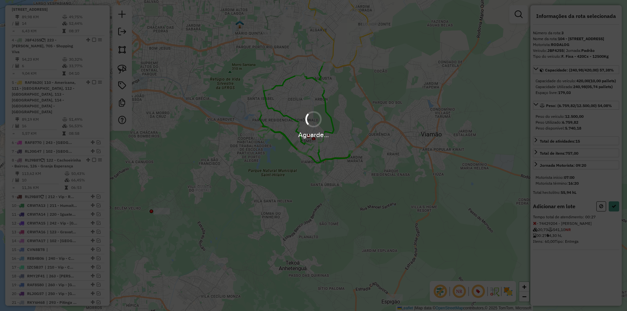
select select "**********"
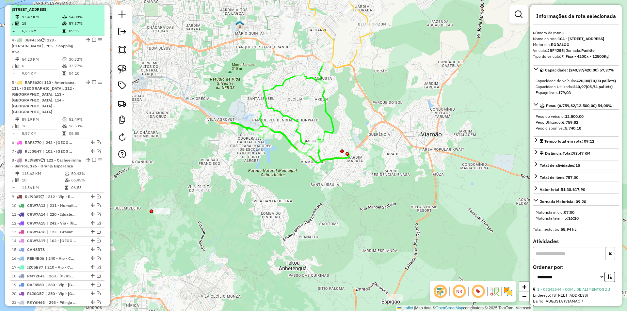
click at [92, 5] on em at bounding box center [94, 3] width 4 height 4
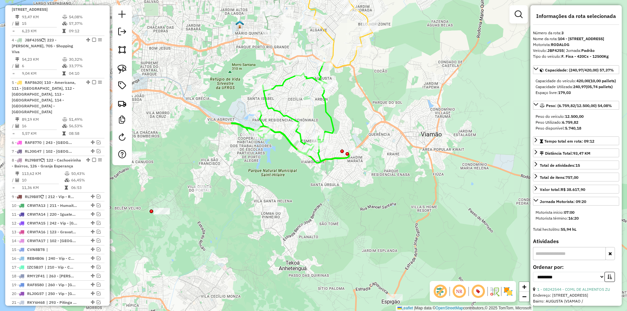
scroll to position [265, 0]
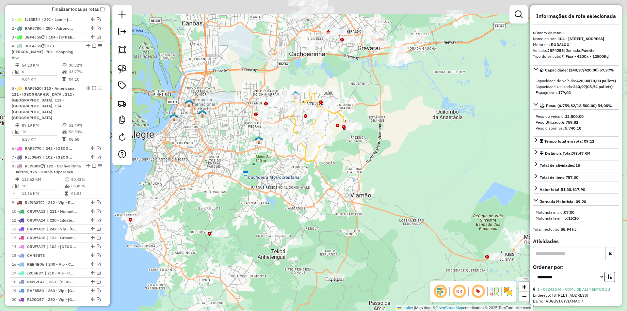
drag, startPoint x: 330, startPoint y: 78, endPoint x: 331, endPoint y: 126, distance: 48.4
click at [331, 126] on div "Janela de atendimento Grade de atendimento Capacidade Transportadoras Veículos …" at bounding box center [313, 155] width 627 height 311
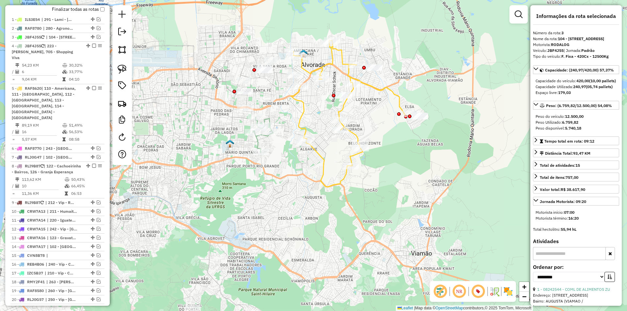
click at [267, 119] on icon at bounding box center [263, 134] width 20 height 35
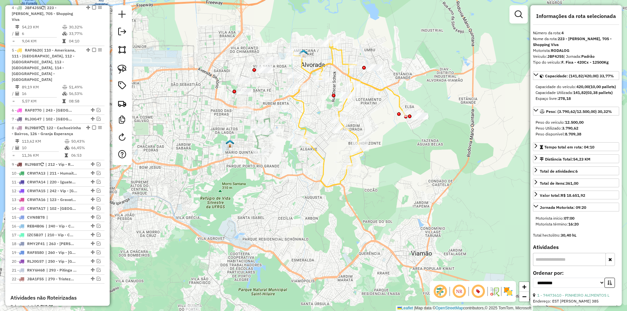
scroll to position [307, 0]
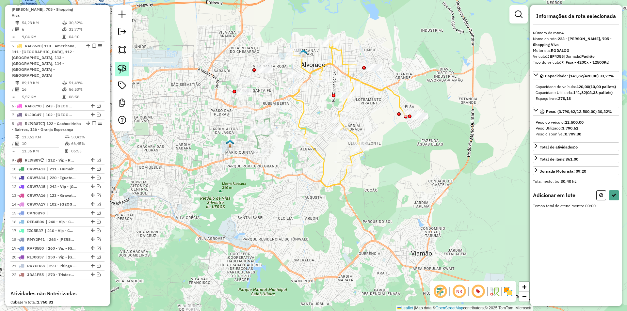
click at [121, 71] on img at bounding box center [122, 69] width 9 height 9
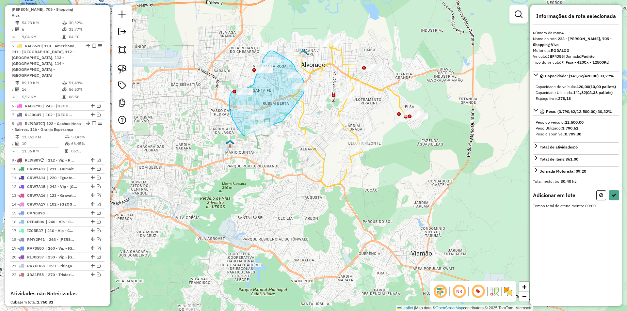
drag, startPoint x: 240, startPoint y: 131, endPoint x: 283, endPoint y: 121, distance: 43.3
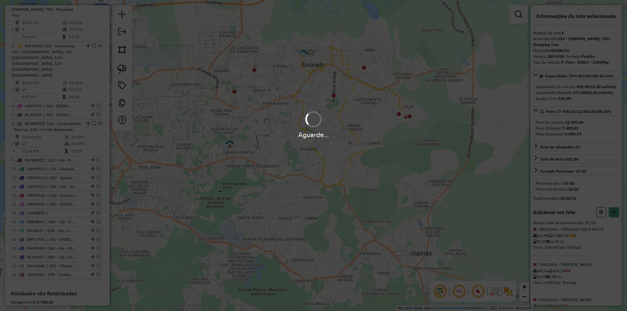
select select "**********"
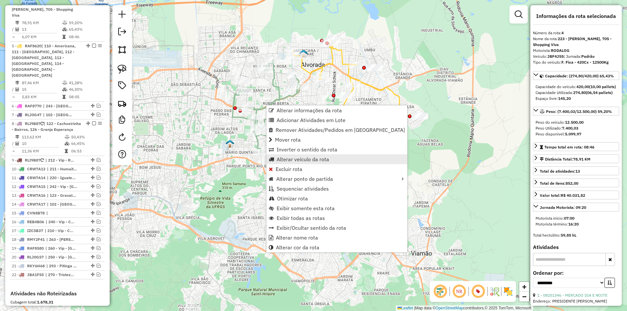
click at [297, 159] on span "Alterar veículo da rota" at bounding box center [303, 159] width 53 height 5
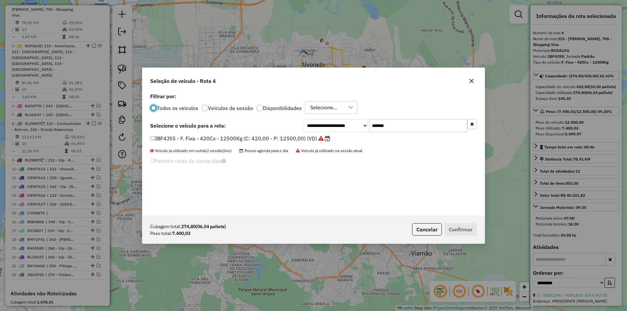
scroll to position [4, 2]
drag, startPoint x: 390, startPoint y: 127, endPoint x: 322, endPoint y: 123, distance: 68.3
click at [323, 123] on div "**********" at bounding box center [390, 125] width 174 height 13
paste input "text"
type input "*******"
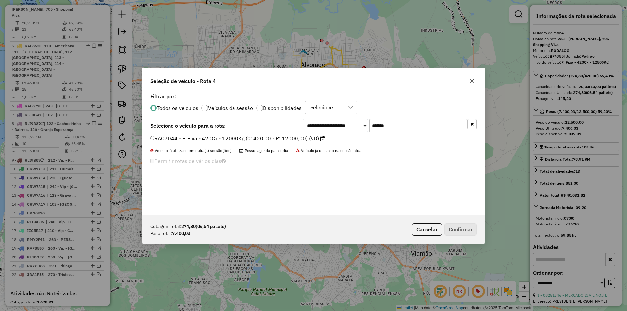
click at [186, 135] on label "RAC7D44 - F. Fixa - 420Cx - 12000Kg (C: 420,00 - P: 12000,00) (VD)" at bounding box center [237, 139] width 175 height 8
click at [449, 224] on button "Confirmar" at bounding box center [461, 229] width 32 height 12
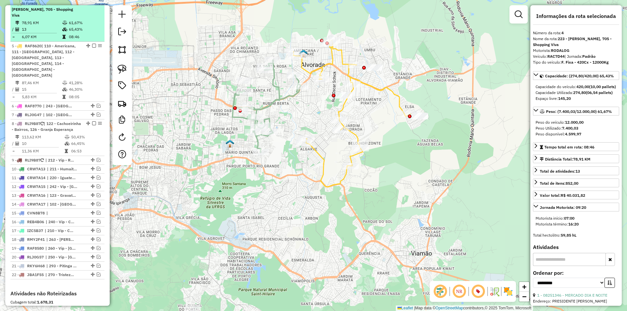
click at [92, 5] on em at bounding box center [94, 3] width 4 height 4
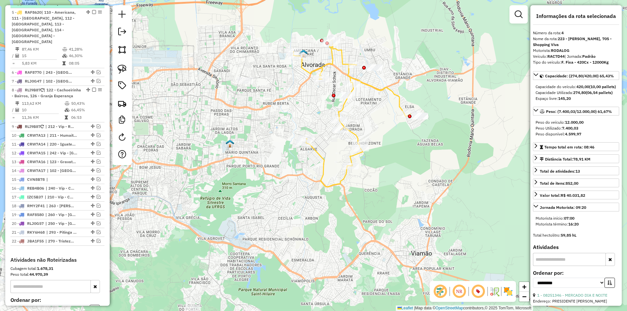
scroll to position [274, 0]
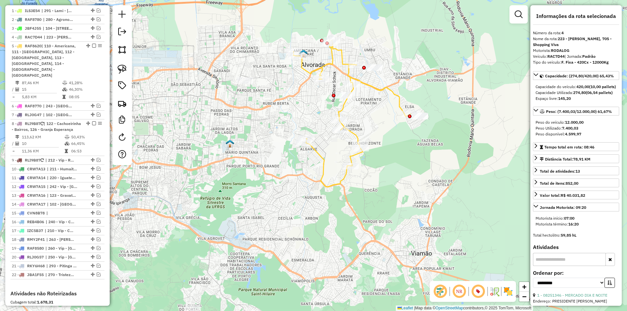
click at [342, 108] on icon at bounding box center [352, 113] width 117 height 147
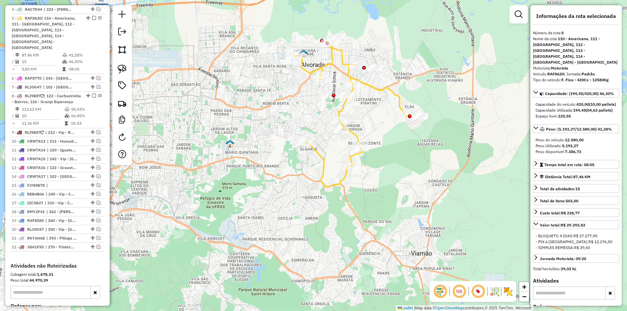
scroll to position [316, 0]
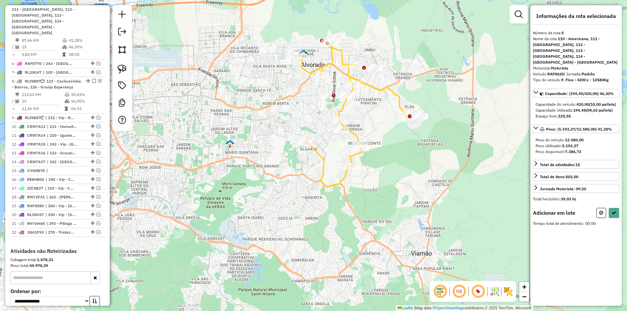
drag, startPoint x: 121, startPoint y: 70, endPoint x: 292, endPoint y: 96, distance: 173.2
click at [121, 70] on img at bounding box center [122, 69] width 9 height 9
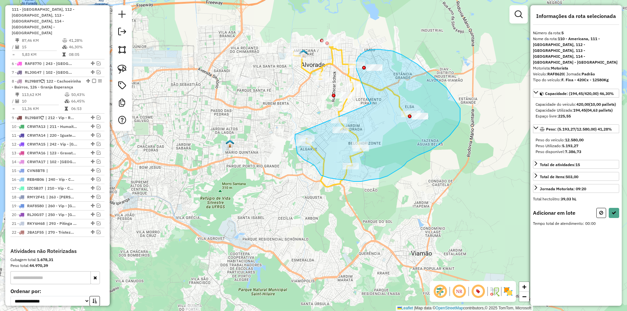
drag, startPoint x: 370, startPoint y: 102, endPoint x: 297, endPoint y: 134, distance: 80.0
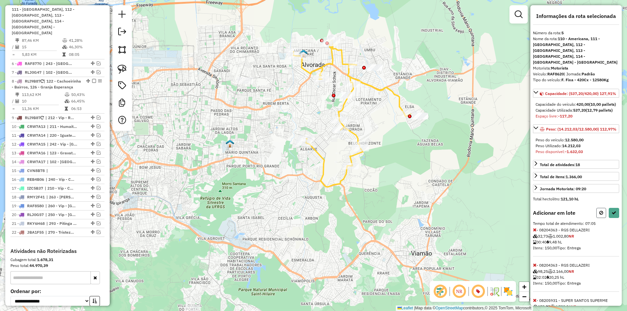
click at [597, 218] on button at bounding box center [601, 213] width 10 height 10
select select "**********"
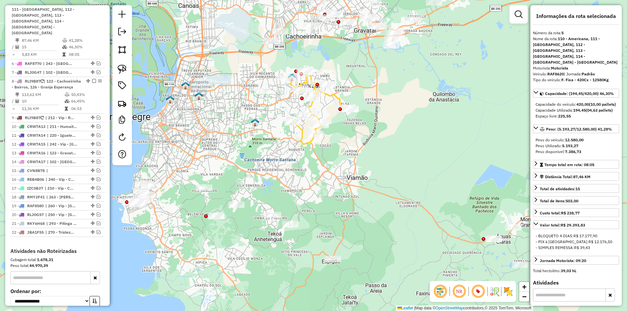
drag, startPoint x: 416, startPoint y: 131, endPoint x: 365, endPoint y: 83, distance: 70.2
click at [361, 74] on div "Janela de atendimento Grade de atendimento Capacidade Transportadoras Veículos …" at bounding box center [313, 155] width 627 height 311
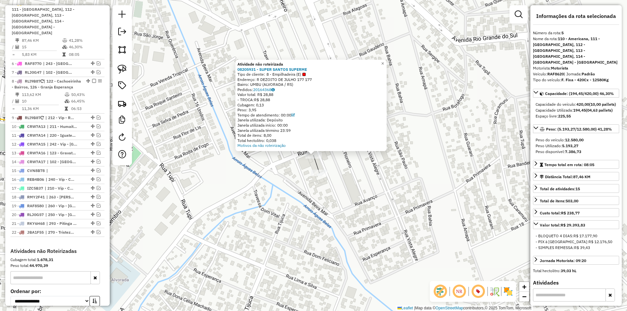
click at [282, 161] on div "Atividade não roteirizada 08205931 - SUPER SANTOS SUPERME Tipo de cliente: 8 - …" at bounding box center [313, 155] width 627 height 311
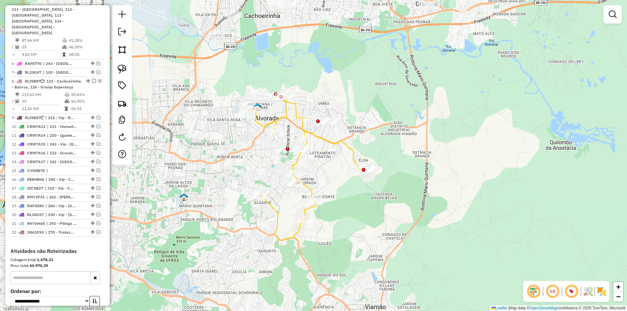
click at [299, 160] on icon at bounding box center [306, 167] width 117 height 147
select select "**********"
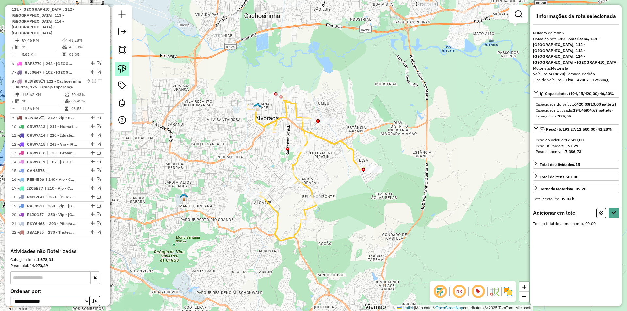
drag, startPoint x: 121, startPoint y: 71, endPoint x: 129, endPoint y: 72, distance: 8.6
click at [121, 71] on img at bounding box center [122, 69] width 9 height 9
drag, startPoint x: 340, startPoint y: 170, endPoint x: 358, endPoint y: 190, distance: 27.5
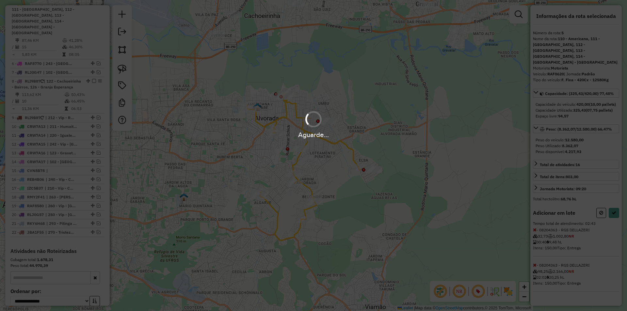
select select "**********"
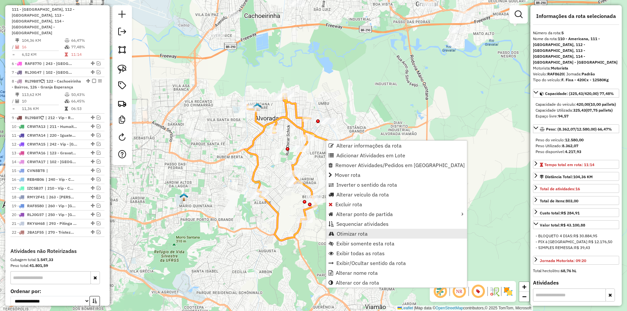
click at [347, 234] on span "Otimizar rota" at bounding box center [352, 233] width 31 height 5
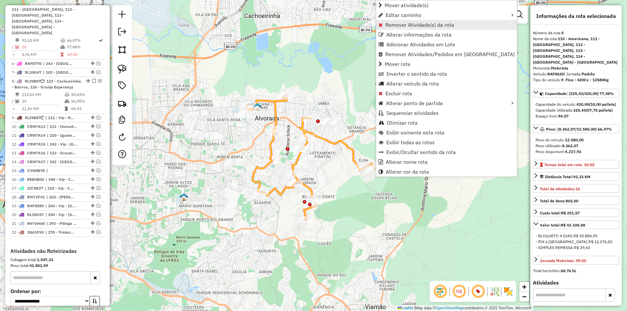
click at [416, 26] on span "Remover Atividade(s) da rota" at bounding box center [419, 24] width 69 height 5
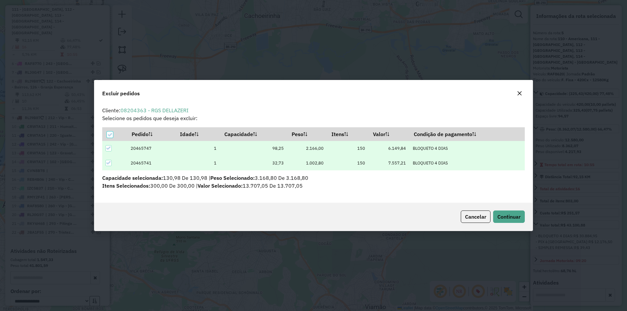
scroll to position [0, 0]
click at [509, 216] on span "Continuar" at bounding box center [508, 217] width 23 height 7
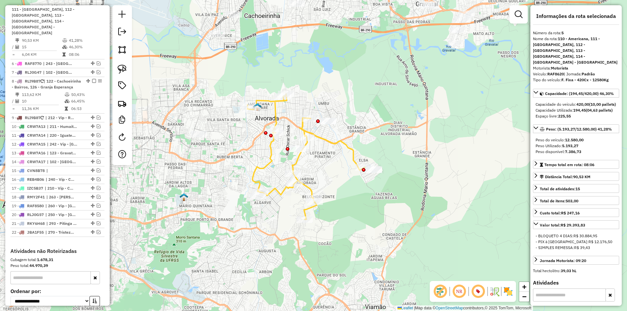
click at [302, 126] on icon at bounding box center [306, 156] width 117 height 125
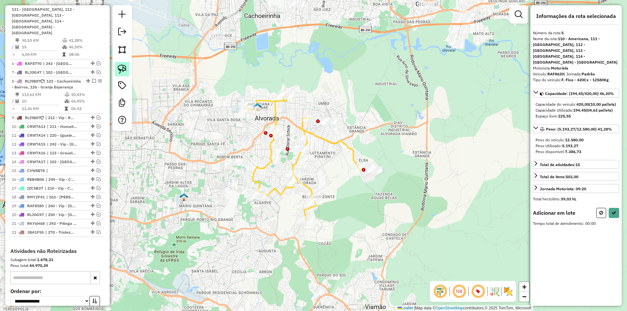
click at [124, 70] on img at bounding box center [122, 69] width 9 height 9
drag, startPoint x: 295, startPoint y: 111, endPoint x: 324, endPoint y: 134, distance: 37.5
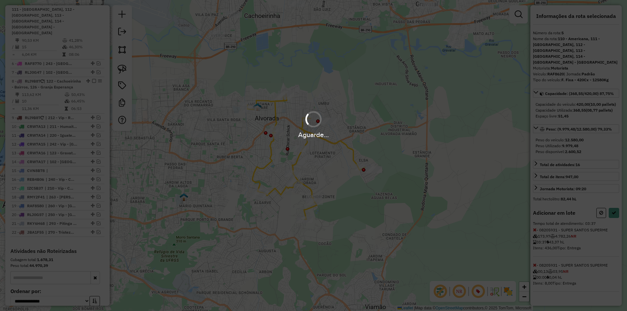
select select "**********"
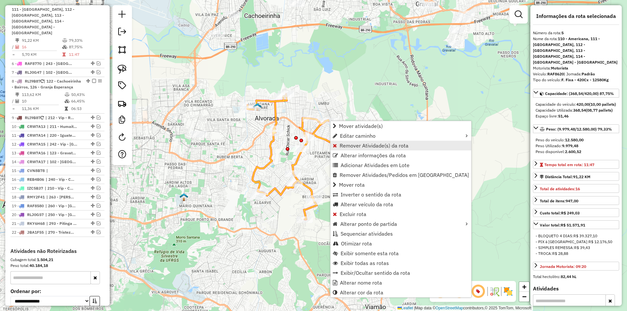
click at [365, 145] on span "Remover Atividade(s) da rota" at bounding box center [374, 145] width 69 height 5
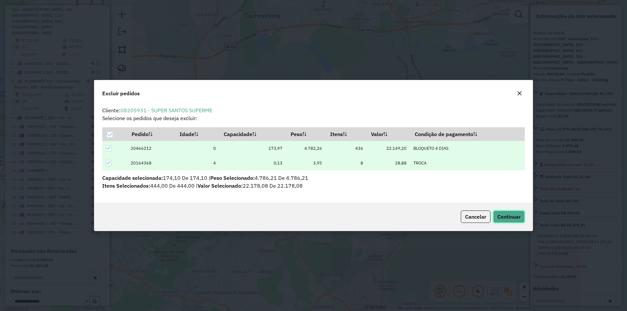
click at [501, 218] on span "Continuar" at bounding box center [508, 217] width 23 height 7
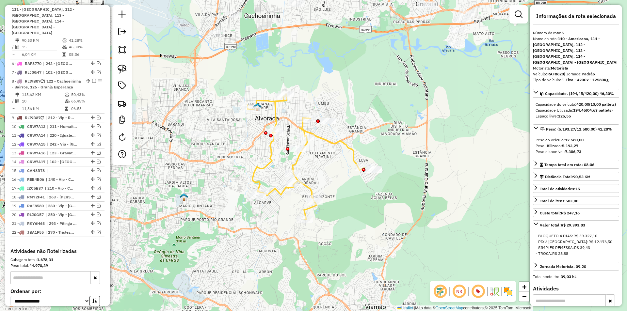
click at [302, 129] on icon at bounding box center [306, 156] width 117 height 125
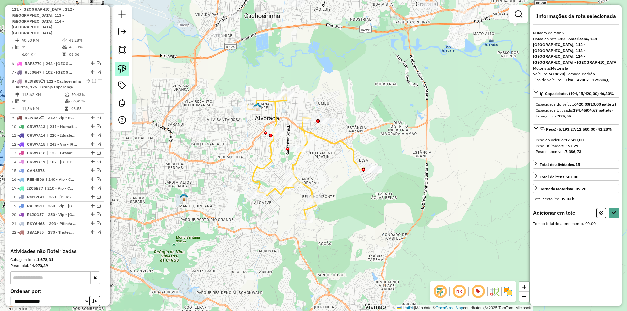
click at [123, 68] on img at bounding box center [122, 69] width 9 height 9
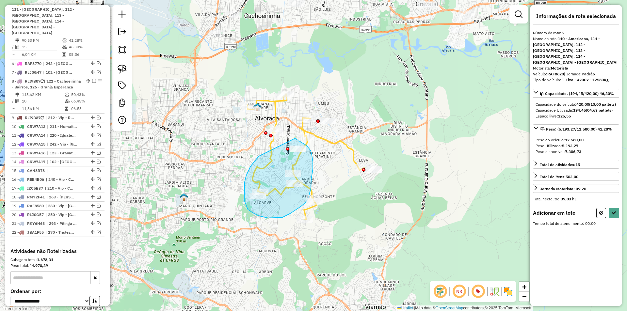
drag, startPoint x: 244, startPoint y: 201, endPoint x: 295, endPoint y: 138, distance: 80.1
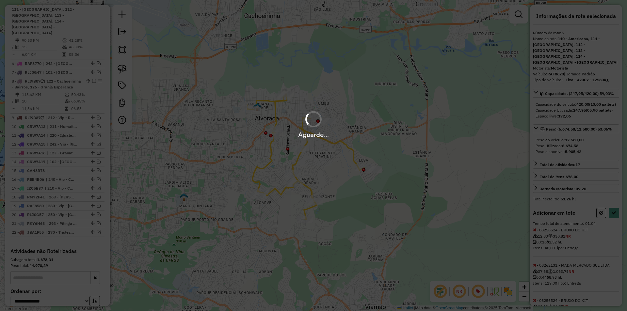
select select "**********"
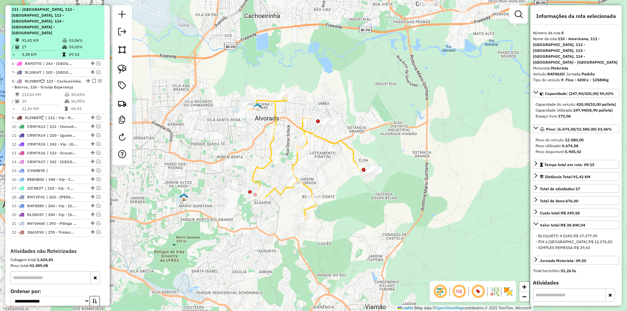
click at [93, 5] on em at bounding box center [94, 3] width 4 height 4
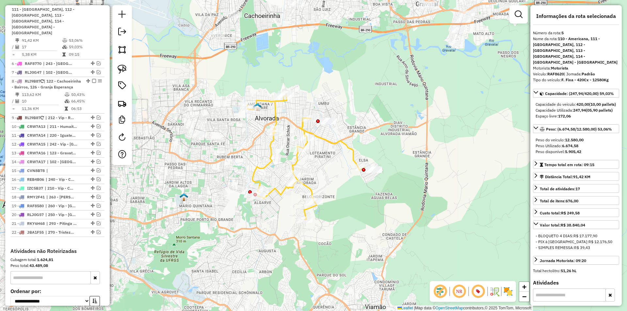
scroll to position [277, 0]
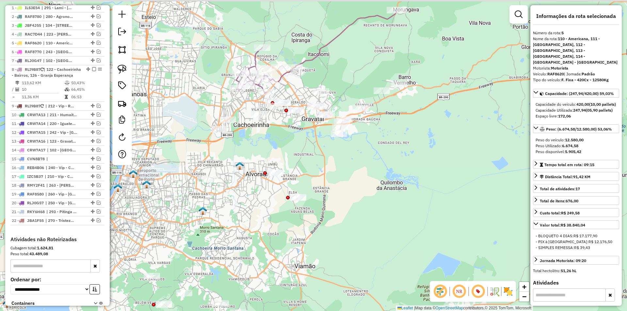
drag, startPoint x: 343, startPoint y: 135, endPoint x: 320, endPoint y: 163, distance: 36.4
click at [320, 163] on div "Janela de atendimento Grade de atendimento Capacidade Transportadoras Veículos …" at bounding box center [313, 155] width 627 height 311
drag, startPoint x: 314, startPoint y: 147, endPoint x: 326, endPoint y: 132, distance: 19.3
click at [326, 132] on div "Janela de atendimento Grade de atendimento Capacidade Transportadoras Veículos …" at bounding box center [313, 155] width 627 height 311
drag, startPoint x: 121, startPoint y: 71, endPoint x: 126, endPoint y: 73, distance: 5.2
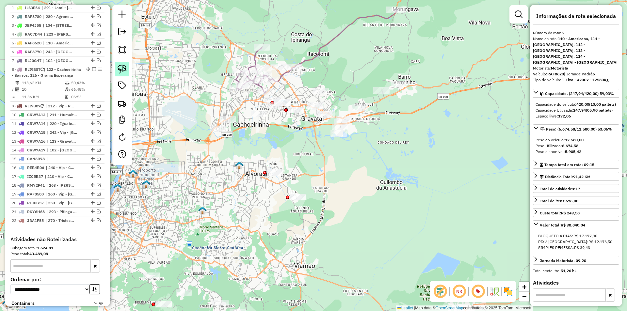
click at [121, 71] on img at bounding box center [122, 69] width 9 height 9
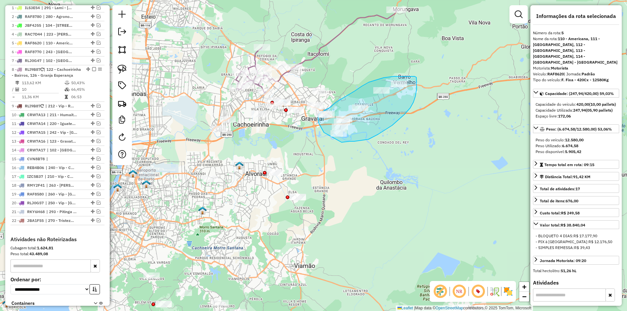
drag, startPoint x: 324, startPoint y: 133, endPoint x: 342, endPoint y: 142, distance: 20.2
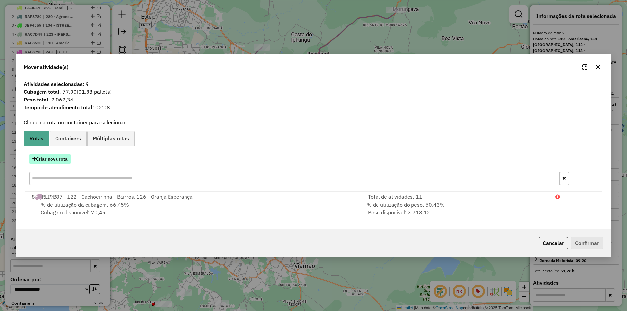
click at [60, 159] on button "Criar nova rota" at bounding box center [49, 159] width 41 height 10
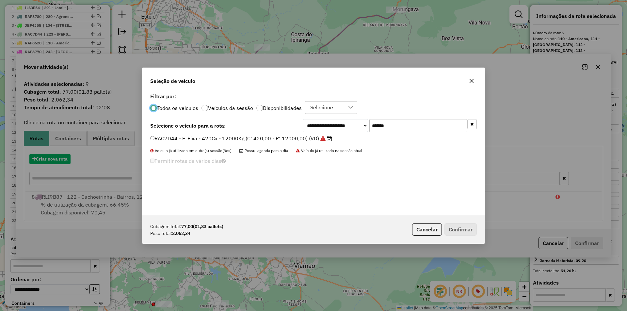
scroll to position [4, 2]
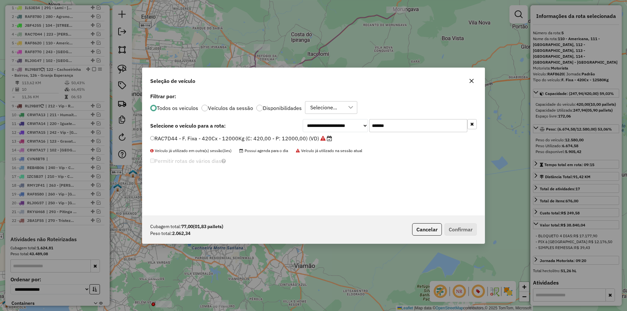
drag, startPoint x: 411, startPoint y: 126, endPoint x: 282, endPoint y: 122, distance: 129.4
click at [282, 122] on div "**********" at bounding box center [313, 125] width 327 height 13
paste input "text"
type input "*******"
click at [187, 140] on label "RAF8570 - F. Fixa - 420Cx - 12580Kg (C: 420,00 - P: 12580,00) (VD)" at bounding box center [237, 139] width 175 height 8
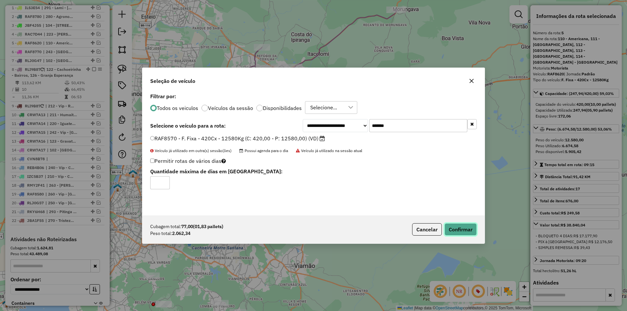
click at [466, 226] on button "Confirmar" at bounding box center [461, 229] width 32 height 12
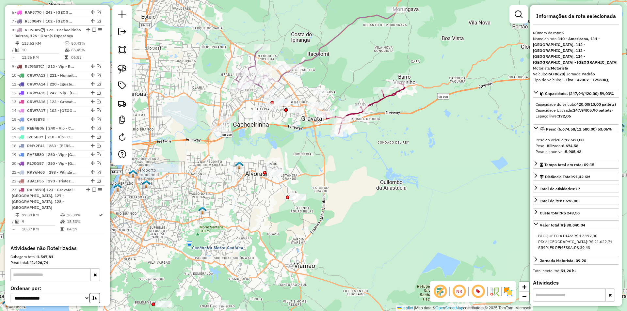
click at [375, 101] on icon at bounding box center [364, 109] width 81 height 50
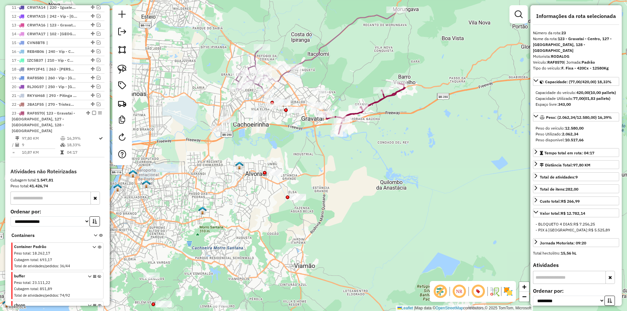
scroll to position [455, 0]
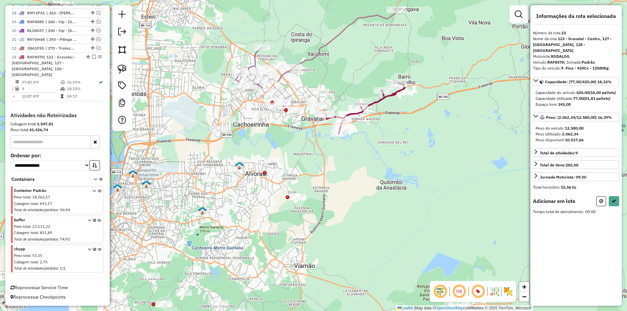
drag, startPoint x: 121, startPoint y: 68, endPoint x: 262, endPoint y: 95, distance: 144.3
click at [121, 68] on img at bounding box center [122, 69] width 9 height 9
drag, startPoint x: 278, startPoint y: 115, endPoint x: 300, endPoint y: 114, distance: 21.9
click at [299, 115] on div "Janela de atendimento Grade de atendimento Capacidade Transportadoras Veículos …" at bounding box center [313, 155] width 627 height 311
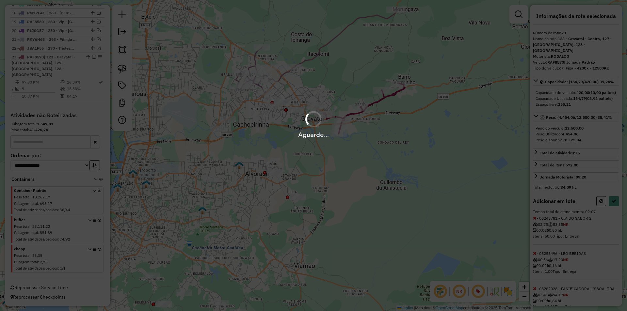
select select "**********"
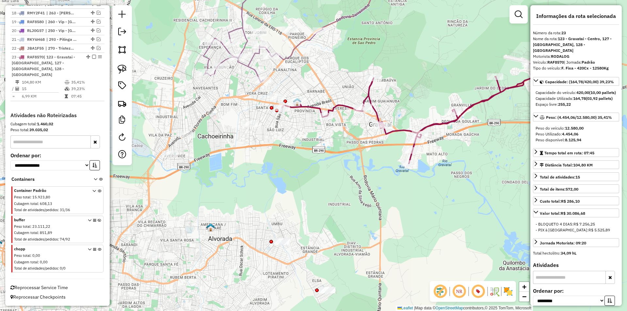
click at [365, 97] on icon at bounding box center [412, 114] width 260 height 100
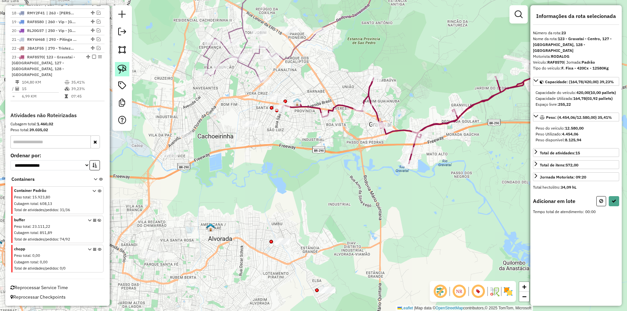
click at [127, 73] on link at bounding box center [122, 69] width 14 height 14
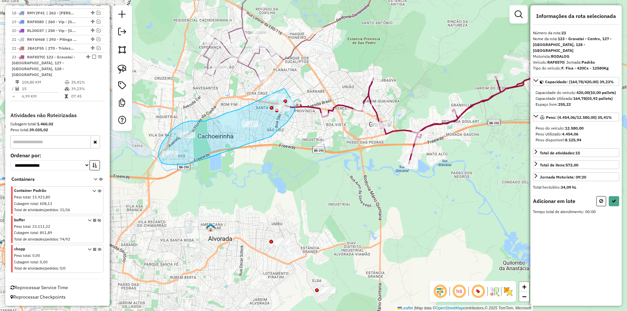
drag, startPoint x: 285, startPoint y: 89, endPoint x: 296, endPoint y: 107, distance: 20.9
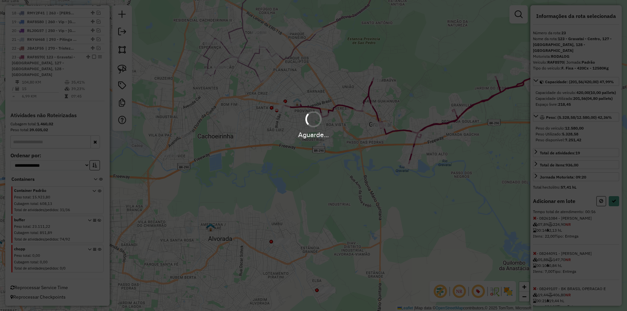
select select "**********"
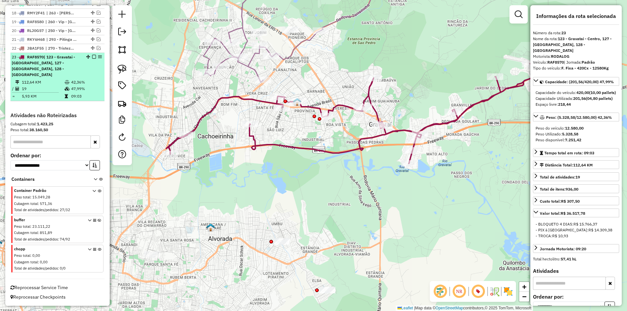
click at [93, 59] on em at bounding box center [94, 57] width 4 height 4
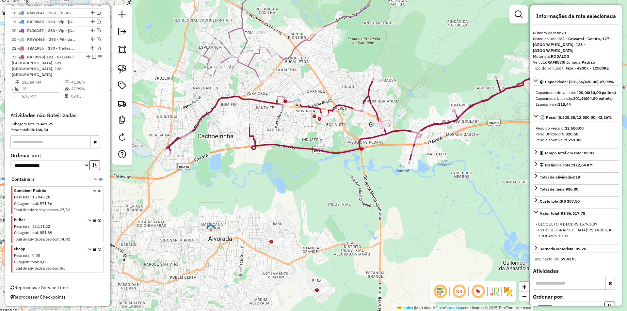
scroll to position [421, 0]
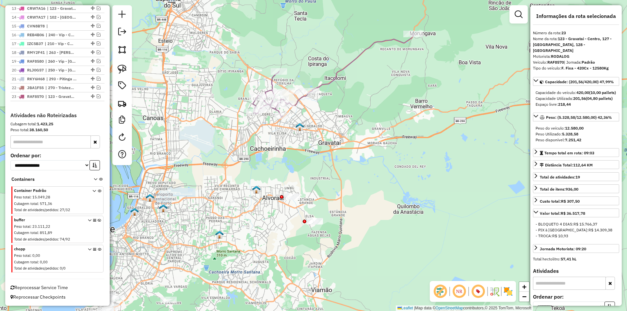
click at [299, 98] on icon at bounding box center [333, 75] width 161 height 83
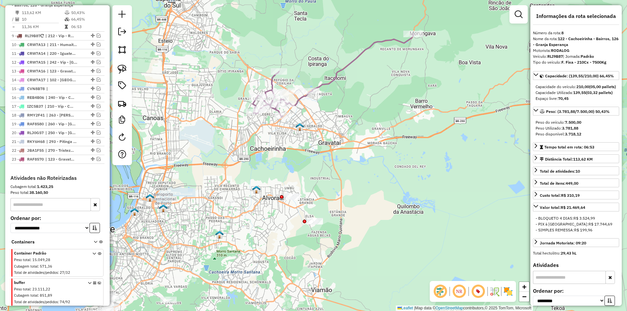
scroll to position [343, 0]
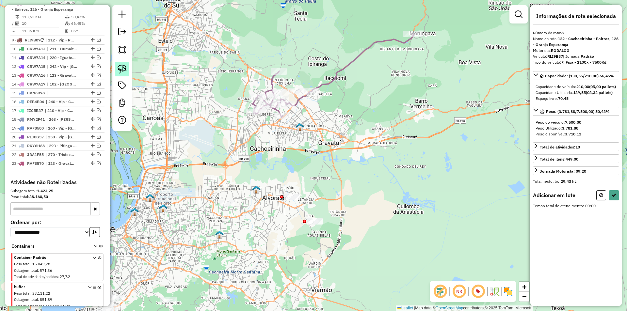
click at [127, 70] on link at bounding box center [122, 69] width 14 height 14
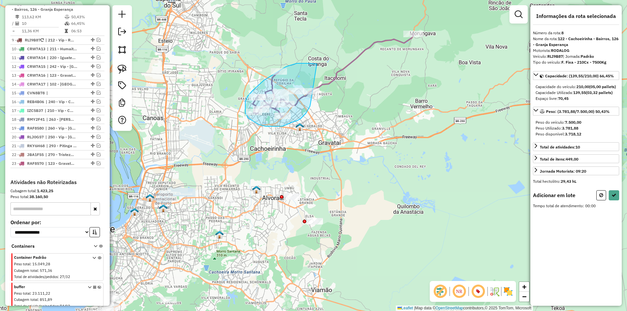
drag, startPoint x: 314, startPoint y: 64, endPoint x: 311, endPoint y: 103, distance: 39.7
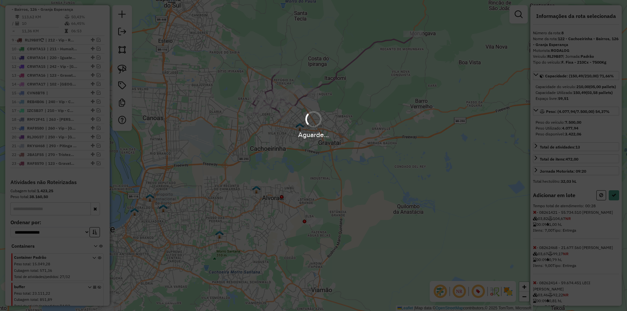
select select "**********"
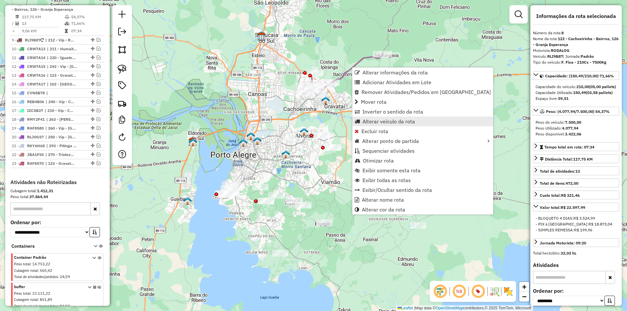
click at [375, 121] on span "Alterar veículo da rota" at bounding box center [389, 121] width 53 height 5
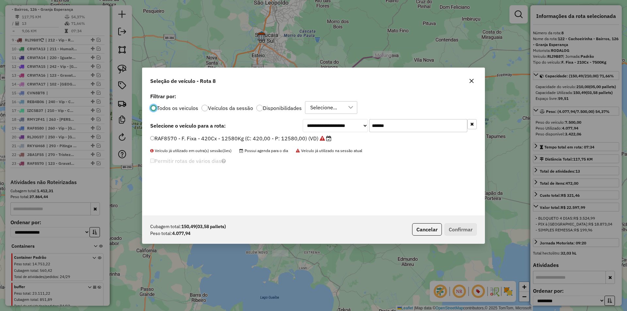
scroll to position [4, 2]
drag, startPoint x: 428, startPoint y: 126, endPoint x: 331, endPoint y: 126, distance: 97.7
click at [331, 126] on div "**********" at bounding box center [390, 125] width 174 height 13
paste input "text"
type input "*******"
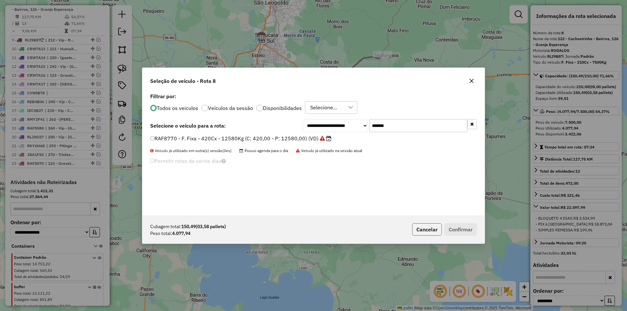
click at [426, 225] on button "Cancelar" at bounding box center [427, 229] width 30 height 12
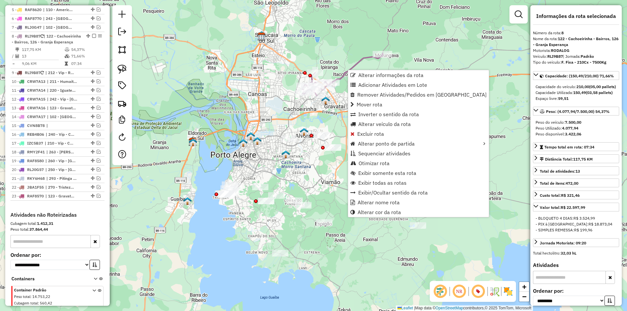
scroll to position [343, 0]
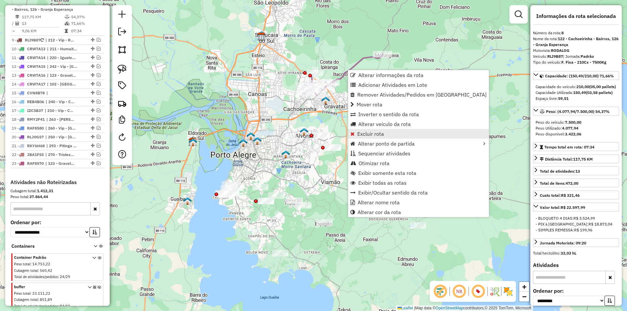
click at [373, 132] on span "Excluir rota" at bounding box center [370, 133] width 27 height 5
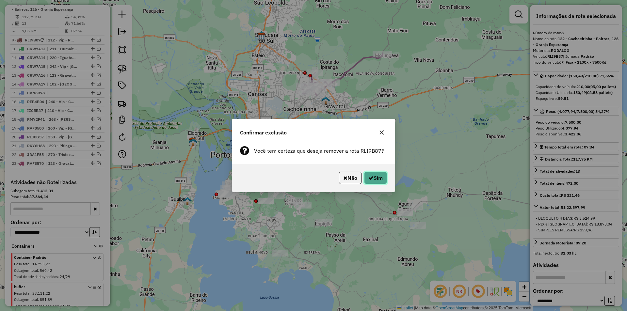
click at [368, 179] on icon "button" at bounding box center [370, 177] width 5 height 5
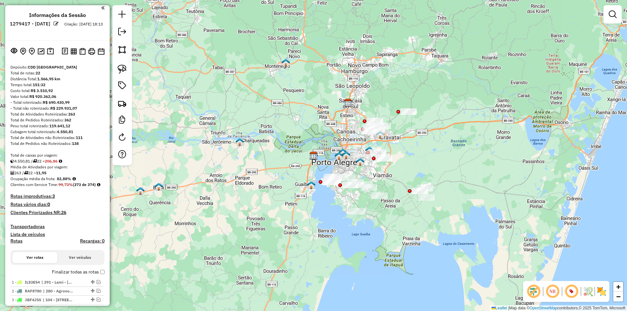
scroll to position [0, 0]
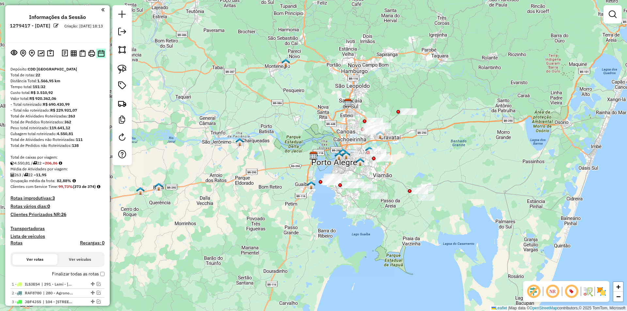
click at [98, 55] on img at bounding box center [101, 53] width 7 height 7
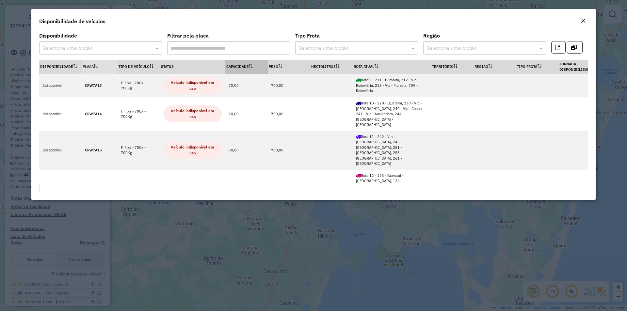
click at [241, 66] on th "Capacidade" at bounding box center [246, 67] width 42 height 14
click at [584, 21] on em "Close" at bounding box center [583, 20] width 5 height 5
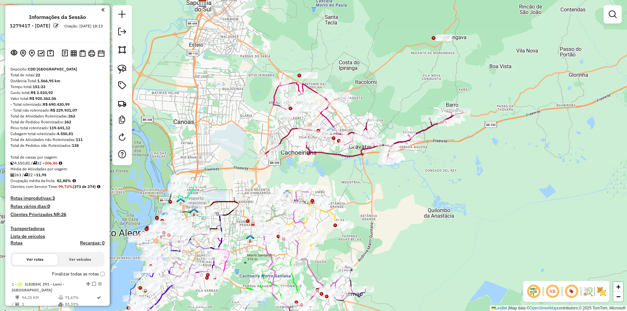
click at [291, 83] on icon at bounding box center [368, 121] width 190 height 77
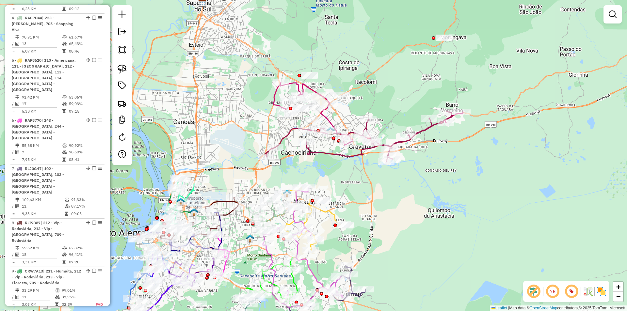
select select "**********"
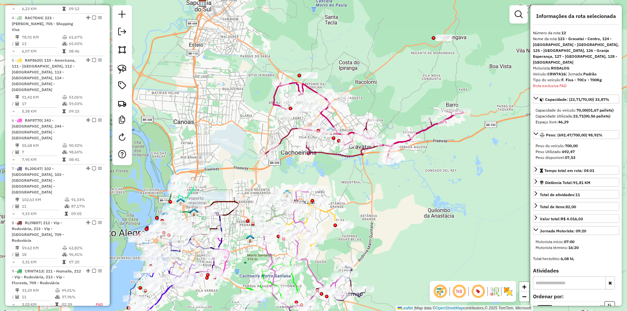
scroll to position [766, 0]
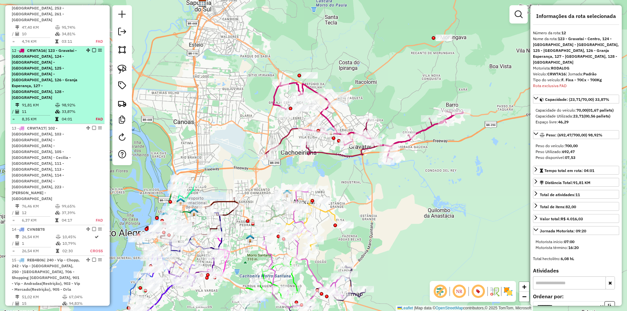
click at [92, 48] on em at bounding box center [94, 50] width 4 height 4
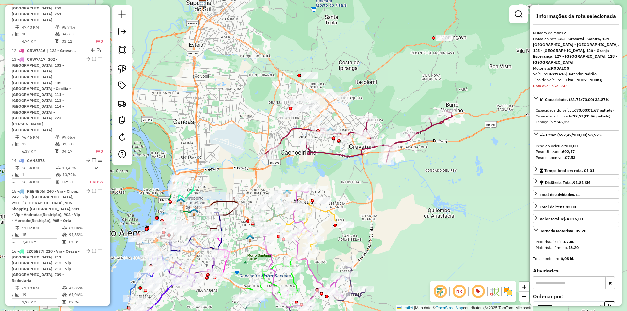
drag, startPoint x: 120, startPoint y: 71, endPoint x: 198, endPoint y: 119, distance: 91.6
click at [120, 71] on img at bounding box center [122, 69] width 9 height 9
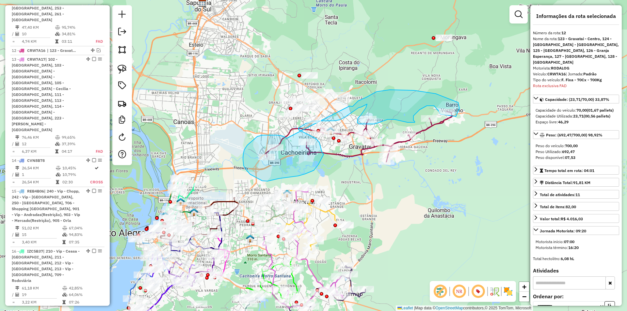
drag, startPoint x: 269, startPoint y: 135, endPoint x: 349, endPoint y: 106, distance: 85.1
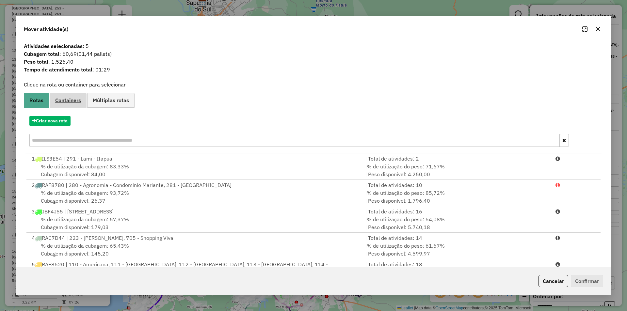
click at [71, 99] on span "Containers" at bounding box center [68, 100] width 26 height 5
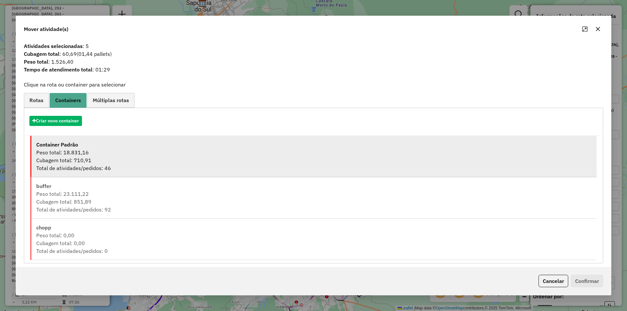
click at [62, 160] on div "Cubagem total: 710,91" at bounding box center [314, 160] width 556 height 8
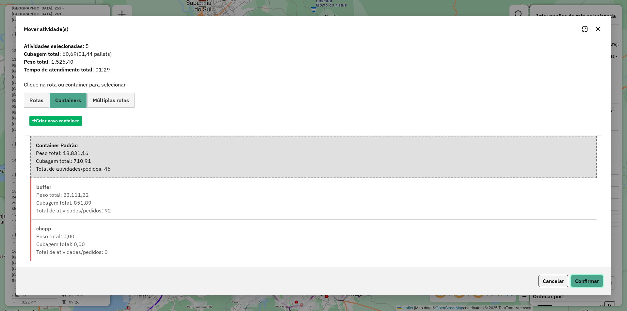
click at [583, 278] on button "Confirmar" at bounding box center [587, 281] width 32 height 12
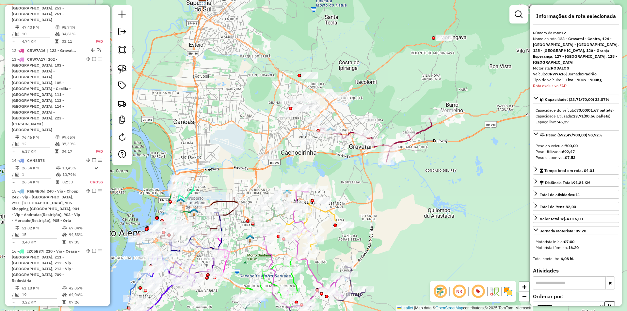
click at [397, 141] on icon at bounding box center [376, 140] width 112 height 44
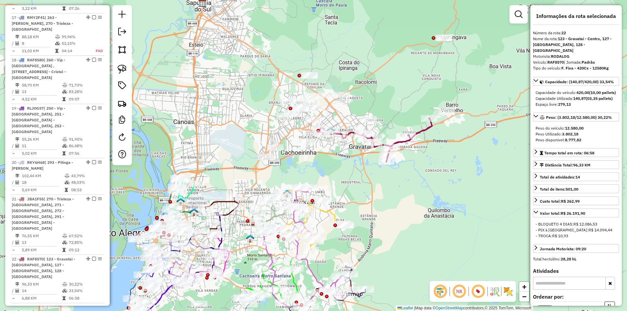
scroll to position [1132, 0]
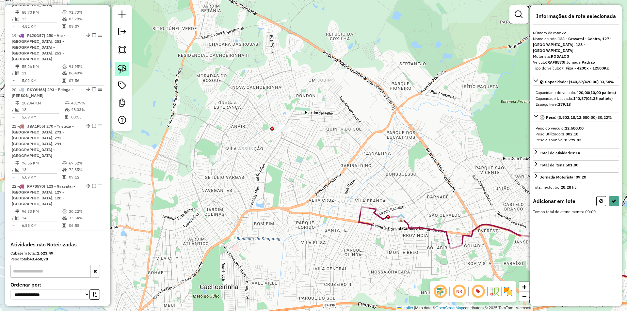
click at [128, 71] on link at bounding box center [122, 69] width 14 height 14
drag, startPoint x: 309, startPoint y: 106, endPoint x: 326, endPoint y: 124, distance: 24.0
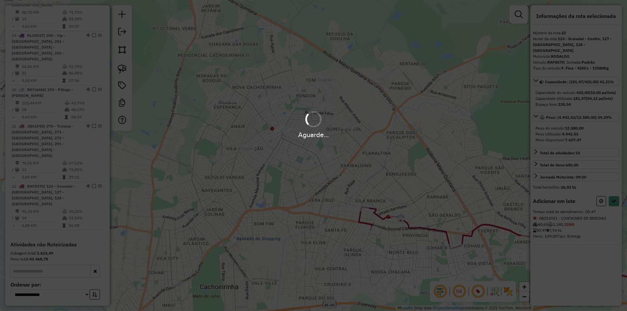
select select "**********"
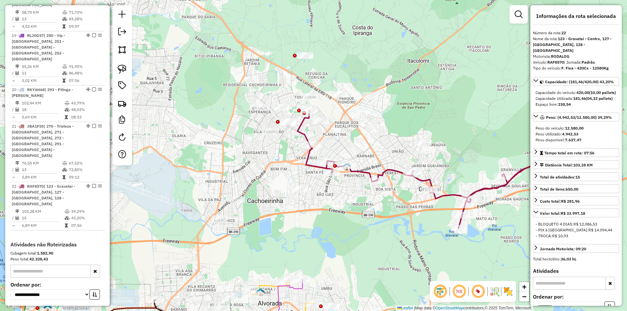
click at [364, 172] on icon at bounding box center [424, 169] width 253 height 118
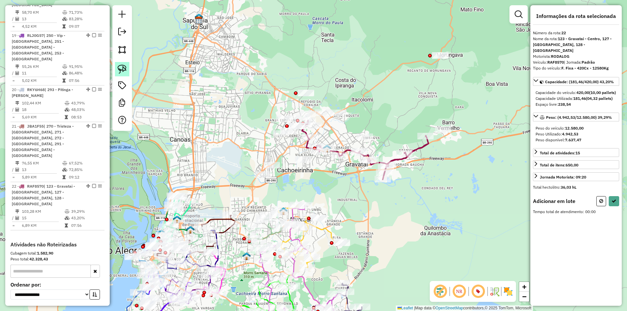
click at [117, 70] on link at bounding box center [122, 69] width 14 height 14
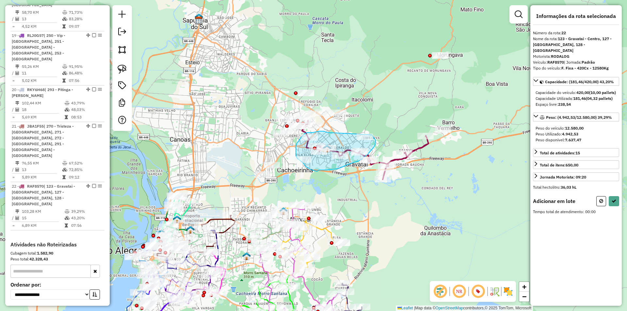
click at [372, 135] on div "Janela de atendimento Grade de atendimento Capacidade Transportadoras Veículos …" at bounding box center [313, 155] width 627 height 311
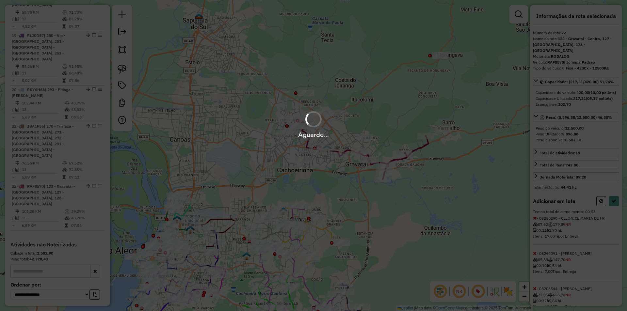
select select "**********"
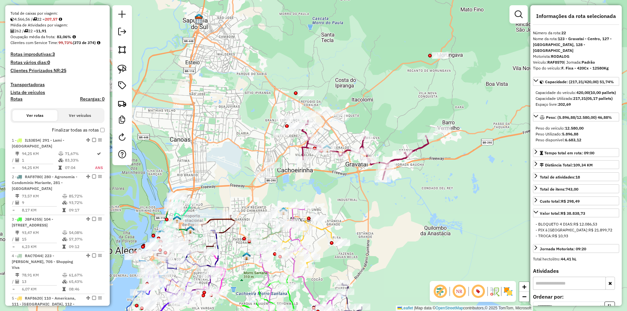
scroll to position [120, 0]
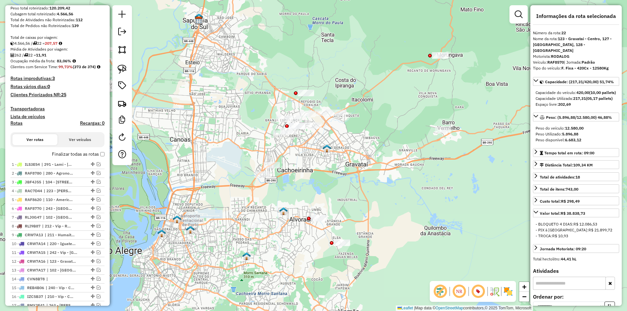
click at [52, 98] on h4 "Clientes Priorizados NR: 25" at bounding box center [57, 95] width 94 height 6
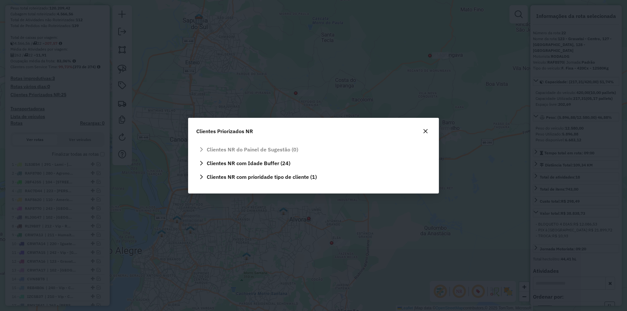
scroll to position [0, 0]
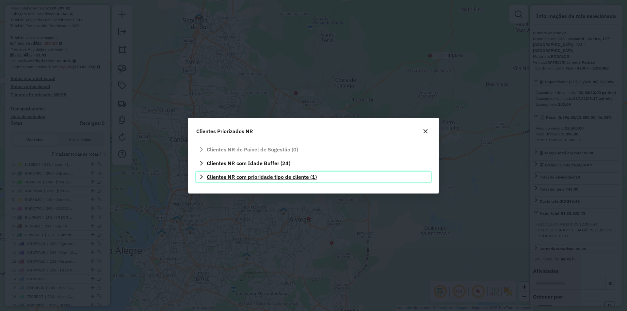
click at [303, 176] on span "Clientes NR com prioridade tipo de cliente (1)" at bounding box center [262, 176] width 110 height 5
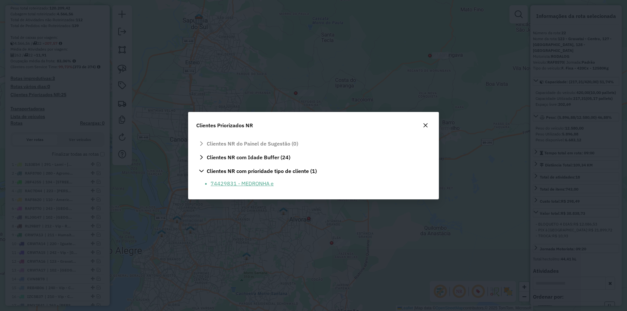
click at [253, 183] on li "74429831 - MEDRONHA e" at bounding box center [319, 184] width 216 height 8
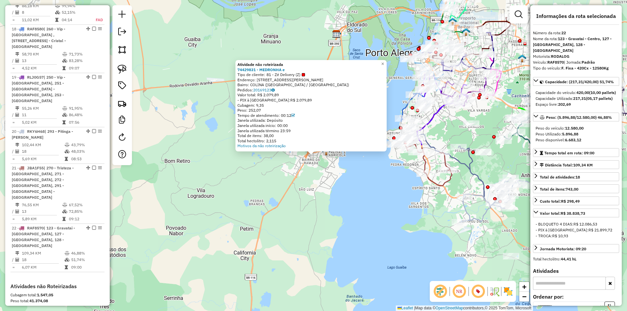
scroll to position [1165, 0]
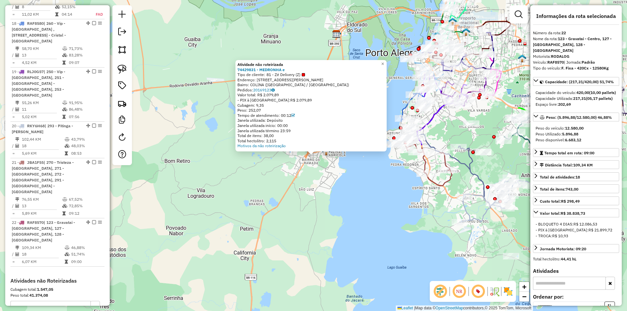
drag, startPoint x: 215, startPoint y: 191, endPoint x: 227, endPoint y: 177, distance: 18.3
click at [215, 190] on div "Atividade não roteirizada 74429831 - MEDRONHA e Tipo de cliente: 81 - Zé Delive…" at bounding box center [313, 155] width 627 height 311
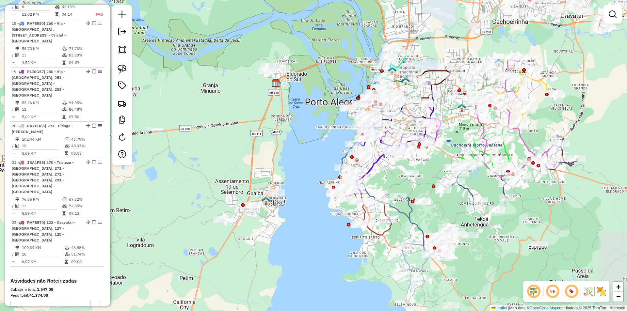
drag, startPoint x: 359, startPoint y: 84, endPoint x: 298, endPoint y: 137, distance: 81.1
click at [298, 137] on div "Janela de atendimento Grade de atendimento Capacidade Transportadoras Veículos …" at bounding box center [313, 155] width 627 height 311
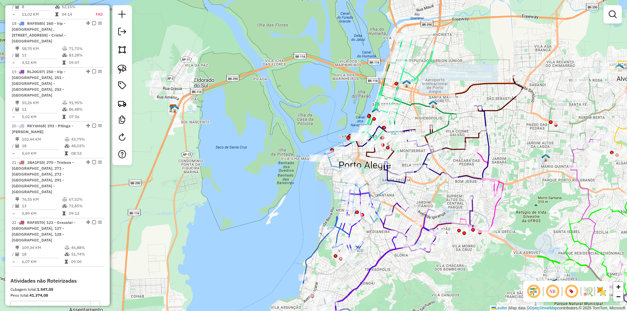
click at [330, 163] on icon at bounding box center [352, 183] width 71 height 77
select select "**********"
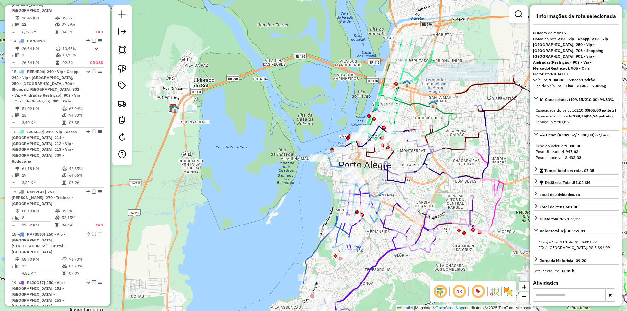
scroll to position [916, 0]
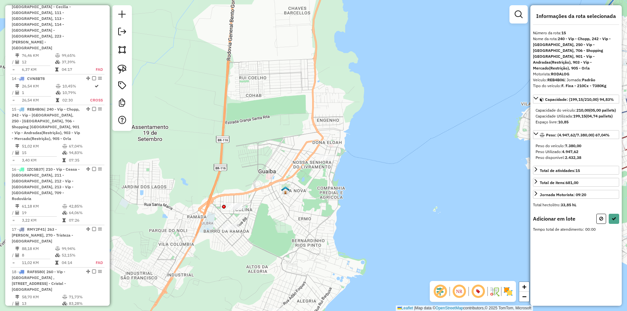
drag, startPoint x: 120, startPoint y: 71, endPoint x: 135, endPoint y: 85, distance: 21.5
click at [120, 71] on img at bounding box center [122, 69] width 9 height 9
drag, startPoint x: 236, startPoint y: 192, endPoint x: 253, endPoint y: 207, distance: 23.2
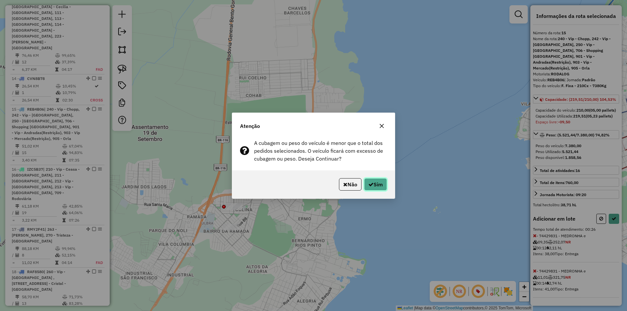
drag, startPoint x: 374, startPoint y: 181, endPoint x: 337, endPoint y: 172, distance: 38.5
click at [374, 181] on button "Sim" at bounding box center [375, 184] width 23 height 12
select select "**********"
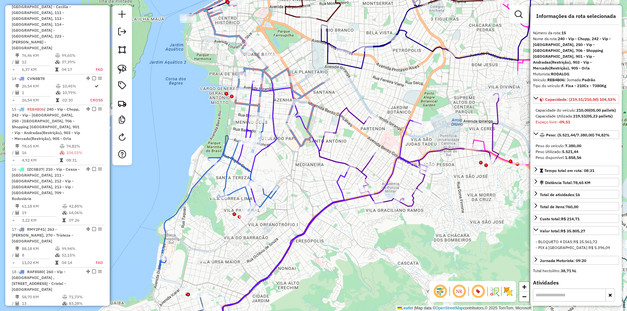
click at [337, 128] on icon at bounding box center [409, 150] width 180 height 113
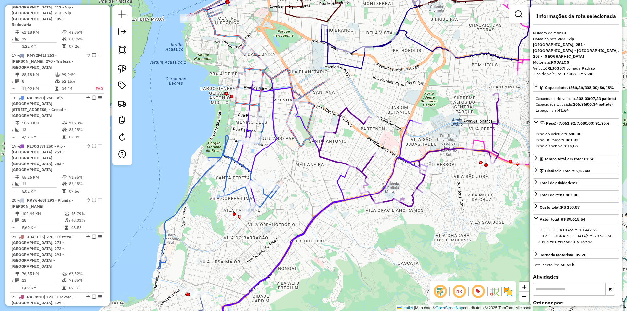
scroll to position [1110, 0]
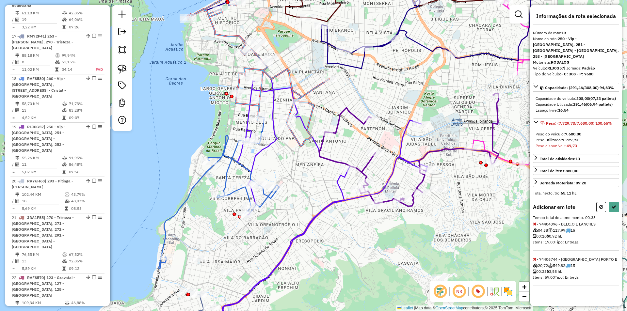
click at [534, 222] on icon at bounding box center [535, 224] width 4 height 5
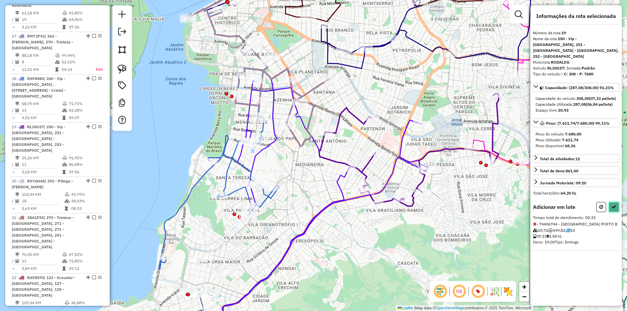
drag, startPoint x: 613, startPoint y: 200, endPoint x: 575, endPoint y: 195, distance: 38.6
click at [613, 205] on icon at bounding box center [614, 207] width 5 height 5
select select "**********"
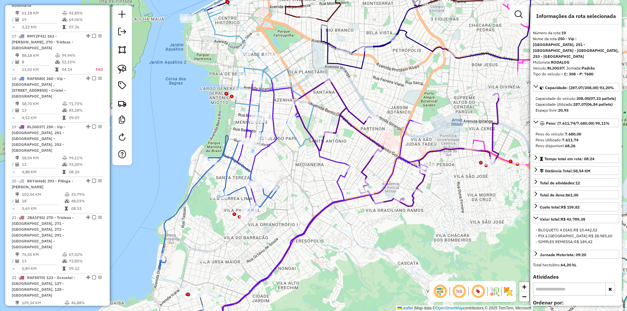
click at [223, 35] on icon at bounding box center [250, 57] width 127 height 177
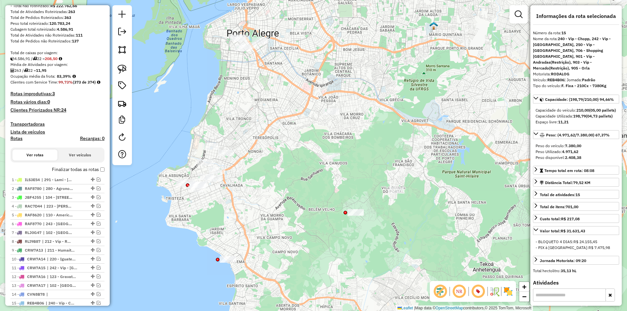
scroll to position [67, 0]
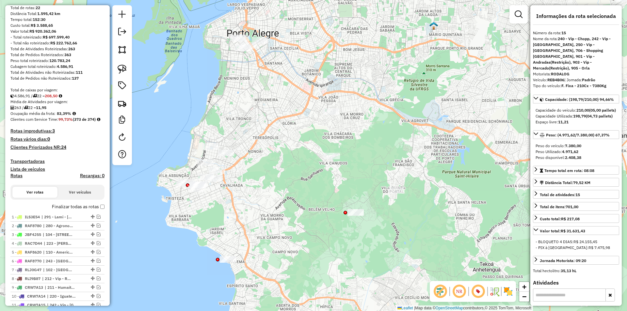
click at [47, 150] on h4 "Clientes Priorizados NR: 24" at bounding box center [57, 148] width 94 height 6
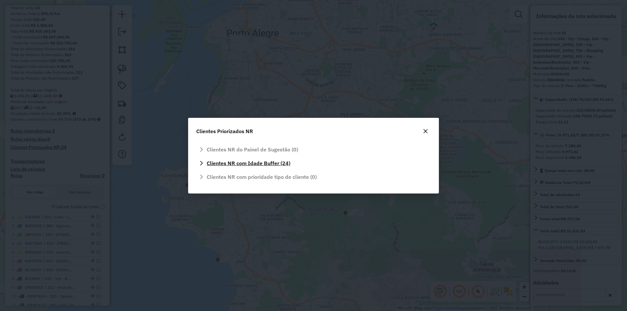
scroll to position [0, 0]
click at [426, 129] on icon "button" at bounding box center [425, 131] width 5 height 5
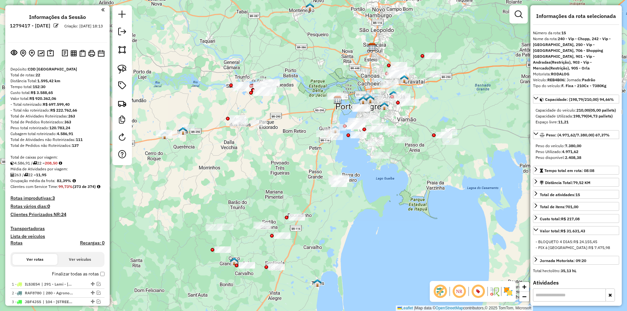
click at [58, 23] on em at bounding box center [56, 25] width 5 height 5
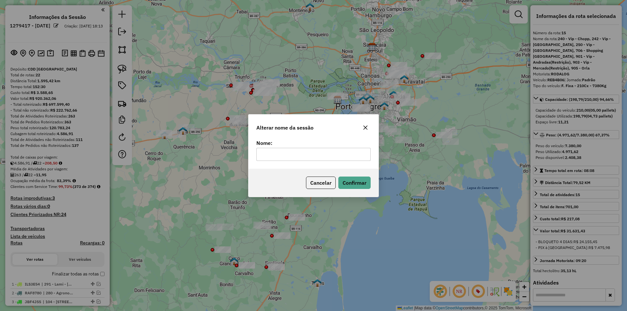
drag, startPoint x: 311, startPoint y: 152, endPoint x: 319, endPoint y: 157, distance: 9.2
click at [311, 152] on input "text" at bounding box center [313, 154] width 114 height 13
type input "****"
click at [359, 179] on button "Confirmar" at bounding box center [354, 183] width 32 height 12
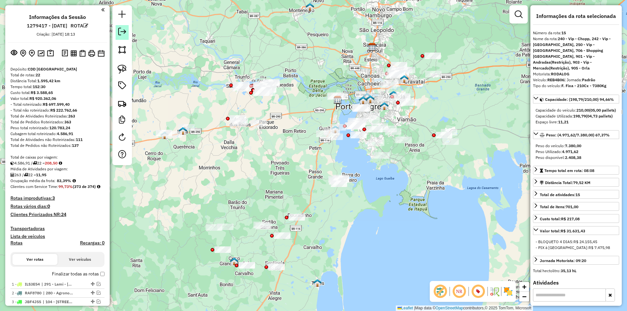
click at [121, 29] on em at bounding box center [122, 32] width 8 height 8
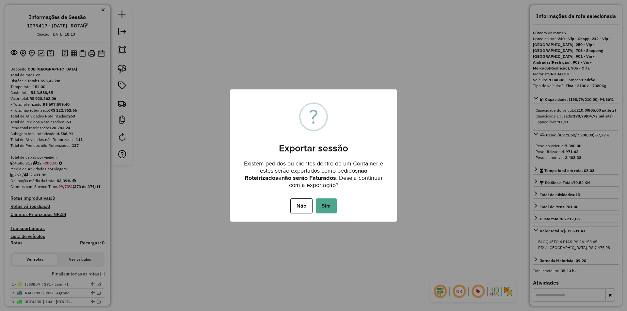
click at [329, 203] on button "Sim" at bounding box center [326, 206] width 21 height 15
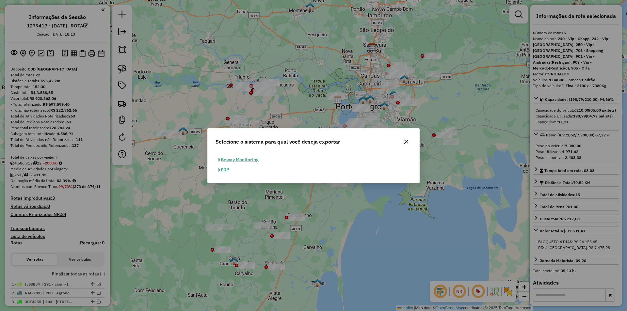
click at [226, 170] on button "ERP" at bounding box center [224, 170] width 17 height 10
select select "**"
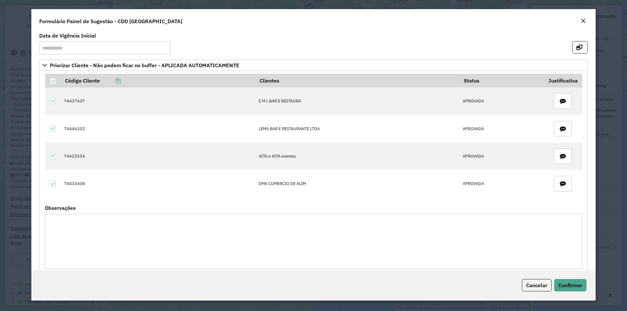
click at [581, 21] on em "Close" at bounding box center [583, 20] width 5 height 5
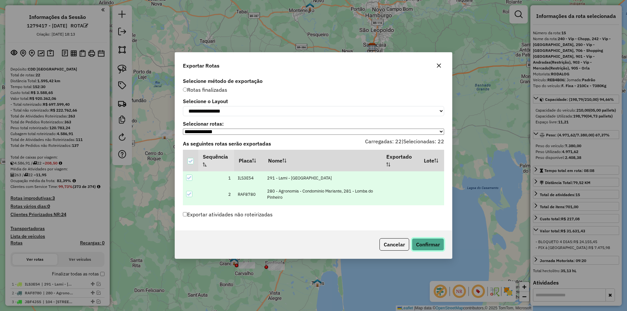
click at [426, 242] on button "Confirmar" at bounding box center [428, 244] width 32 height 12
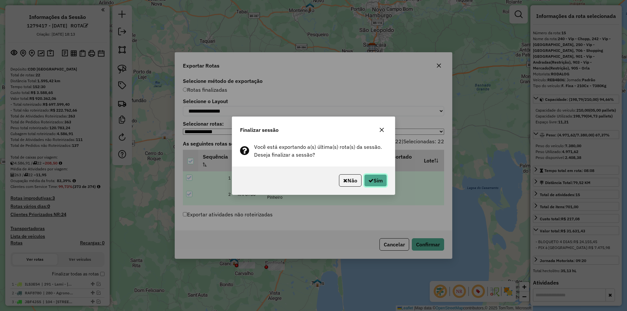
click at [381, 181] on button "Sim" at bounding box center [375, 180] width 23 height 12
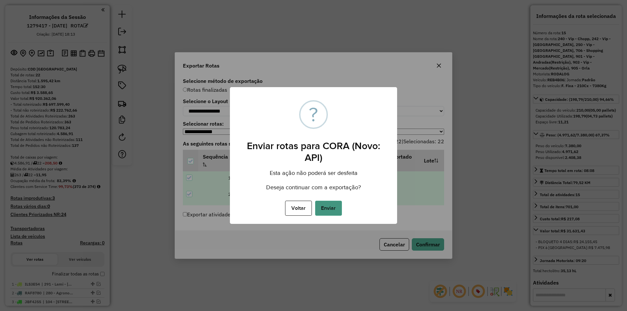
click at [333, 208] on button "Enviar" at bounding box center [328, 208] width 27 height 15
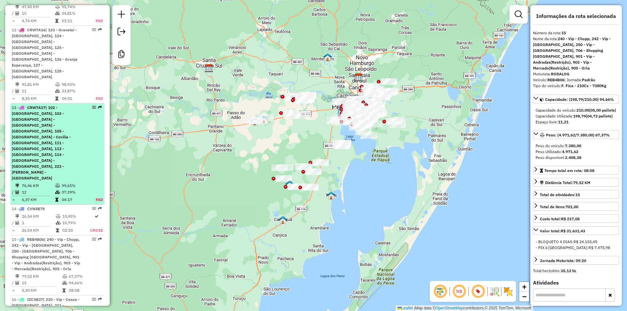
scroll to position [790, 0]
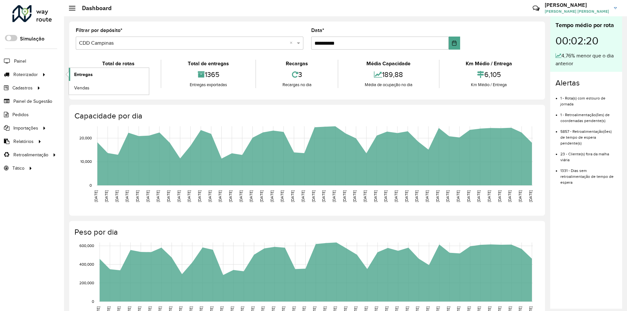
click at [85, 74] on span "Entregas" at bounding box center [83, 74] width 19 height 7
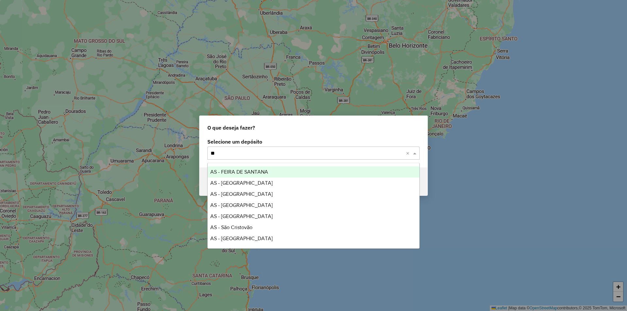
type input "***"
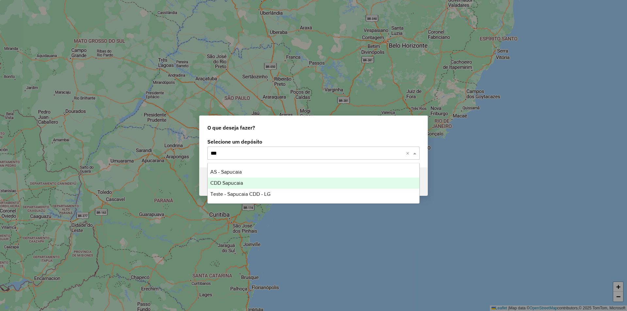
click at [236, 183] on span "CDD Sapucaia" at bounding box center [226, 183] width 33 height 6
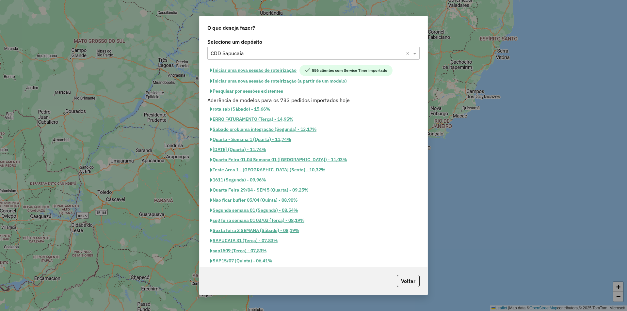
click at [255, 70] on button "Iniciar uma nova sessão de roteirização" at bounding box center [253, 70] width 92 height 11
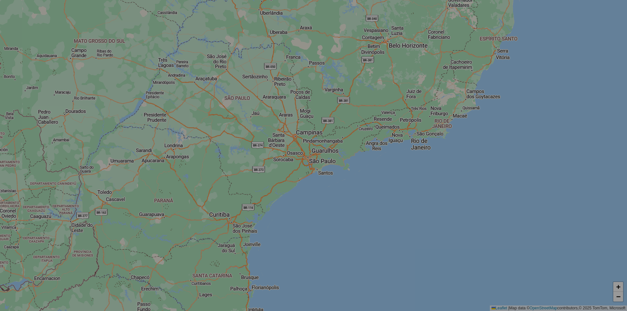
select select "*"
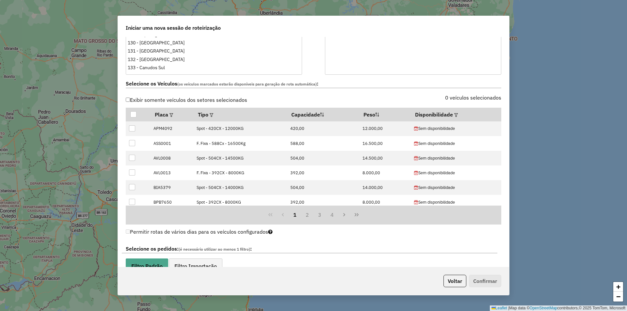
scroll to position [195, 0]
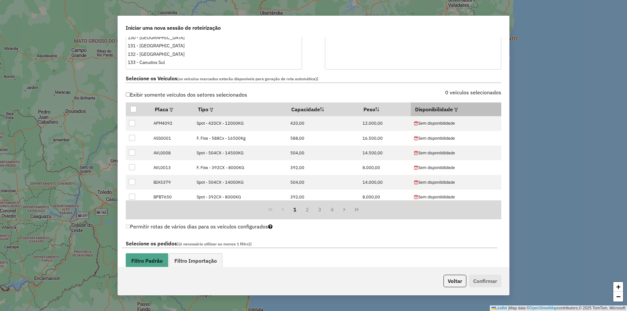
click at [454, 108] on em at bounding box center [456, 110] width 4 height 4
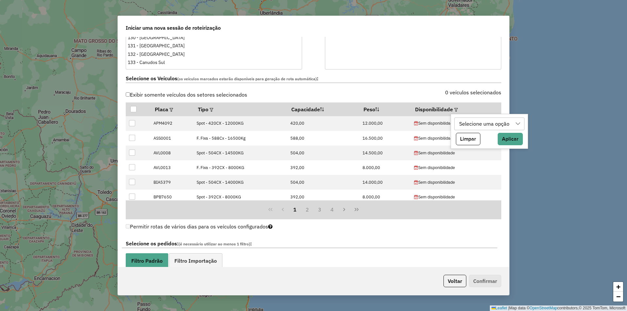
click at [518, 122] on icon at bounding box center [517, 123] width 5 height 5
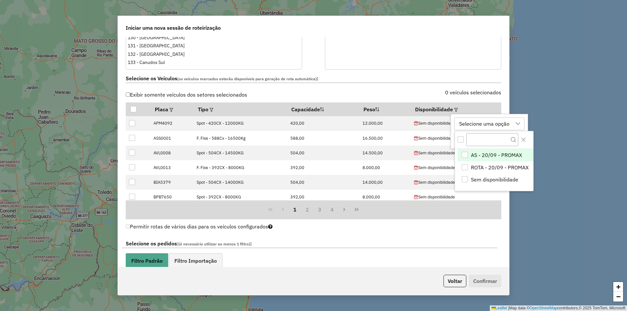
scroll to position [5, 30]
click at [476, 166] on span "ROTA - 20/09 - PROMAX" at bounding box center [500, 168] width 58 height 8
click at [524, 141] on icon "Close" at bounding box center [523, 139] width 5 height 5
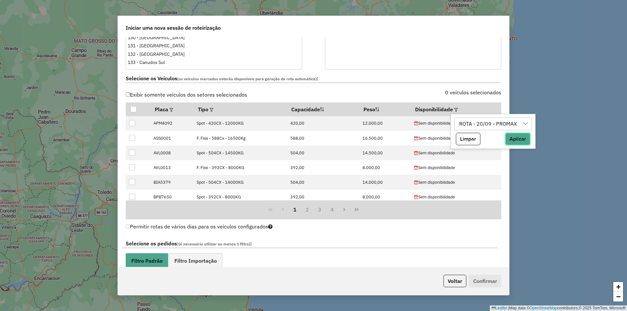
click at [517, 139] on button "Aplicar" at bounding box center [517, 139] width 25 height 12
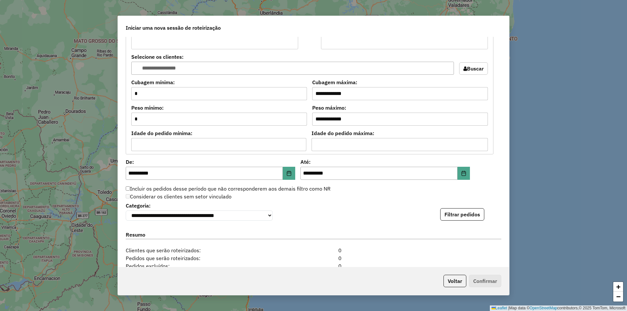
scroll to position [539, 0]
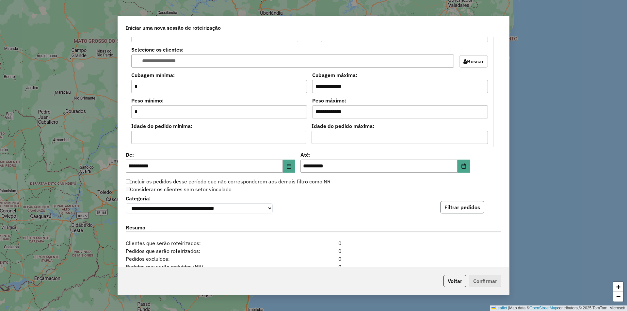
click at [460, 207] on button "Filtrar pedidos" at bounding box center [462, 207] width 44 height 12
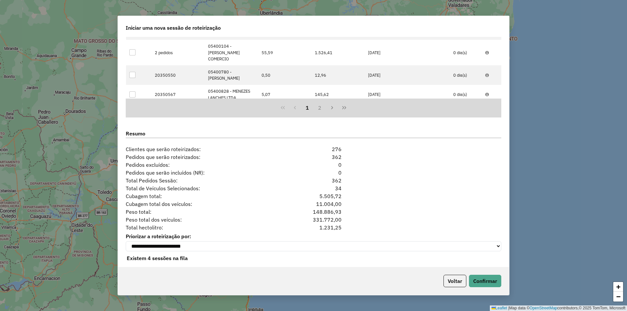
scroll to position [777, 0]
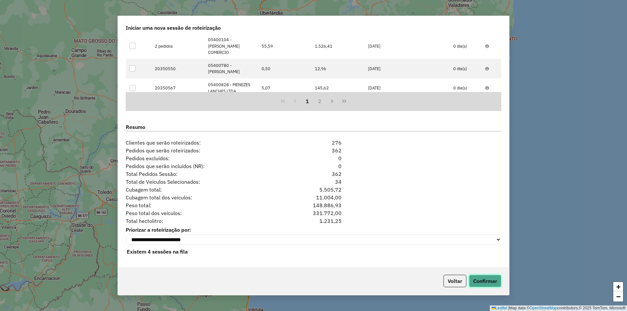
click at [485, 282] on button "Confirmar" at bounding box center [485, 281] width 32 height 12
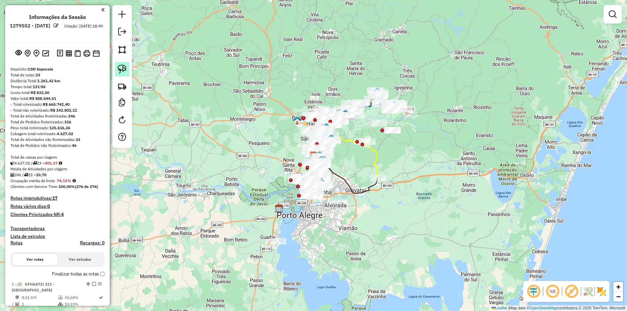
click at [122, 68] on img at bounding box center [122, 69] width 9 height 9
drag, startPoint x: 293, startPoint y: 249, endPoint x: 258, endPoint y: 254, distance: 35.4
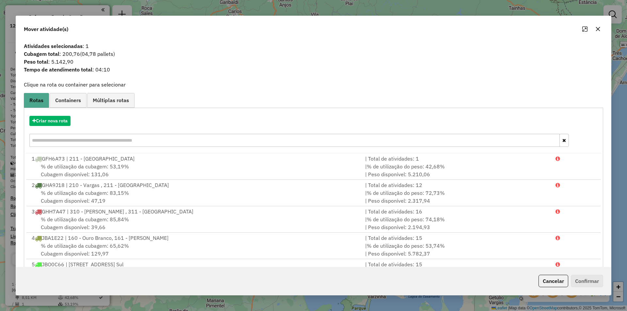
drag, startPoint x: 555, startPoint y: 284, endPoint x: 398, endPoint y: 270, distance: 157.7
click at [555, 283] on button "Cancelar" at bounding box center [554, 281] width 30 height 12
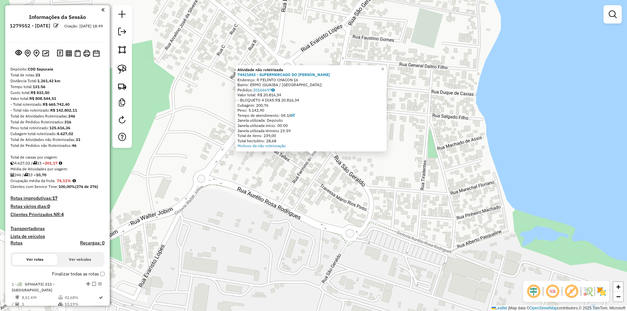
drag, startPoint x: 375, startPoint y: 183, endPoint x: 316, endPoint y: 170, distance: 60.5
click at [374, 183] on div "Atividade não roteirizada 74421842 - SUPERMERCADO DO [PERSON_NAME]: R FELINTO C…" at bounding box center [313, 155] width 627 height 311
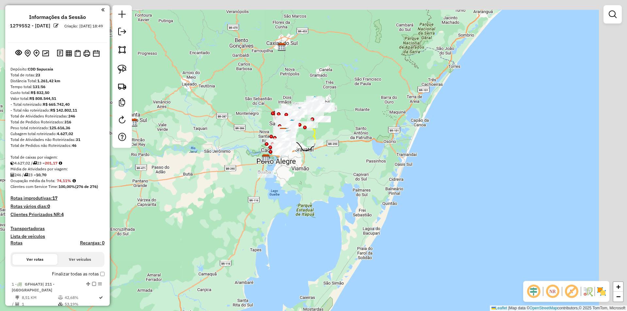
drag, startPoint x: 425, startPoint y: 124, endPoint x: 341, endPoint y: 147, distance: 86.7
click at [365, 147] on div "Janela de atendimento Grade de atendimento Capacidade Transportadoras Veículos …" at bounding box center [313, 155] width 627 height 311
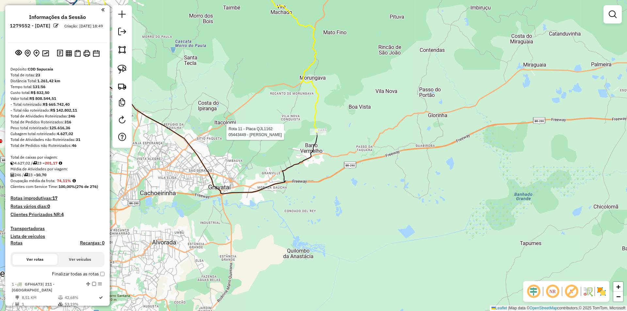
select select "**********"
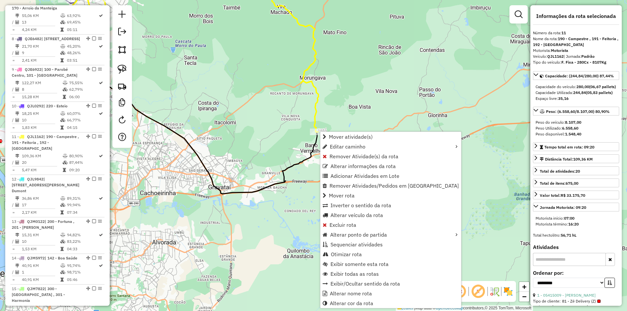
scroll to position [635, 0]
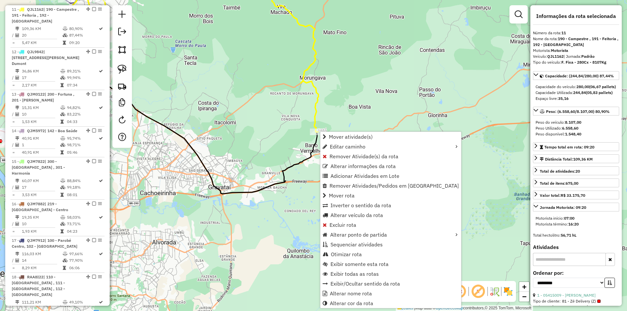
click at [284, 114] on div "Janela de atendimento Grade de atendimento Capacidade Transportadoras Veículos …" at bounding box center [313, 155] width 627 height 311
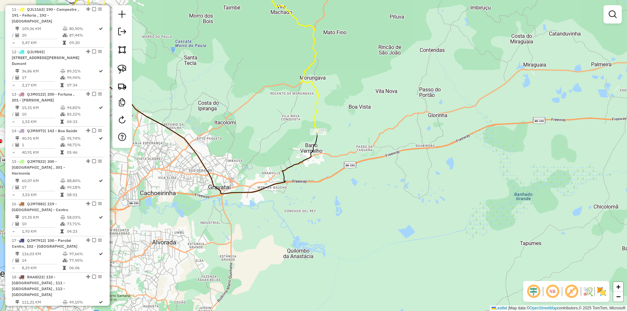
drag, startPoint x: 117, startPoint y: 72, endPoint x: 313, endPoint y: 117, distance: 201.3
click at [118, 72] on link at bounding box center [122, 69] width 14 height 14
drag, startPoint x: 309, startPoint y: 124, endPoint x: 336, endPoint y: 143, distance: 32.7
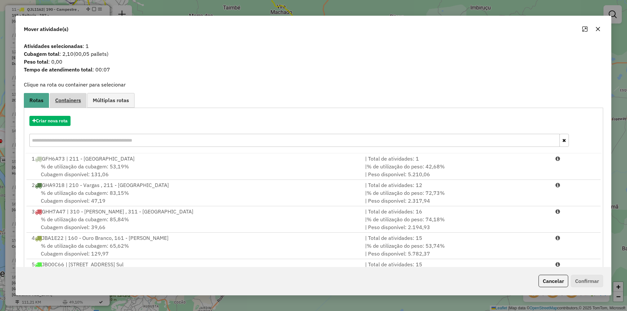
click at [78, 100] on span "Containers" at bounding box center [68, 100] width 26 height 5
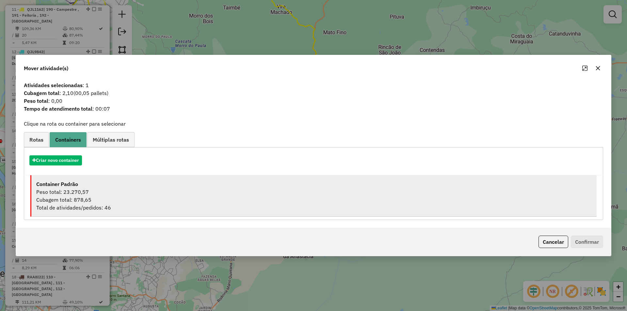
click at [73, 186] on strong "Container Padrão" at bounding box center [57, 184] width 42 height 7
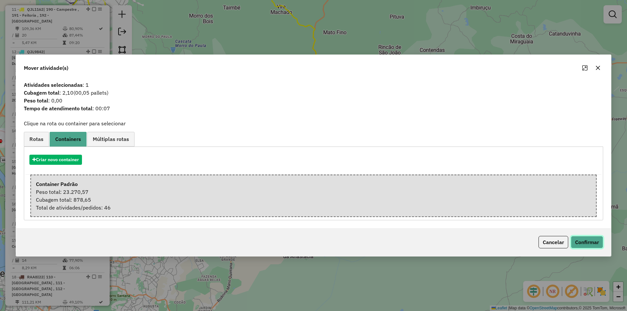
click at [593, 244] on button "Confirmar" at bounding box center [587, 242] width 32 height 12
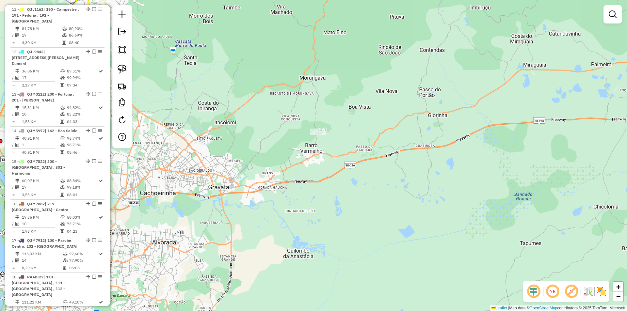
scroll to position [598, 0]
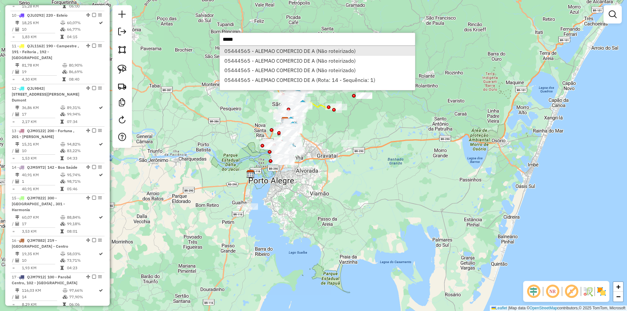
type input "*****"
click at [316, 52] on li "05444565 - ALEMAO COMERCIO DE A (Não roteirizado)" at bounding box center [317, 51] width 195 height 10
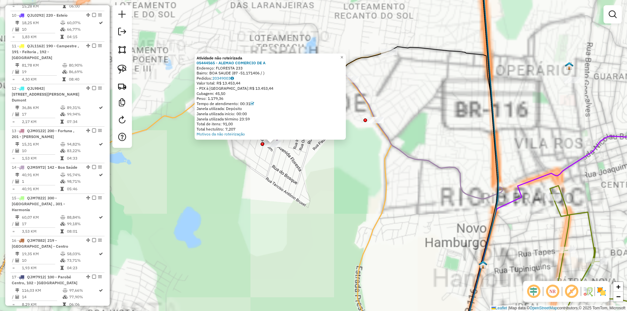
click at [249, 166] on div "Atividade não roteirizada 05444565 - ALEMAO COMERCIO DE A Endereço: FLORESTA 23…" at bounding box center [313, 155] width 627 height 311
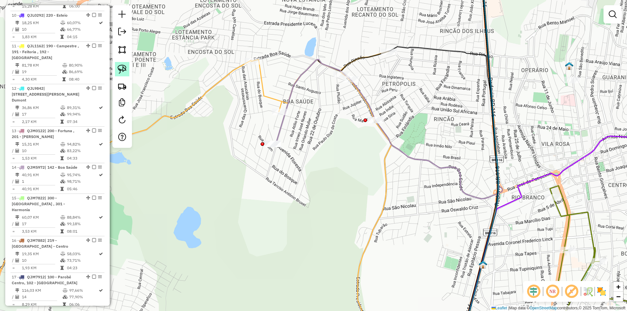
click at [122, 70] on img at bounding box center [122, 69] width 9 height 9
drag, startPoint x: 239, startPoint y: 129, endPoint x: 258, endPoint y: 157, distance: 33.6
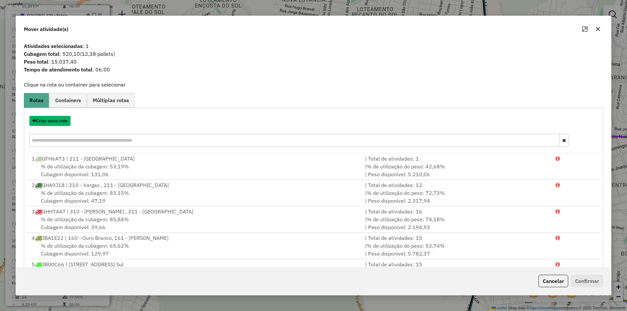
click at [59, 121] on button "Criar nova rota" at bounding box center [49, 121] width 41 height 10
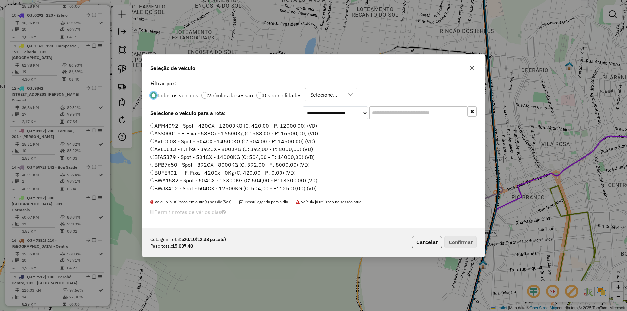
scroll to position [4, 2]
click at [384, 119] on div "**********" at bounding box center [313, 153] width 342 height 150
click at [387, 114] on input "text" at bounding box center [418, 112] width 98 height 13
paste input "*******"
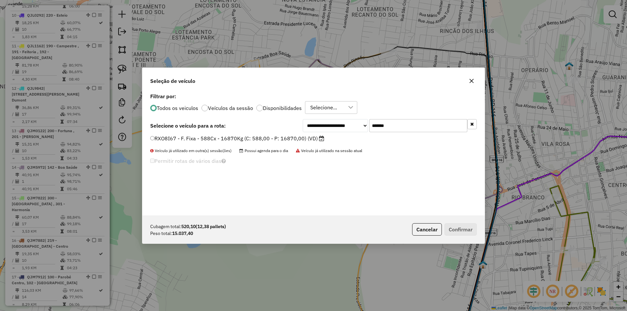
type input "*******"
click at [197, 137] on label "RXO8I67 - F. Fixa - 588Cx - 16870Kg (C: 588,00 - P: 16870,00) (VD)" at bounding box center [237, 139] width 174 height 8
click at [460, 231] on button "Confirmar" at bounding box center [461, 229] width 32 height 12
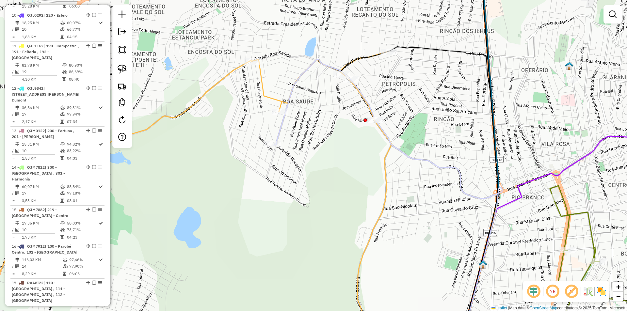
click at [533, 291] on em at bounding box center [534, 292] width 16 height 16
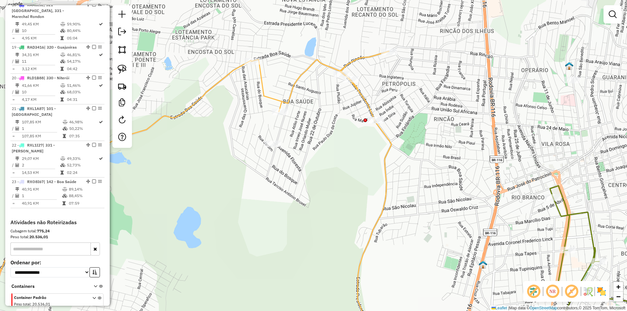
scroll to position [938, 0]
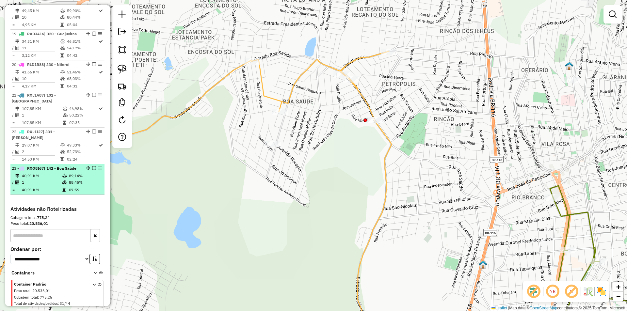
click at [92, 166] on em at bounding box center [94, 168] width 4 height 4
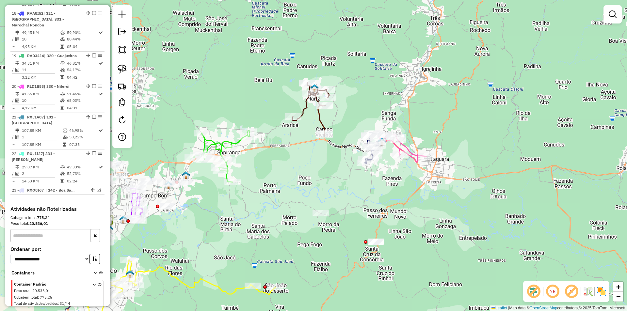
drag, startPoint x: 573, startPoint y: 290, endPoint x: 445, endPoint y: 202, distance: 156.0
click at [572, 289] on em at bounding box center [572, 292] width 16 height 16
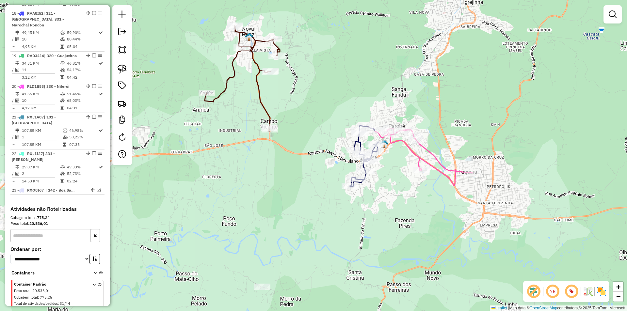
click at [426, 146] on icon at bounding box center [419, 156] width 108 height 59
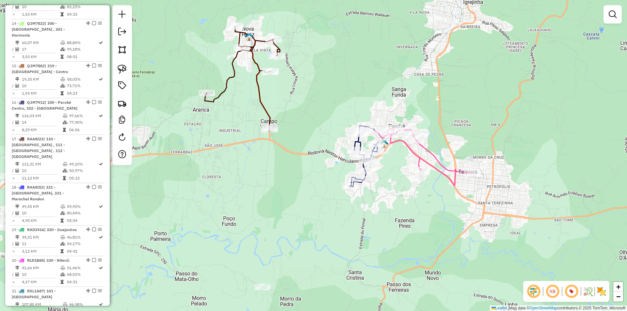
select select "**********"
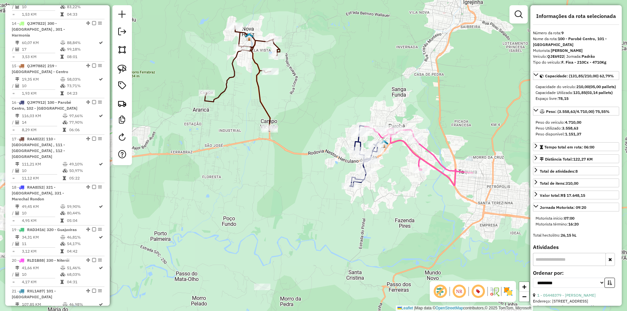
scroll to position [568, 0]
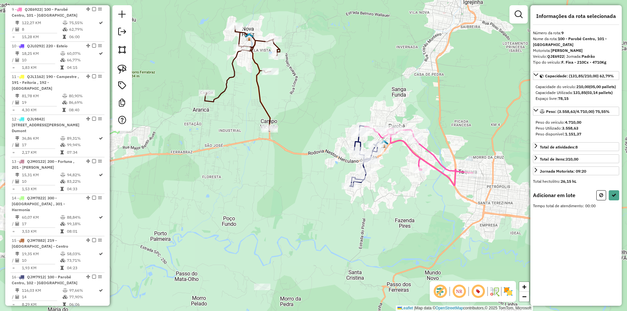
drag, startPoint x: 130, startPoint y: 73, endPoint x: 134, endPoint y: 74, distance: 4.7
click at [129, 73] on div at bounding box center [122, 68] width 20 height 126
click at [427, 149] on icon at bounding box center [419, 156] width 108 height 59
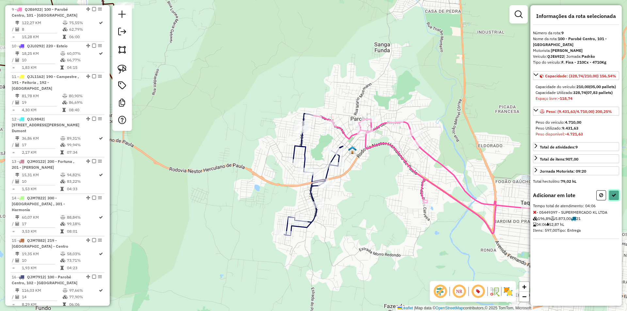
click at [616, 198] on icon at bounding box center [614, 195] width 5 height 5
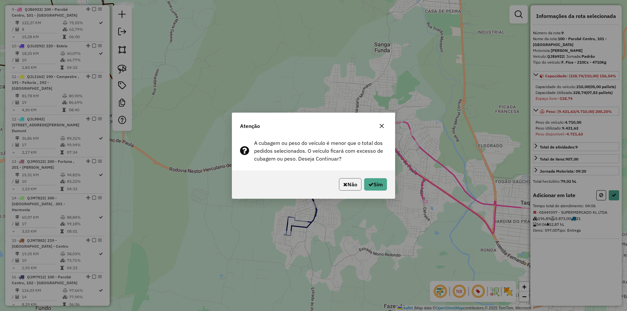
click at [351, 183] on button "Não" at bounding box center [350, 184] width 23 height 12
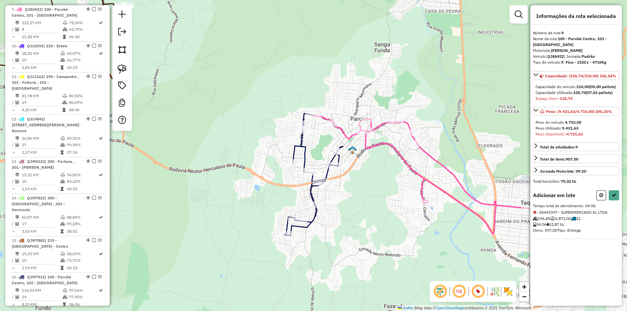
drag, startPoint x: 601, startPoint y: 201, endPoint x: 444, endPoint y: 175, distance: 158.9
click at [601, 198] on icon at bounding box center [601, 195] width 4 height 5
select select "**********"
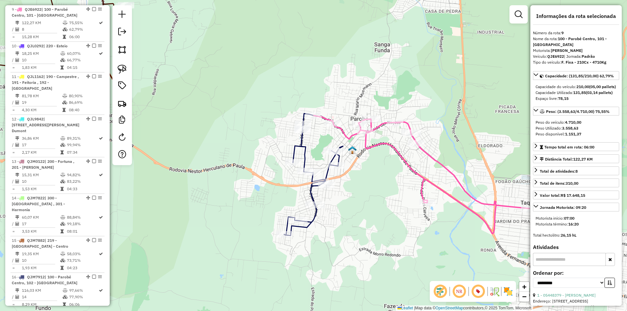
click at [302, 147] on icon at bounding box center [313, 175] width 59 height 122
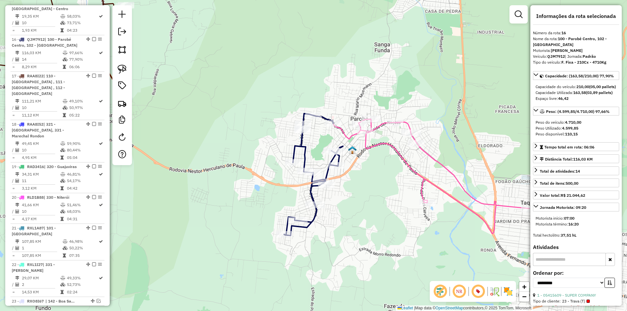
scroll to position [818, 0]
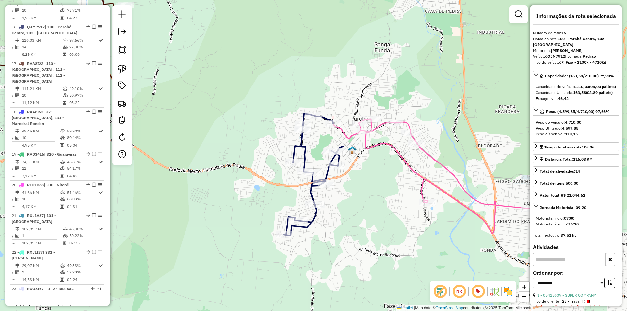
click at [425, 152] on icon at bounding box center [422, 175] width 216 height 118
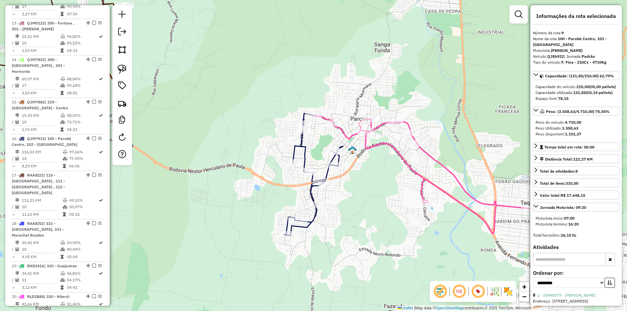
scroll to position [568, 0]
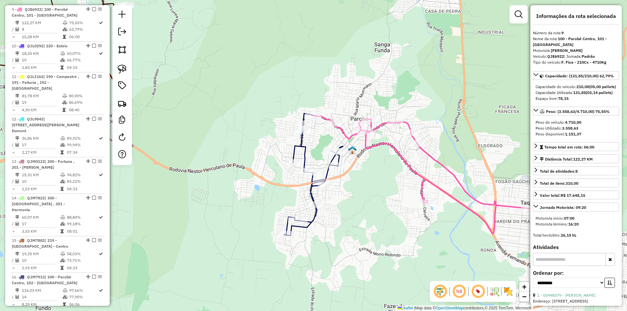
click at [365, 191] on div "Janela de atendimento Grade de atendimento Capacidade Transportadoras Veículos …" at bounding box center [313, 155] width 627 height 311
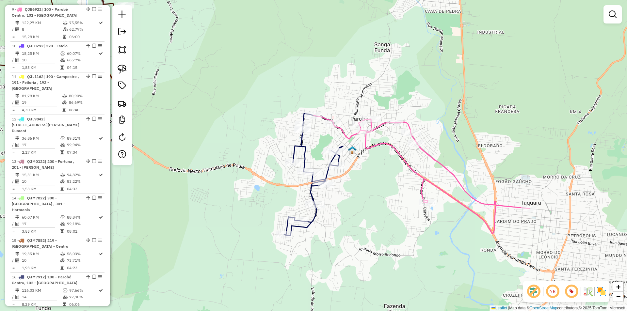
click at [325, 174] on icon at bounding box center [313, 175] width 59 height 122
select select "**********"
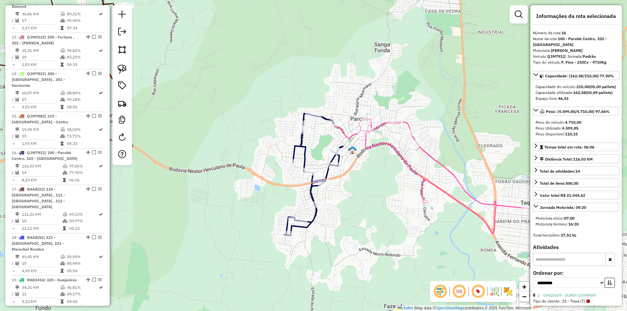
scroll to position [818, 0]
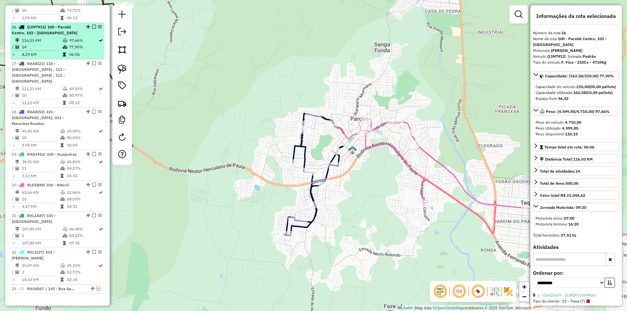
click at [92, 25] on em at bounding box center [94, 27] width 4 height 4
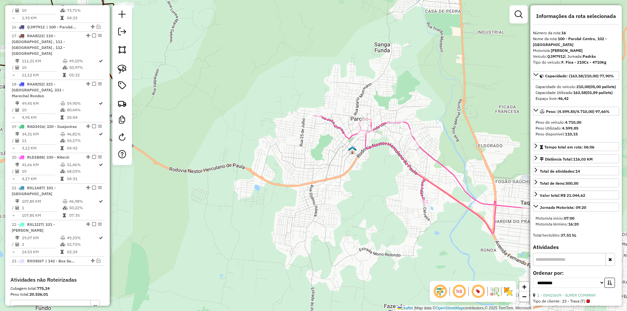
click at [429, 153] on icon at bounding box center [422, 175] width 216 height 118
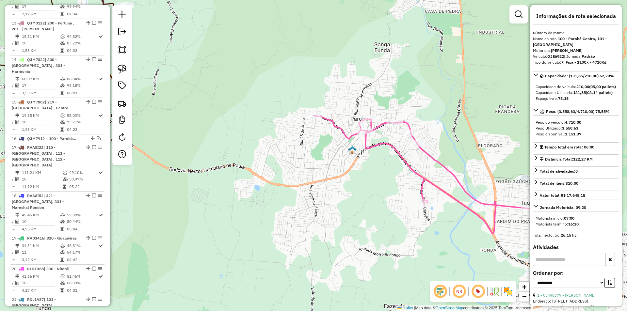
scroll to position [568, 0]
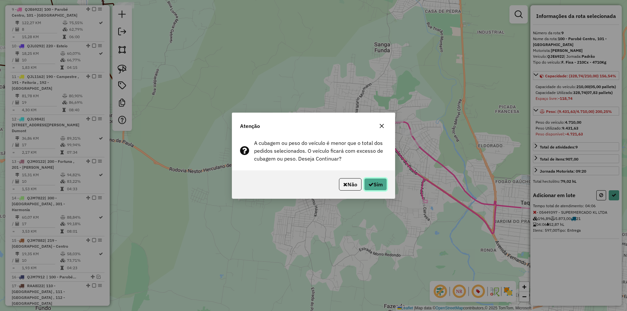
click at [374, 183] on button "Sim" at bounding box center [375, 184] width 23 height 12
select select "**********"
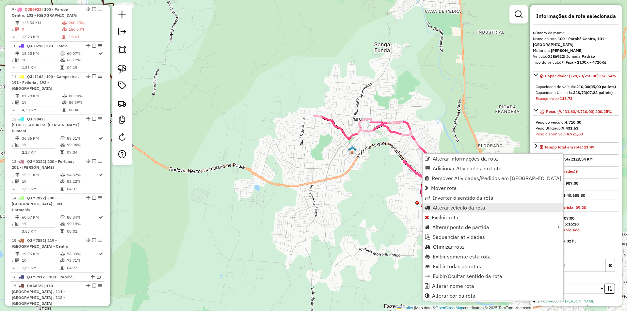
click at [455, 207] on span "Alterar veículo da rota" at bounding box center [459, 207] width 53 height 5
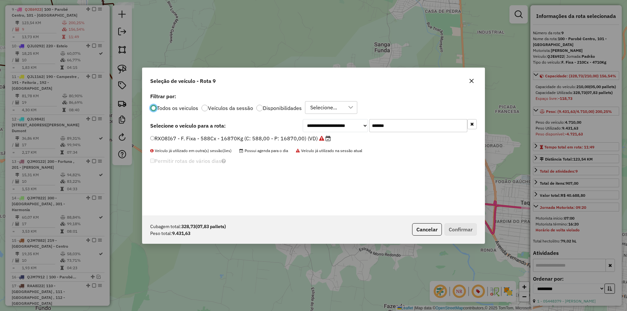
scroll to position [4, 2]
drag, startPoint x: 399, startPoint y: 125, endPoint x: 314, endPoint y: 119, distance: 85.8
click at [318, 120] on div "**********" at bounding box center [390, 125] width 174 height 13
paste input "text"
type input "*******"
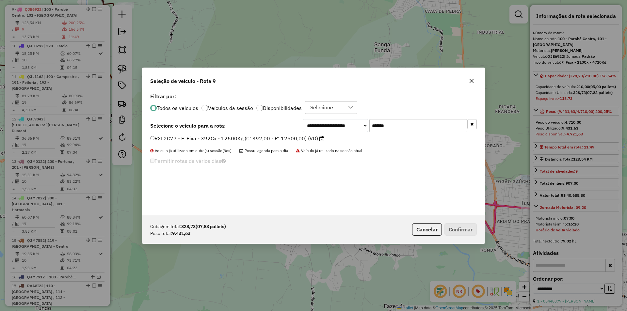
click at [197, 137] on label "RXL2C77 - F. Fixa - 392Cx - 12500Kg (C: 392,00 - P: 12500,00) (VD)" at bounding box center [237, 139] width 174 height 8
click at [462, 231] on button "Confirmar" at bounding box center [461, 229] width 32 height 12
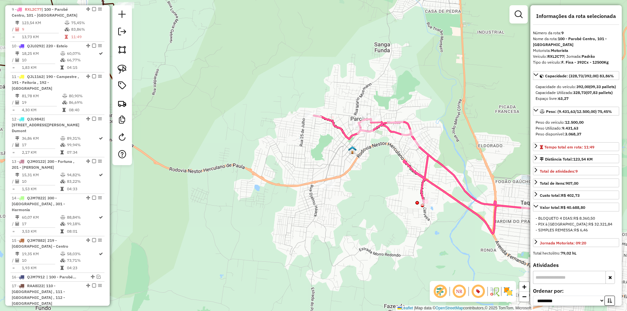
drag, startPoint x: 122, startPoint y: 72, endPoint x: 239, endPoint y: 132, distance: 131.8
click at [122, 71] on img at bounding box center [122, 69] width 9 height 9
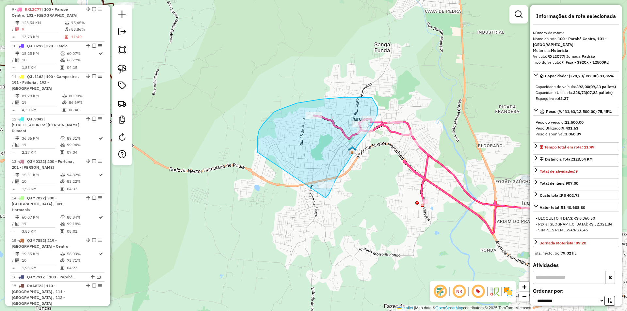
drag, startPoint x: 258, startPoint y: 152, endPoint x: 327, endPoint y: 198, distance: 83.2
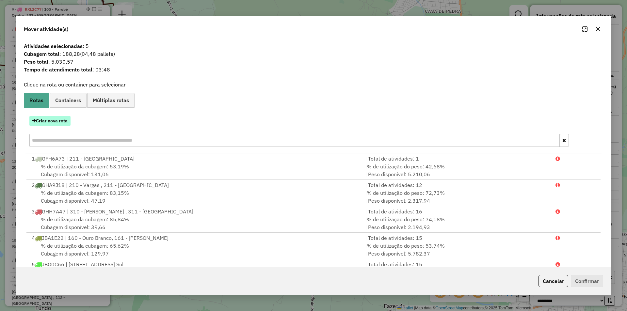
click at [59, 121] on button "Criar nova rota" at bounding box center [49, 121] width 41 height 10
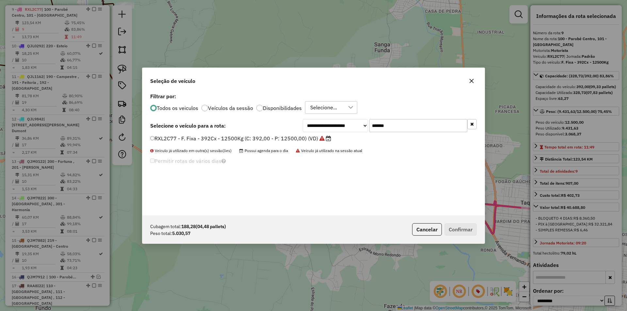
drag, startPoint x: 394, startPoint y: 127, endPoint x: 280, endPoint y: 119, distance: 114.3
click at [284, 120] on div "**********" at bounding box center [313, 125] width 327 height 13
paste input "text"
type input "*******"
drag, startPoint x: 198, startPoint y: 137, endPoint x: 207, endPoint y: 140, distance: 9.8
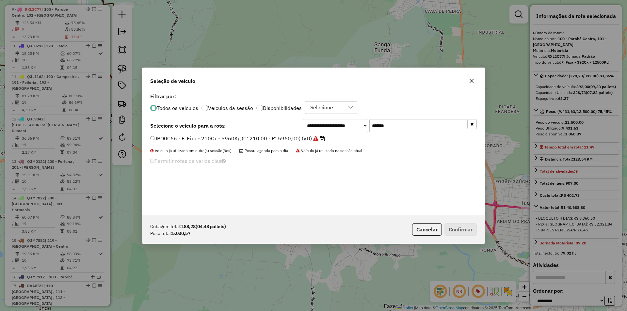
click at [198, 138] on label "JBO0C66 - F. Fixa - 210Cx - 5960Kg (C: 210,00 - P: 5960,00) (VD)" at bounding box center [237, 139] width 175 height 8
click at [466, 231] on button "Confirmar" at bounding box center [461, 229] width 32 height 12
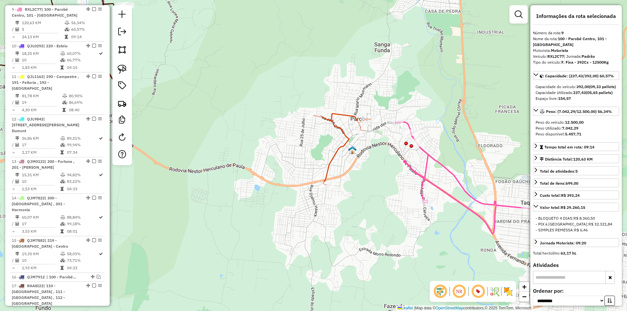
click at [431, 154] on icon at bounding box center [462, 178] width 134 height 112
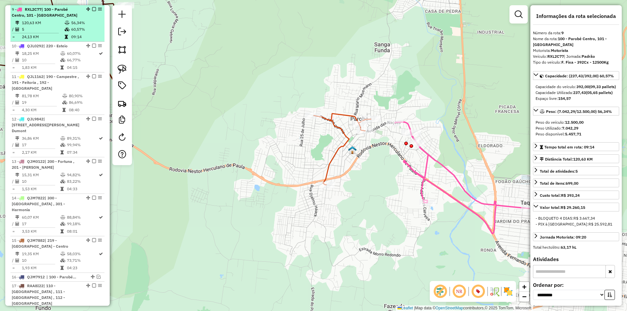
click at [93, 9] on em at bounding box center [94, 9] width 4 height 4
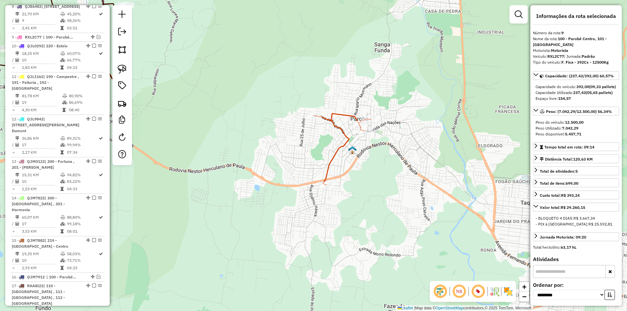
click at [345, 114] on icon at bounding box center [342, 149] width 57 height 71
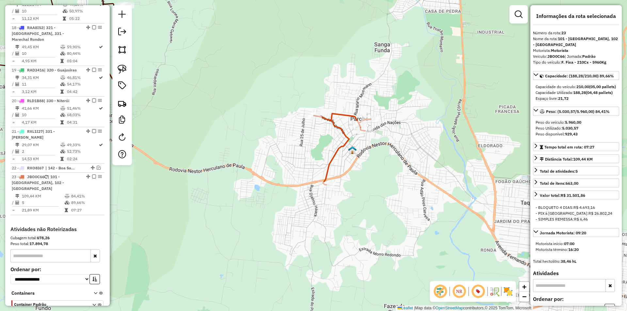
scroll to position [861, 0]
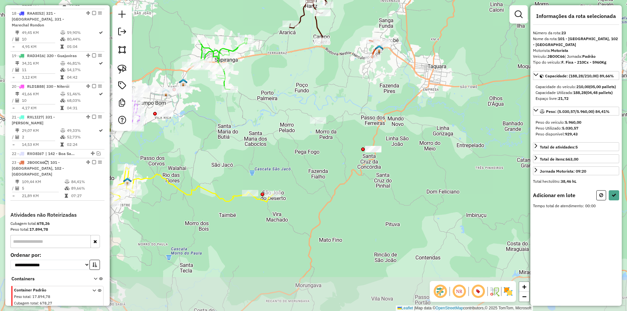
drag, startPoint x: 401, startPoint y: 193, endPoint x: 383, endPoint y: 113, distance: 82.3
click at [383, 113] on div "Janela de atendimento Grade de atendimento Capacidade Transportadoras Veículos …" at bounding box center [313, 155] width 627 height 311
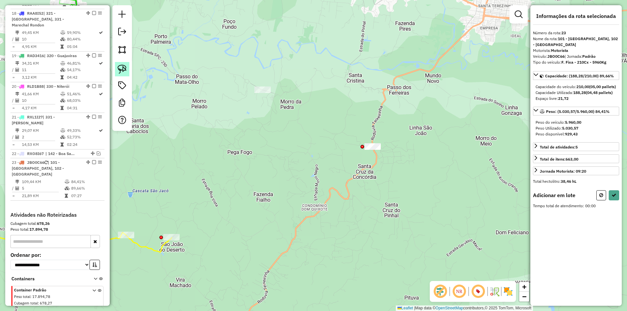
click at [123, 67] on img at bounding box center [122, 69] width 9 height 9
drag, startPoint x: 381, startPoint y: 125, endPoint x: 389, endPoint y: 151, distance: 26.5
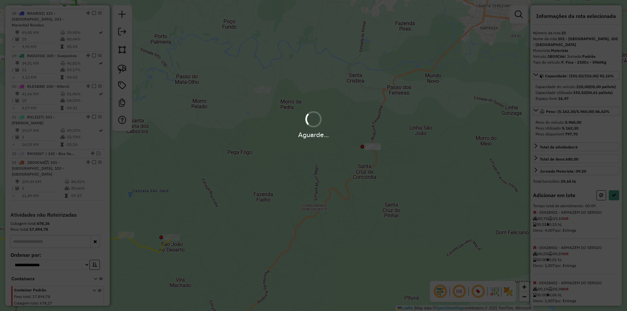
select select "**********"
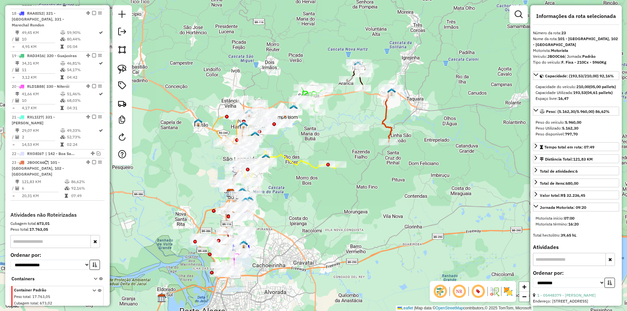
click at [389, 130] on icon at bounding box center [387, 115] width 11 height 55
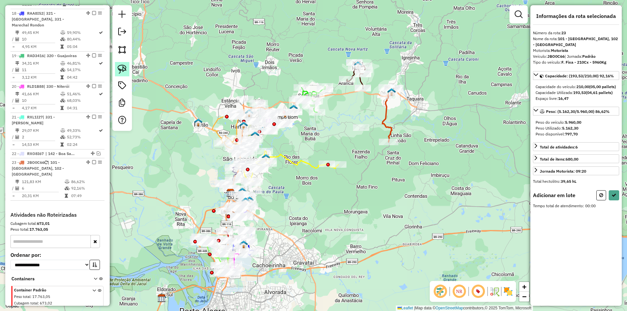
click at [124, 71] on img at bounding box center [122, 69] width 9 height 9
drag, startPoint x: 350, startPoint y: 121, endPoint x: 370, endPoint y: 130, distance: 22.7
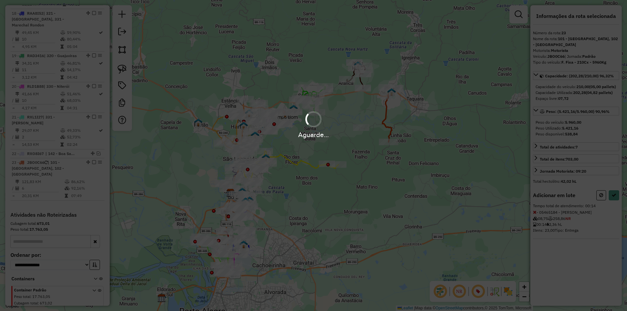
select select "**********"
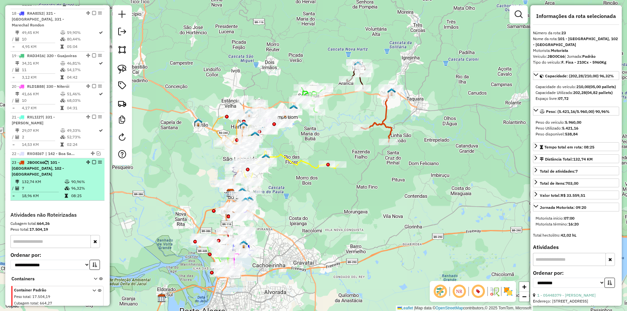
click at [92, 160] on em at bounding box center [94, 162] width 4 height 4
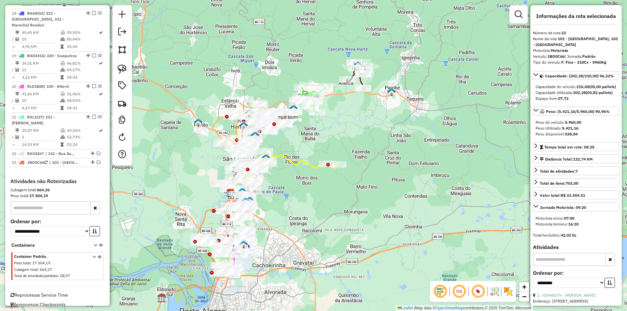
scroll to position [833, 0]
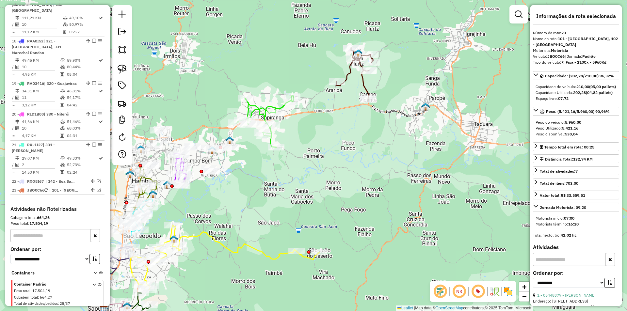
click at [364, 84] on icon at bounding box center [355, 74] width 38 height 53
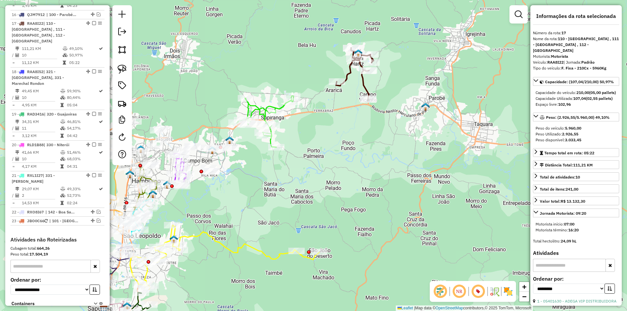
scroll to position [799, 0]
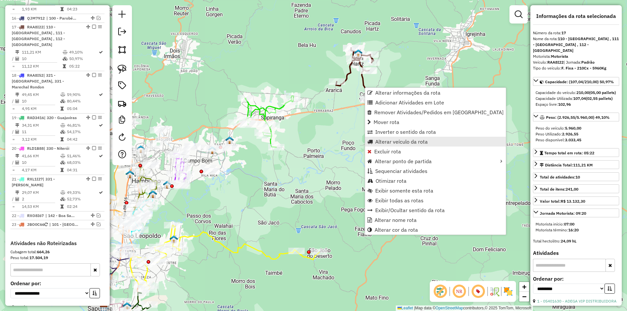
click at [397, 141] on span "Alterar veículo da rota" at bounding box center [401, 141] width 53 height 5
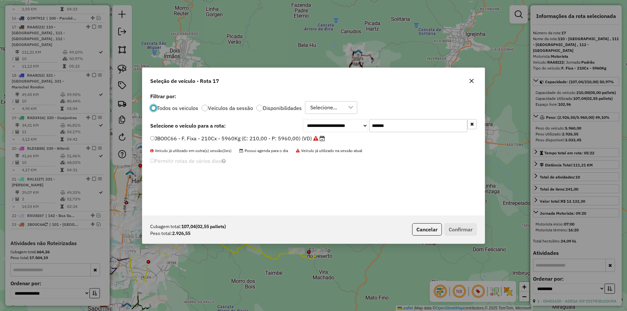
scroll to position [4, 2]
drag, startPoint x: 410, startPoint y: 125, endPoint x: 295, endPoint y: 117, distance: 115.2
click at [297, 118] on div "**********" at bounding box center [313, 153] width 342 height 124
paste input "text"
type input "*******"
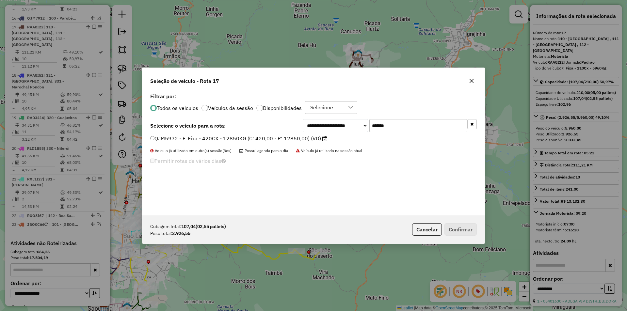
click at [169, 137] on label "QJM5972 - F. Fixa - 420CX - 12850KG (C: 420,00 - P: 12850,00) (VD)" at bounding box center [238, 139] width 177 height 8
click at [469, 228] on button "Confirmar" at bounding box center [461, 229] width 32 height 12
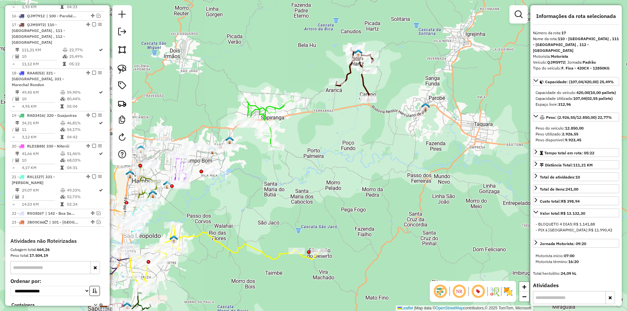
scroll to position [799, 0]
click at [366, 81] on icon at bounding box center [355, 74] width 38 height 53
click at [362, 80] on icon at bounding box center [355, 74] width 38 height 53
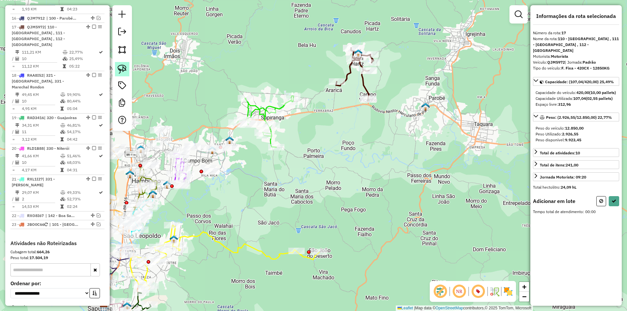
click at [120, 71] on img at bounding box center [122, 69] width 9 height 9
drag, startPoint x: 312, startPoint y: 75, endPoint x: 288, endPoint y: 122, distance: 53.2
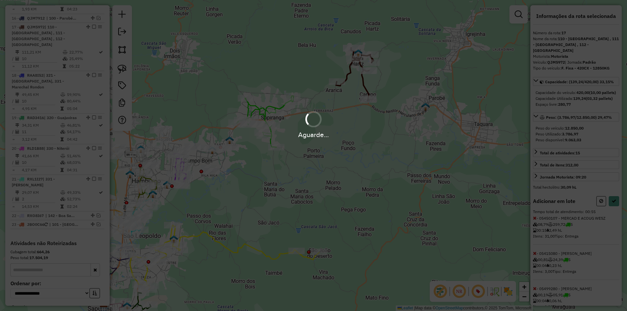
select select "**********"
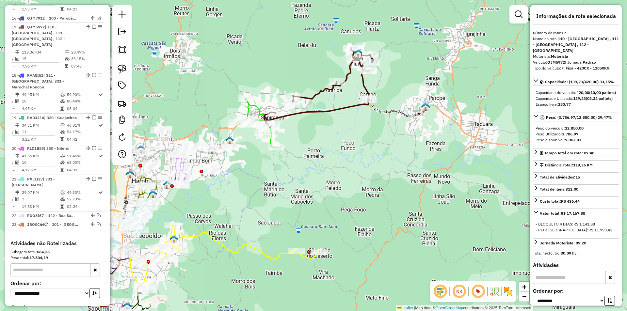
click at [313, 97] on icon at bounding box center [318, 88] width 109 height 80
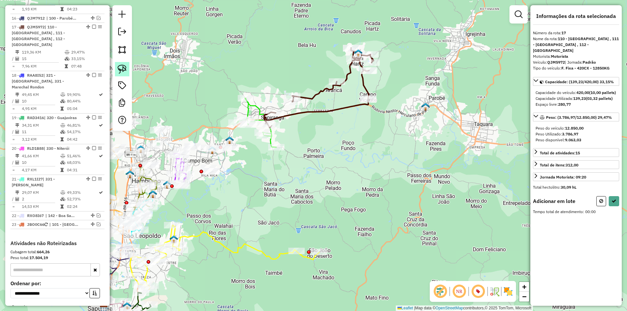
click at [124, 71] on img at bounding box center [122, 69] width 9 height 9
drag, startPoint x: 272, startPoint y: 102, endPoint x: 293, endPoint y: 143, distance: 45.9
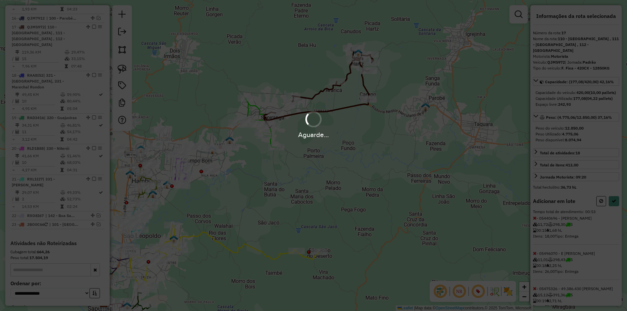
select select "**********"
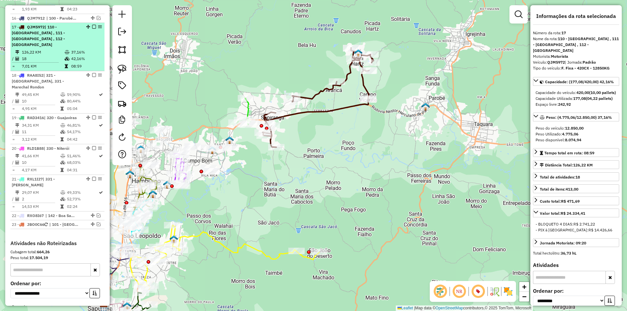
click at [92, 25] on em at bounding box center [94, 27] width 4 height 4
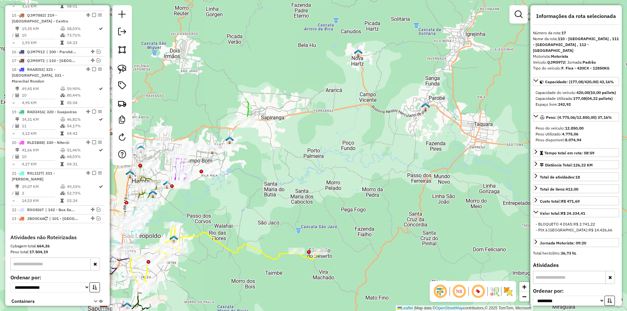
click at [248, 108] on icon at bounding box center [244, 111] width 14 height 26
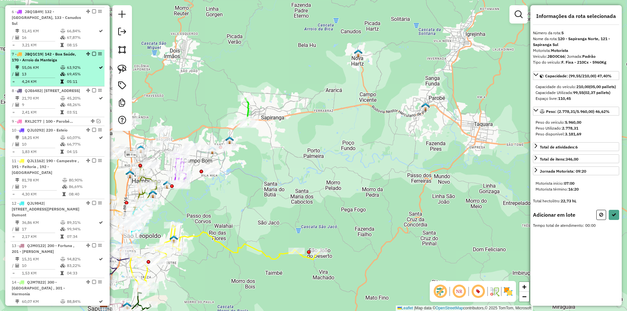
scroll to position [421, 0]
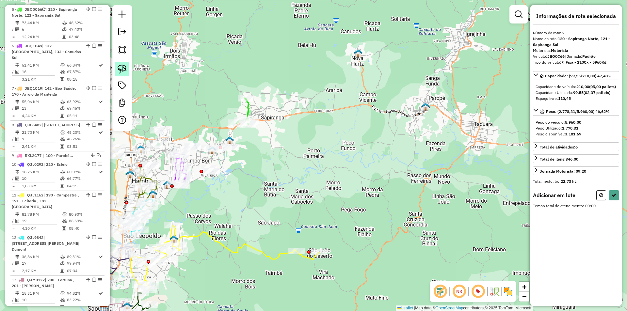
click at [116, 72] on link at bounding box center [122, 69] width 14 height 14
drag, startPoint x: 118, startPoint y: 72, endPoint x: 122, endPoint y: 72, distance: 3.9
click at [119, 72] on img at bounding box center [122, 69] width 9 height 9
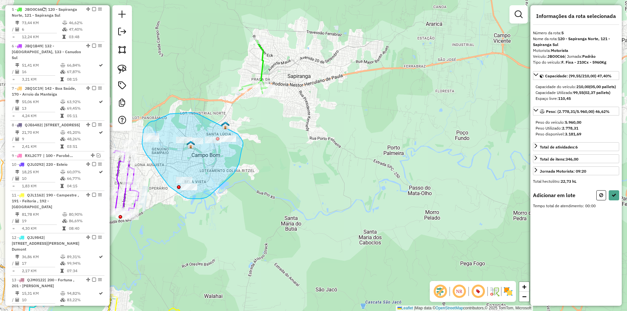
drag, startPoint x: 196, startPoint y: 113, endPoint x: 238, endPoint y: 134, distance: 46.7
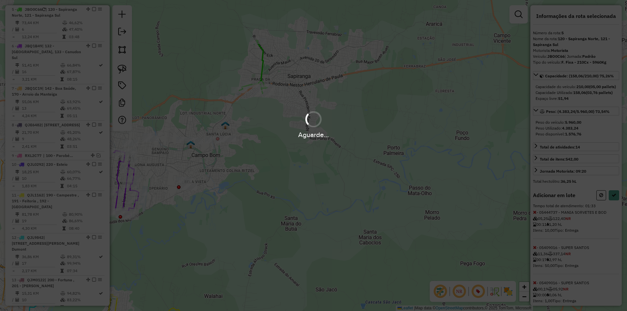
select select "**********"
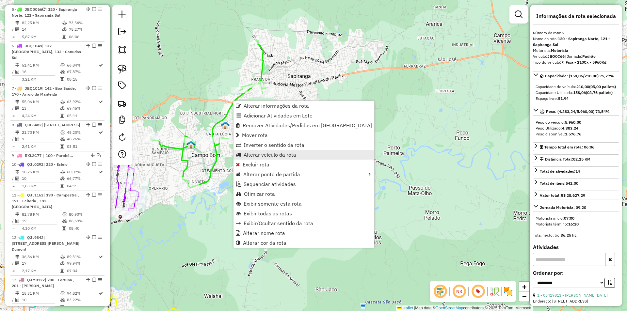
click at [281, 153] on span "Alterar veículo da rota" at bounding box center [270, 154] width 53 height 5
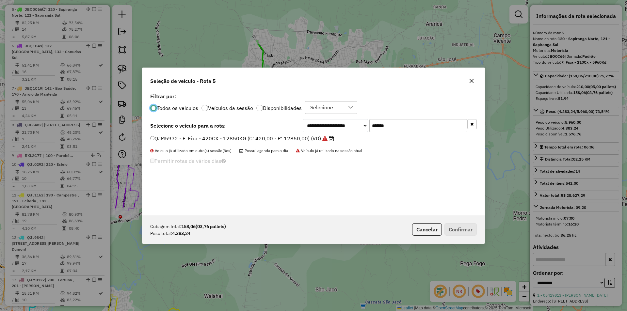
scroll to position [4, 2]
drag, startPoint x: 417, startPoint y: 124, endPoint x: 292, endPoint y: 121, distance: 125.5
click at [299, 121] on div "**********" at bounding box center [313, 125] width 327 height 13
paste input "text"
type input "*******"
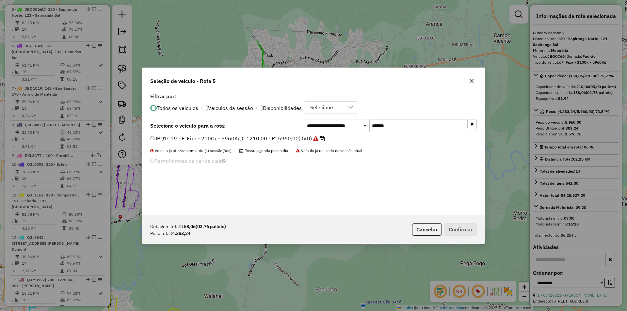
click at [176, 141] on label "JBQ1C19 - F. Fixa - 210Cx - 5960Kg (C: 210,00 - P: 5960,00) (VD)" at bounding box center [237, 139] width 175 height 8
drag, startPoint x: 460, startPoint y: 228, endPoint x: 456, endPoint y: 227, distance: 4.0
click at [458, 228] on button "Confirmar" at bounding box center [461, 229] width 32 height 12
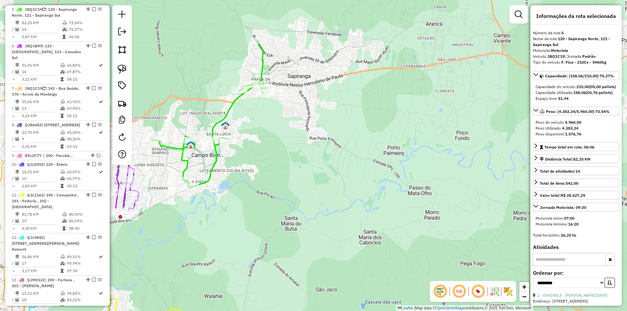
click at [229, 112] on icon at bounding box center [209, 113] width 117 height 147
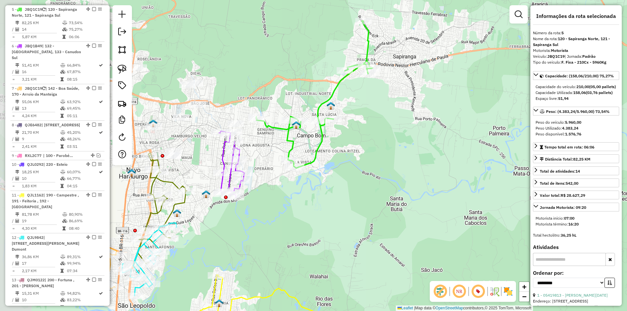
drag, startPoint x: 214, startPoint y: 109, endPoint x: 321, endPoint y: 88, distance: 109.1
click at [321, 88] on div "Janela de atendimento Grade de atendimento Capacidade Transportadoras Veículos …" at bounding box center [313, 155] width 627 height 311
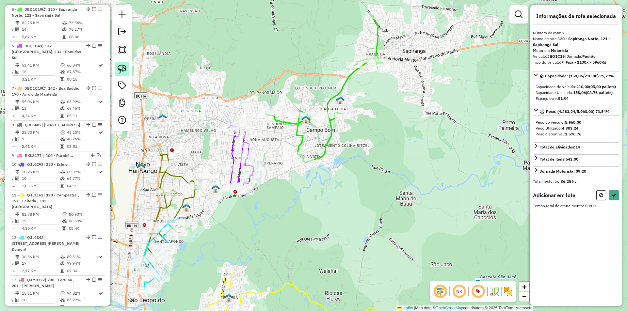
click at [127, 72] on link at bounding box center [122, 69] width 14 height 14
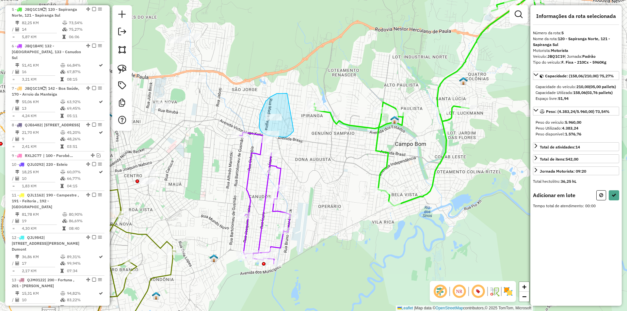
drag, startPoint x: 285, startPoint y: 93, endPoint x: 294, endPoint y: 131, distance: 38.3
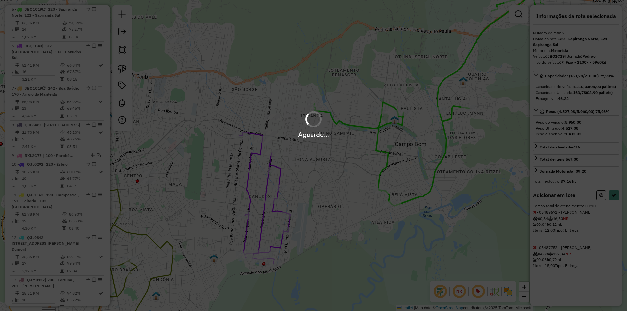
select select "**********"
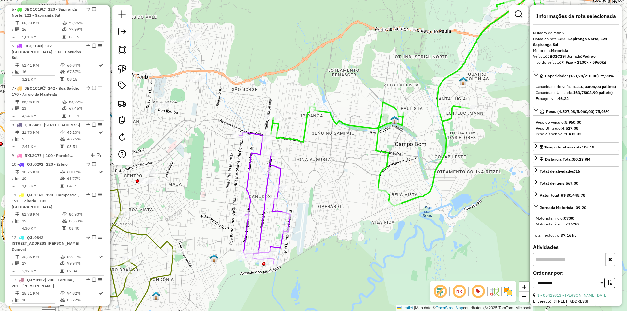
click at [267, 184] on icon at bounding box center [265, 198] width 51 height 132
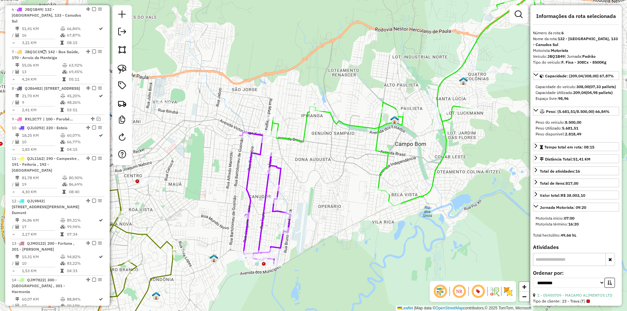
scroll to position [458, 0]
click at [307, 124] on icon at bounding box center [409, 87] width 276 height 237
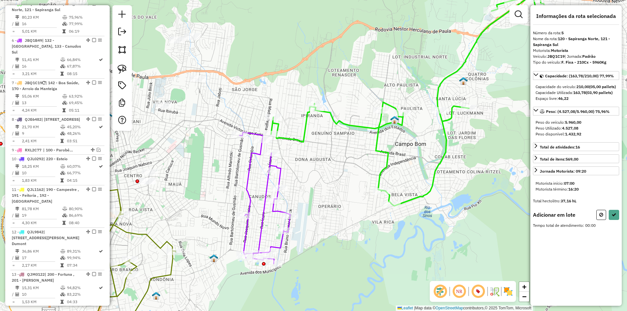
scroll to position [421, 0]
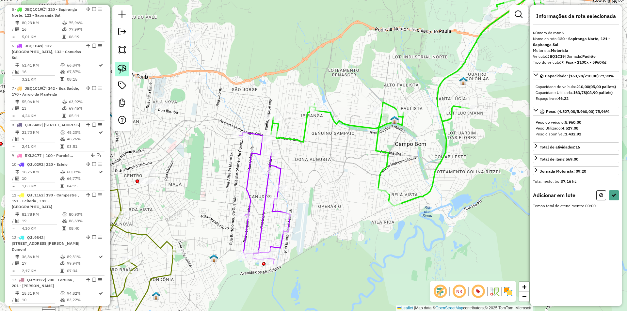
click at [121, 71] on img at bounding box center [122, 69] width 9 height 9
drag, startPoint x: 242, startPoint y: 116, endPoint x: 282, endPoint y: 145, distance: 49.5
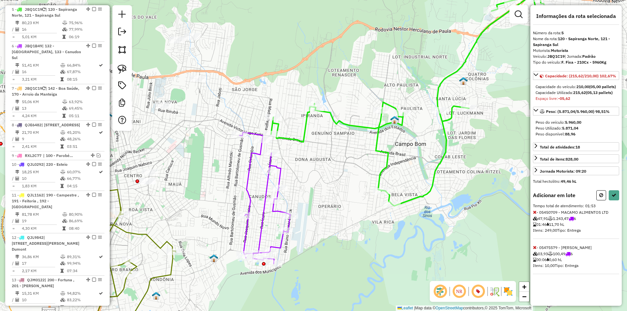
click at [600, 198] on icon at bounding box center [601, 195] width 4 height 5
select select "**********"
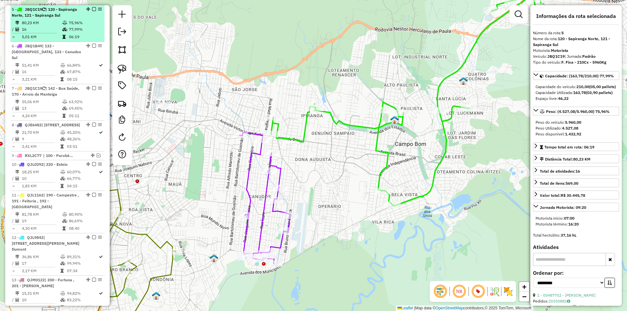
click at [92, 9] on em at bounding box center [94, 9] width 4 height 4
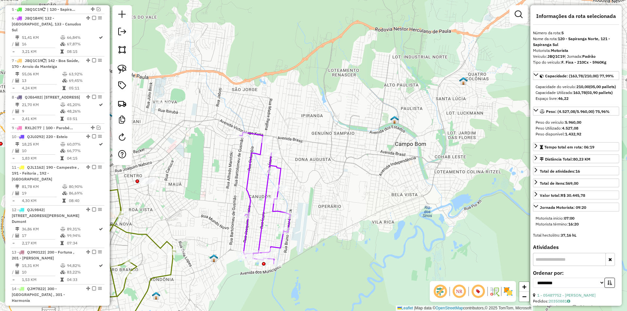
click at [281, 168] on icon at bounding box center [265, 198] width 51 height 132
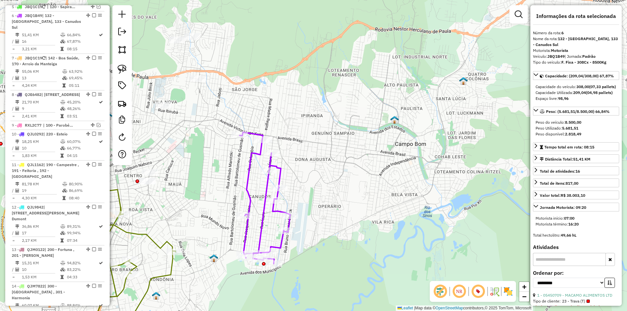
scroll to position [430, 0]
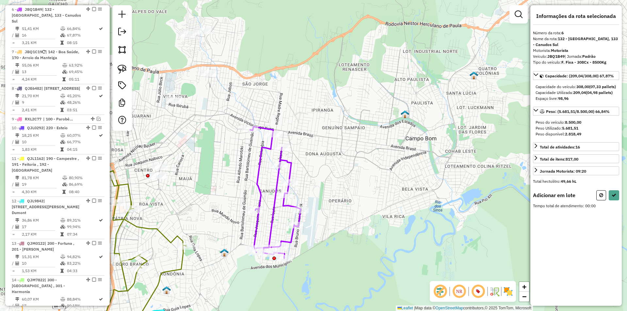
drag, startPoint x: 305, startPoint y: 158, endPoint x: 379, endPoint y: 130, distance: 78.6
click at [379, 130] on div "Janela de atendimento Grade de atendimento Capacidade Transportadoras Veículos …" at bounding box center [313, 155] width 627 height 311
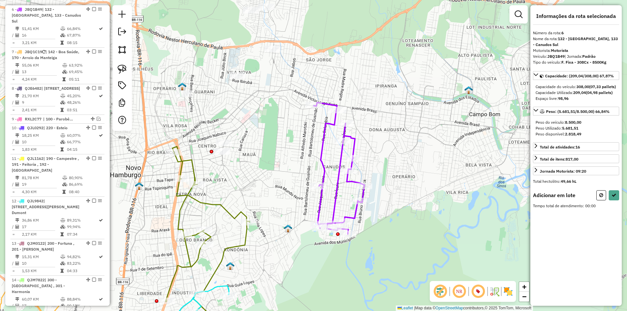
click at [122, 71] on img at bounding box center [122, 69] width 9 height 9
click at [255, 225] on div "Rota 4 - Placa JBA1E22 05471827 - [PERSON_NAME] de atendimento Grade de atendim…" at bounding box center [313, 155] width 627 height 311
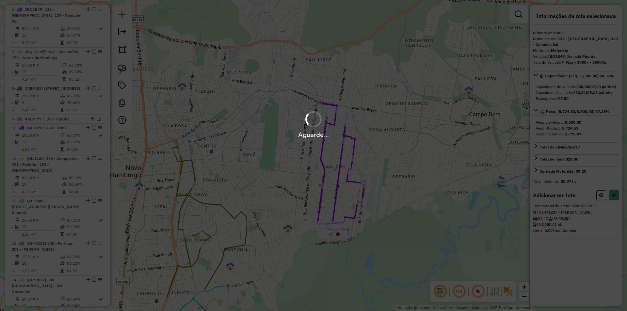
select select "**********"
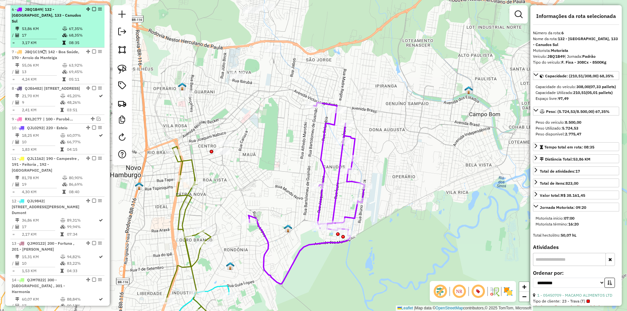
click at [92, 8] on em at bounding box center [94, 9] width 4 height 4
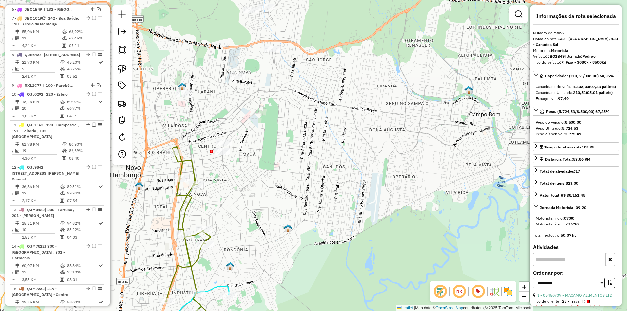
scroll to position [402, 0]
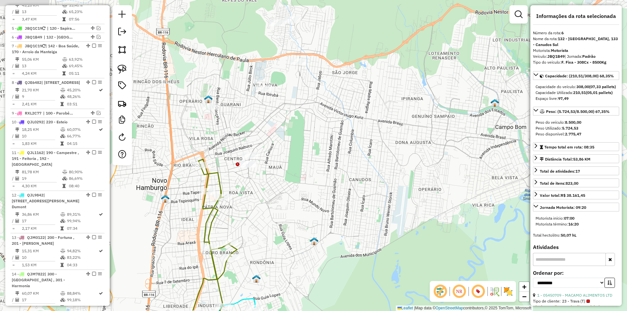
drag, startPoint x: 273, startPoint y: 114, endPoint x: 350, endPoint y: 151, distance: 85.8
click at [350, 151] on div "Janela de atendimento Grade de atendimento Capacidade Transportadoras Veículos …" at bounding box center [313, 155] width 627 height 311
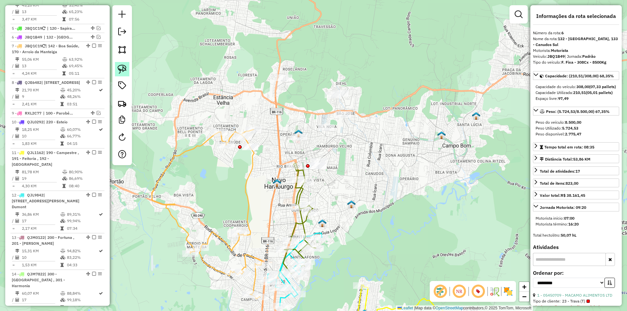
drag, startPoint x: 118, startPoint y: 73, endPoint x: 192, endPoint y: 86, distance: 75.5
click at [117, 73] on link at bounding box center [122, 69] width 14 height 14
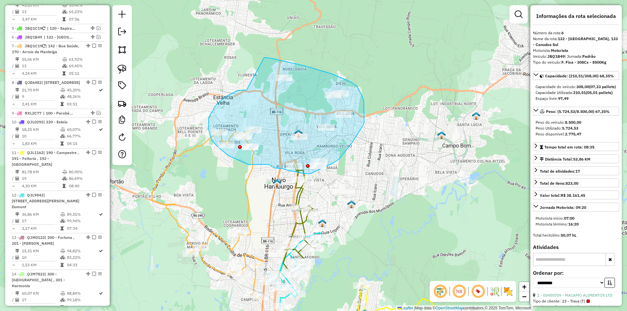
drag, startPoint x: 218, startPoint y: 104, endPoint x: 264, endPoint y: 57, distance: 65.6
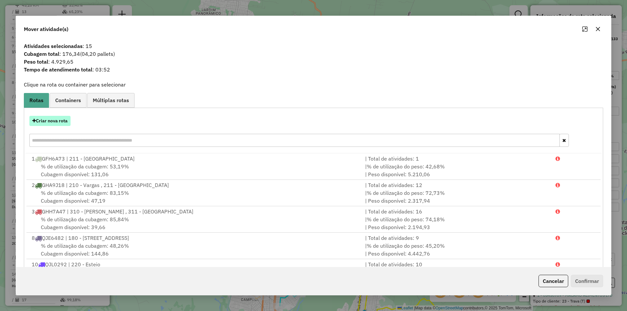
click at [43, 120] on button "Criar nova rota" at bounding box center [49, 121] width 41 height 10
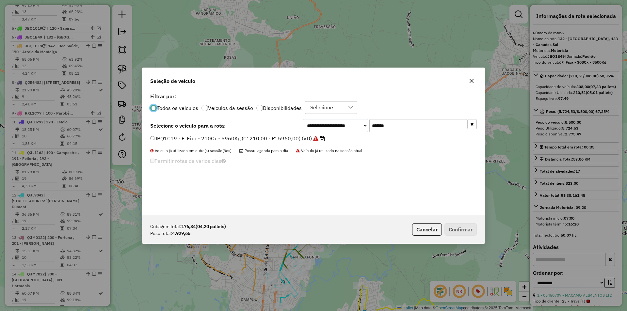
scroll to position [4, 2]
drag, startPoint x: 399, startPoint y: 125, endPoint x: 309, endPoint y: 121, distance: 90.0
click at [312, 121] on div "**********" at bounding box center [390, 125] width 174 height 13
paste input "text"
type input "*******"
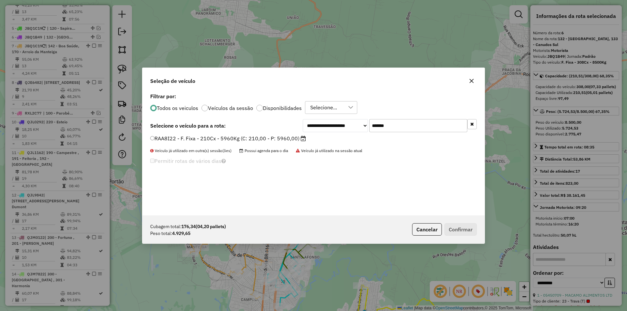
click at [194, 139] on label "RAA8I22 - F. Fixa - 210Cx - 5960Kg (C: 210,00 - P: 5960,00)" at bounding box center [228, 139] width 156 height 8
click at [461, 227] on button "Confirmar" at bounding box center [461, 229] width 32 height 12
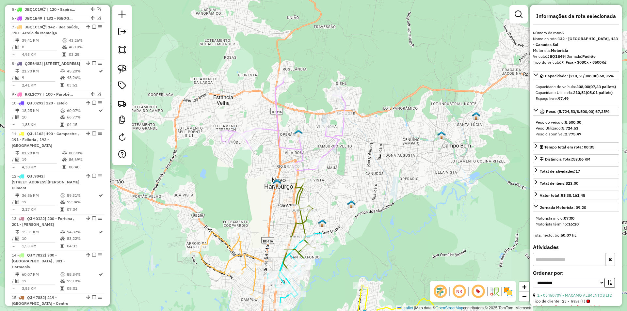
scroll to position [430, 0]
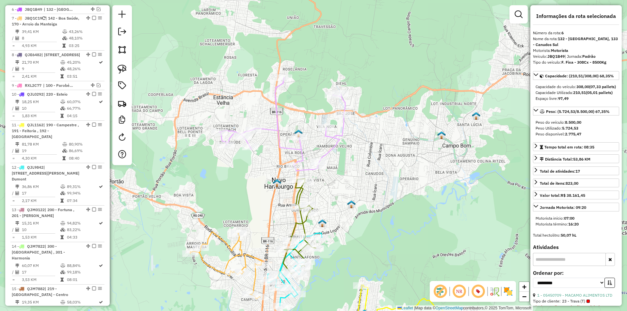
click at [334, 147] on icon at bounding box center [282, 124] width 126 height 93
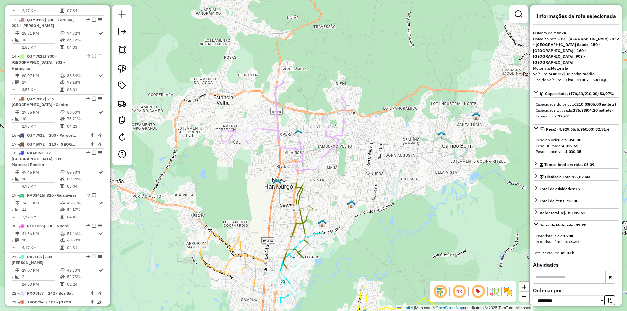
scroll to position [798, 0]
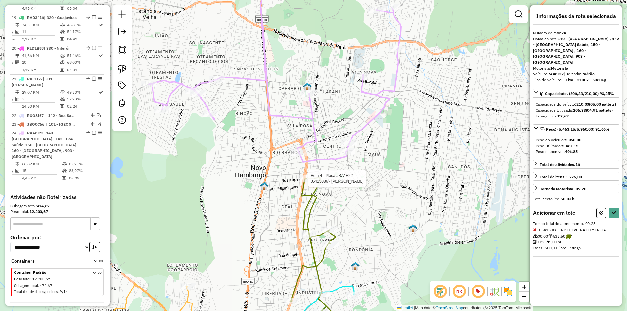
select select "**********"
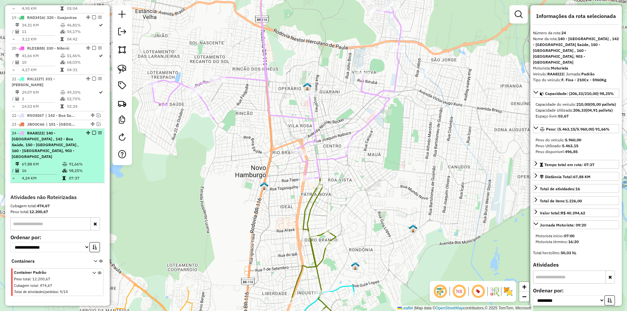
click at [93, 131] on em at bounding box center [94, 133] width 4 height 4
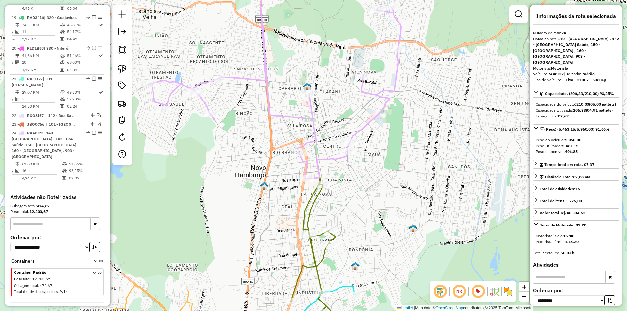
scroll to position [759, 0]
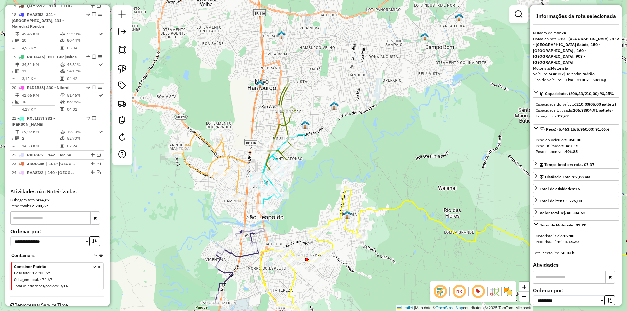
click at [287, 125] on icon at bounding box center [282, 127] width 33 height 95
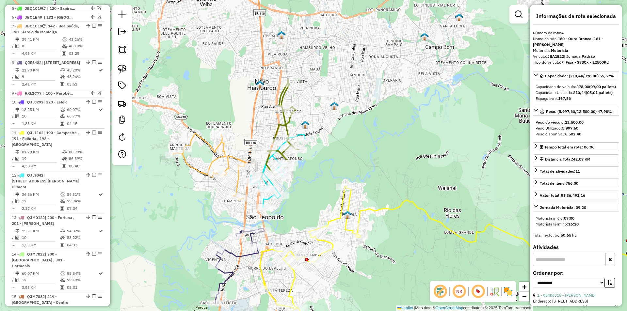
scroll to position [385, 0]
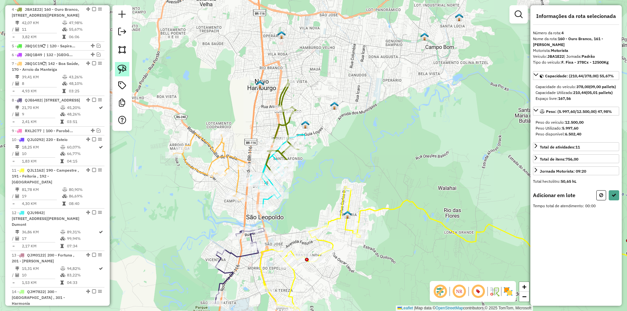
click at [121, 71] on img at bounding box center [122, 69] width 9 height 9
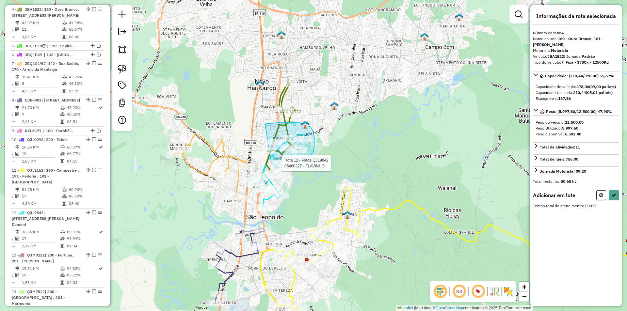
click at [271, 163] on div "Rota 12 - Placa QJL9842 05460327 - FLAVINHO Janela de atendimento Grade de aten…" at bounding box center [313, 155] width 627 height 311
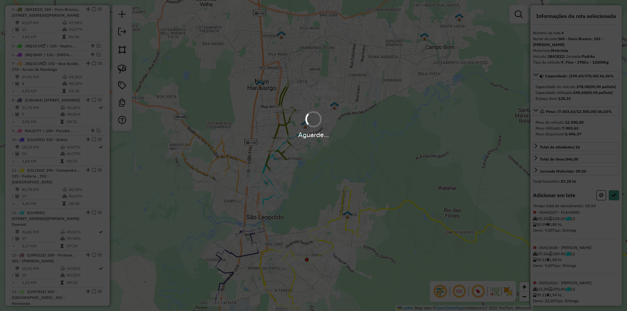
select select "**********"
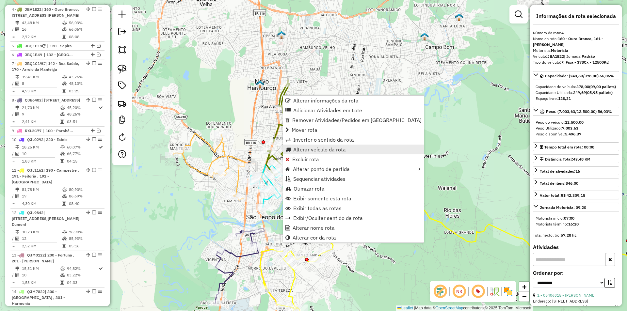
click at [308, 151] on span "Alterar veículo da rota" at bounding box center [319, 149] width 53 height 5
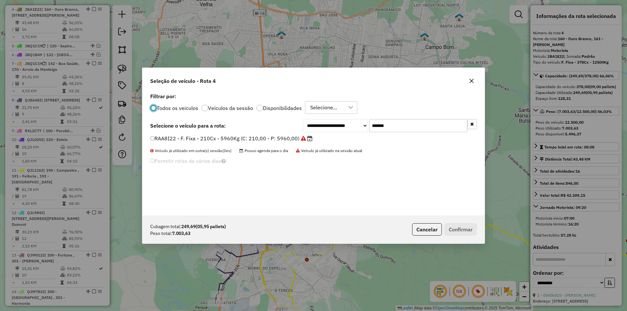
scroll to position [4, 2]
drag, startPoint x: 401, startPoint y: 128, endPoint x: 309, endPoint y: 124, distance: 92.5
click at [311, 125] on div "**********" at bounding box center [390, 125] width 174 height 13
paste input "text"
type input "*******"
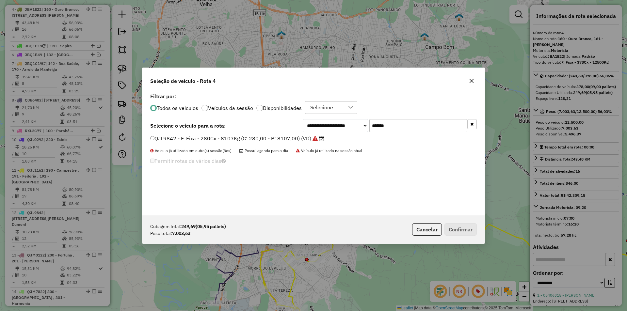
click at [209, 140] on label "QJL9842 - F. Fixa - 280Cx - 8107Kg (C: 280,00 - P: 8107,00) (VD)" at bounding box center [237, 139] width 174 height 8
drag, startPoint x: 459, startPoint y: 228, endPoint x: 399, endPoint y: 208, distance: 62.7
click at [457, 227] on button "Confirmar" at bounding box center [461, 229] width 32 height 12
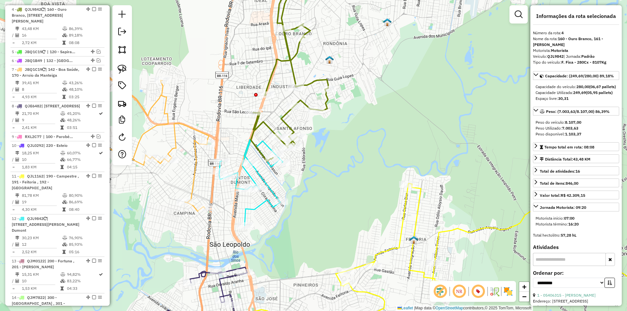
click at [287, 125] on icon at bounding box center [289, 66] width 77 height 190
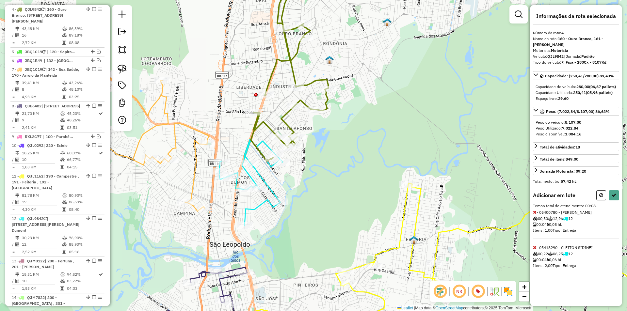
select select "**********"
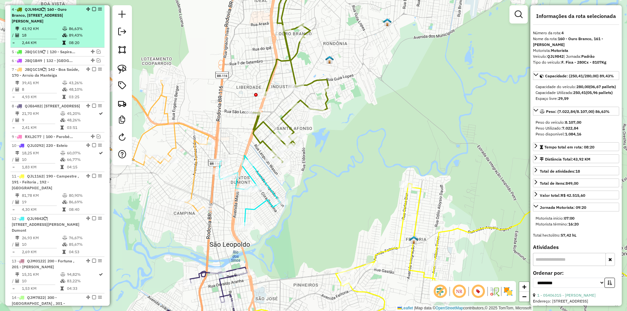
click at [93, 8] on em at bounding box center [94, 9] width 4 height 4
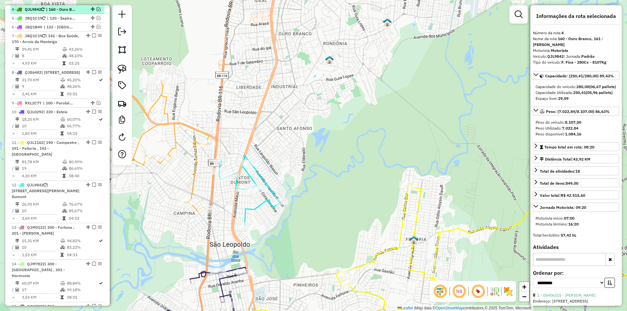
scroll to position [357, 0]
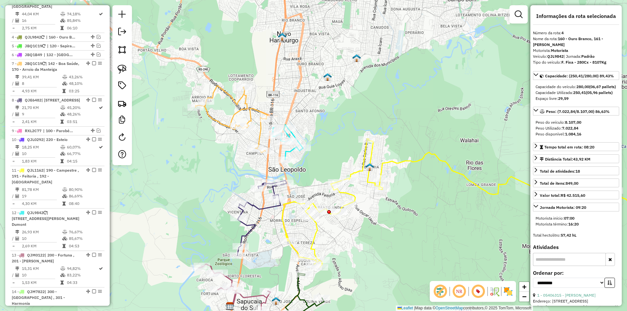
click at [246, 105] on icon at bounding box center [232, 119] width 72 height 67
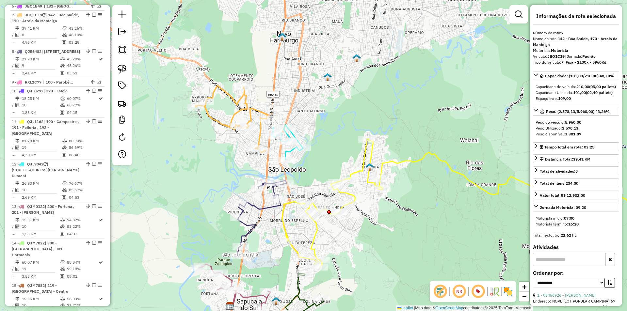
scroll to position [411, 0]
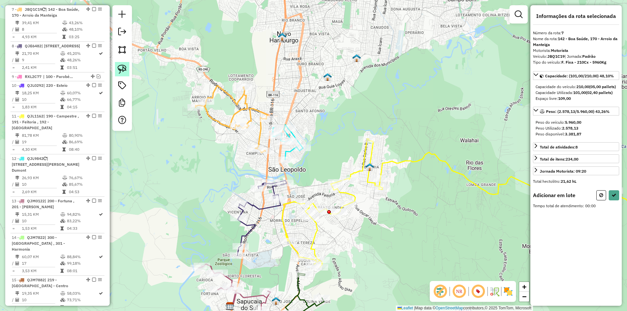
click at [119, 74] on link at bounding box center [122, 69] width 14 height 14
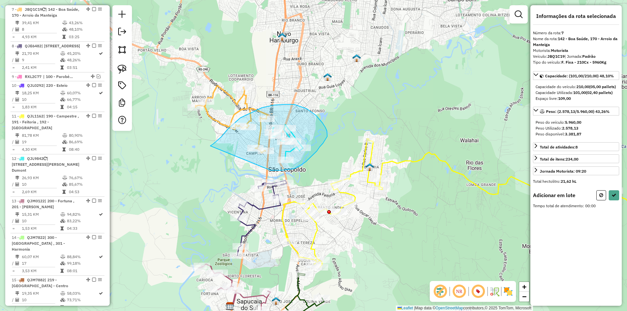
drag, startPoint x: 226, startPoint y: 131, endPoint x: 271, endPoint y: 170, distance: 59.2
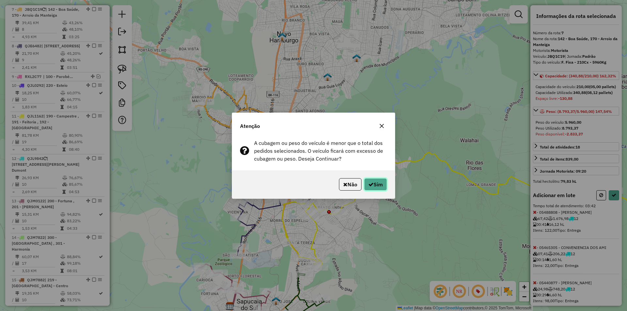
click at [373, 184] on button "Sim" at bounding box center [375, 184] width 23 height 12
select select "**********"
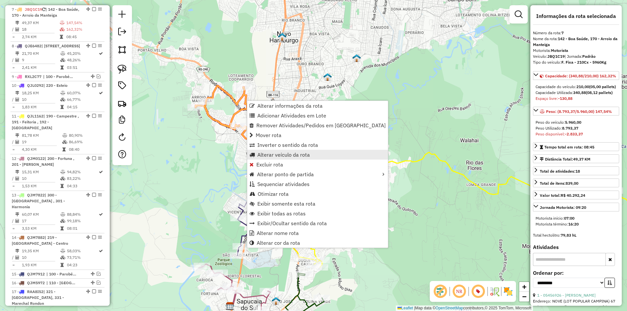
click at [283, 155] on span "Alterar veículo da rota" at bounding box center [283, 154] width 53 height 5
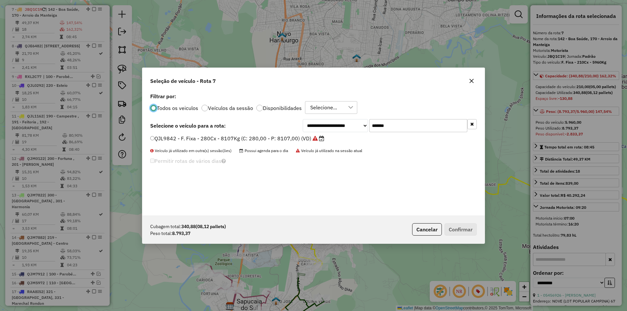
scroll to position [4, 2]
drag, startPoint x: 398, startPoint y: 125, endPoint x: 295, endPoint y: 119, distance: 103.4
click at [302, 120] on div "**********" at bounding box center [313, 125] width 327 height 13
paste input "text"
type input "*******"
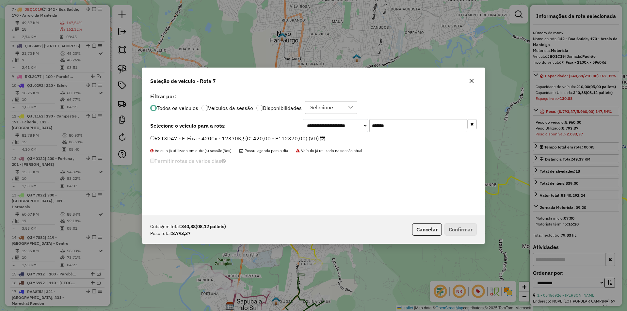
click at [192, 137] on label "RXT3D47 - F. Fixa - 420Cx - 12370Kg (C: 420,00 - P: 12370,00) (VD)" at bounding box center [237, 139] width 175 height 8
click at [458, 226] on button "Confirmar" at bounding box center [461, 229] width 32 height 12
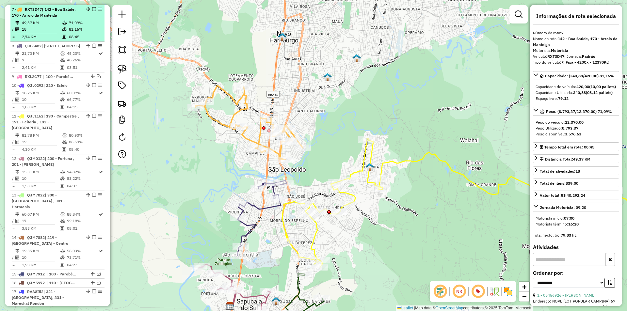
click at [92, 9] on em at bounding box center [94, 9] width 4 height 4
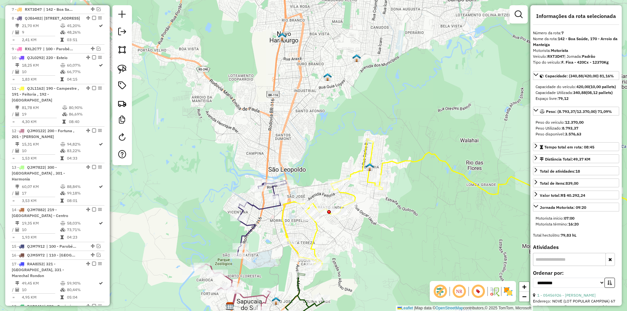
scroll to position [383, 0]
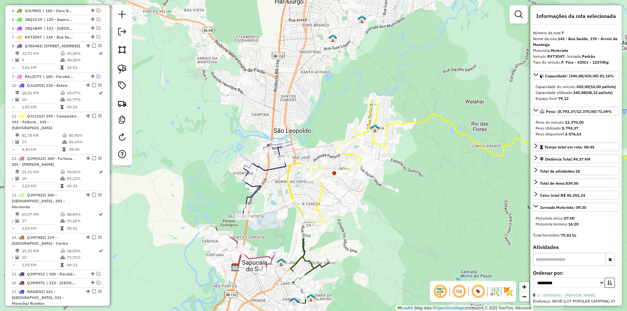
drag, startPoint x: 311, startPoint y: 120, endPoint x: 353, endPoint y: 84, distance: 55.4
click at [317, 49] on div "Janela de atendimento Grade de atendimento Capacidade Transportadoras Veículos …" at bounding box center [313, 155] width 627 height 311
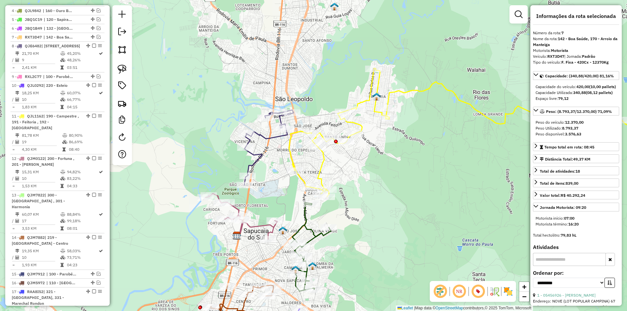
click at [369, 89] on icon at bounding box center [478, 132] width 379 height 129
click at [368, 88] on icon at bounding box center [477, 132] width 379 height 129
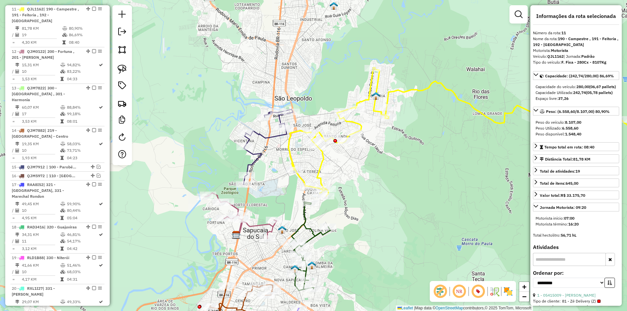
scroll to position [496, 0]
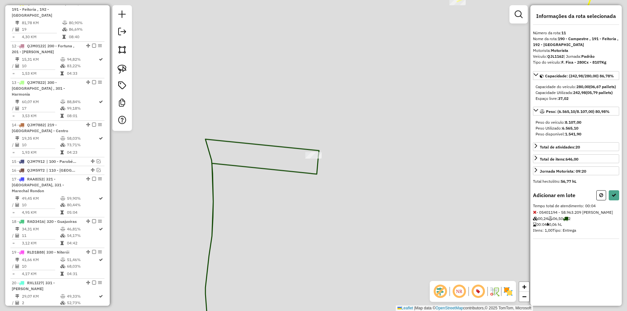
select select "**********"
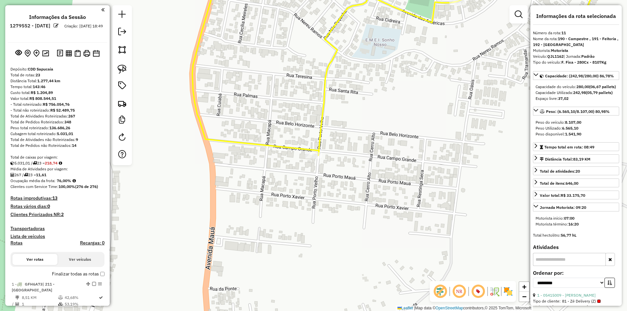
select select "**********"
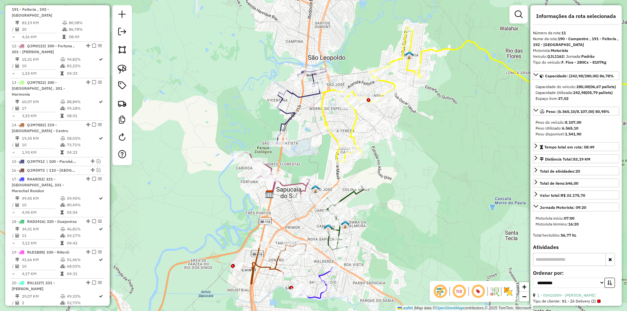
click at [304, 93] on icon at bounding box center [301, 106] width 49 height 75
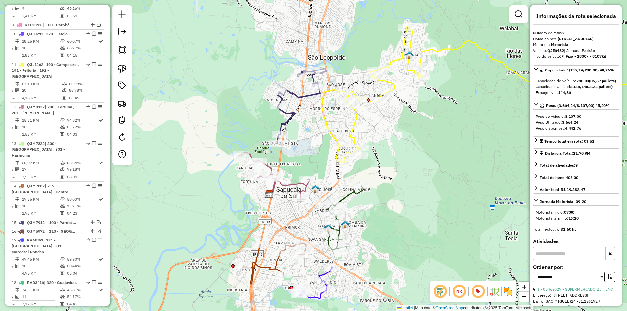
scroll to position [420, 0]
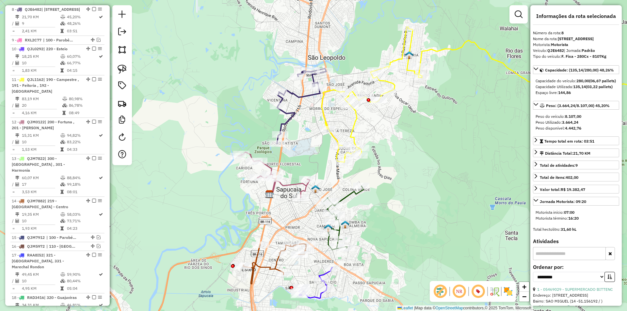
click at [217, 64] on div "Janela de atendimento Grade de atendimento Capacidade Transportadoras Veículos …" at bounding box center [313, 155] width 627 height 311
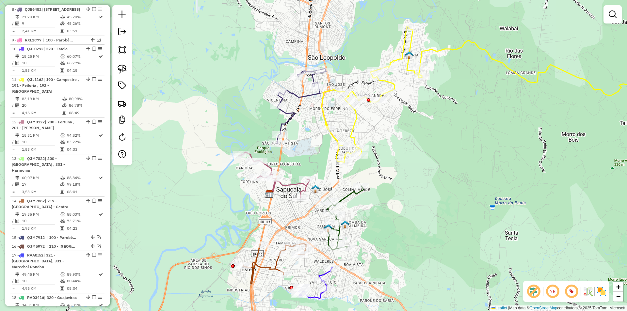
click at [389, 84] on icon at bounding box center [506, 95] width 368 height 136
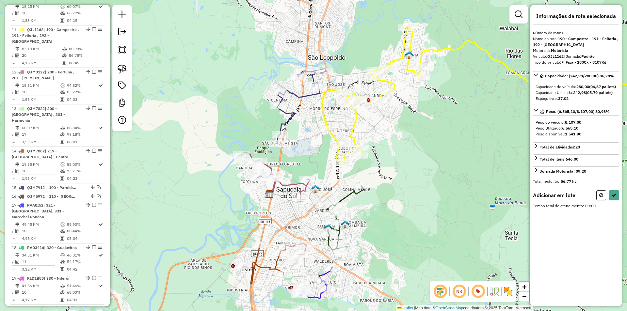
scroll to position [496, 0]
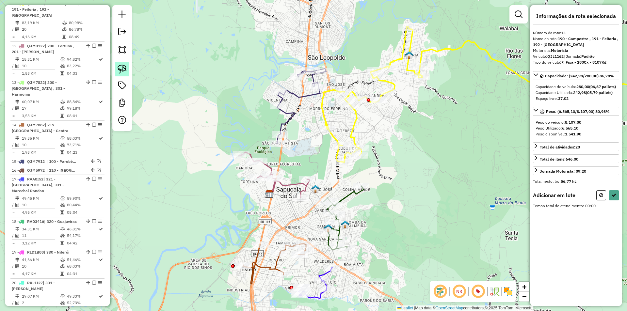
click at [122, 72] on img at bounding box center [122, 69] width 9 height 9
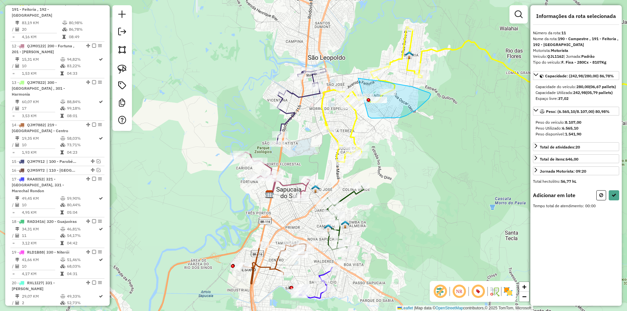
drag, startPoint x: 358, startPoint y: 78, endPoint x: 368, endPoint y: 117, distance: 39.5
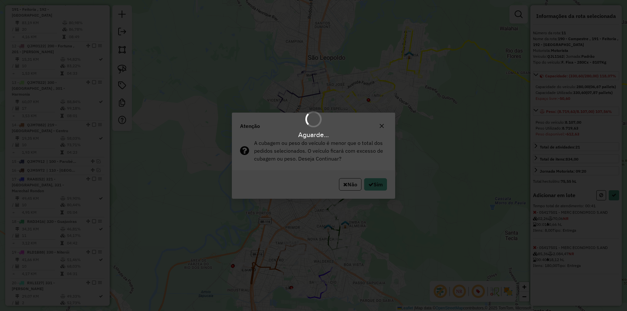
click at [376, 185] on div "Aguarde..." at bounding box center [313, 155] width 627 height 311
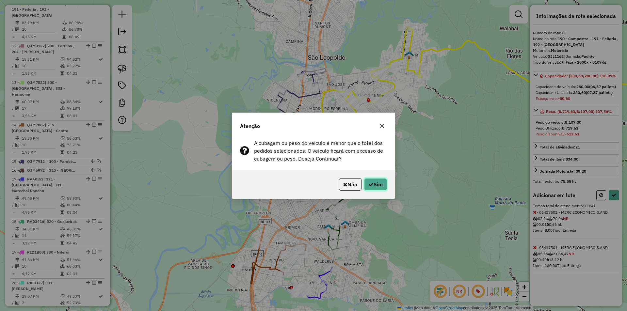
drag, startPoint x: 373, startPoint y: 186, endPoint x: 297, endPoint y: 166, distance: 78.4
click at [372, 186] on button "Sim" at bounding box center [375, 184] width 23 height 12
select select "**********"
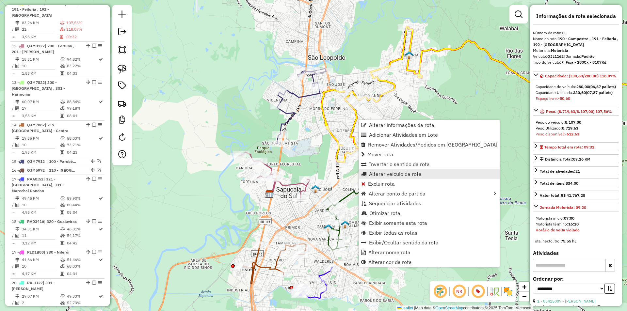
click at [394, 175] on span "Alterar veículo da rota" at bounding box center [395, 173] width 53 height 5
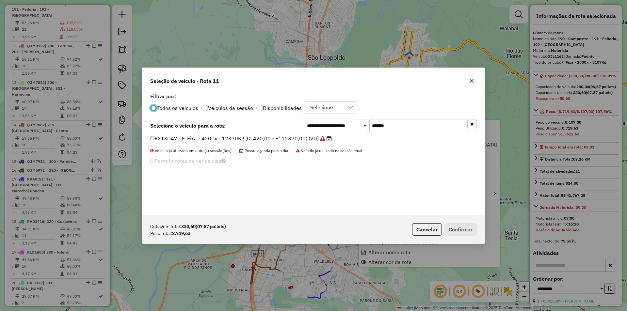
scroll to position [4, 2]
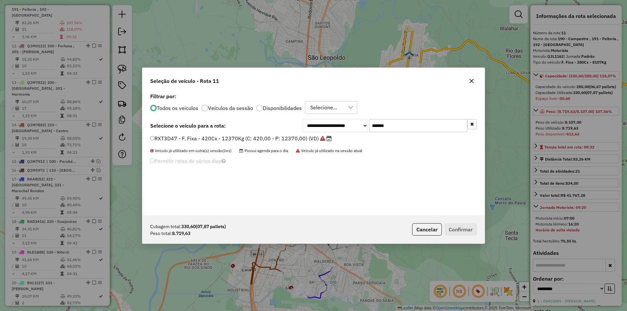
drag, startPoint x: 371, startPoint y: 127, endPoint x: 298, endPoint y: 126, distance: 73.5
click at [298, 126] on div "**********" at bounding box center [313, 125] width 327 height 13
paste input "text"
type input "*******"
click at [201, 141] on label "QJM7862 - F. Fixa - 420CX - 12850KG (C: 420,00 - P: 12850,00) (VD)" at bounding box center [238, 139] width 177 height 8
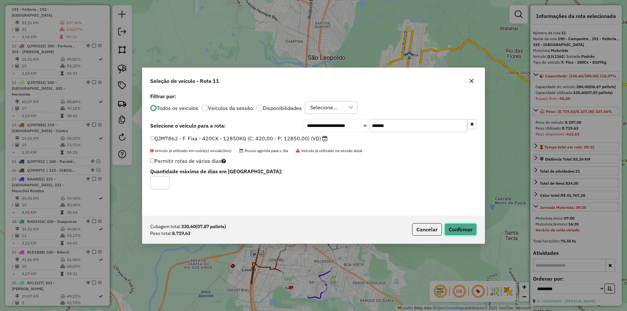
drag, startPoint x: 455, startPoint y: 229, endPoint x: 403, endPoint y: 209, distance: 55.3
click at [454, 229] on button "Confirmar" at bounding box center [461, 229] width 32 height 12
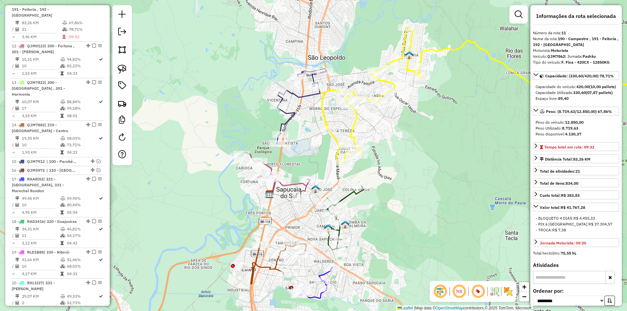
click at [298, 94] on icon at bounding box center [301, 106] width 49 height 75
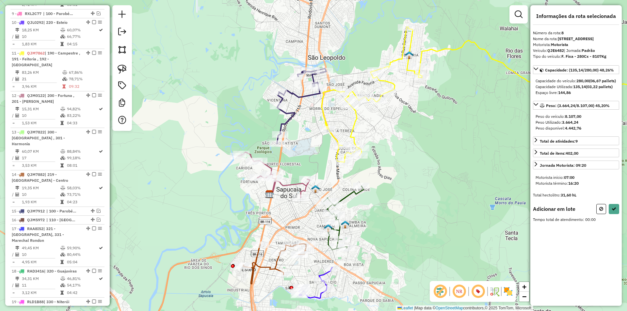
scroll to position [420, 0]
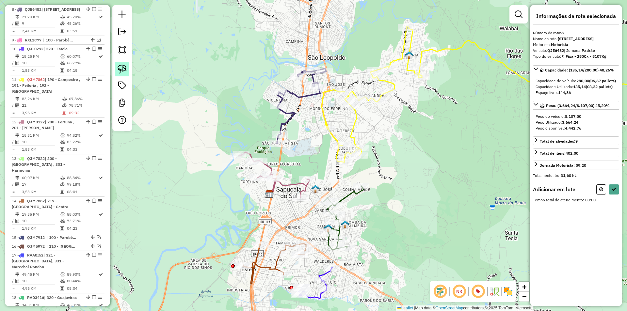
click at [127, 70] on link at bounding box center [122, 69] width 14 height 14
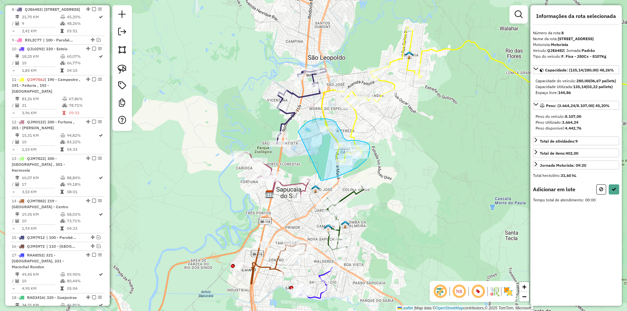
drag, startPoint x: 317, startPoint y: 119, endPoint x: 322, endPoint y: 179, distance: 60.0
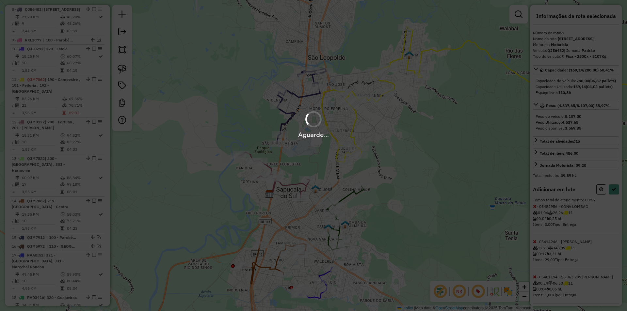
select select "**********"
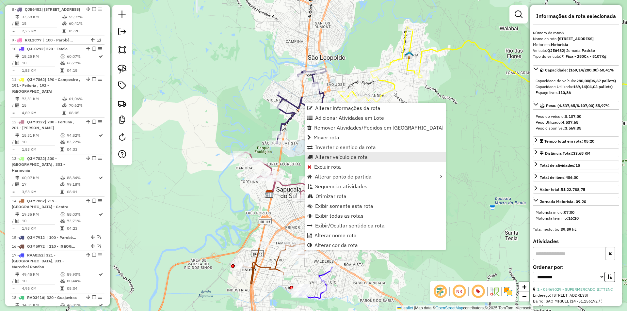
click at [332, 157] on span "Alterar veículo da rota" at bounding box center [341, 156] width 53 height 5
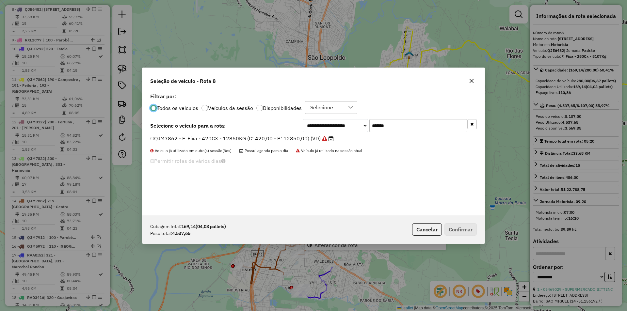
scroll to position [4, 2]
drag, startPoint x: 368, startPoint y: 125, endPoint x: 303, endPoint y: 124, distance: 65.0
click at [307, 125] on div "**********" at bounding box center [390, 125] width 174 height 13
paste input "text"
type input "*******"
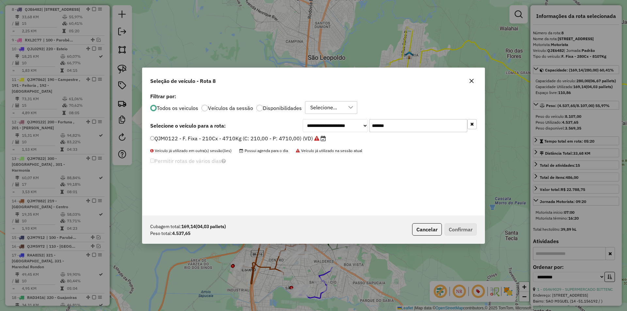
drag, startPoint x: 173, startPoint y: 140, endPoint x: 216, endPoint y: 153, distance: 44.5
click at [173, 140] on label "QJM0122 - F. Fixa - 210Cx - 4710Kg (C: 210,00 - P: 4710,00) (VD)" at bounding box center [238, 139] width 176 height 8
drag, startPoint x: 456, startPoint y: 227, endPoint x: 399, endPoint y: 209, distance: 59.4
click at [455, 226] on button "Confirmar" at bounding box center [461, 229] width 32 height 12
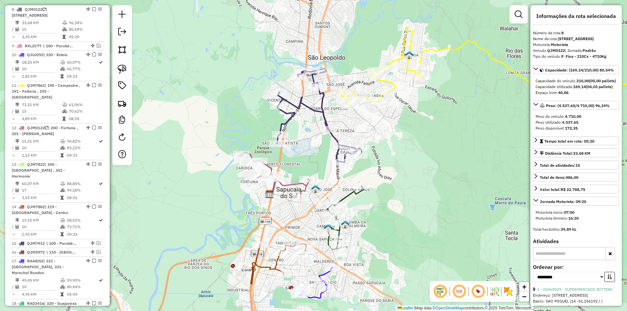
click at [385, 83] on icon at bounding box center [514, 67] width 352 height 80
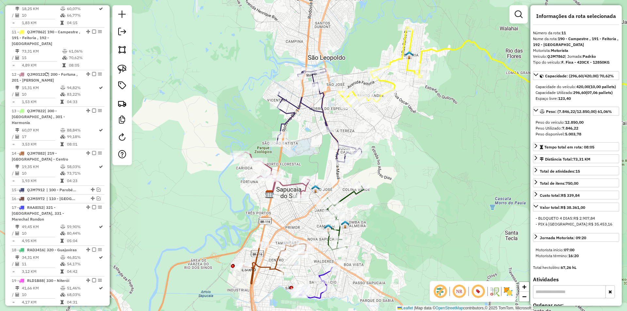
scroll to position [496, 0]
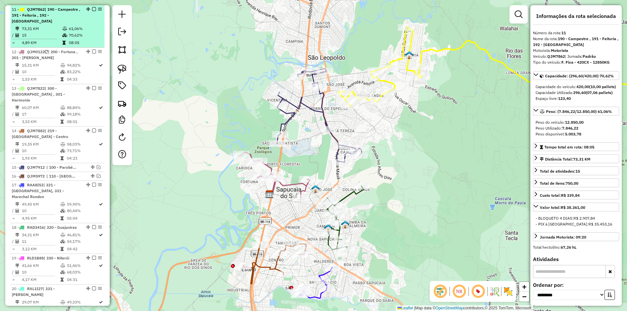
click at [92, 8] on em at bounding box center [94, 9] width 4 height 4
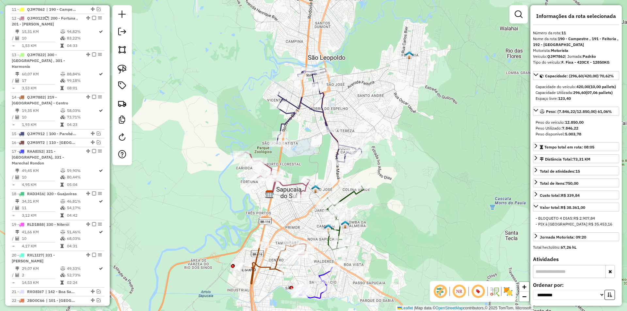
click at [321, 105] on icon at bounding box center [319, 116] width 85 height 94
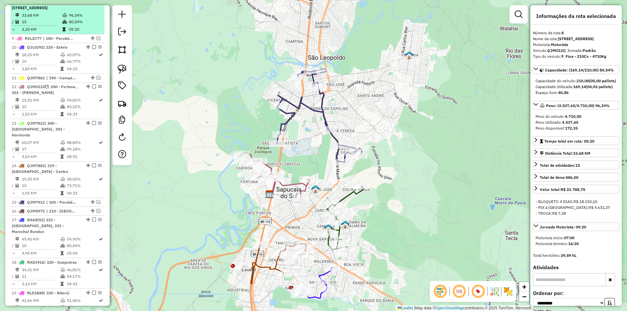
scroll to position [420, 0]
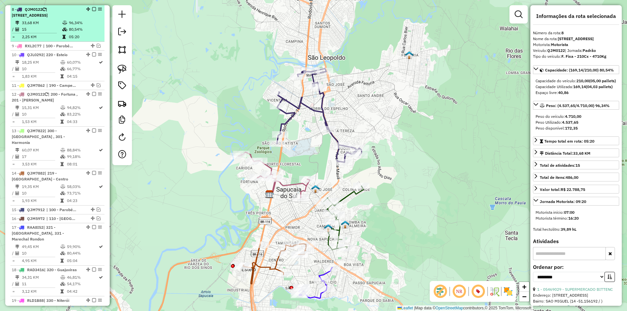
click at [92, 8] on em at bounding box center [94, 9] width 4 height 4
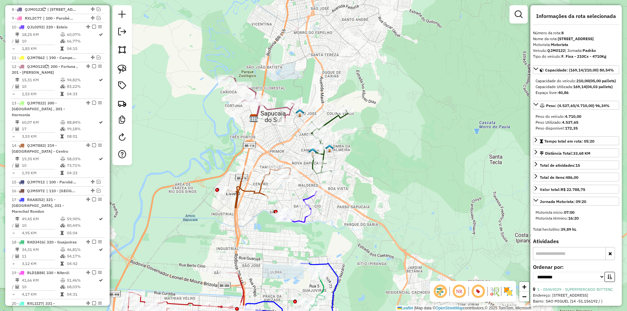
click at [277, 107] on icon at bounding box center [258, 99] width 72 height 46
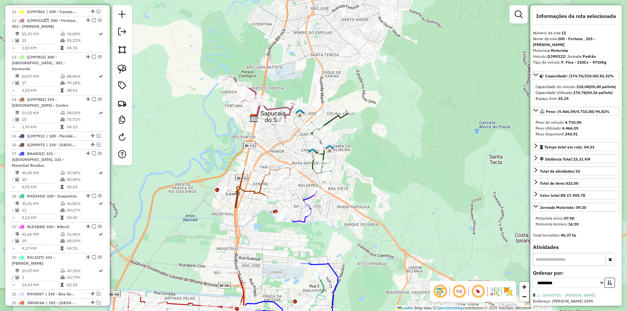
scroll to position [477, 0]
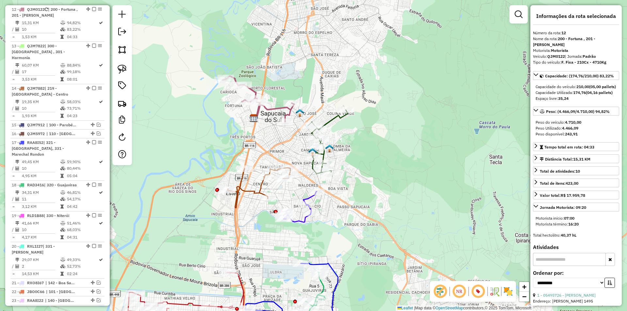
click at [277, 108] on icon at bounding box center [258, 99] width 72 height 46
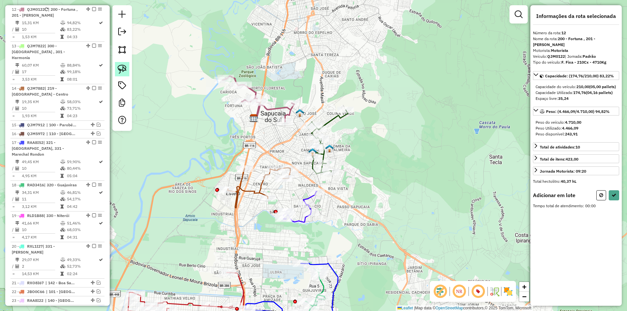
click at [127, 68] on link at bounding box center [122, 69] width 14 height 14
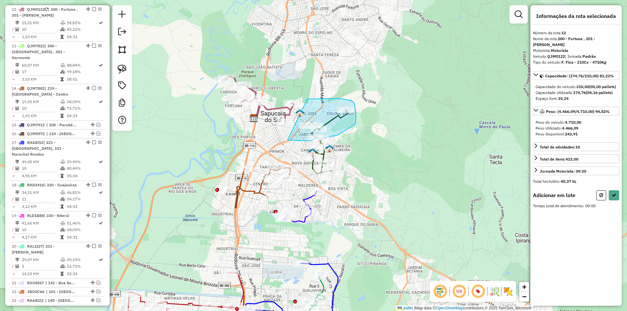
drag, startPoint x: 307, startPoint y: 99, endPoint x: 288, endPoint y: 140, distance: 45.6
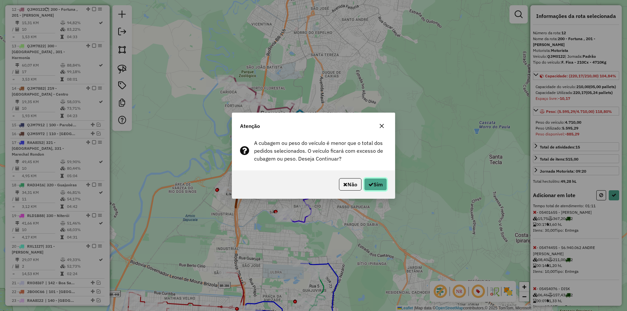
click at [371, 184] on icon "button" at bounding box center [370, 184] width 5 height 5
select select "**********"
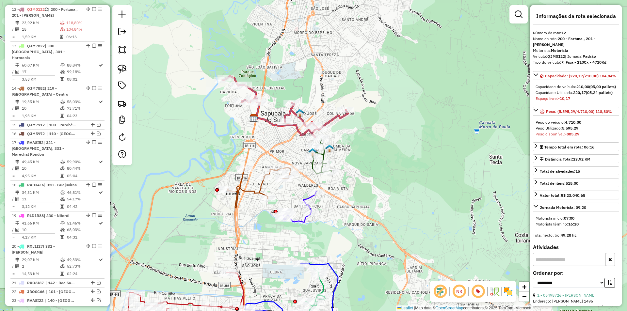
click at [290, 109] on icon at bounding box center [284, 106] width 125 height 61
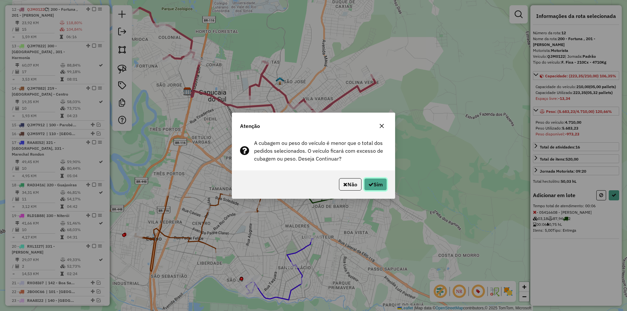
click at [372, 182] on button "Sim" at bounding box center [375, 184] width 23 height 12
select select "**********"
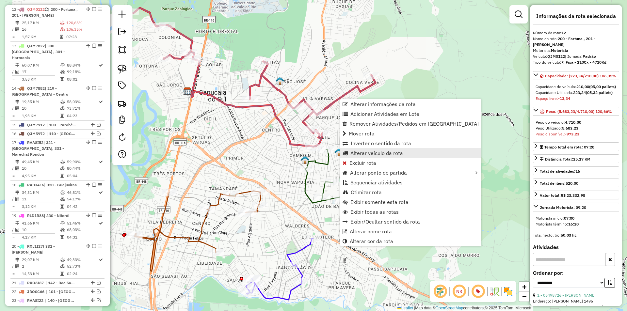
click at [359, 154] on span "Alterar veículo da rota" at bounding box center [376, 153] width 53 height 5
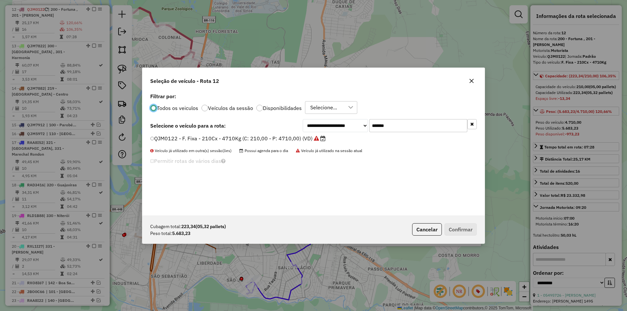
scroll to position [4, 2]
drag, startPoint x: 389, startPoint y: 127, endPoint x: 294, endPoint y: 119, distance: 95.7
click at [294, 119] on div "**********" at bounding box center [313, 153] width 342 height 124
paste input "text"
type input "*******"
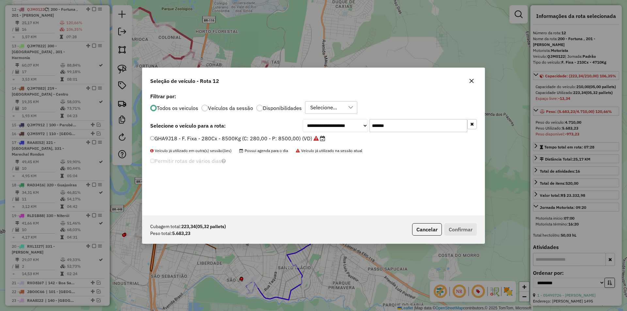
drag, startPoint x: 174, startPoint y: 137, endPoint x: 209, endPoint y: 145, distance: 35.6
click at [175, 137] on label "GHA9J18 - F. Fixa - 280Cx - 8500Kg (C: 280,00 - P: 8500,00) (VD)" at bounding box center [237, 139] width 175 height 8
click at [460, 232] on button "Confirmar" at bounding box center [461, 229] width 32 height 12
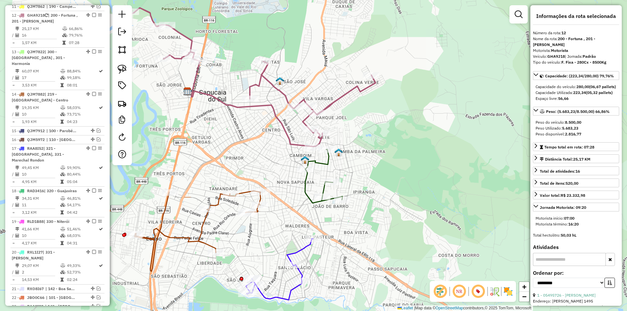
click at [330, 105] on icon at bounding box center [250, 77] width 251 height 139
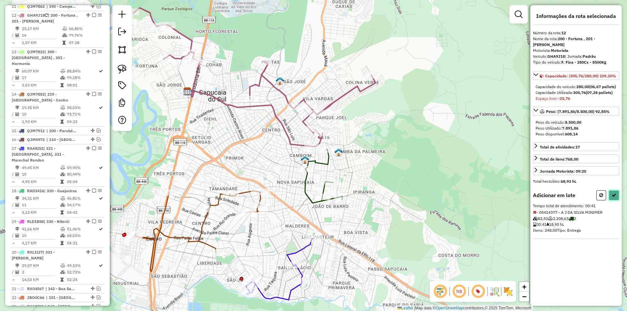
click at [612, 198] on icon at bounding box center [614, 195] width 5 height 5
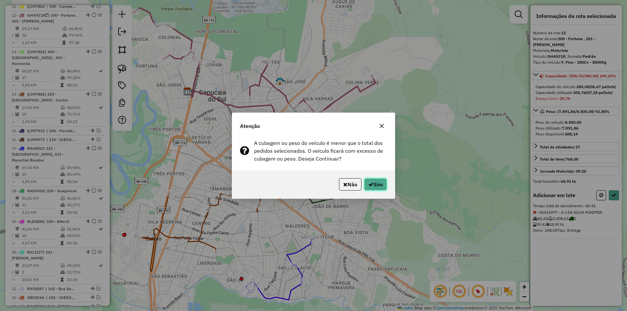
click at [377, 181] on button "Sim" at bounding box center [375, 184] width 23 height 12
select select "**********"
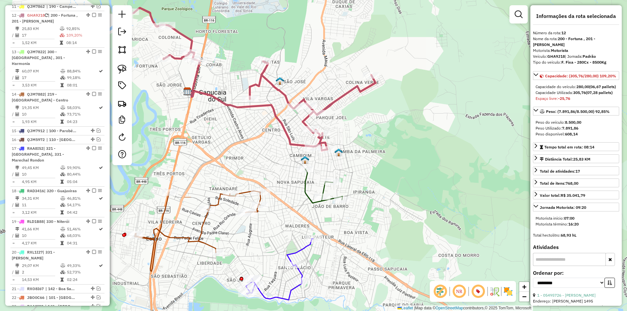
click at [305, 183] on icon at bounding box center [324, 186] width 38 height 34
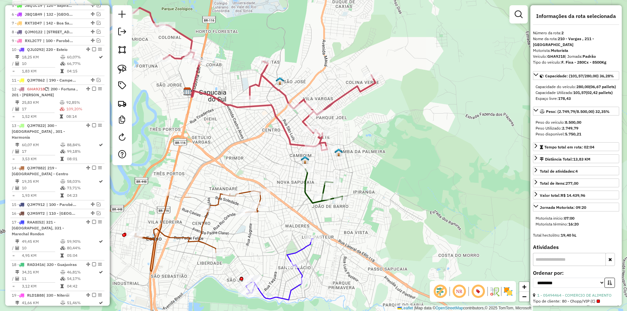
scroll to position [312, 0]
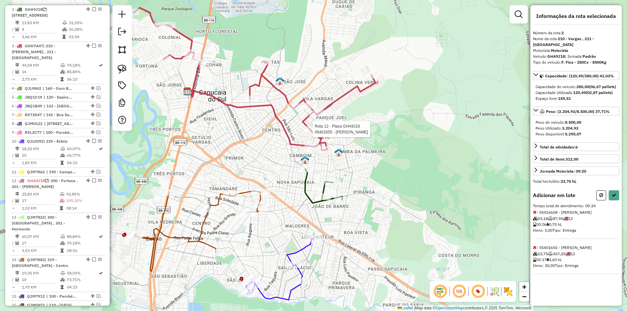
select select "**********"
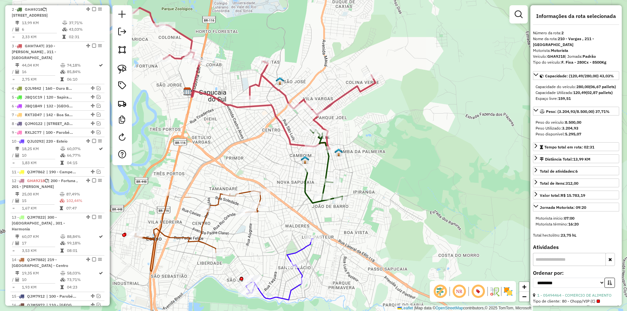
click at [341, 97] on icon at bounding box center [250, 79] width 251 height 142
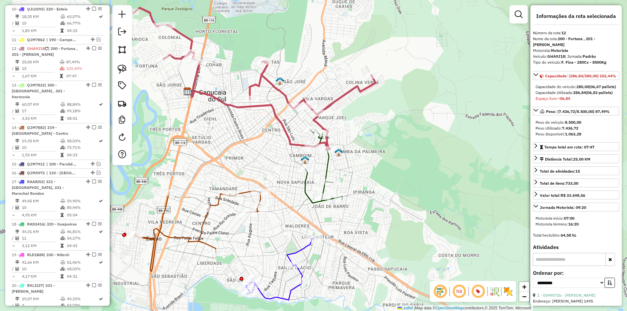
scroll to position [477, 0]
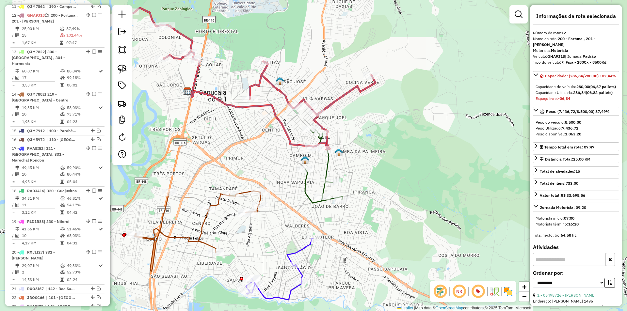
drag, startPoint x: 351, startPoint y: 119, endPoint x: 348, endPoint y: 125, distance: 6.6
click at [352, 120] on div "Janela de atendimento Grade de atendimento Capacidade Transportadoras Veículos …" at bounding box center [313, 155] width 627 height 311
click at [328, 165] on icon at bounding box center [325, 167] width 38 height 73
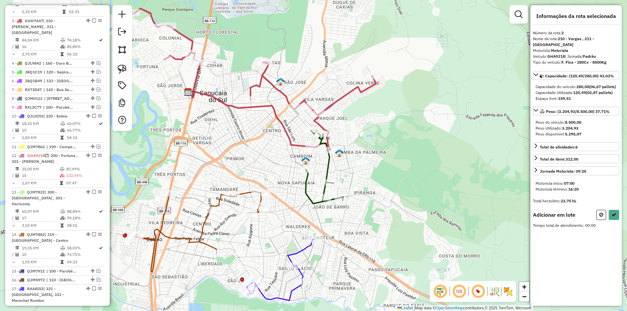
scroll to position [312, 0]
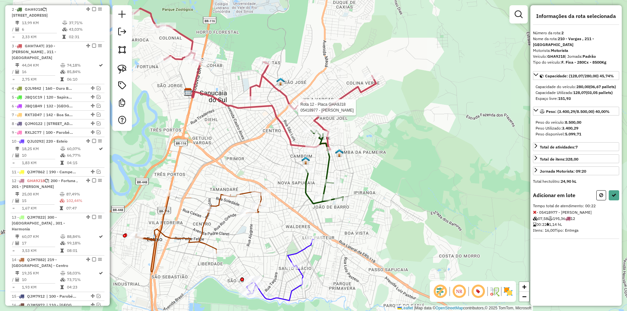
select select "**********"
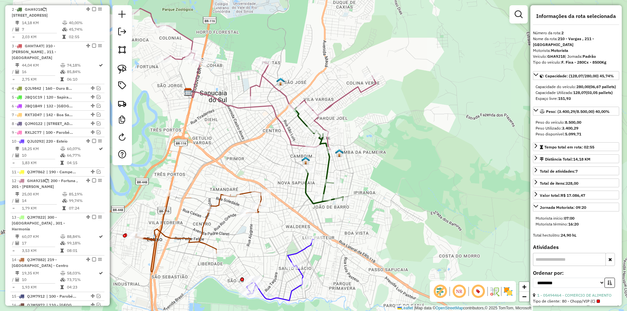
click at [335, 100] on icon at bounding box center [250, 79] width 251 height 142
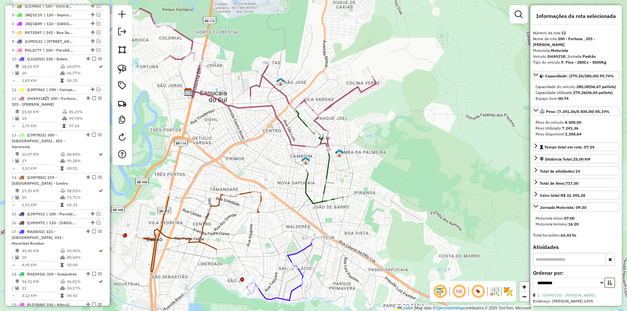
scroll to position [477, 0]
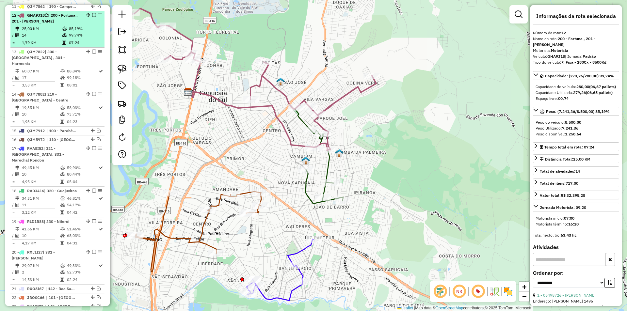
click at [92, 13] on em at bounding box center [94, 15] width 4 height 4
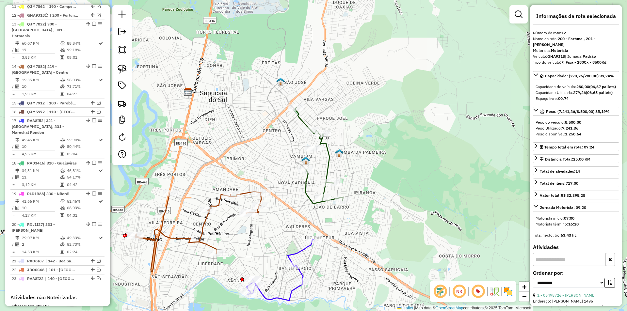
click at [332, 155] on icon at bounding box center [319, 155] width 48 height 96
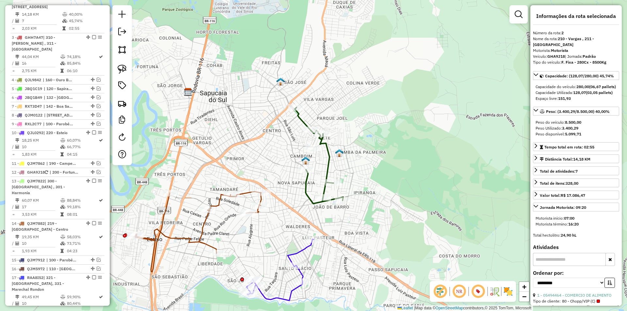
scroll to position [312, 0]
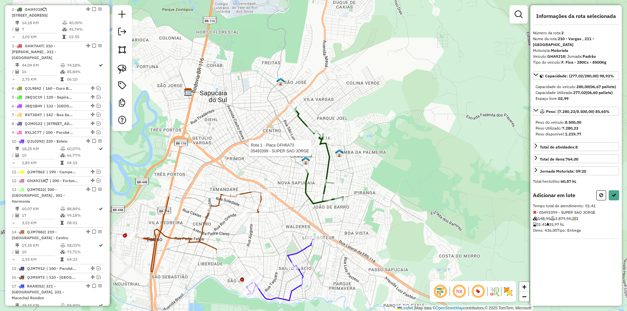
select select "**********"
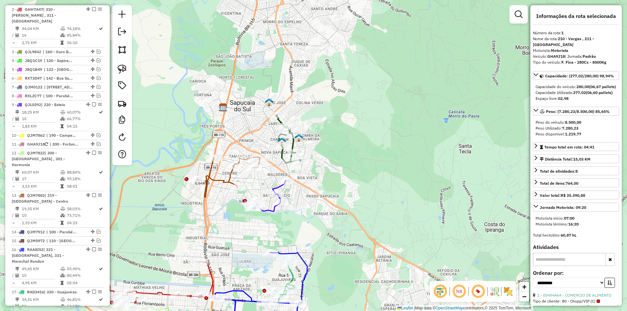
click at [229, 179] on icon at bounding box center [228, 177] width 63 height 40
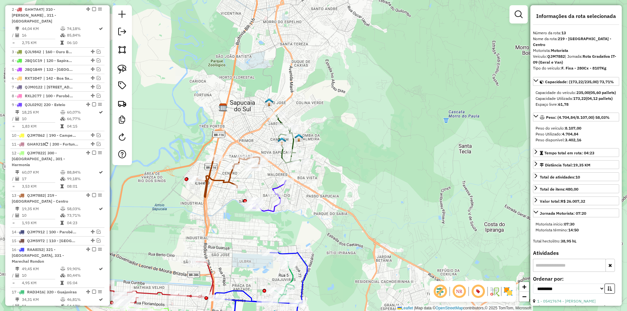
scroll to position [486, 0]
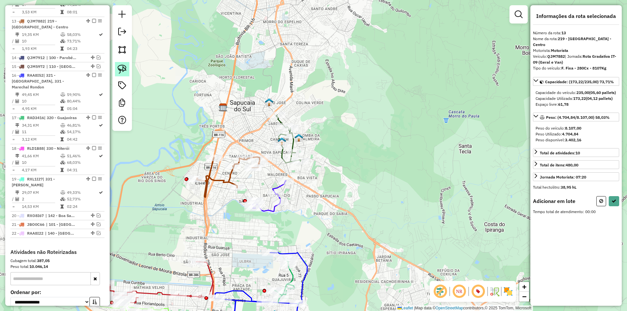
click at [116, 68] on link at bounding box center [122, 69] width 14 height 14
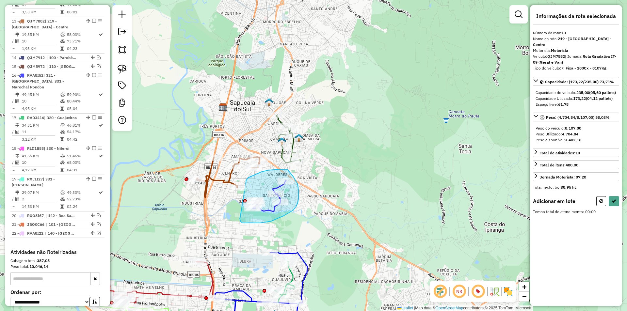
drag, startPoint x: 251, startPoint y: 177, endPoint x: 240, endPoint y: 219, distance: 42.9
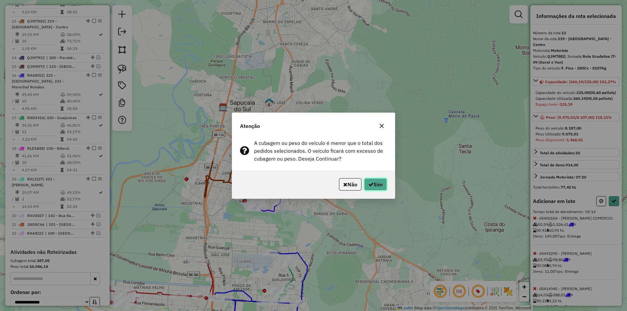
click at [374, 184] on button "Sim" at bounding box center [375, 184] width 23 height 12
select select "**********"
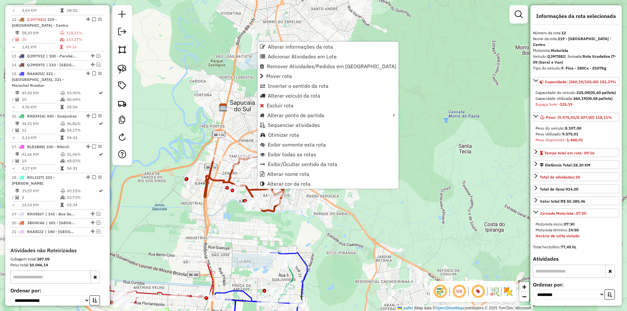
scroll to position [455, 0]
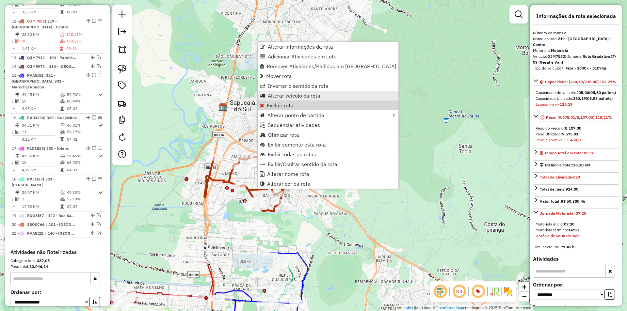
click at [296, 97] on span "Alterar veículo da rota" at bounding box center [294, 95] width 53 height 5
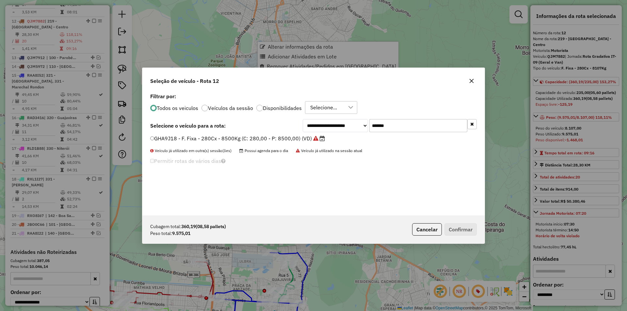
scroll to position [4, 2]
drag, startPoint x: 394, startPoint y: 126, endPoint x: 278, endPoint y: 119, distance: 115.8
click at [291, 121] on div "**********" at bounding box center [313, 125] width 327 height 13
paste input "text"
type input "*******"
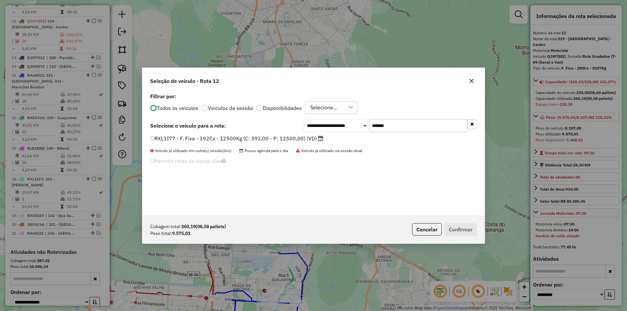
click at [199, 136] on label "RXL1I77 - F. Fixa - 392Cx - 12500Kg (C: 392,00 - P: 12500,00) (VD)" at bounding box center [236, 139] width 173 height 8
drag, startPoint x: 467, startPoint y: 231, endPoint x: 449, endPoint y: 223, distance: 19.9
click at [466, 231] on button "Confirmar" at bounding box center [461, 229] width 32 height 12
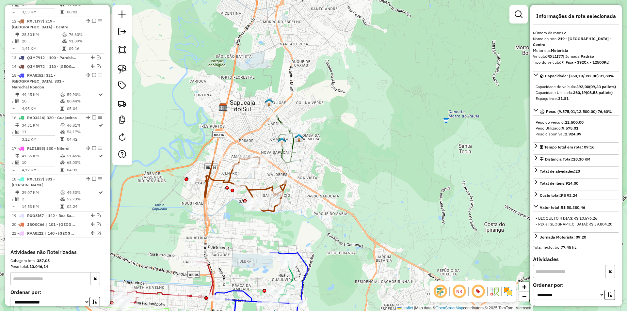
click at [293, 144] on icon at bounding box center [288, 139] width 24 height 48
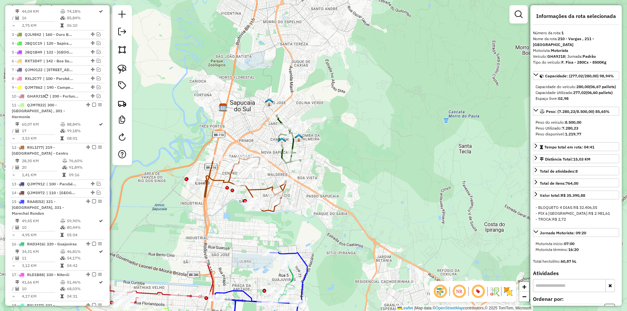
scroll to position [275, 0]
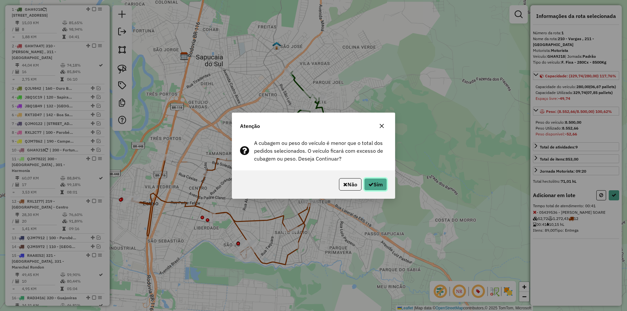
click at [384, 183] on button "Sim" at bounding box center [375, 184] width 23 height 12
select select "**********"
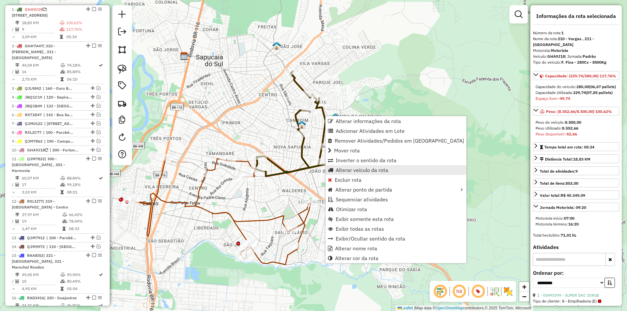
click at [355, 171] on span "Alterar veículo da rota" at bounding box center [362, 170] width 53 height 5
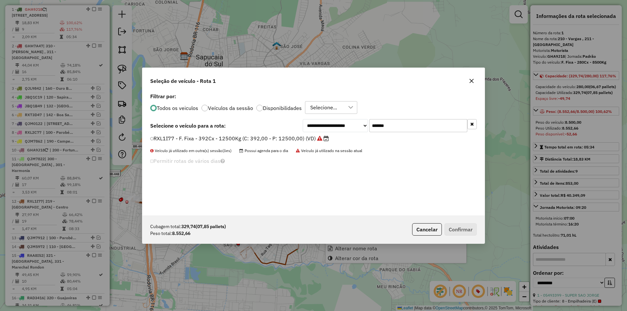
scroll to position [4, 2]
drag, startPoint x: 398, startPoint y: 125, endPoint x: 305, endPoint y: 121, distance: 92.5
click at [318, 121] on div "**********" at bounding box center [390, 125] width 174 height 13
paste input "text"
type input "*******"
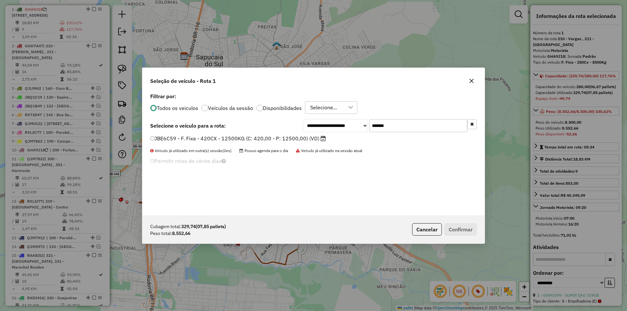
click at [207, 138] on label "JBE6C59 - F. Fixa - 420CX - 12500KG (C: 420,00 - P: 12500,00) (VD)" at bounding box center [238, 139] width 176 height 8
click at [462, 230] on button "Confirmar" at bounding box center [461, 229] width 32 height 12
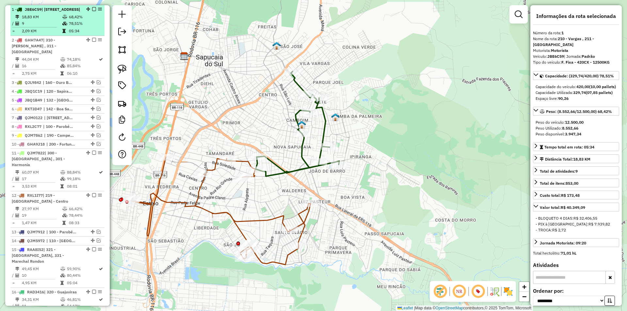
click at [93, 8] on em at bounding box center [94, 9] width 4 height 4
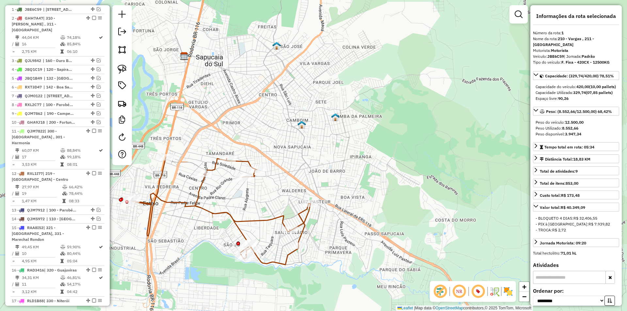
scroll to position [247, 0]
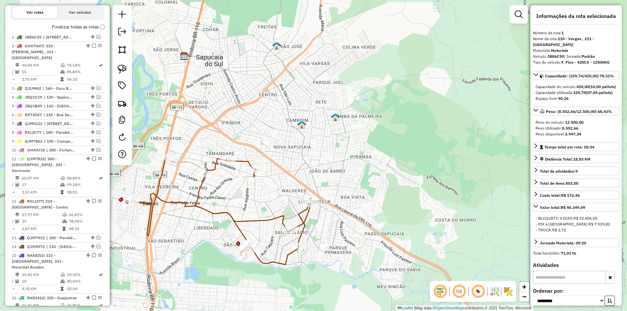
click at [238, 165] on icon at bounding box center [220, 211] width 179 height 108
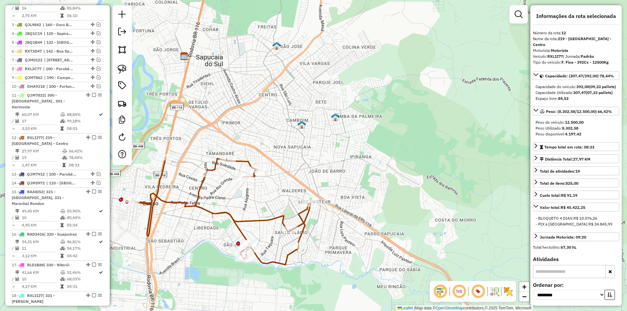
scroll to position [428, 0]
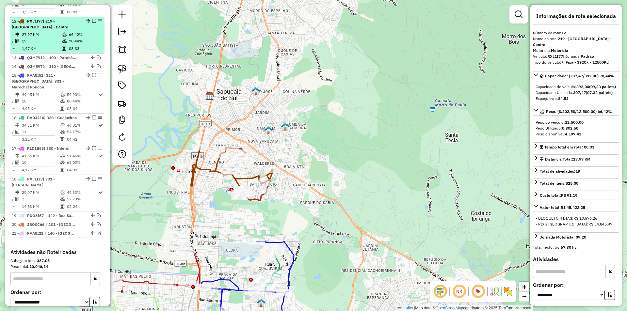
click at [93, 19] on em at bounding box center [94, 21] width 4 height 4
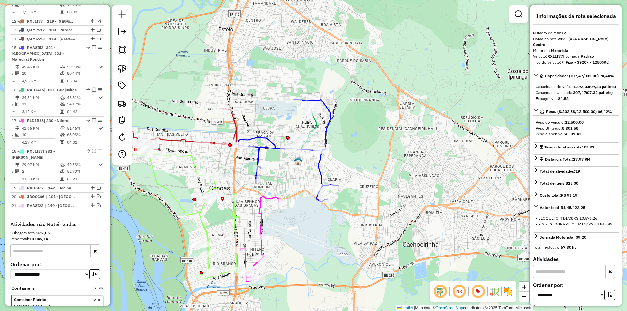
click at [314, 121] on icon at bounding box center [308, 127] width 20 height 45
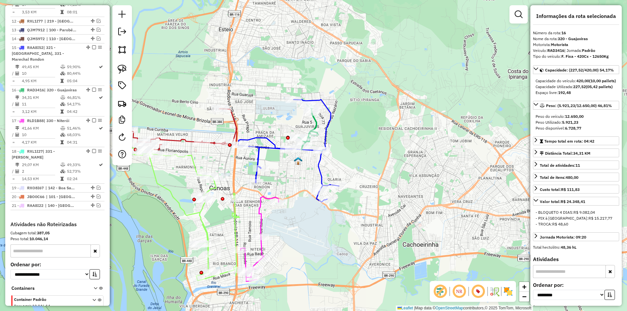
scroll to position [461, 0]
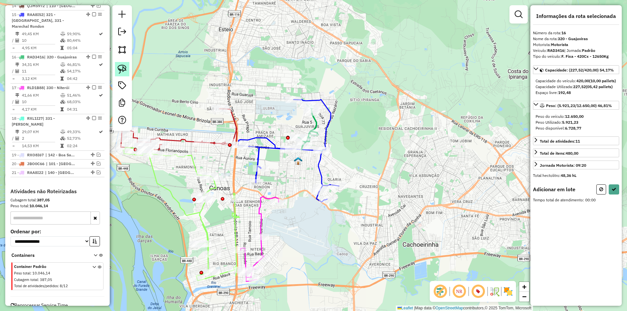
click at [125, 71] on img at bounding box center [122, 69] width 9 height 9
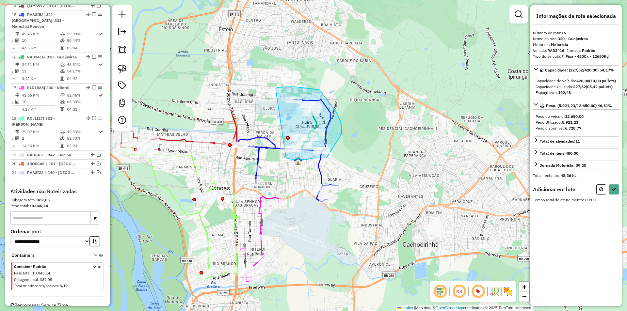
drag, startPoint x: 276, startPoint y: 90, endPoint x: 286, endPoint y: 156, distance: 67.3
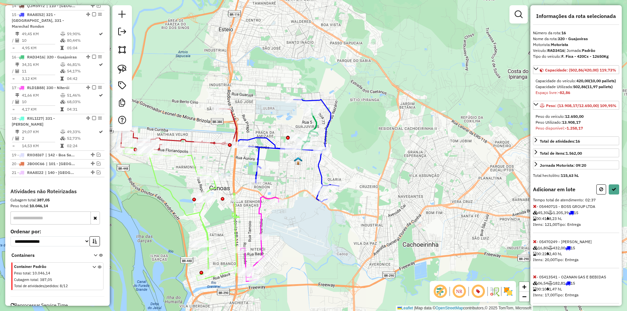
click at [535, 209] on icon at bounding box center [535, 206] width 4 height 5
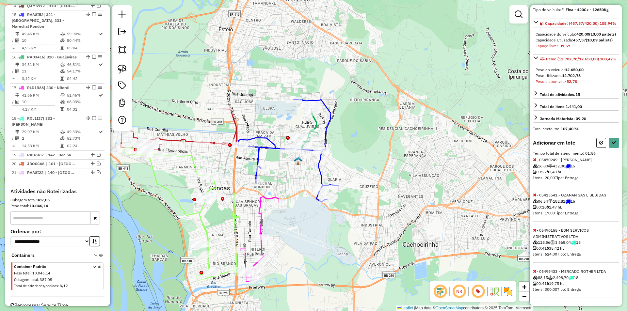
scroll to position [70, 0]
click at [534, 269] on icon at bounding box center [535, 271] width 4 height 5
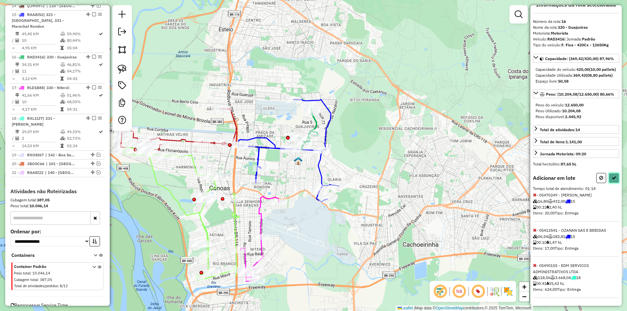
click at [612, 178] on icon at bounding box center [614, 178] width 5 height 5
select select "**********"
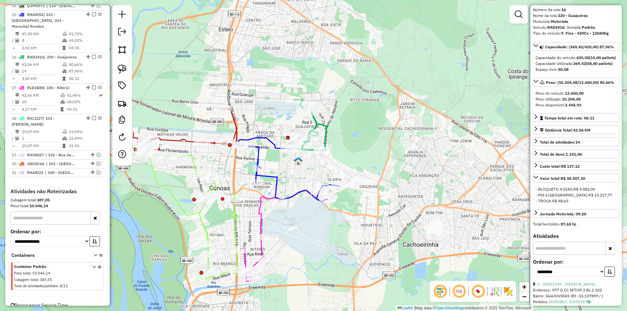
click at [316, 121] on icon at bounding box center [310, 124] width 35 height 51
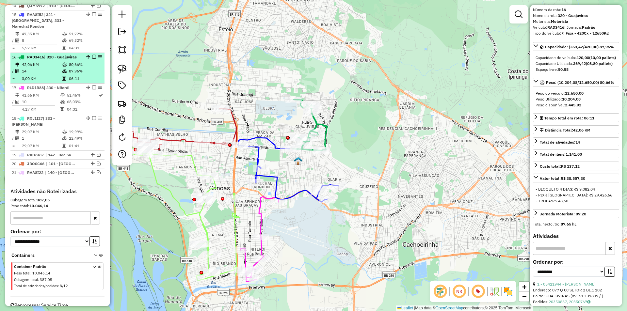
click at [92, 55] on em at bounding box center [94, 57] width 4 height 4
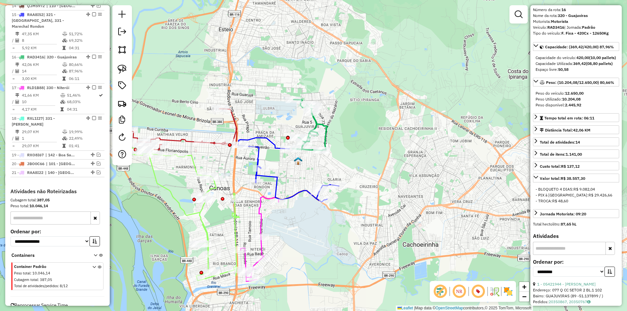
scroll to position [439, 0]
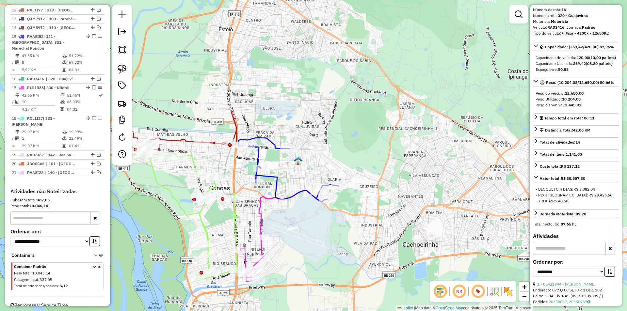
click at [304, 191] on icon at bounding box center [288, 170] width 101 height 64
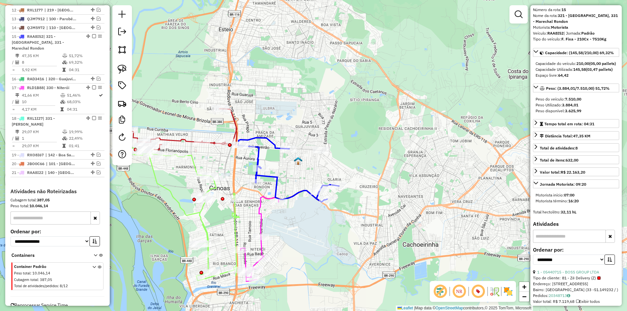
scroll to position [0, 0]
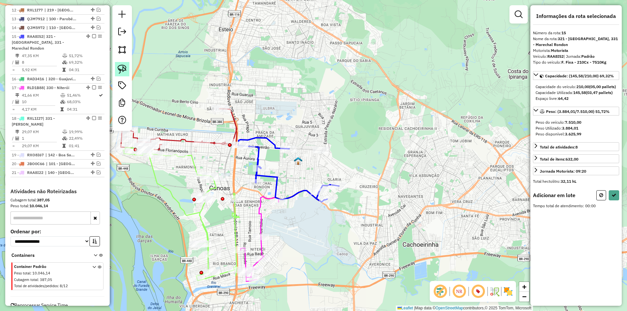
drag, startPoint x: 117, startPoint y: 69, endPoint x: 123, endPoint y: 68, distance: 5.9
click at [118, 69] on link at bounding box center [122, 69] width 14 height 14
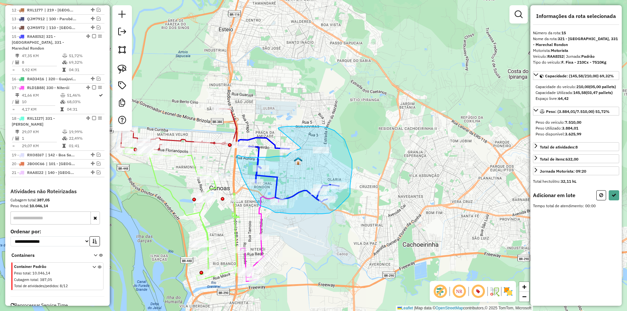
drag, startPoint x: 279, startPoint y: 129, endPoint x: 300, endPoint y: 147, distance: 27.3
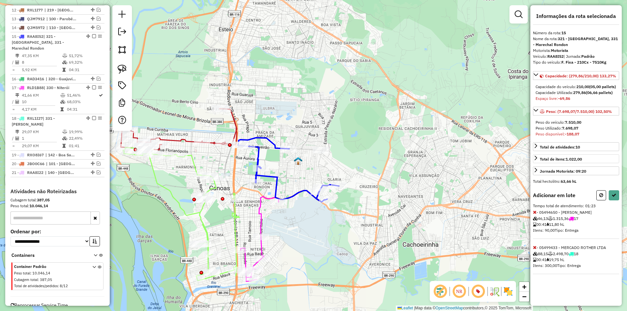
drag, startPoint x: 602, startPoint y: 201, endPoint x: 565, endPoint y: 191, distance: 38.0
click at [600, 198] on icon at bounding box center [601, 195] width 4 height 5
select select "**********"
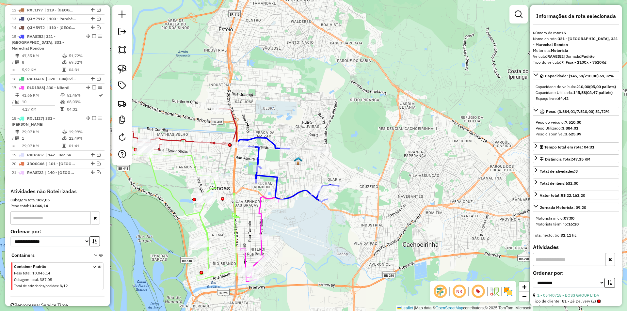
click at [297, 193] on icon at bounding box center [288, 170] width 101 height 64
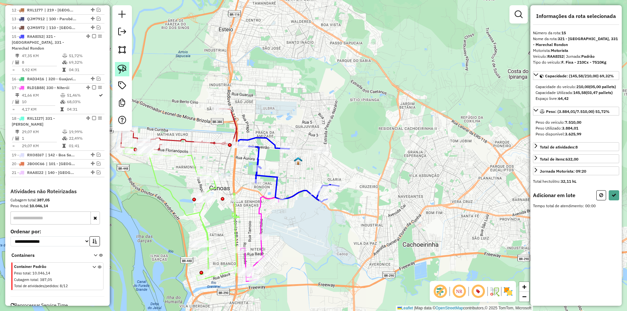
click at [123, 71] on img at bounding box center [122, 69] width 9 height 9
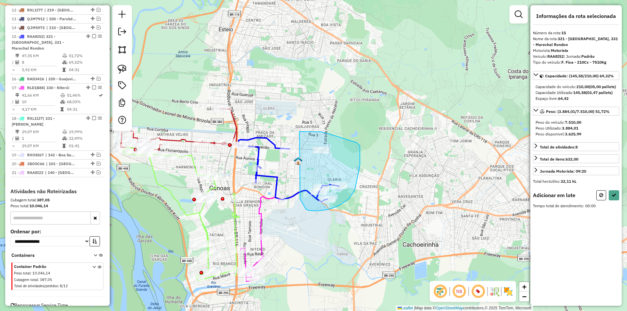
drag, startPoint x: 300, startPoint y: 132, endPoint x: 300, endPoint y: 199, distance: 67.0
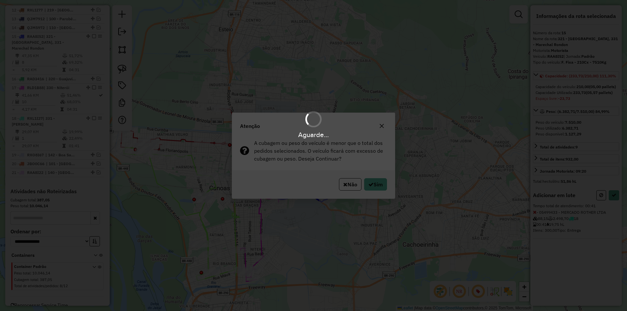
click at [372, 183] on div "Aguarde..." at bounding box center [313, 155] width 627 height 311
click at [375, 186] on div "Aguarde..." at bounding box center [313, 155] width 627 height 311
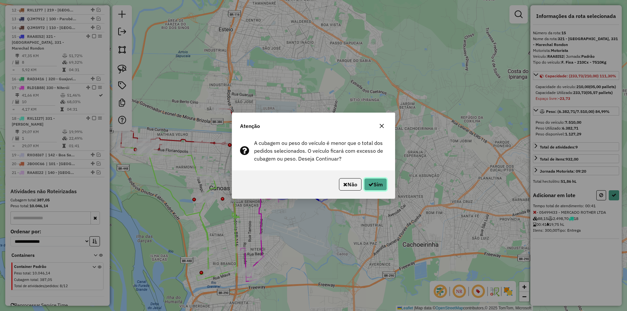
click at [369, 183] on icon "button" at bounding box center [370, 184] width 5 height 5
select select "**********"
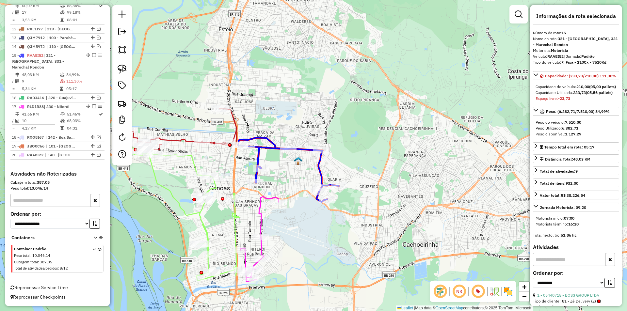
scroll to position [402, 0]
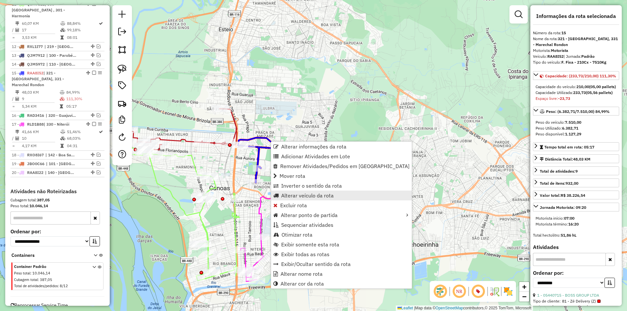
click at [301, 194] on span "Alterar veículo da rota" at bounding box center [307, 195] width 53 height 5
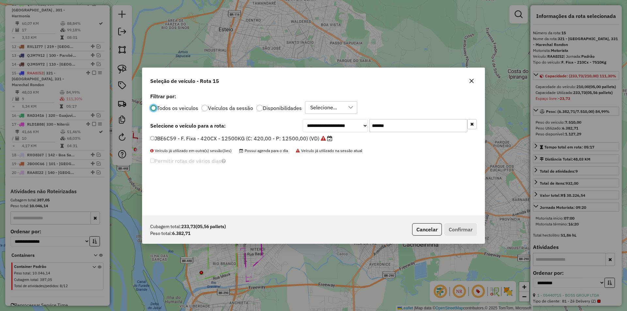
scroll to position [4, 2]
drag, startPoint x: 393, startPoint y: 123, endPoint x: 306, endPoint y: 121, distance: 86.9
click at [312, 122] on div "**********" at bounding box center [390, 125] width 174 height 13
paste input "text"
type input "*******"
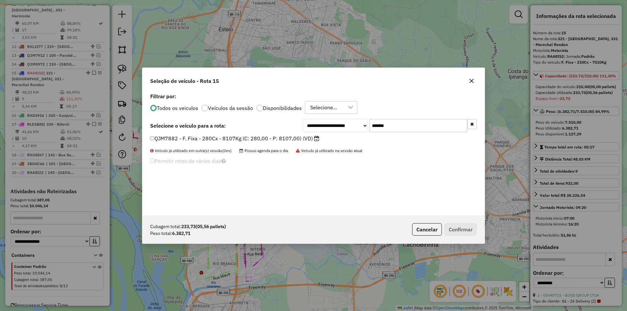
click at [188, 139] on label "QJM7882 - F. Fixa - 280Cx - 8107Kg (C: 280,00 - P: 8107,00) (VD)" at bounding box center [234, 139] width 169 height 8
drag, startPoint x: 456, startPoint y: 227, endPoint x: 451, endPoint y: 224, distance: 5.4
click at [456, 227] on button "Confirmar" at bounding box center [461, 229] width 32 height 12
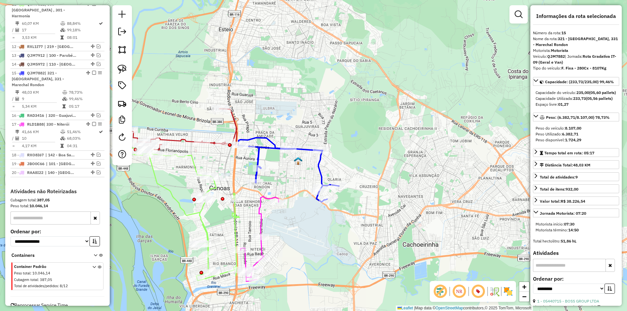
click at [303, 149] on icon at bounding box center [288, 170] width 101 height 64
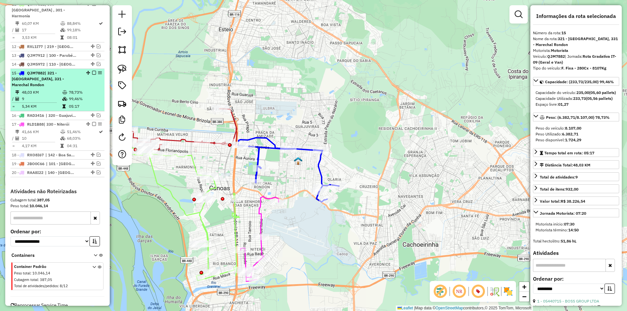
click at [92, 71] on em at bounding box center [94, 73] width 4 height 4
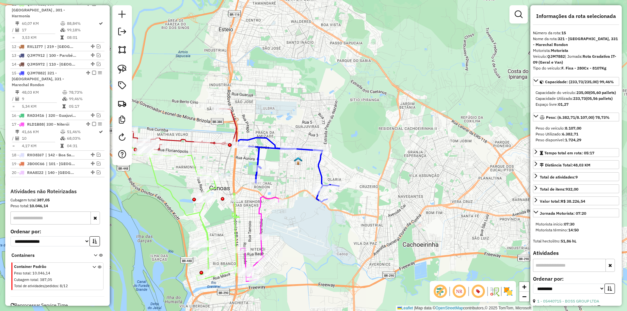
scroll to position [374, 0]
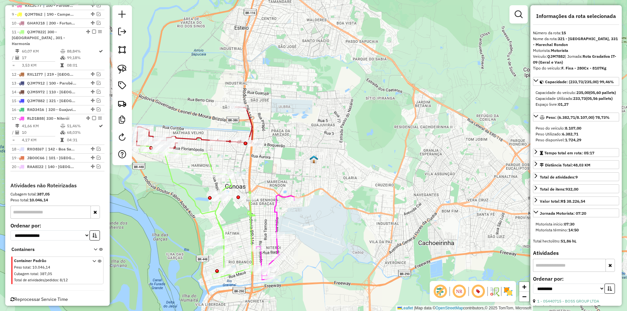
drag, startPoint x: 278, startPoint y: 123, endPoint x: 351, endPoint y: 102, distance: 76.6
click at [351, 102] on div "Janela de atendimento Grade de atendimento Capacidade Transportadoras Veículos …" at bounding box center [313, 155] width 627 height 311
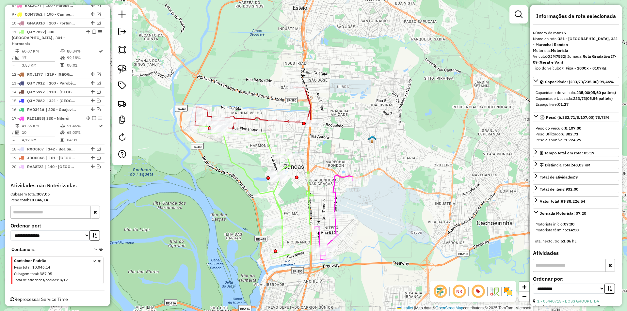
click at [332, 200] on icon at bounding box center [334, 217] width 38 height 85
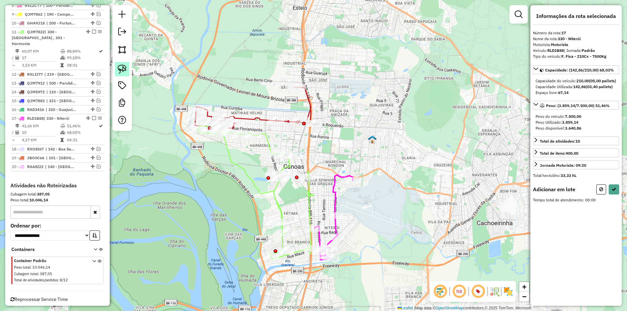
click at [122, 74] on link at bounding box center [122, 69] width 14 height 14
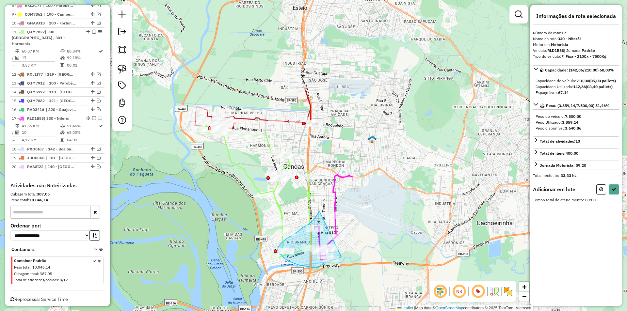
drag, startPoint x: 319, startPoint y: 212, endPoint x: 341, endPoint y: 257, distance: 50.1
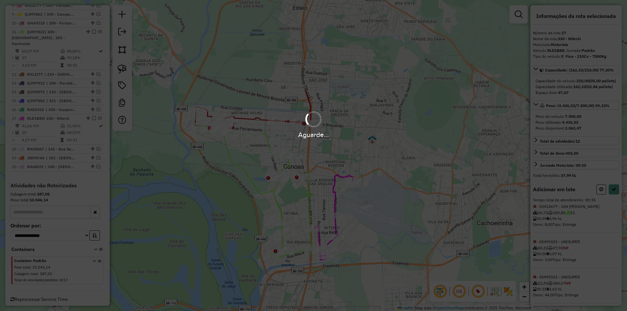
select select "**********"
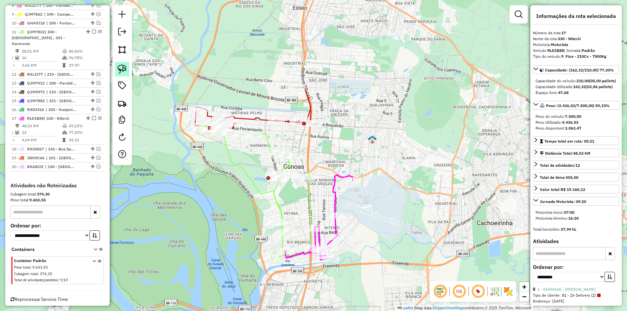
click at [115, 70] on link at bounding box center [122, 69] width 14 height 14
drag, startPoint x: 350, startPoint y: 107, endPoint x: 326, endPoint y: 134, distance: 35.9
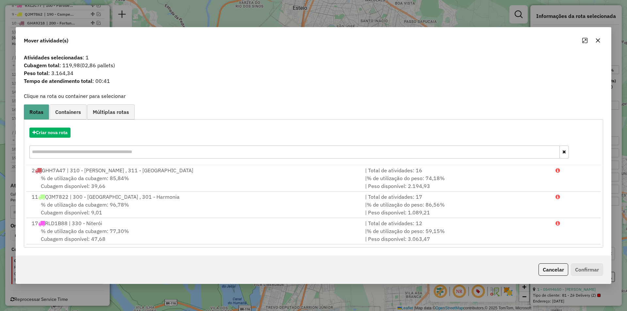
click at [547, 268] on button "Cancelar" at bounding box center [554, 270] width 30 height 12
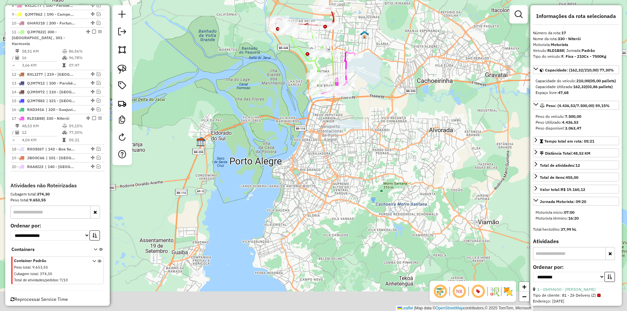
drag, startPoint x: 385, startPoint y: 179, endPoint x: 392, endPoint y: 83, distance: 96.9
click at [394, 83] on div "Janela de atendimento Grade de atendimento Capacidade Transportadoras Veículos …" at bounding box center [313, 155] width 627 height 311
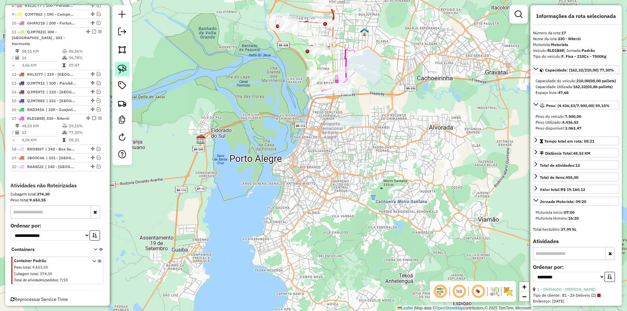
click at [116, 69] on link at bounding box center [122, 69] width 14 height 14
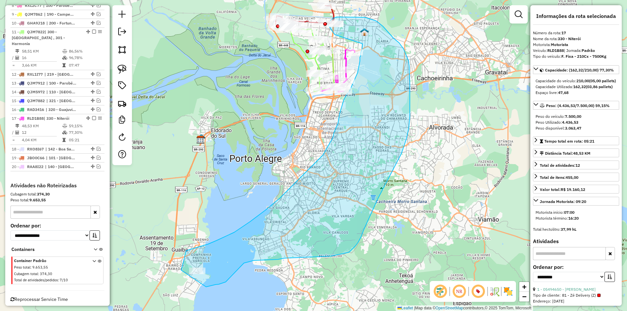
drag, startPoint x: 335, startPoint y: 35, endPoint x: 363, endPoint y: 44, distance: 29.2
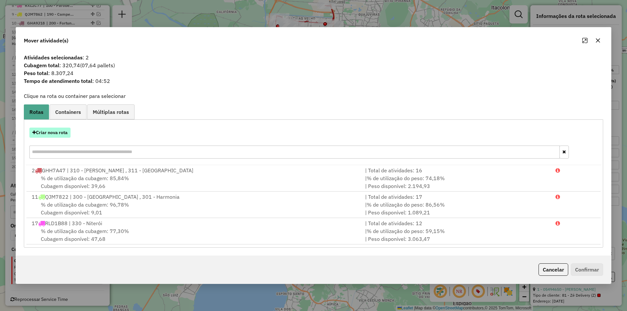
click at [61, 132] on button "Criar nova rota" at bounding box center [49, 133] width 41 height 10
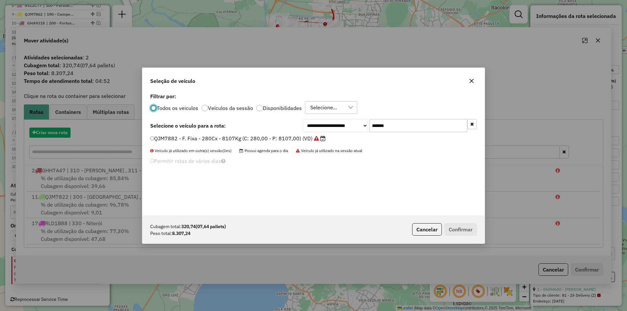
scroll to position [4, 2]
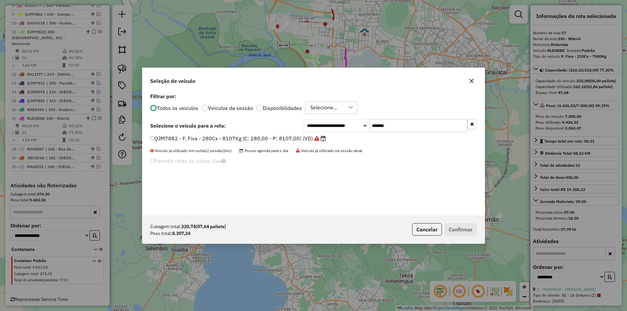
paste input "text"
drag, startPoint x: 404, startPoint y: 121, endPoint x: 293, endPoint y: 115, distance: 111.2
click at [296, 115] on div "**********" at bounding box center [313, 153] width 342 height 124
type input "*******"
click at [198, 139] on label "JBA1F94 - F. Fixa - 378Cx - 12500Kg (C: 378,00 - P: 12500,00) (VD)" at bounding box center [237, 139] width 174 height 8
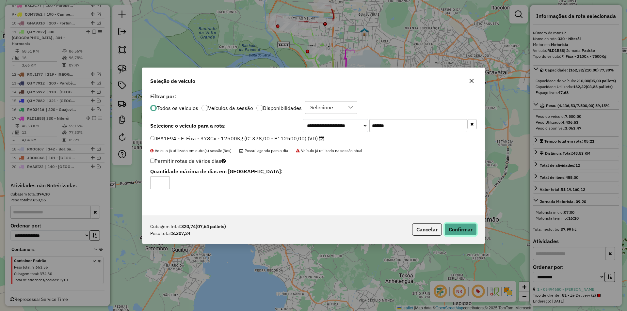
click at [466, 228] on button "Confirmar" at bounding box center [461, 229] width 32 height 12
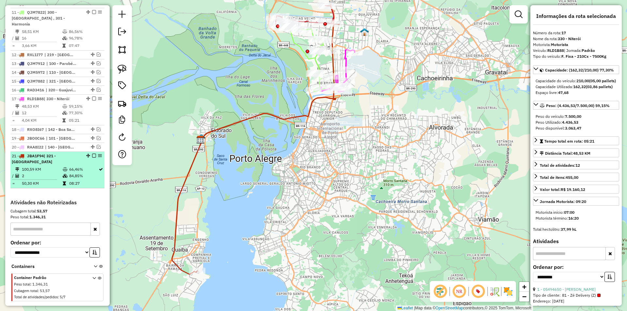
scroll to position [405, 0]
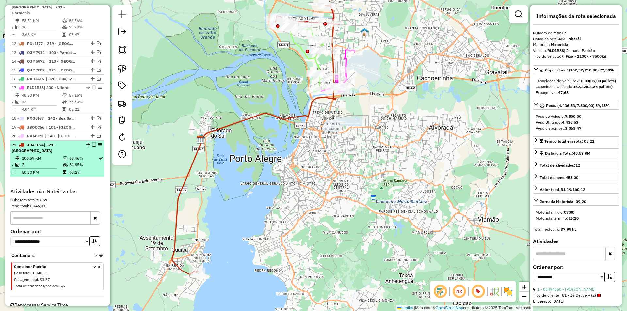
click at [92, 143] on em at bounding box center [94, 145] width 4 height 4
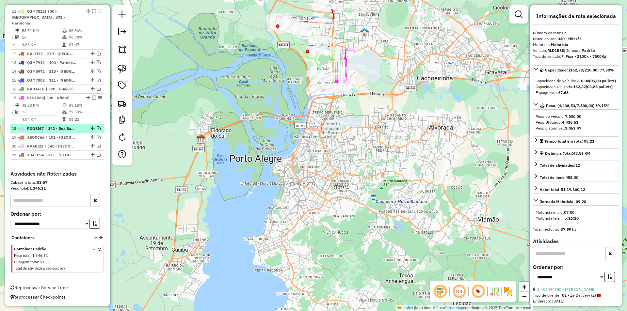
scroll to position [383, 0]
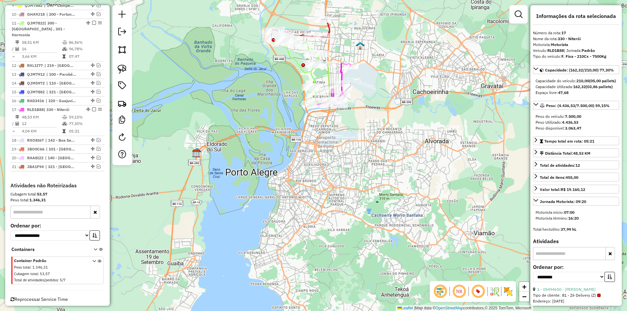
drag, startPoint x: 377, startPoint y: 81, endPoint x: 371, endPoint y: 105, distance: 24.8
click at [371, 105] on div "Janela de atendimento Grade de atendimento Capacidade Transportadoras Veículos …" at bounding box center [313, 155] width 627 height 311
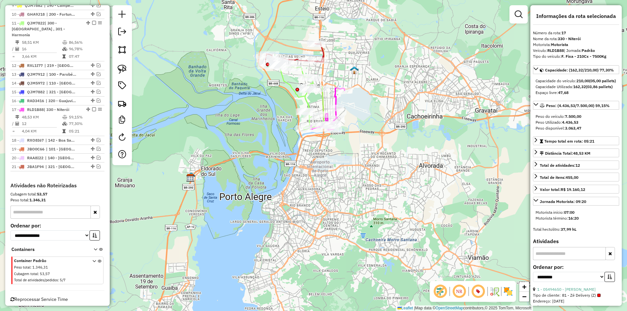
click at [336, 101] on icon at bounding box center [327, 109] width 33 height 42
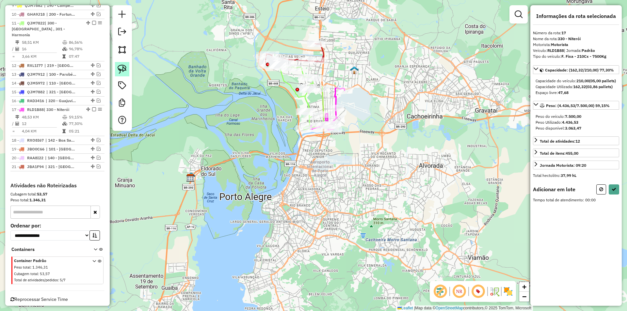
click at [121, 69] on img at bounding box center [122, 69] width 9 height 9
click at [332, 121] on div "Rota 17 - Placa RLD1B88 05472607 - MERCADO PROGRESSO Janela de atendimento Grad…" at bounding box center [313, 155] width 627 height 311
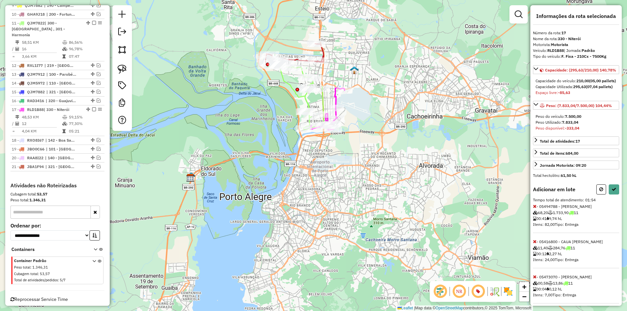
click at [599, 192] on icon at bounding box center [601, 189] width 4 height 5
select select "**********"
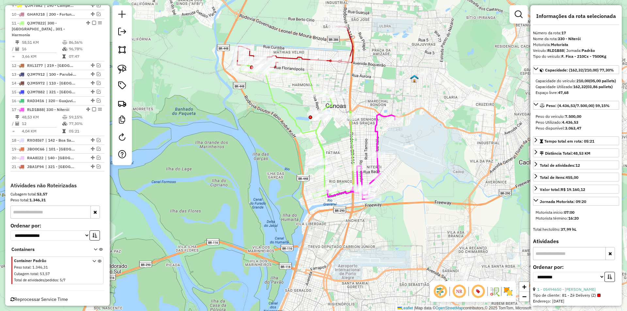
click at [298, 57] on icon at bounding box center [295, 46] width 116 height 41
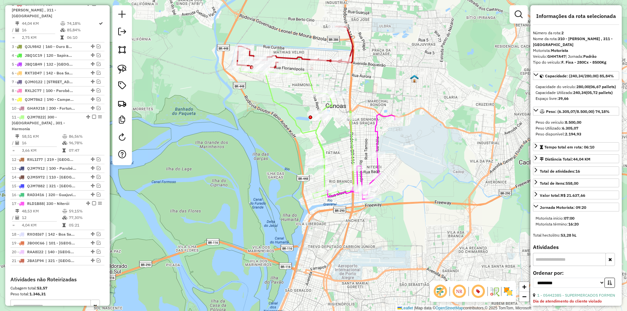
scroll to position [284, 0]
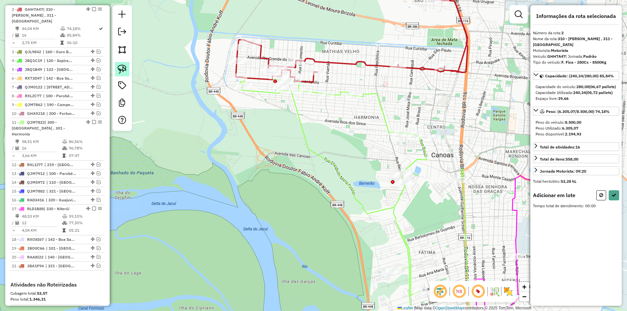
click at [121, 67] on img at bounding box center [122, 69] width 9 height 9
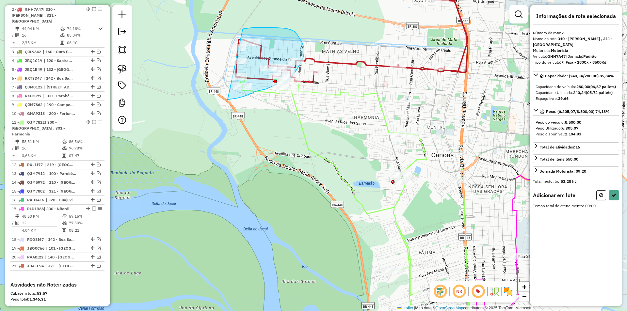
drag, startPoint x: 254, startPoint y: 27, endPoint x: 229, endPoint y: 100, distance: 76.5
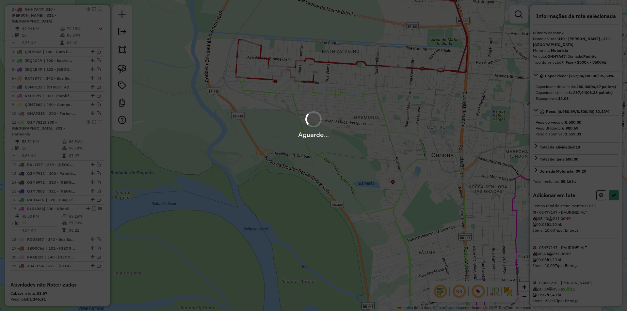
select select "**********"
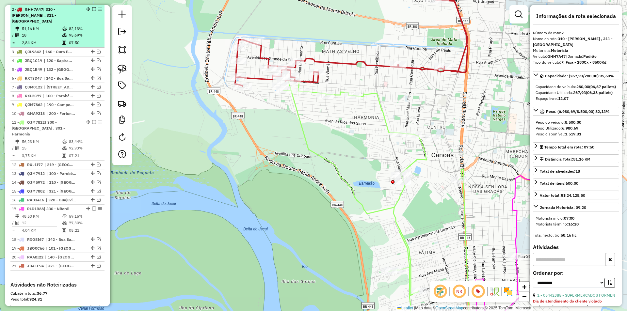
click at [92, 9] on em at bounding box center [94, 9] width 4 height 4
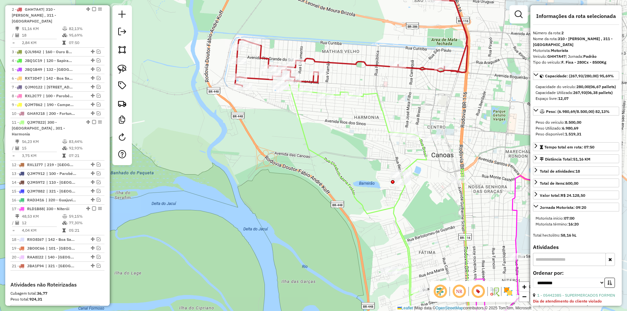
scroll to position [256, 0]
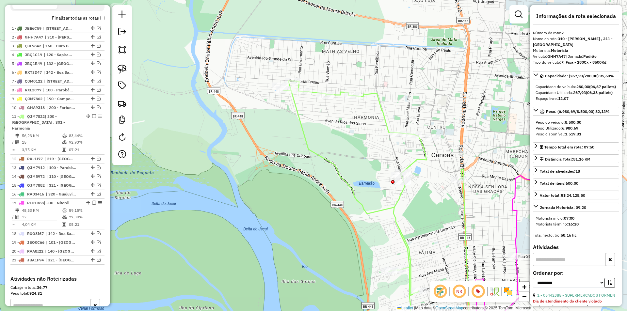
click at [381, 110] on icon at bounding box center [377, 212] width 187 height 262
click at [122, 71] on img at bounding box center [122, 69] width 9 height 9
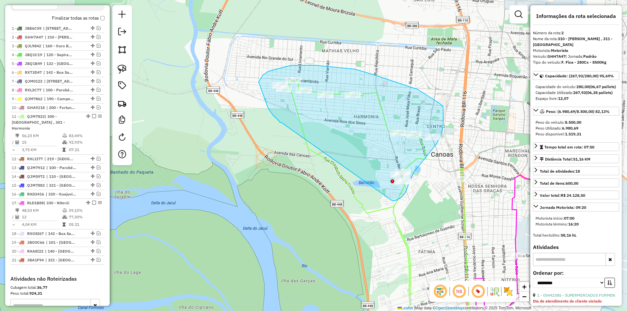
drag, startPoint x: 281, startPoint y: 122, endPoint x: 392, endPoint y: 201, distance: 135.7
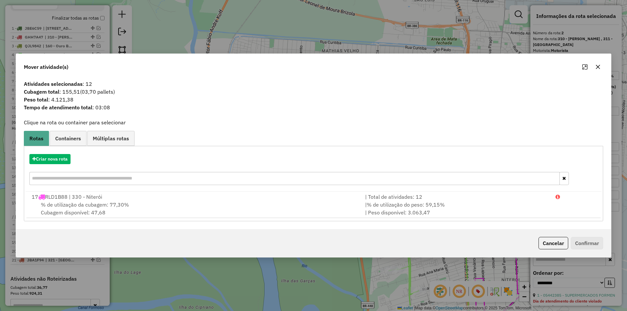
drag, startPoint x: 556, startPoint y: 246, endPoint x: 488, endPoint y: 202, distance: 81.3
click at [554, 244] on button "Cancelar" at bounding box center [554, 243] width 30 height 12
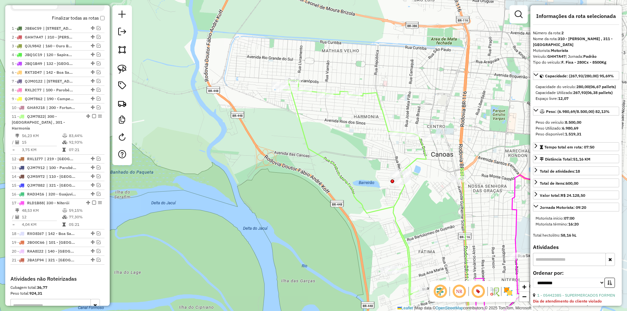
click at [381, 108] on icon at bounding box center [376, 211] width 187 height 262
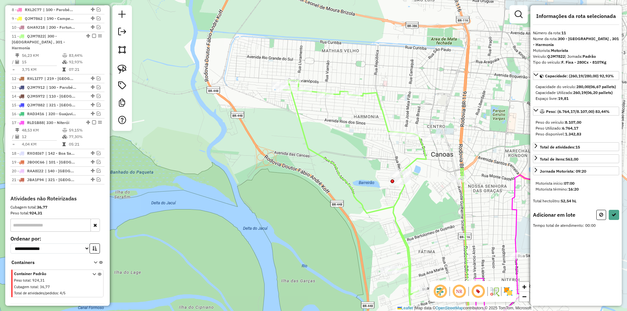
scroll to position [355, 0]
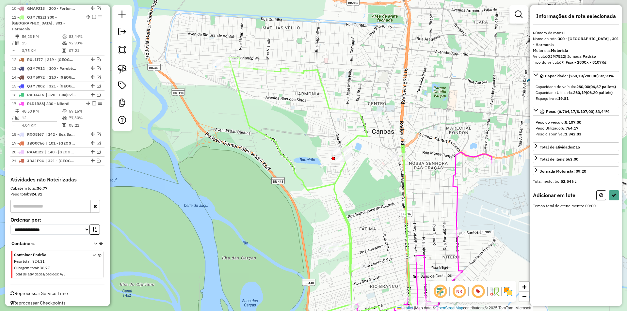
drag, startPoint x: 275, startPoint y: 120, endPoint x: 229, endPoint y: 113, distance: 46.0
click at [229, 117] on div "Janela de atendimento Grade de atendimento Capacidade Transportadoras Veículos …" at bounding box center [313, 155] width 627 height 311
click at [124, 73] on img at bounding box center [122, 69] width 9 height 9
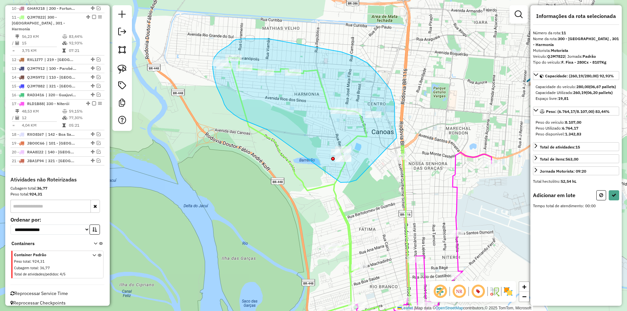
drag, startPoint x: 250, startPoint y: 122, endPoint x: 341, endPoint y: 183, distance: 109.2
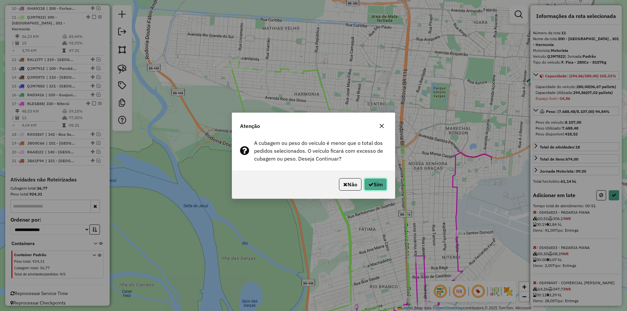
click at [368, 187] on button "Sim" at bounding box center [375, 184] width 23 height 12
select select "**********"
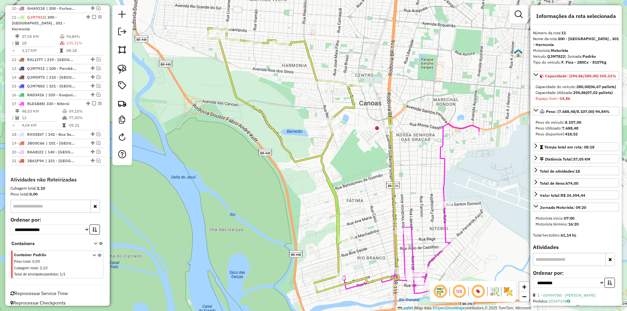
drag, startPoint x: 370, startPoint y: 202, endPoint x: 341, endPoint y: 96, distance: 109.6
click at [341, 95] on div "Janela de atendimento Grade de atendimento Capacidade Transportadoras Veículos …" at bounding box center [313, 155] width 627 height 311
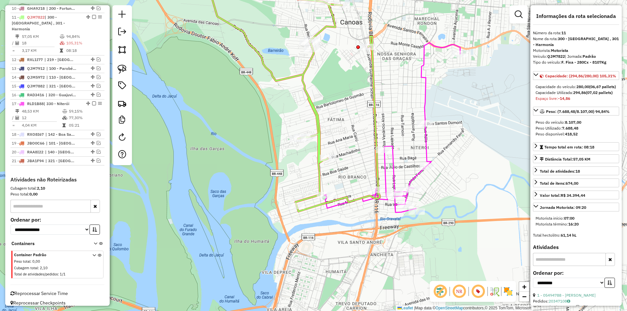
click at [388, 170] on icon at bounding box center [392, 128] width 136 height 170
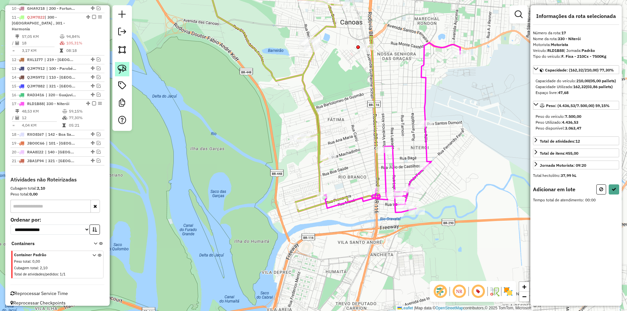
click at [126, 66] on img at bounding box center [122, 69] width 9 height 9
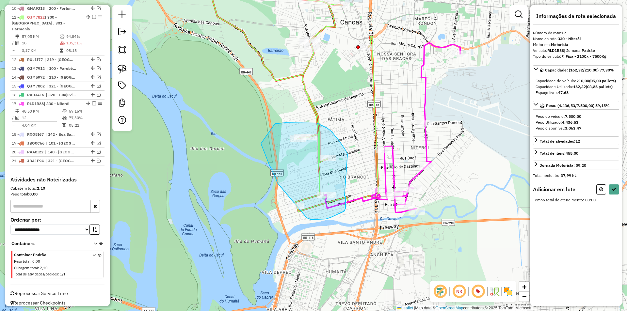
drag, startPoint x: 336, startPoint y: 138, endPoint x: 345, endPoint y: 196, distance: 58.7
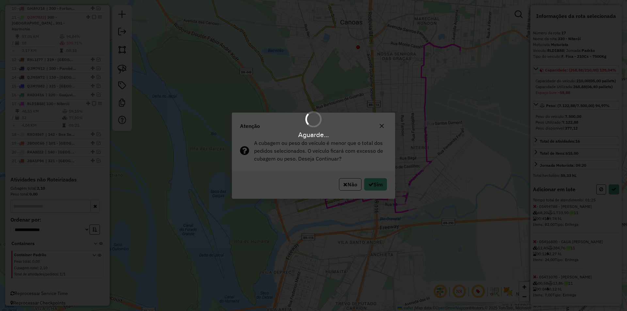
click at [379, 182] on div "Aguarde..." at bounding box center [313, 155] width 627 height 311
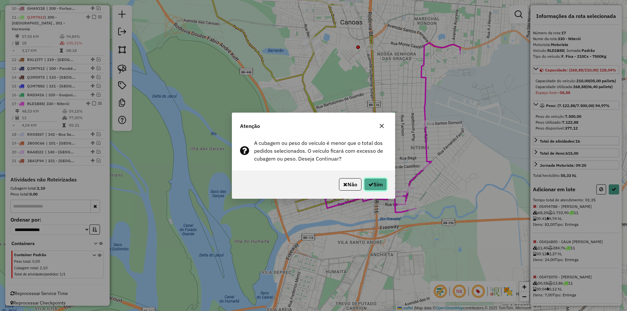
click at [372, 181] on button "Sim" at bounding box center [375, 184] width 23 height 12
select select "**********"
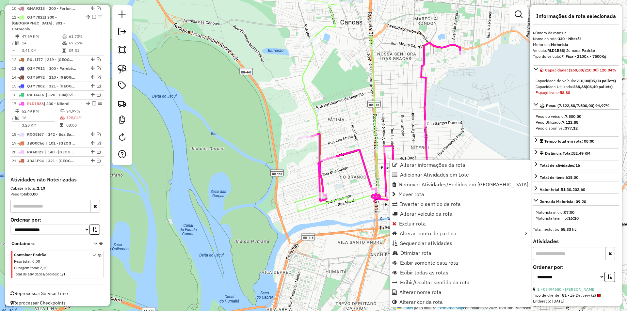
click at [355, 172] on div "Janela de atendimento Grade de atendimento Capacidade Transportadoras Veículos …" at bounding box center [313, 155] width 627 height 311
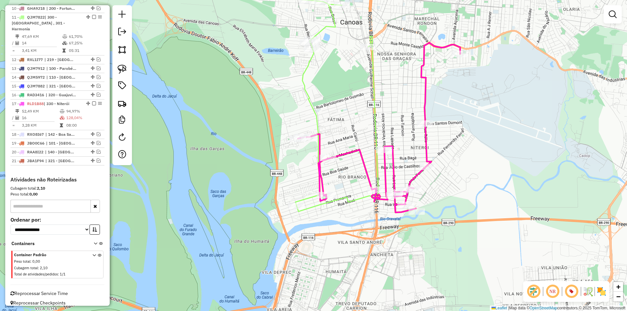
click at [346, 155] on icon at bounding box center [379, 128] width 162 height 170
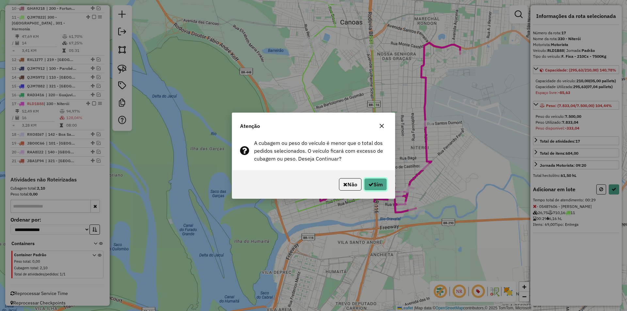
click at [371, 184] on icon "button" at bounding box center [370, 184] width 5 height 5
select select "**********"
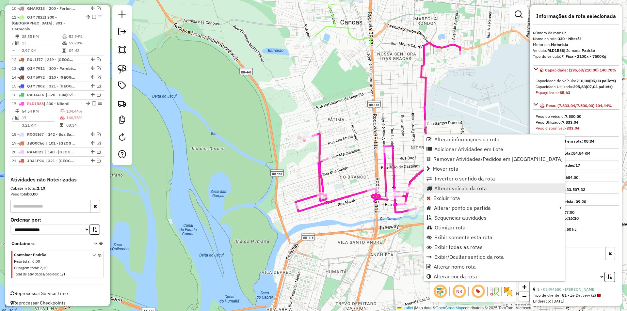
click at [450, 187] on span "Alterar veículo da rota" at bounding box center [460, 188] width 53 height 5
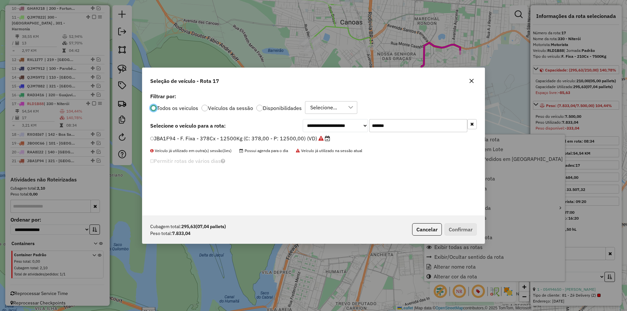
scroll to position [4, 2]
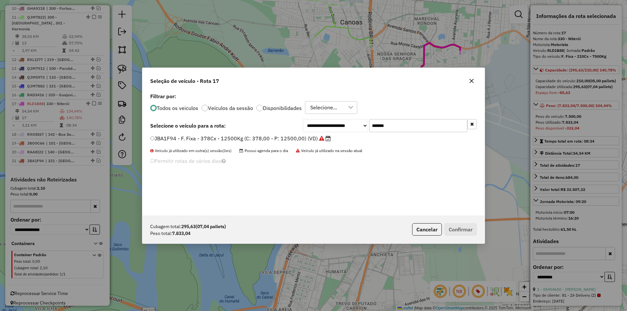
drag, startPoint x: 417, startPoint y: 123, endPoint x: 316, endPoint y: 124, distance: 101.3
click at [316, 124] on div "**********" at bounding box center [390, 125] width 174 height 13
paste input "text"
type input "*******"
click at [209, 137] on label "RXL1H97 - F. Fixa - 392Cx - 12500Kg (C: 392,00 - P: 12500,00) (VD)" at bounding box center [237, 139] width 175 height 8
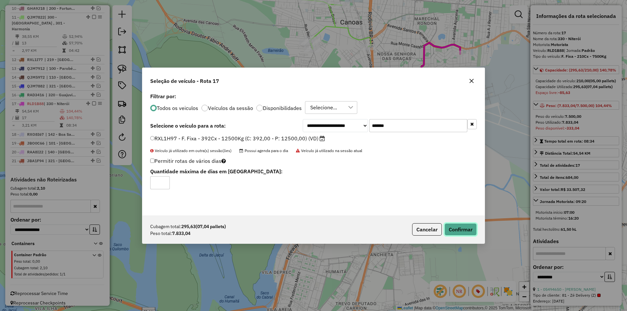
click at [468, 226] on button "Confirmar" at bounding box center [461, 229] width 32 height 12
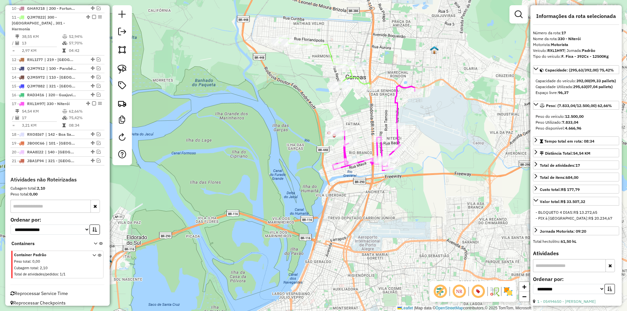
click at [330, 52] on icon at bounding box center [324, 63] width 91 height 51
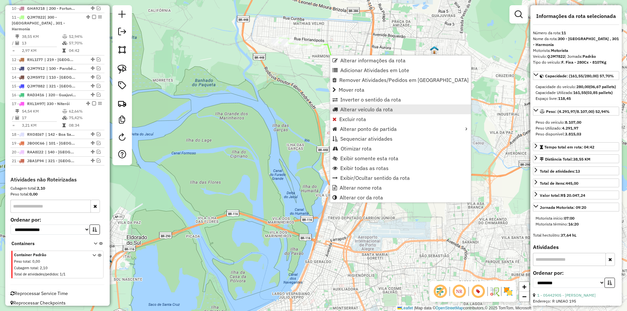
click at [369, 110] on span "Alterar veículo da rota" at bounding box center [366, 109] width 53 height 5
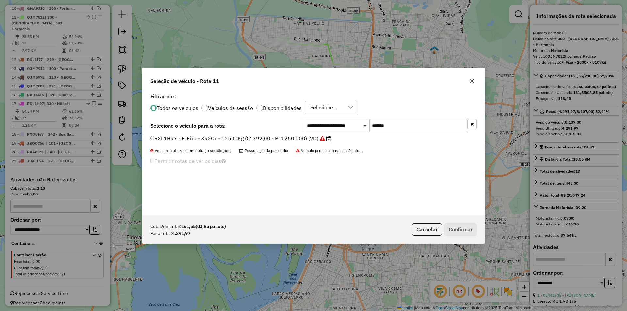
drag, startPoint x: 411, startPoint y: 122, endPoint x: 315, endPoint y: 126, distance: 96.4
click at [315, 126] on div "**********" at bounding box center [390, 125] width 174 height 13
paste input "text"
type input "*******"
click at [210, 141] on label "QJE6922 - F. Fixa - 210Cx - 4710Kg (C: 210,00 - P: 4710,00) (VD)" at bounding box center [234, 139] width 168 height 8
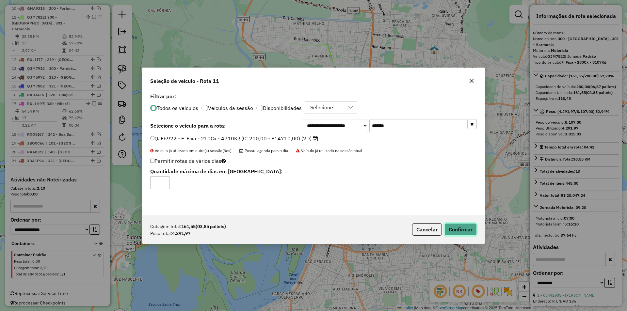
click at [458, 228] on button "Confirmar" at bounding box center [461, 229] width 32 height 12
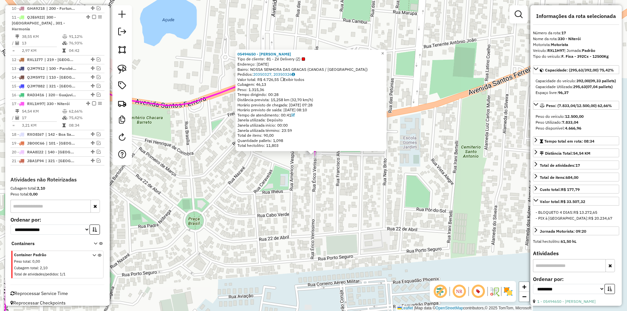
click at [340, 172] on div "05494650 - VOLNEI MACHADO Tipo de cliente: 81 - Zé Delivery (Z) Endereço: PRIME…" at bounding box center [313, 155] width 627 height 311
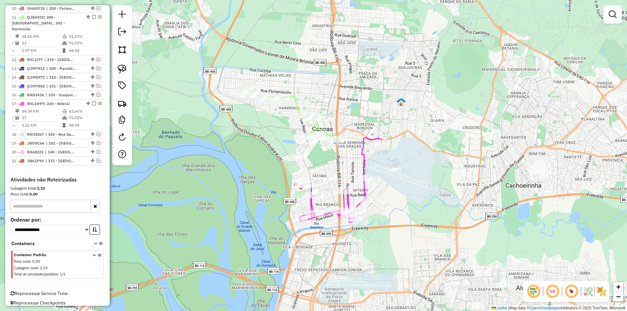
click at [324, 130] on icon at bounding box center [291, 115] width 91 height 51
select select "**********"
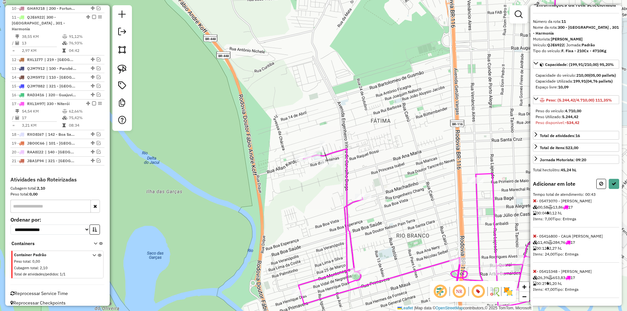
scroll to position [23, 0]
click at [536, 271] on icon at bounding box center [535, 271] width 4 height 5
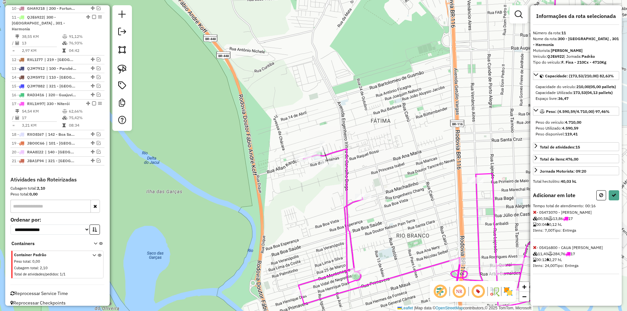
scroll to position [0, 0]
drag, startPoint x: 614, startPoint y: 201, endPoint x: 570, endPoint y: 188, distance: 45.3
click at [612, 198] on icon at bounding box center [614, 195] width 5 height 5
select select "**********"
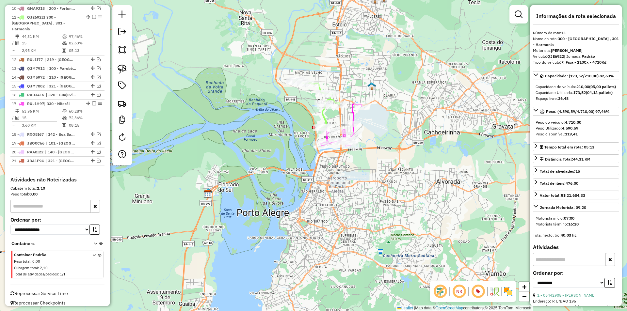
click at [354, 116] on icon at bounding box center [341, 125] width 41 height 42
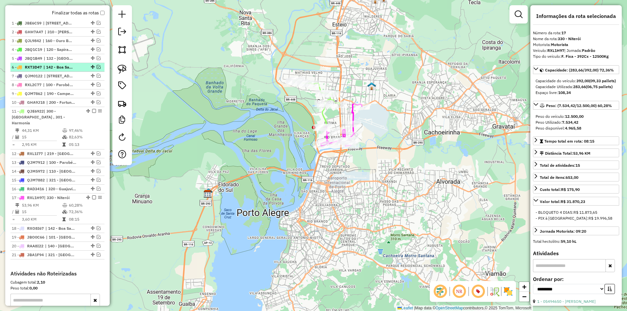
scroll to position [225, 0]
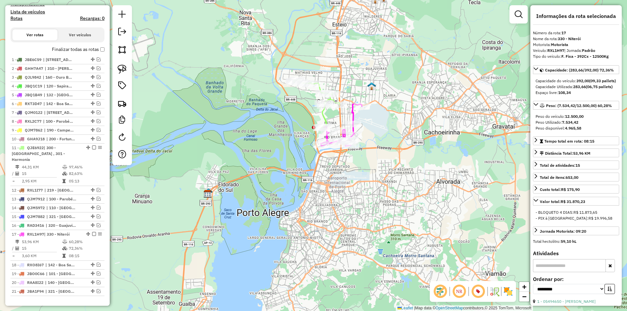
click at [98, 49] on label "Finalizar todas as rotas" at bounding box center [78, 49] width 53 height 7
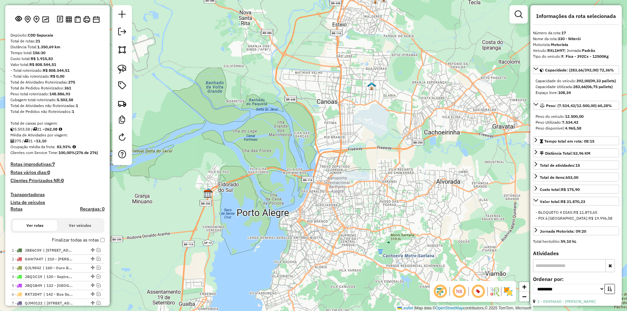
scroll to position [0, 0]
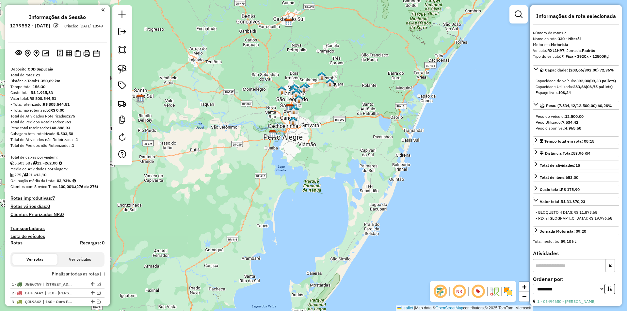
click at [58, 27] on em at bounding box center [56, 25] width 5 height 5
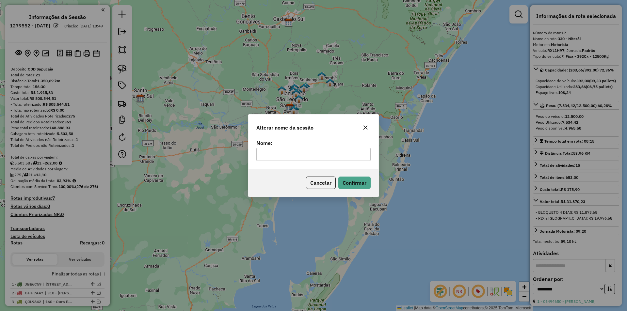
drag, startPoint x: 292, startPoint y: 152, endPoint x: 296, endPoint y: 156, distance: 6.0
click at [292, 152] on input "text" at bounding box center [313, 154] width 114 height 13
type input "****"
click at [355, 181] on button "Confirmar" at bounding box center [354, 183] width 32 height 12
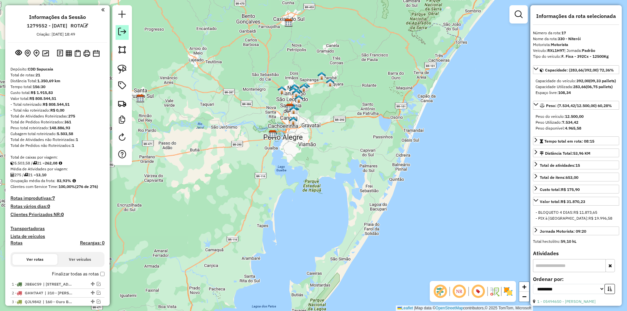
click at [118, 31] on link at bounding box center [122, 32] width 13 height 15
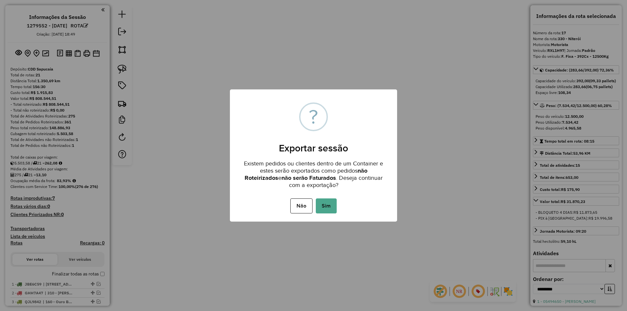
click at [323, 207] on button "Sim" at bounding box center [326, 206] width 21 height 15
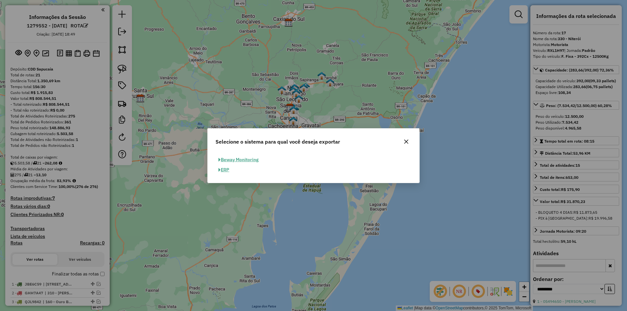
click at [228, 169] on button "ERP" at bounding box center [224, 170] width 17 height 10
select select "*********"
select select "**"
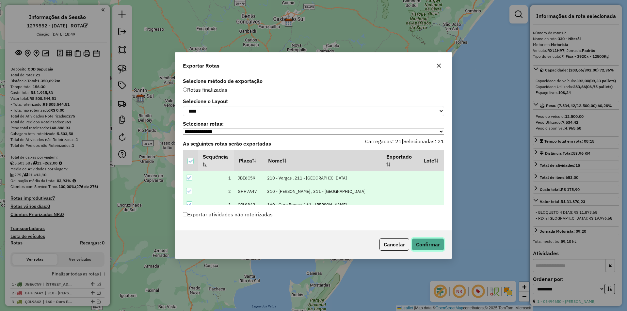
click at [431, 244] on button "Confirmar" at bounding box center [428, 244] width 32 height 12
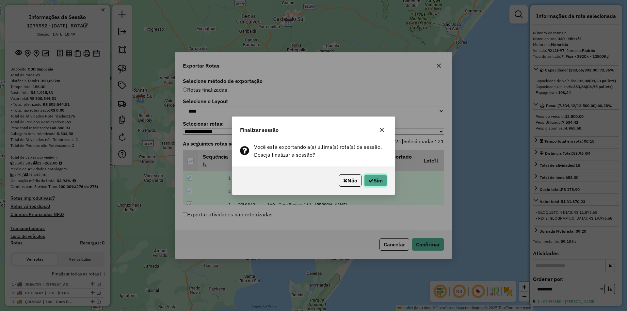
click at [377, 182] on button "Sim" at bounding box center [375, 180] width 23 height 12
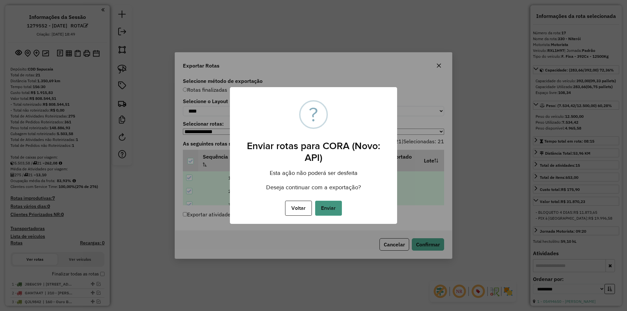
click at [329, 206] on button "Enviar" at bounding box center [328, 208] width 27 height 15
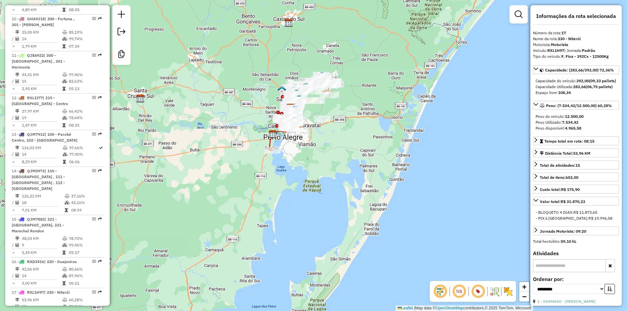
scroll to position [855, 0]
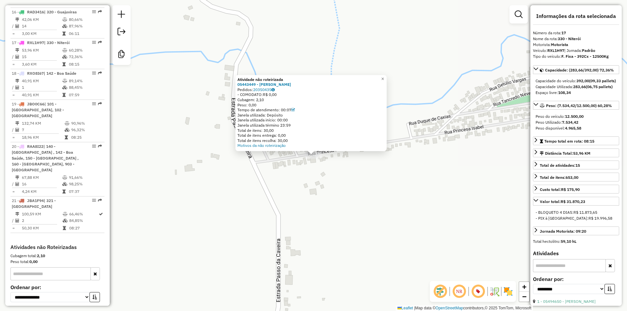
click at [268, 55] on div "Atividade não roteirizada 05443449 - ANA CRISTINA DA SILVA VANI POLI Pedidos: 2…" at bounding box center [313, 155] width 627 height 311
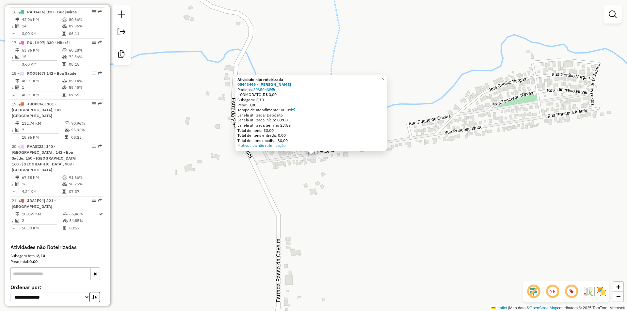
click at [315, 167] on div "Atividade não roteirizada 05443449 - ANA CRISTINA DA SILVA VANI POLI Pedidos: 2…" at bounding box center [313, 155] width 627 height 311
click at [303, 170] on div "Atividade não roteirizada 05443449 - ANA CRISTINA DA SILVA VANI POLI Pedidos: 2…" at bounding box center [313, 155] width 627 height 311
click at [263, 83] on strong "05443449 - ANA CRISTINA DA SILVA VANI POLI" at bounding box center [264, 84] width 54 height 5
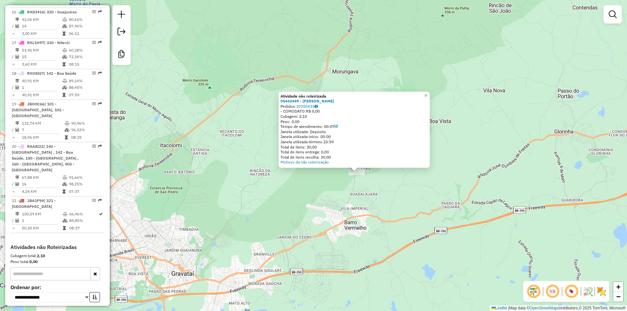
click at [315, 197] on div "Atividade não roteirizada 05443449 - ANA CRISTINA DA SILVA VANI POLI Pedidos: 2…" at bounding box center [313, 155] width 627 height 311
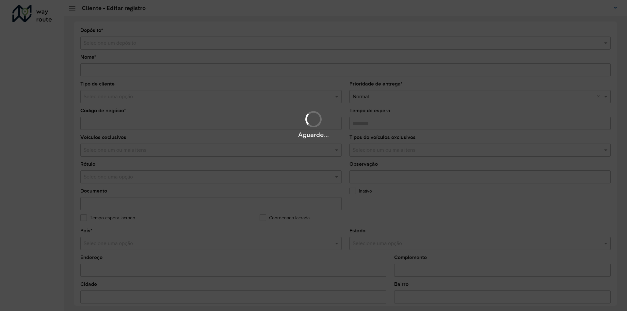
type input "**********"
type input "********"
type input "**********"
type input "*********"
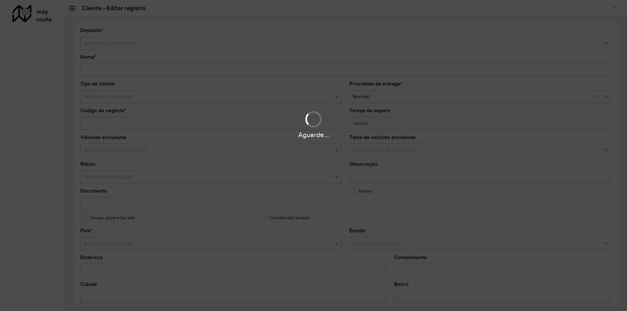
type input "*********"
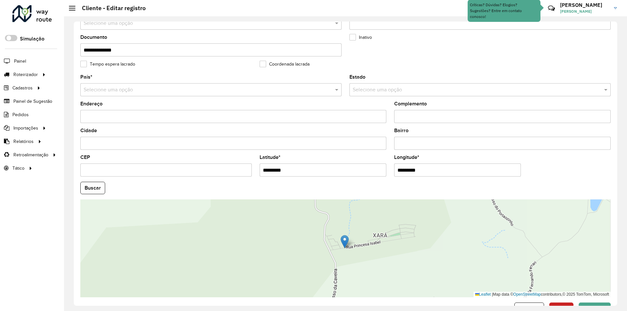
scroll to position [175, 0]
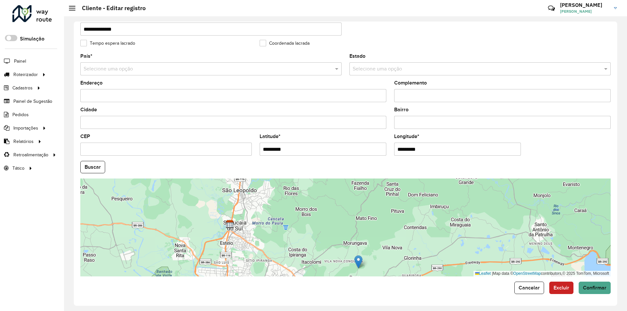
drag, startPoint x: 327, startPoint y: 196, endPoint x: 337, endPoint y: 248, distance: 52.5
click at [337, 248] on div "Leaflet | Map data © OpenStreetMap contributors,© 2025 TomTom, Microsoft" at bounding box center [345, 228] width 530 height 98
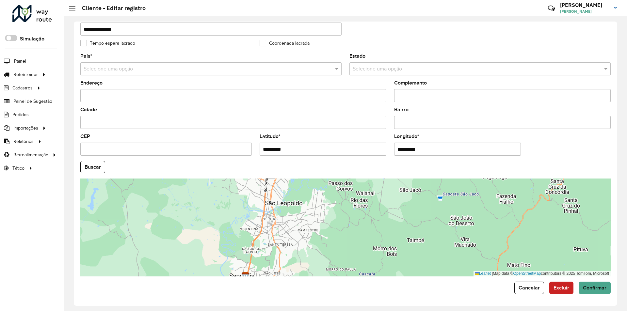
drag, startPoint x: 263, startPoint y: 202, endPoint x: 284, endPoint y: 254, distance: 56.5
click at [284, 254] on div "Leaflet | Map data © OpenStreetMap contributors,© 2025 TomTom, Microsoft" at bounding box center [345, 228] width 530 height 98
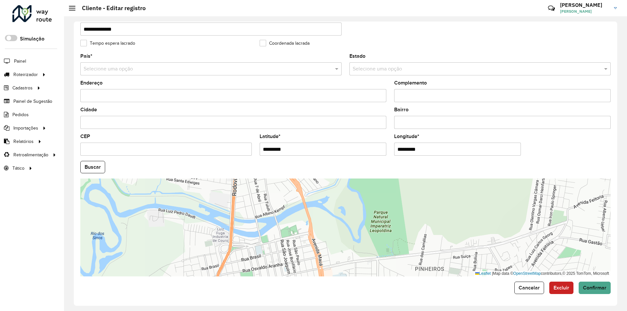
click at [262, 206] on div "Leaflet | Map data © OpenStreetMap contributors,© 2025 TomTom, Microsoft" at bounding box center [345, 228] width 530 height 98
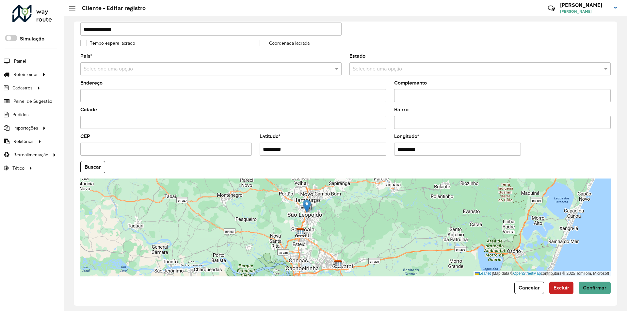
drag, startPoint x: 366, startPoint y: 248, endPoint x: 308, endPoint y: 207, distance: 71.2
click at [308, 207] on img at bounding box center [307, 206] width 8 height 13
type input "**********"
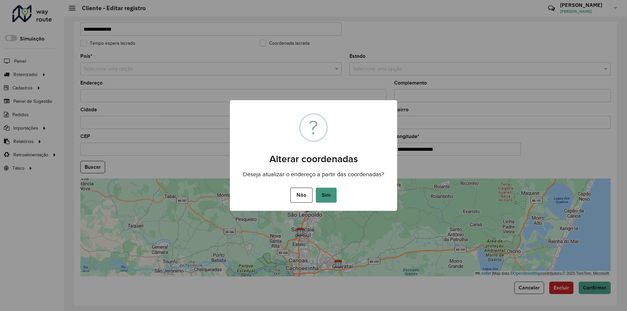
click at [331, 193] on button "Sim" at bounding box center [326, 195] width 21 height 15
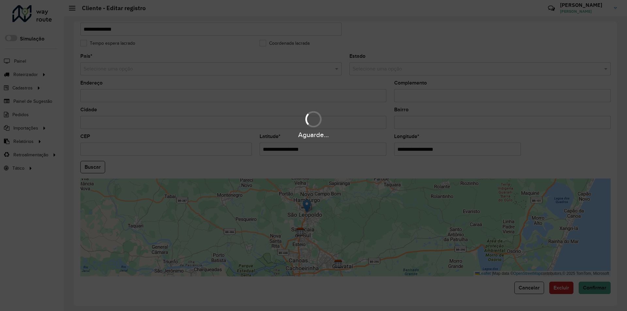
type input "**********"
type input "*********"
